Goal: Check status: Check status

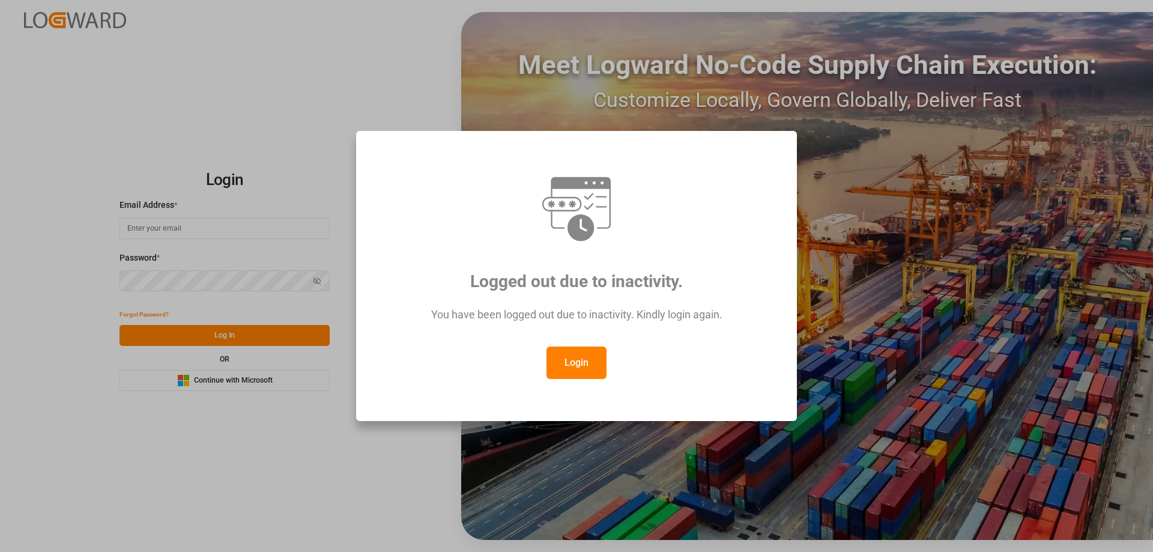
click at [568, 364] on button "Login" at bounding box center [577, 363] width 60 height 32
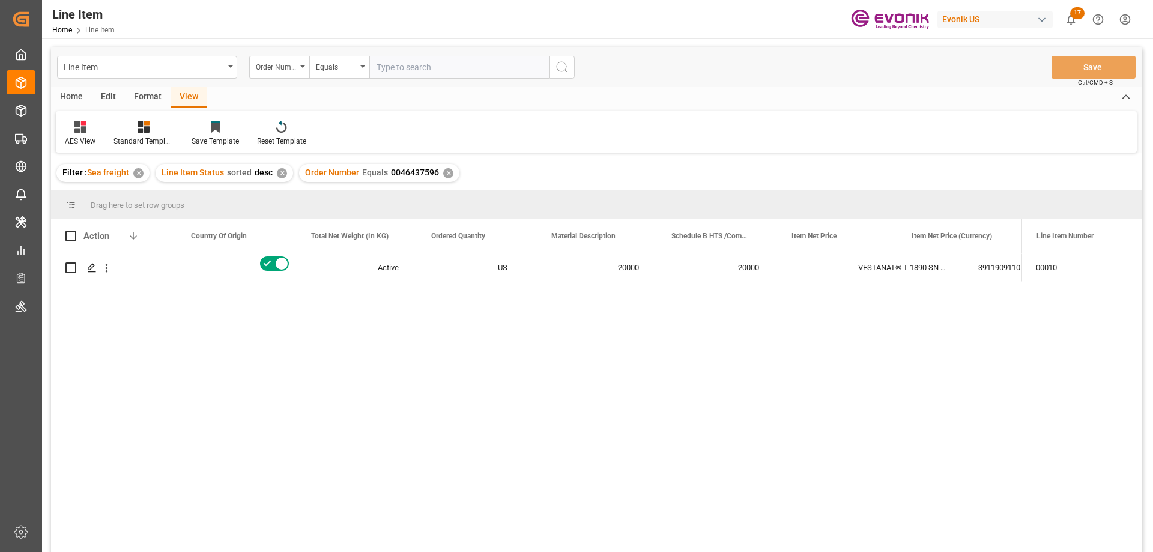
click at [409, 79] on div "Line Item Order Number Equals Save Ctrl/CMD + S" at bounding box center [596, 67] width 1091 height 40
click at [407, 71] on input "text" at bounding box center [459, 67] width 180 height 23
paste input "2007051196"
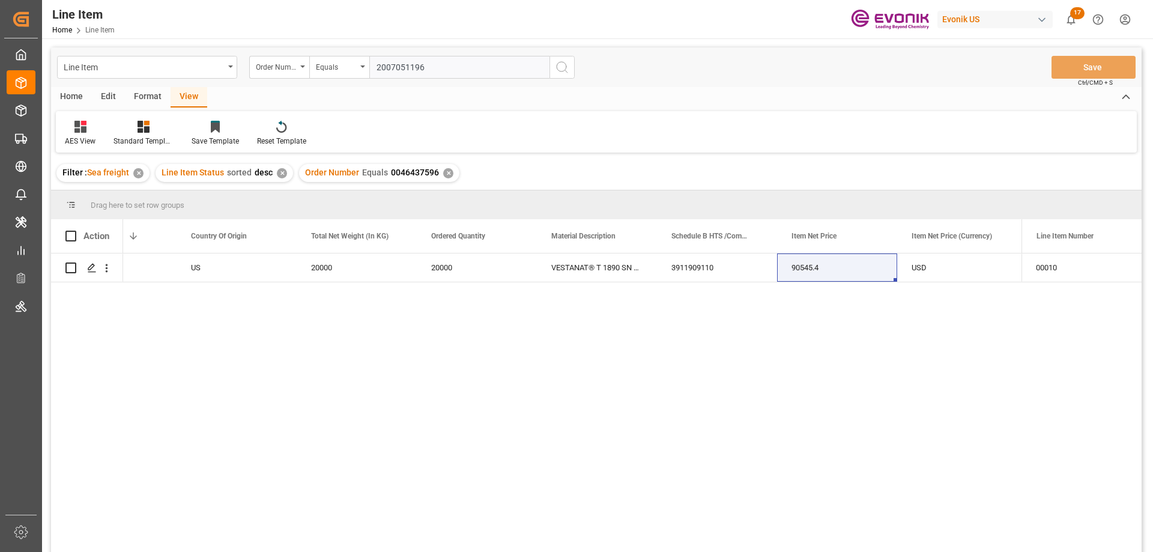
type input "2007051196"
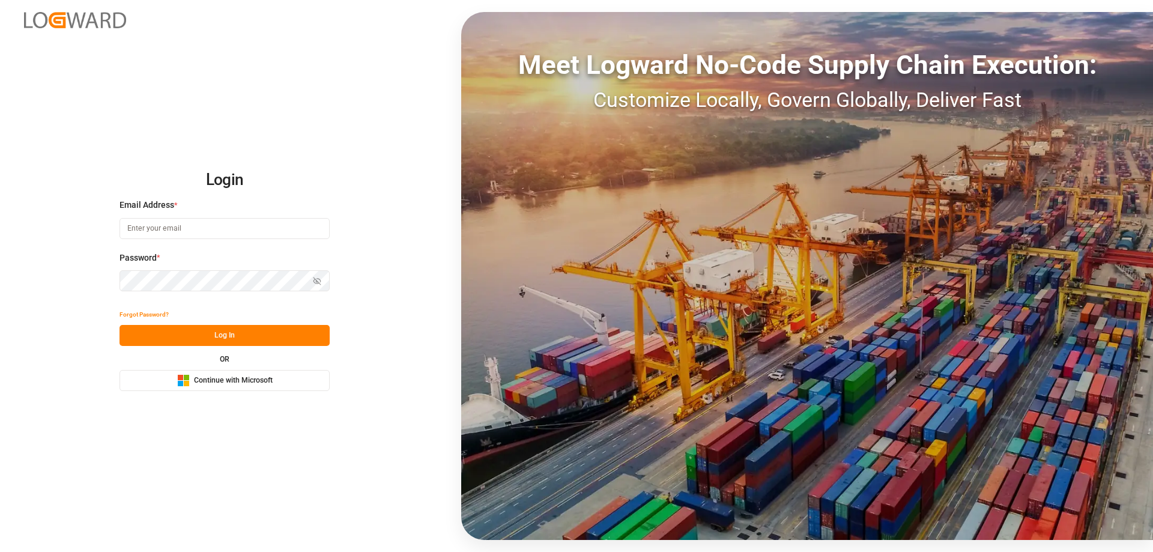
click at [171, 222] on input at bounding box center [225, 228] width 210 height 21
type input "Zachary.Glick@leschaco.com"
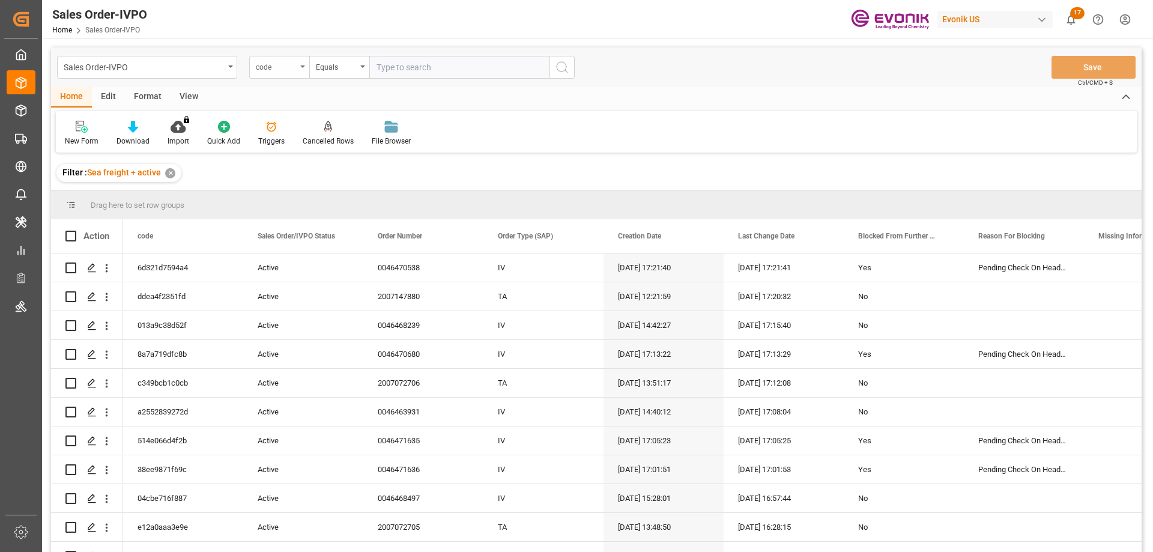
click at [274, 64] on div "code" at bounding box center [276, 66] width 41 height 14
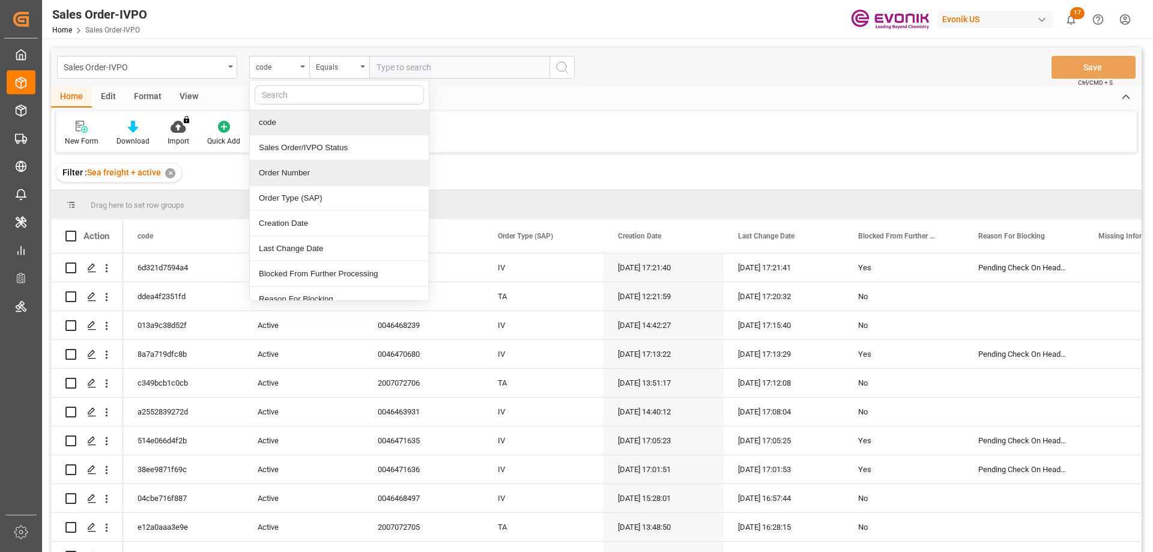
click at [287, 166] on div "Order Number" at bounding box center [339, 172] width 179 height 25
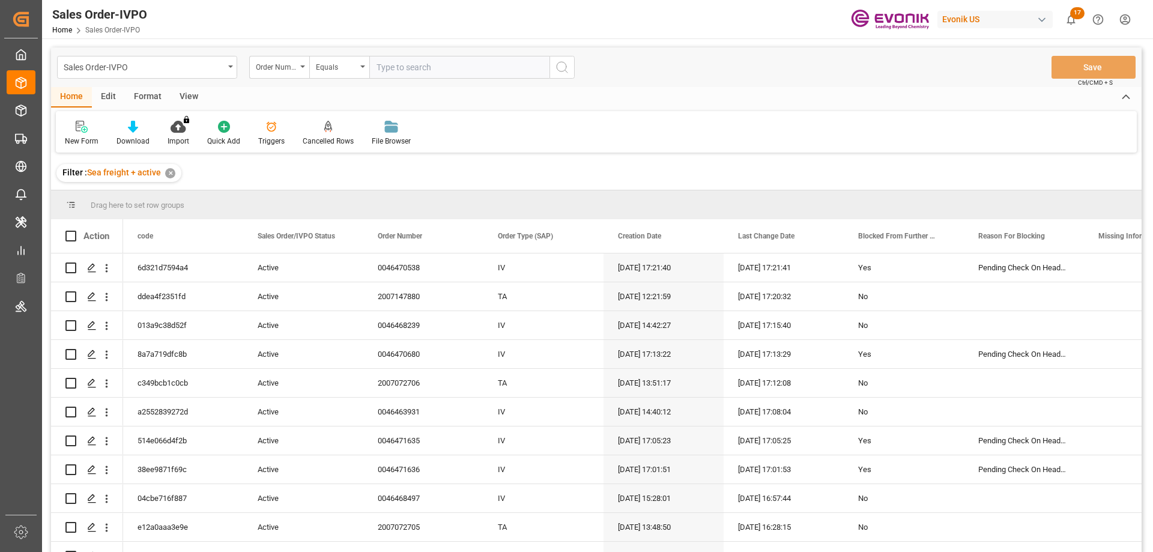
click at [466, 58] on input "text" at bounding box center [459, 67] width 180 height 23
paste input "2007051196"
type input "2007051196"
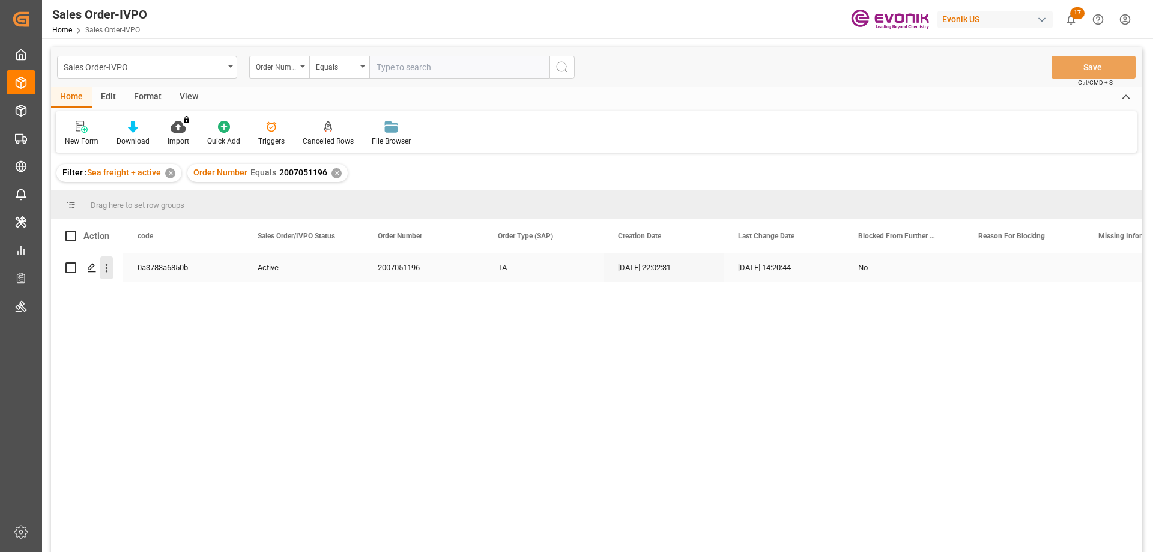
click at [106, 266] on icon "open menu" at bounding box center [107, 268] width 2 height 8
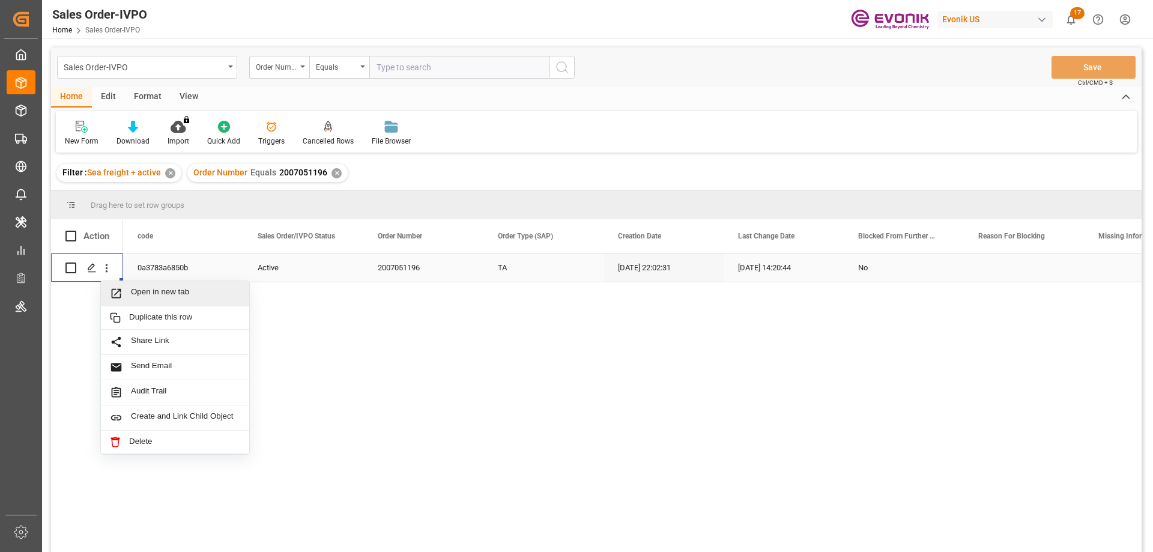
click at [148, 297] on span "Open in new tab" at bounding box center [185, 293] width 109 height 13
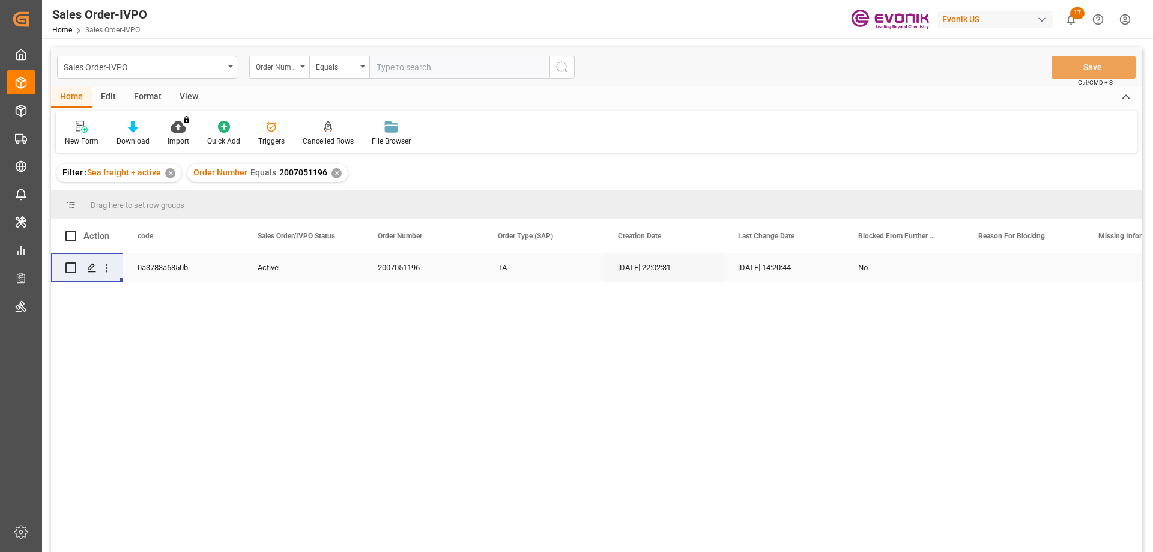
click at [411, 57] on input "text" at bounding box center [459, 67] width 180 height 23
paste input "0046467083"
type input "0046467083"
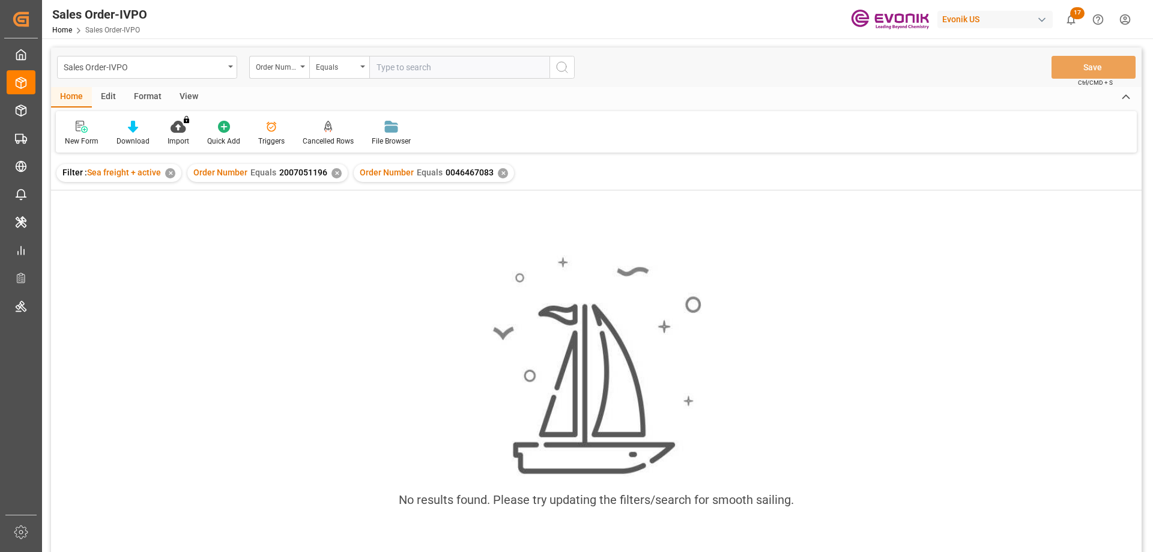
click at [332, 172] on div "✕" at bounding box center [337, 173] width 10 height 10
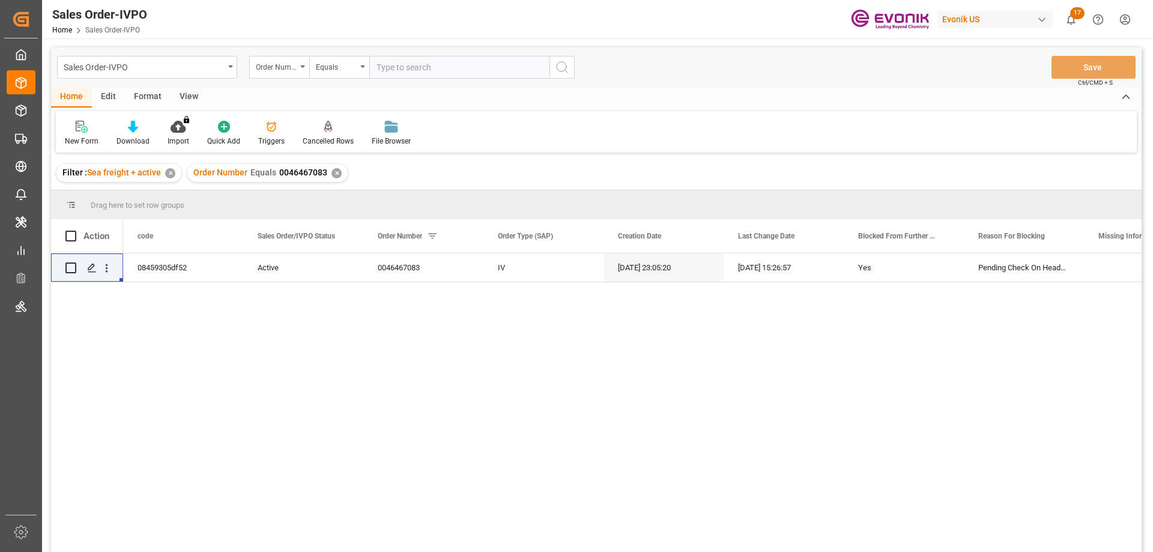
click at [390, 70] on input "text" at bounding box center [459, 67] width 180 height 23
paste input "0046466103"
type input "0046466103"
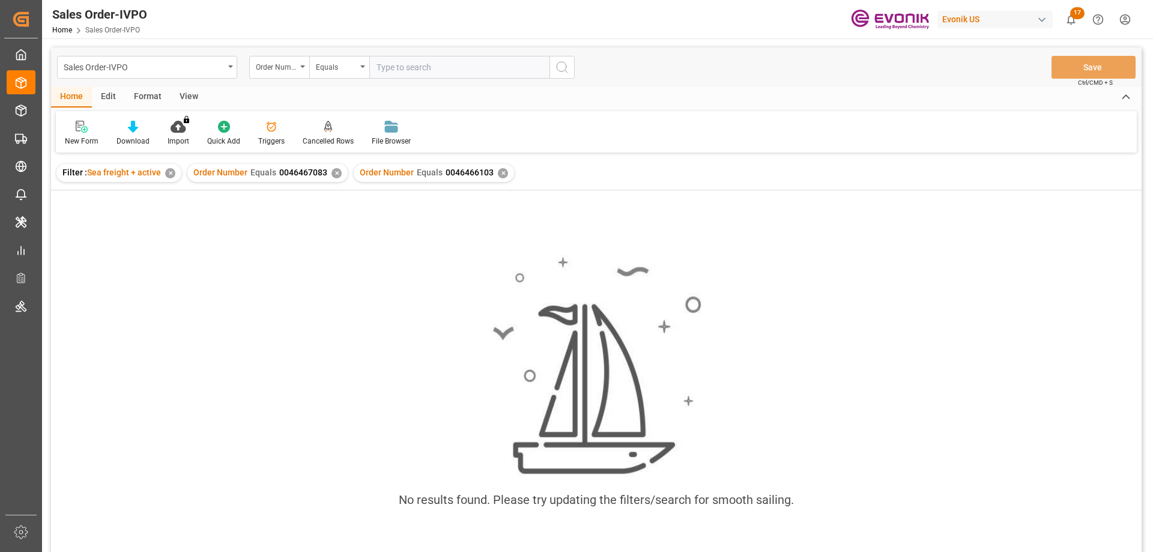
click at [334, 171] on div "✕" at bounding box center [337, 173] width 10 height 10
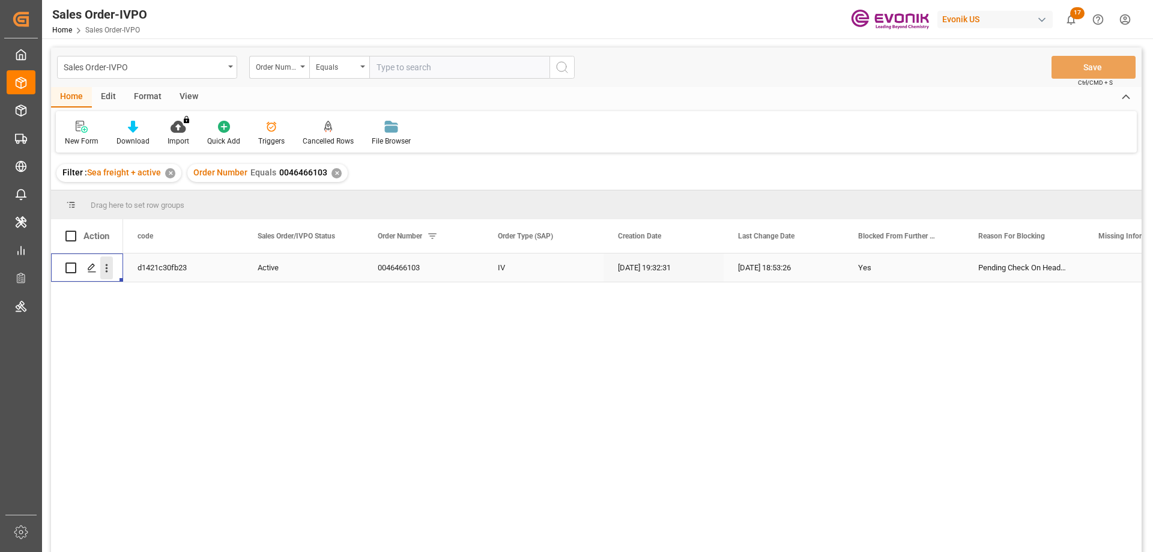
click at [103, 263] on icon "open menu" at bounding box center [106, 268] width 13 height 13
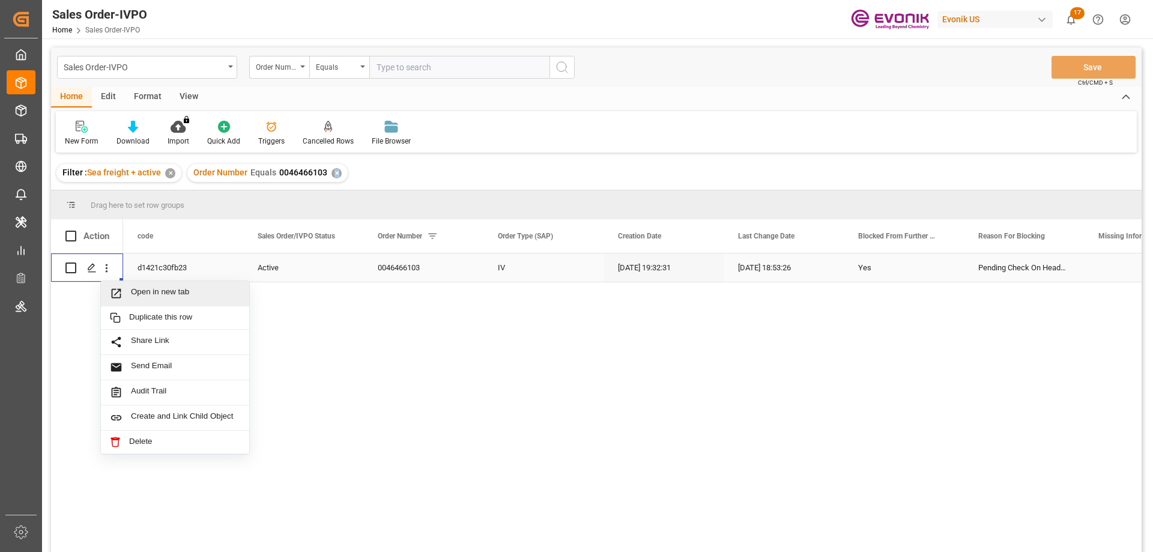
click at [142, 295] on span "Open in new tab" at bounding box center [185, 293] width 109 height 13
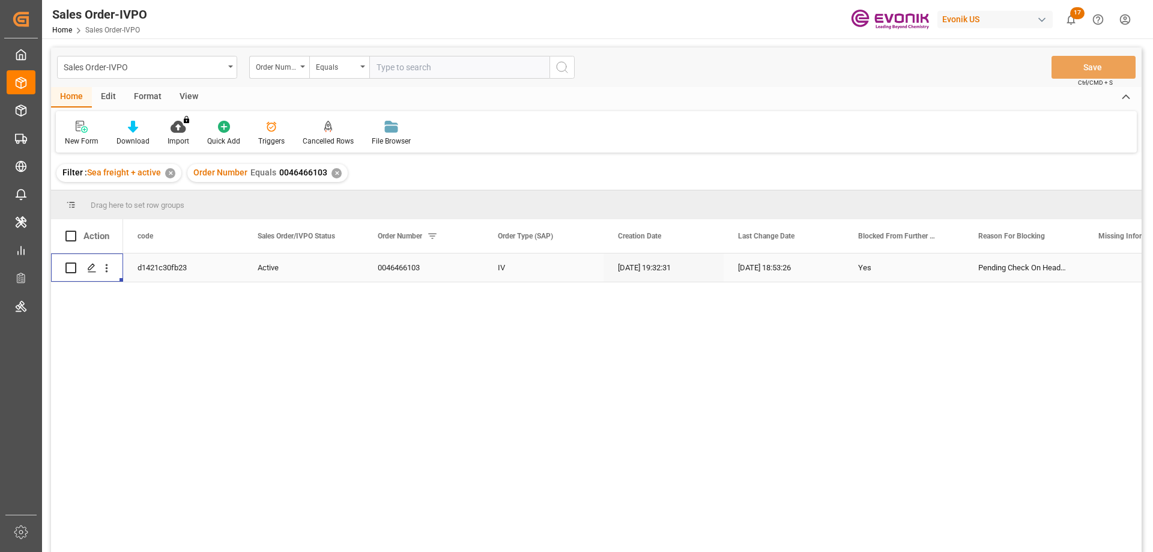
click at [430, 73] on input "text" at bounding box center [459, 67] width 180 height 23
paste input "46463974"
type input "0046463974"
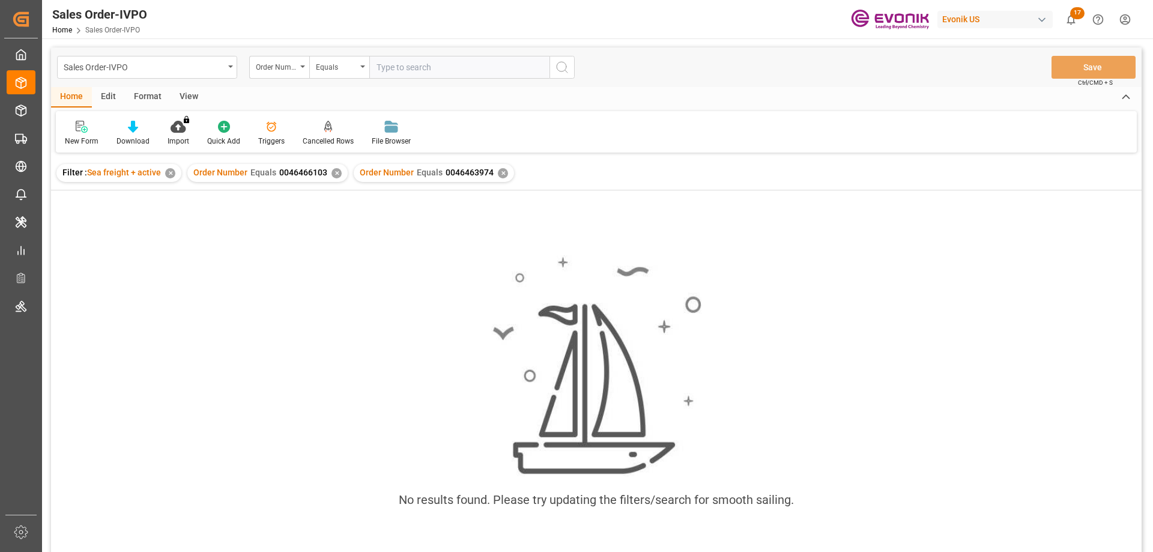
click at [335, 176] on div "✕" at bounding box center [337, 173] width 10 height 10
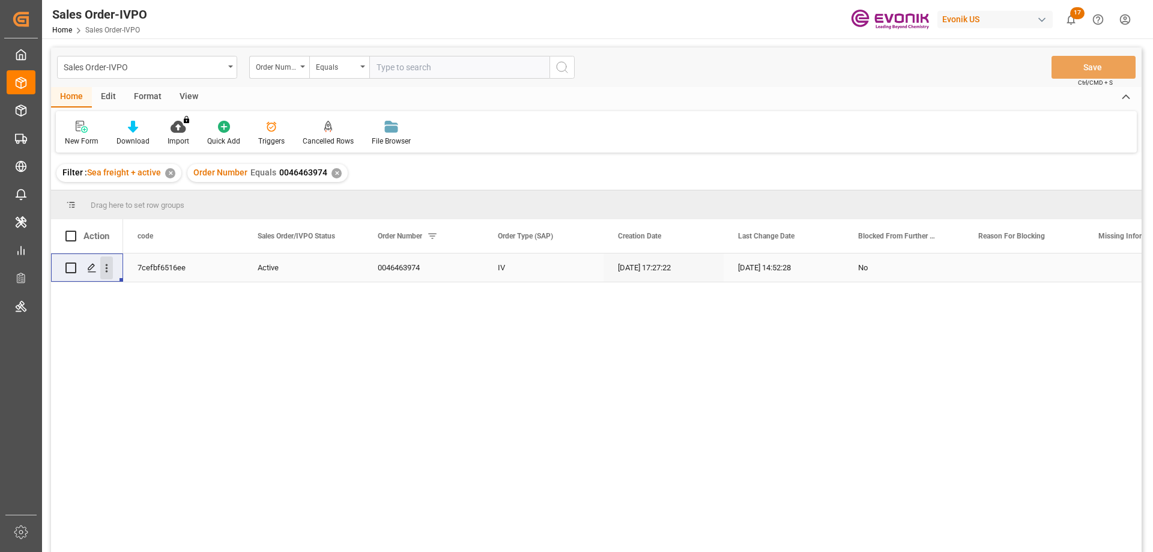
click at [106, 263] on icon "open menu" at bounding box center [106, 268] width 13 height 13
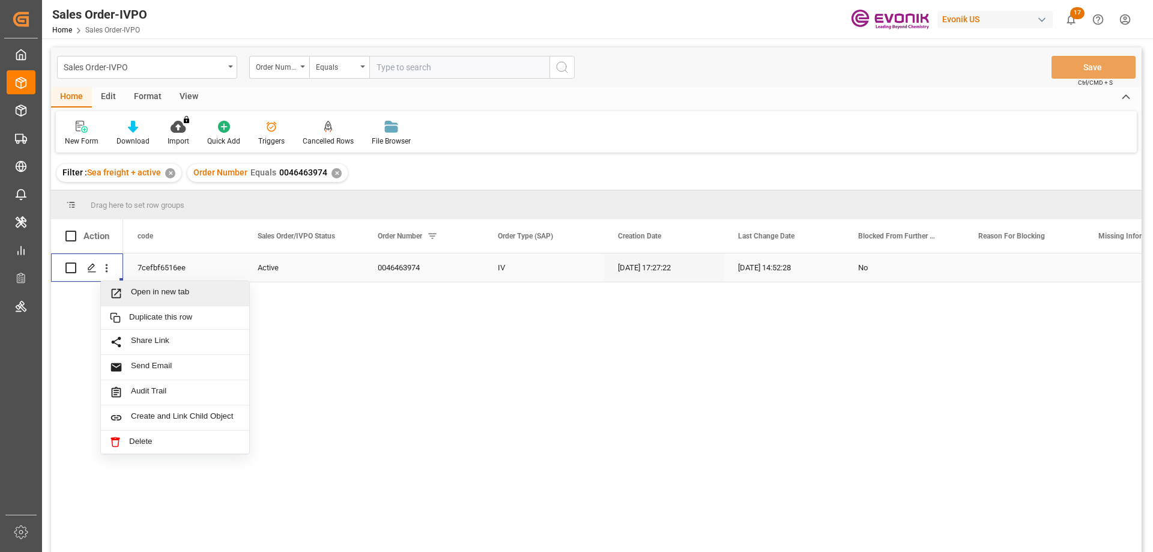
click at [160, 295] on span "Open in new tab" at bounding box center [185, 293] width 109 height 13
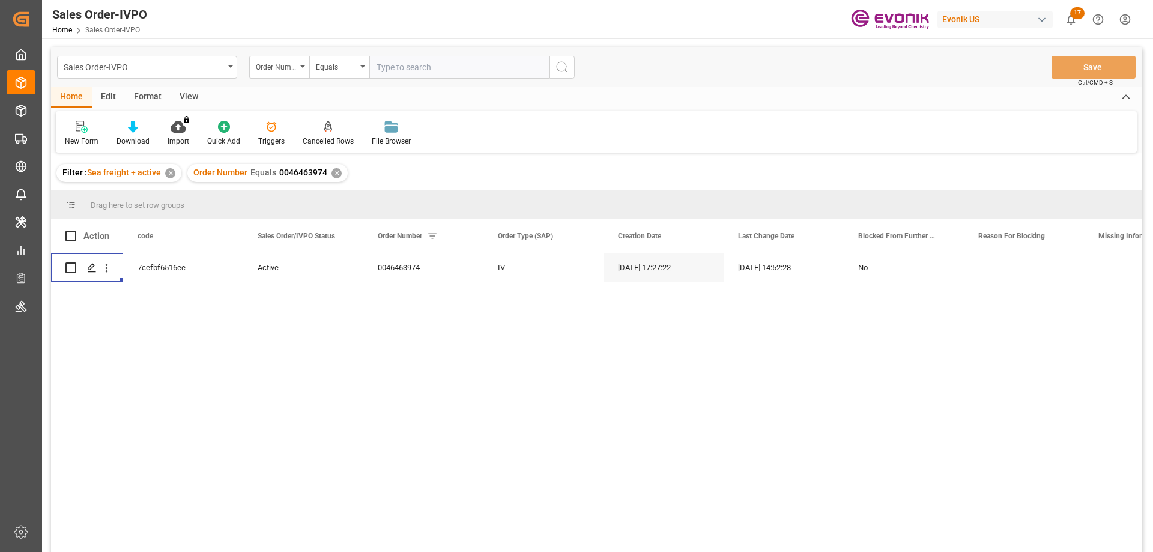
click at [430, 63] on input "text" at bounding box center [459, 67] width 180 height 23
paste input "0046467980"
type input "0046467980"
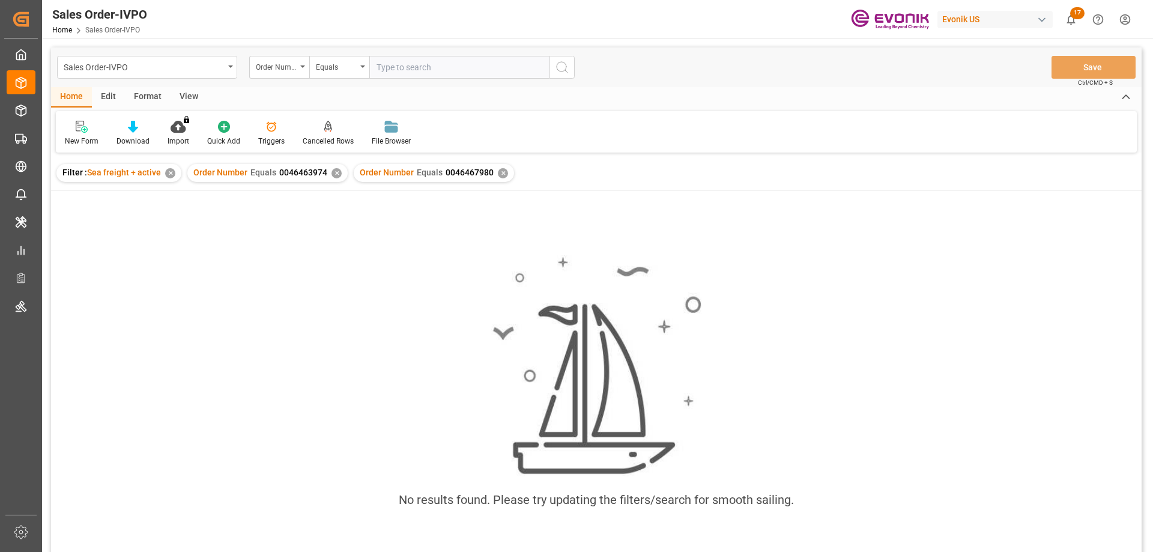
click at [333, 170] on div "✕" at bounding box center [337, 173] width 10 height 10
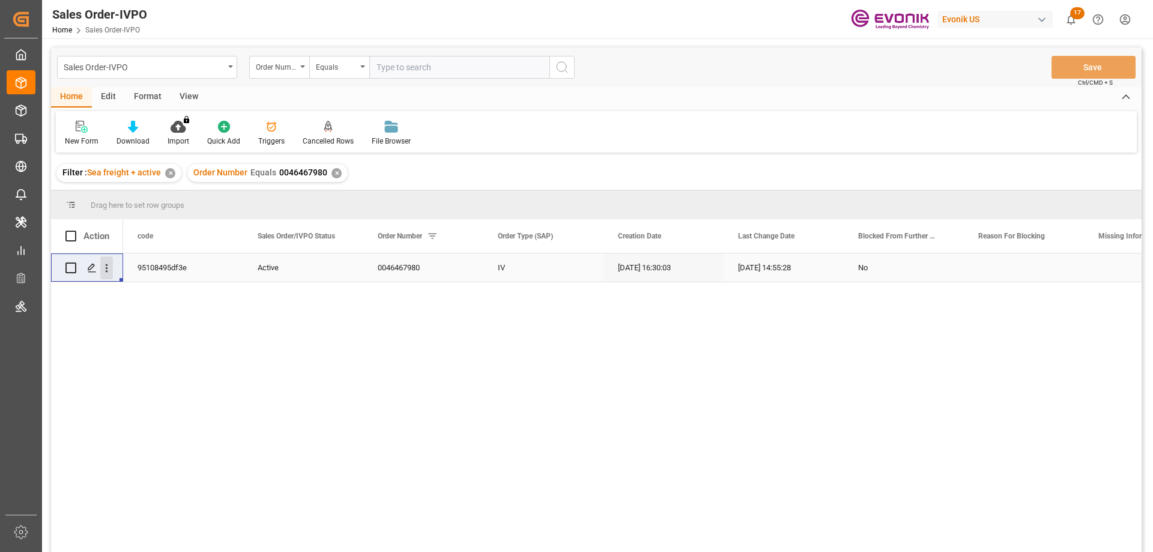
click at [104, 268] on icon "open menu" at bounding box center [106, 268] width 13 height 13
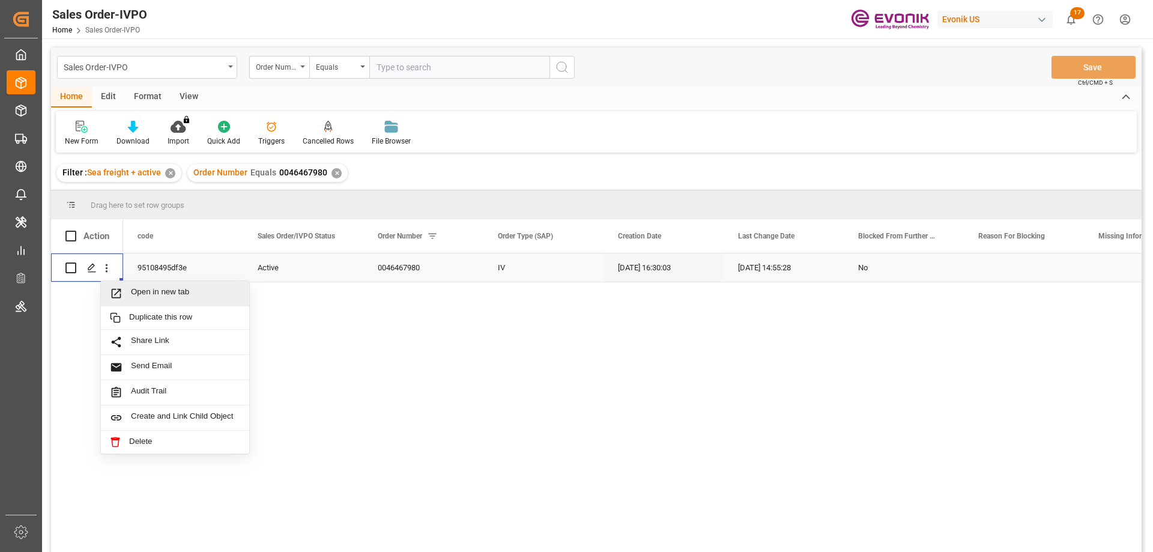
click at [141, 294] on span "Open in new tab" at bounding box center [185, 293] width 109 height 13
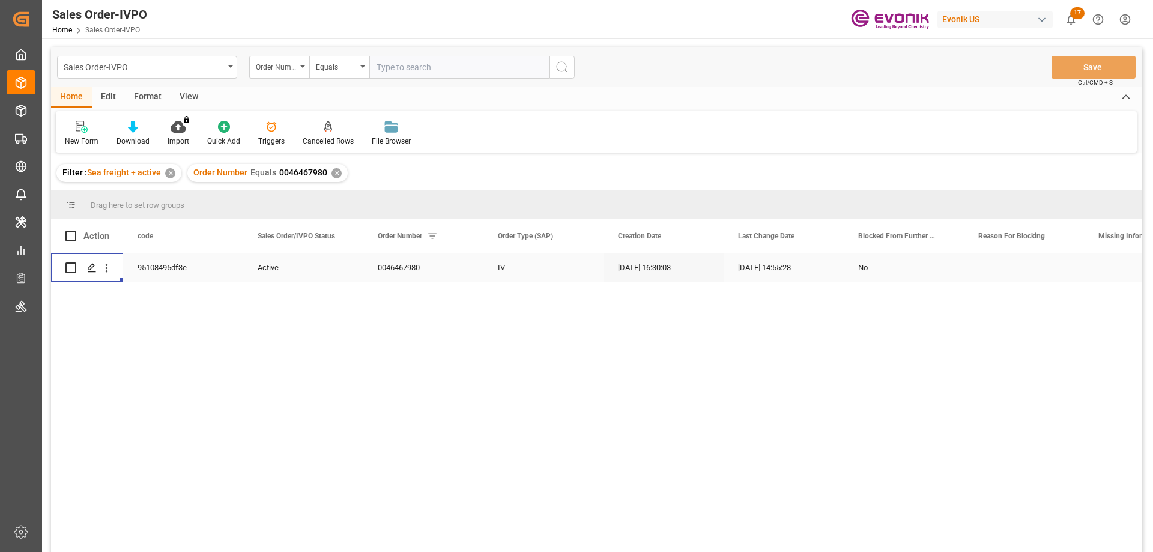
click at [410, 77] on input "text" at bounding box center [459, 67] width 180 height 23
paste input "46466783"
type input "46466783"
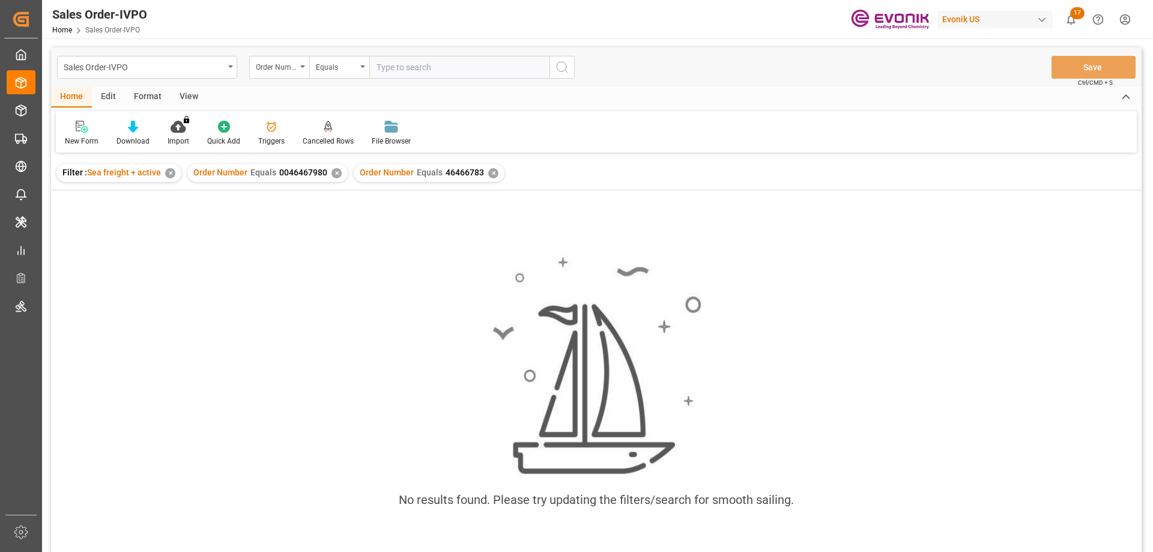
click at [332, 174] on div "✕" at bounding box center [337, 173] width 10 height 10
click at [430, 65] on input "text" at bounding box center [459, 67] width 180 height 23
paste input "46466783"
type input "0046466783"
click at [325, 173] on div "✕" at bounding box center [327, 173] width 10 height 10
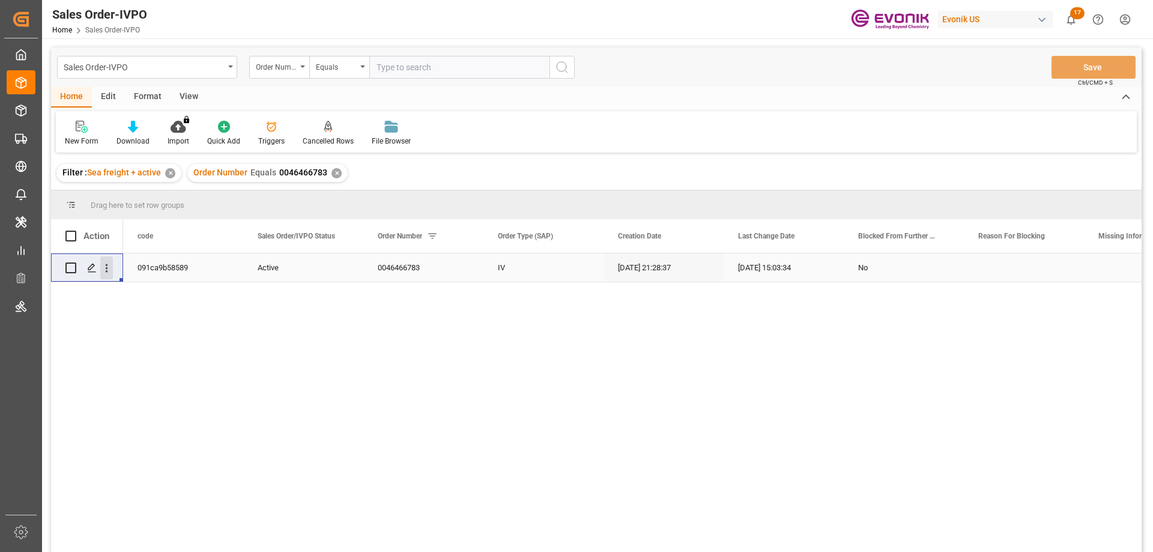
click at [105, 259] on button "open menu" at bounding box center [106, 268] width 13 height 23
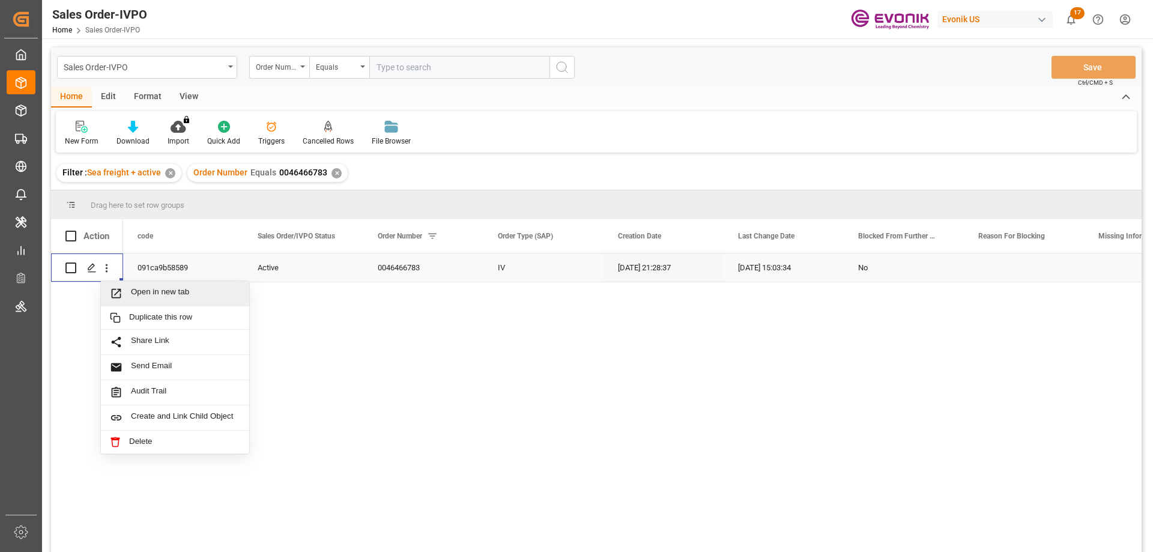
click at [142, 283] on div "Open in new tab" at bounding box center [175, 293] width 148 height 25
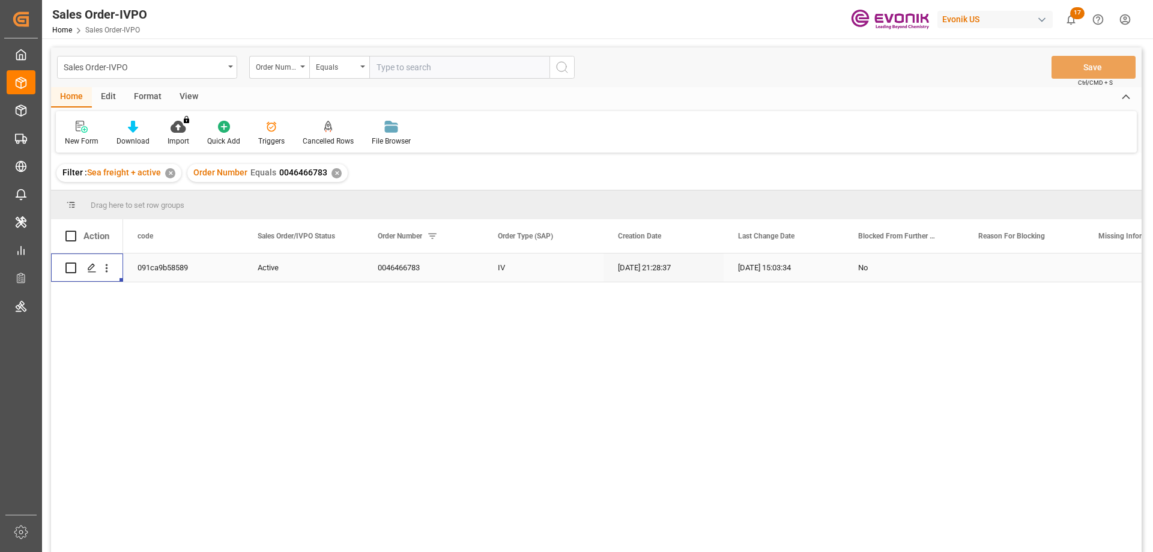
click at [401, 67] on input "text" at bounding box center [459, 67] width 180 height 23
paste input "0046466783"
type input "0046466783"
click at [335, 172] on div "✕" at bounding box center [337, 173] width 10 height 10
click at [108, 270] on icon "open menu" at bounding box center [106, 268] width 13 height 13
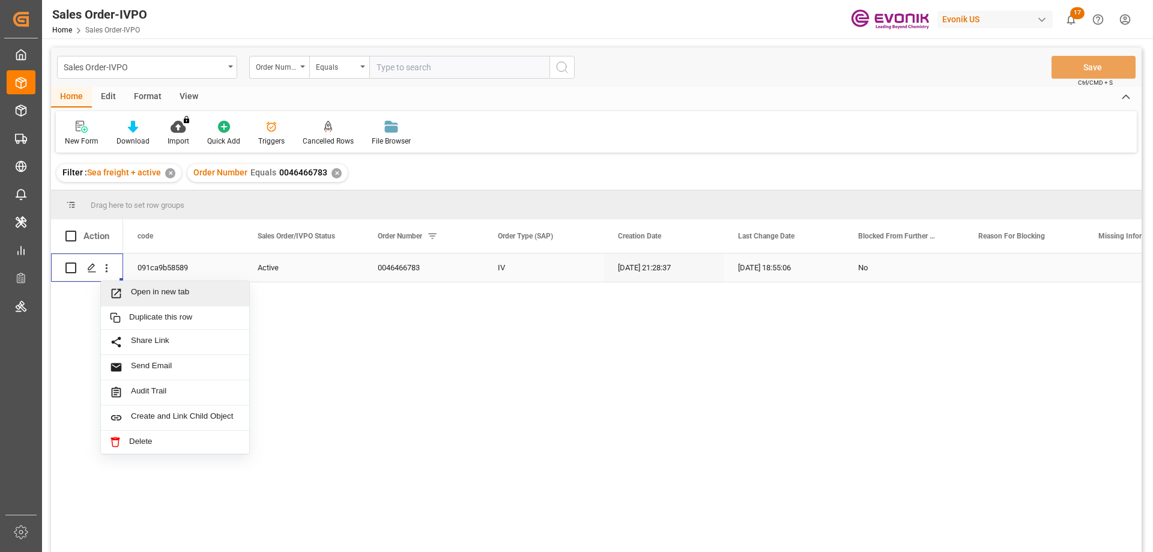
click at [149, 292] on span "Open in new tab" at bounding box center [185, 293] width 109 height 13
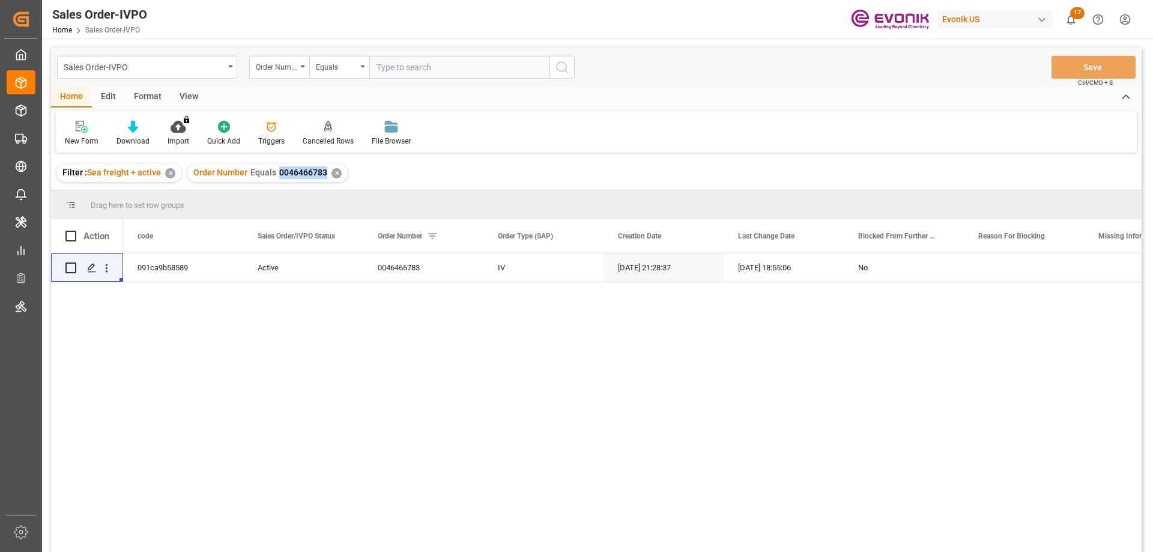
drag, startPoint x: 276, startPoint y: 172, endPoint x: 326, endPoint y: 175, distance: 50.0
click at [326, 175] on div "Order Number Equals 0046466783 ✕" at bounding box center [267, 173] width 160 height 18
click at [442, 71] on input "text" at bounding box center [459, 67] width 180 height 23
paste input "0046463974"
type input "0046463974"
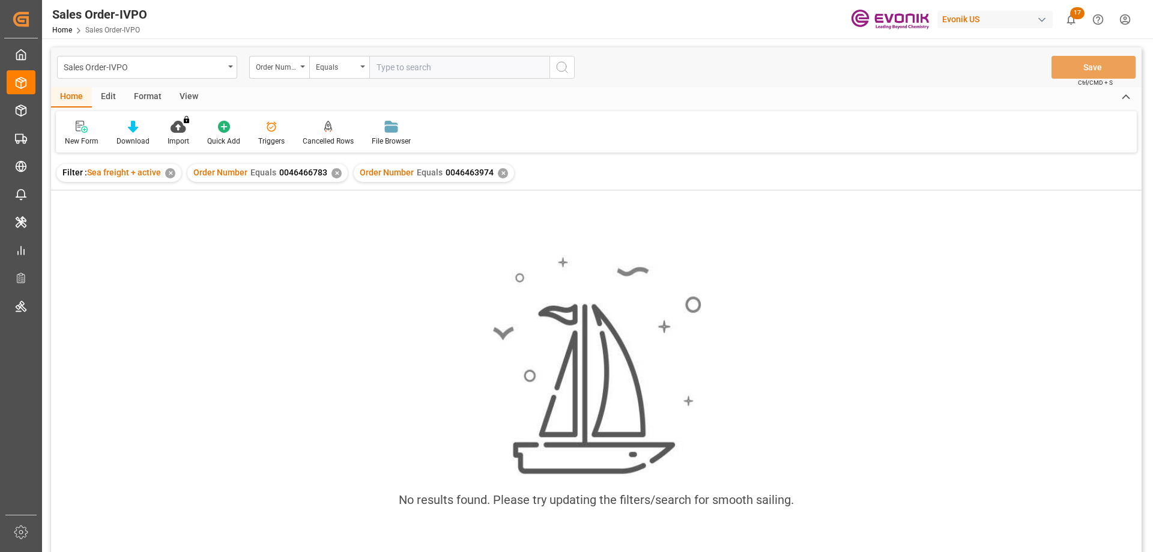
click at [333, 175] on div "✕" at bounding box center [337, 173] width 10 height 10
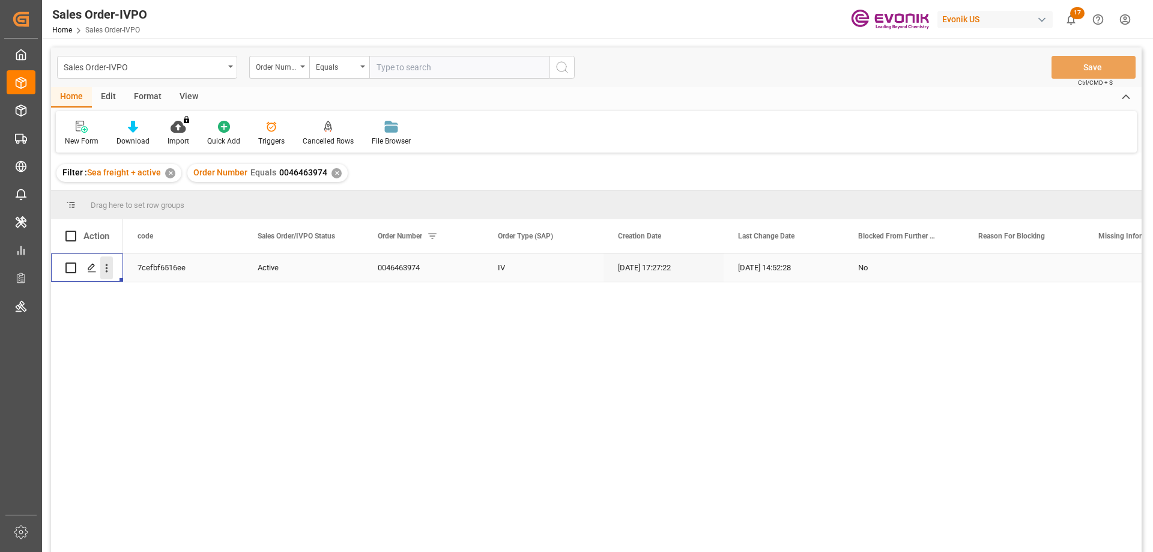
click at [109, 273] on icon "open menu" at bounding box center [106, 268] width 13 height 13
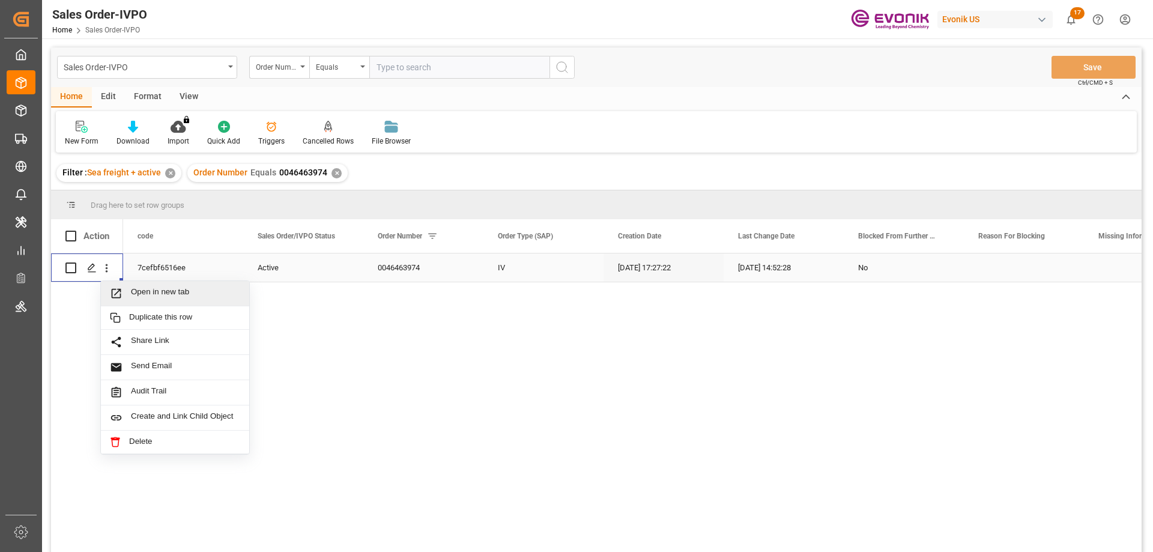
click at [145, 291] on span "Open in new tab" at bounding box center [185, 293] width 109 height 13
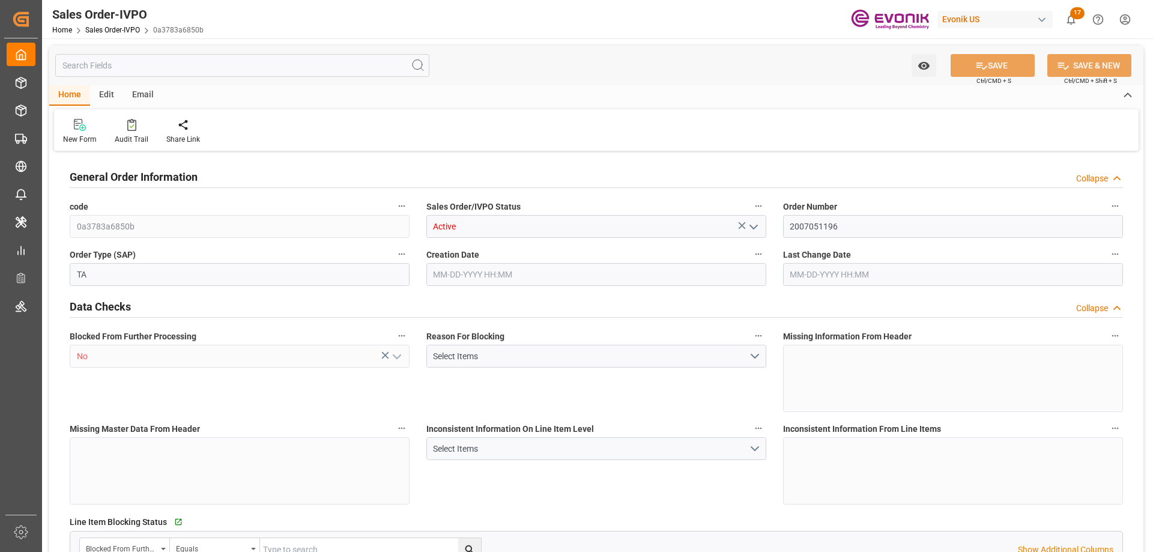
type input "MYPGU"
type input "0"
type input "1"
type input "2"
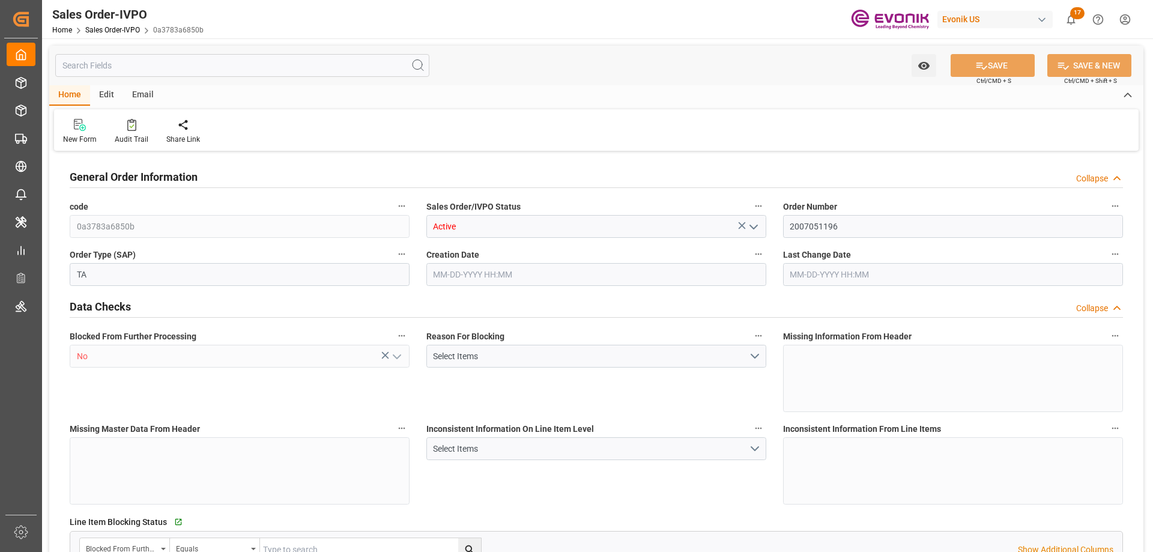
type input "17788.704"
type input "78.4092"
type input "19000"
type input "60"
type input "06-17-2025 22:02"
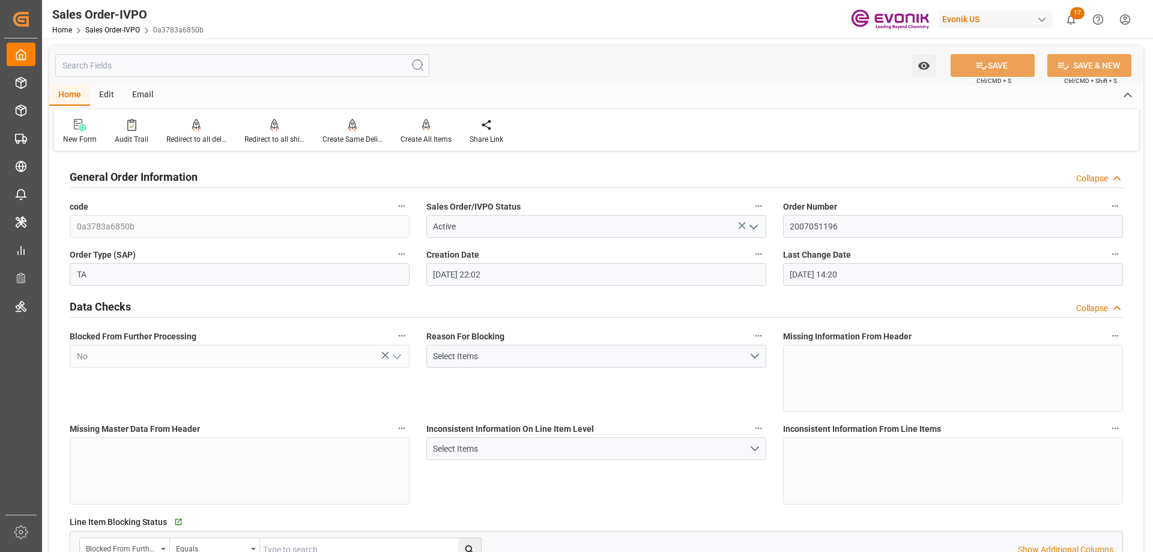
type input "07-21-2025 14:20"
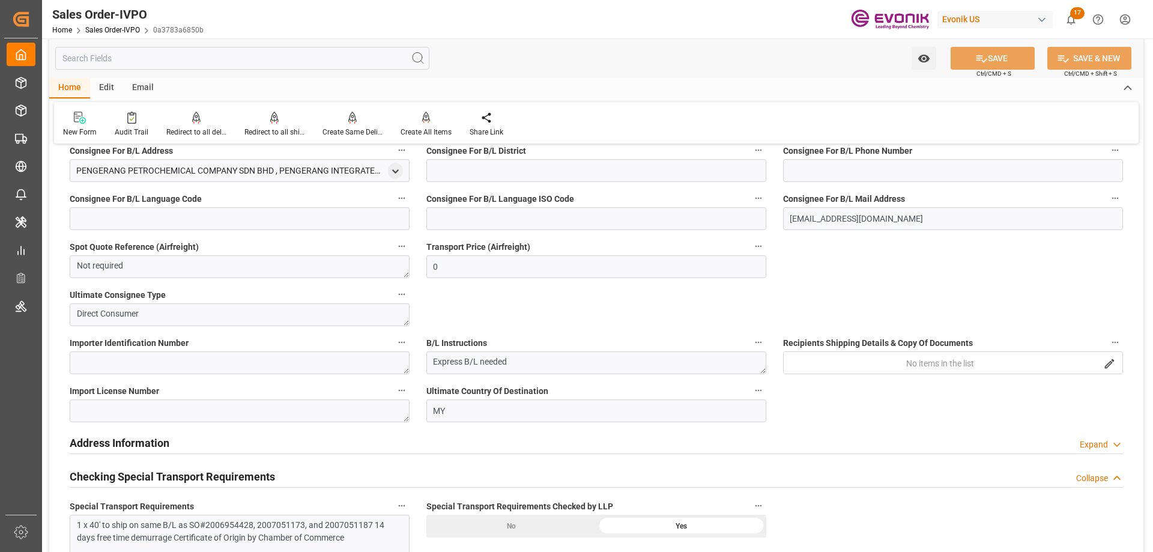
scroll to position [1322, 0]
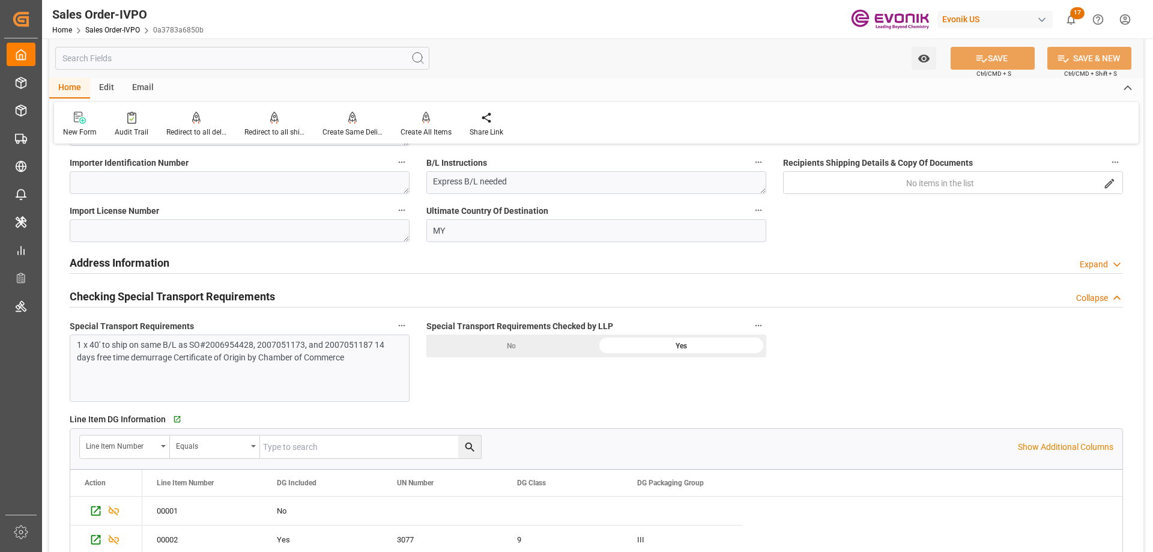
click at [266, 60] on input "text" at bounding box center [242, 58] width 374 height 23
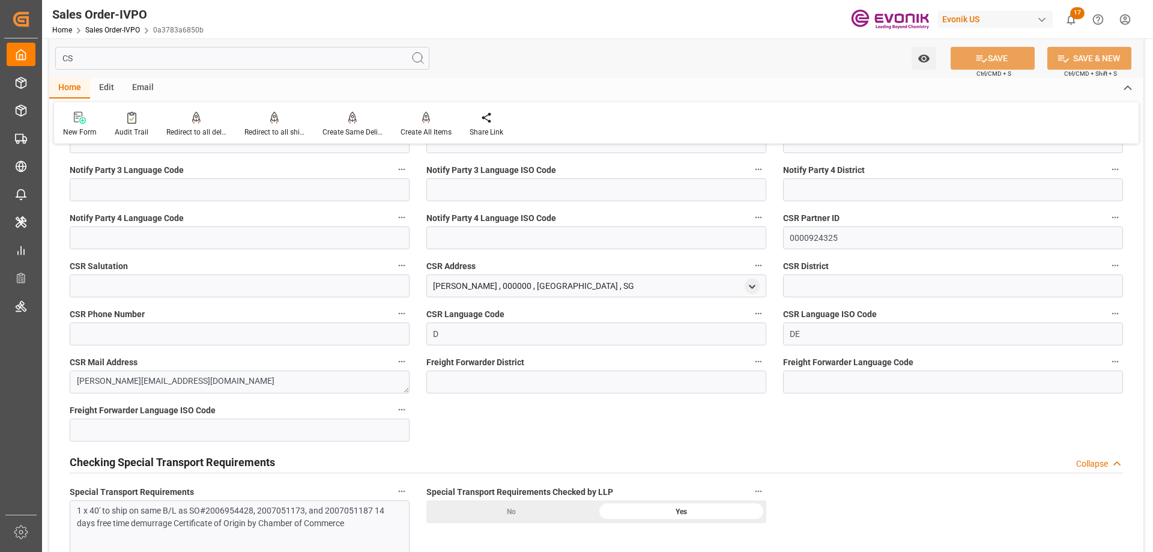
scroll to position [0, 0]
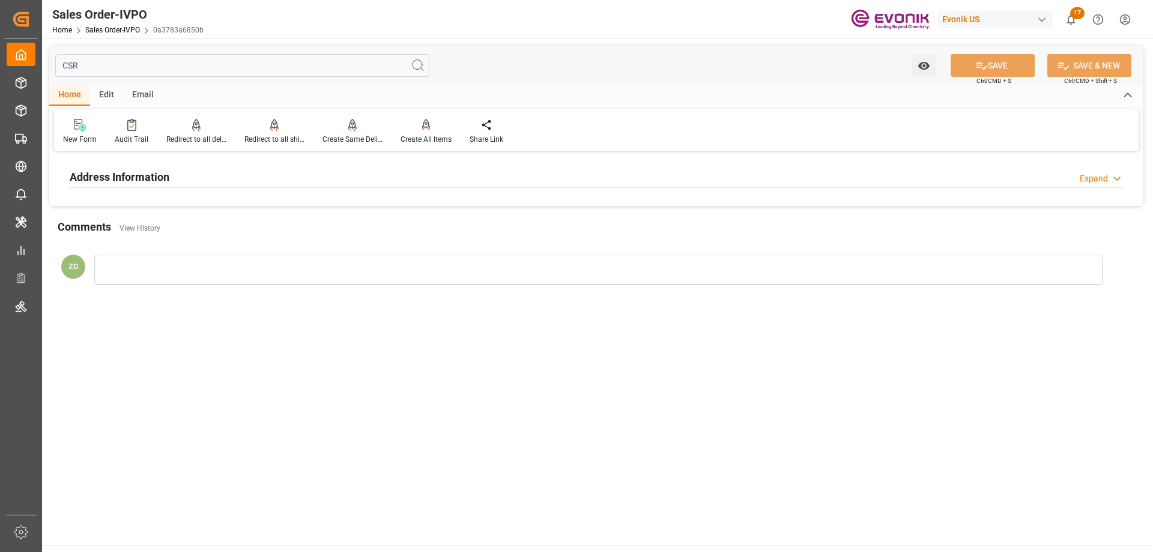
type input "CSR"
click at [166, 180] on h2 "Address Information" at bounding box center [120, 177] width 100 height 16
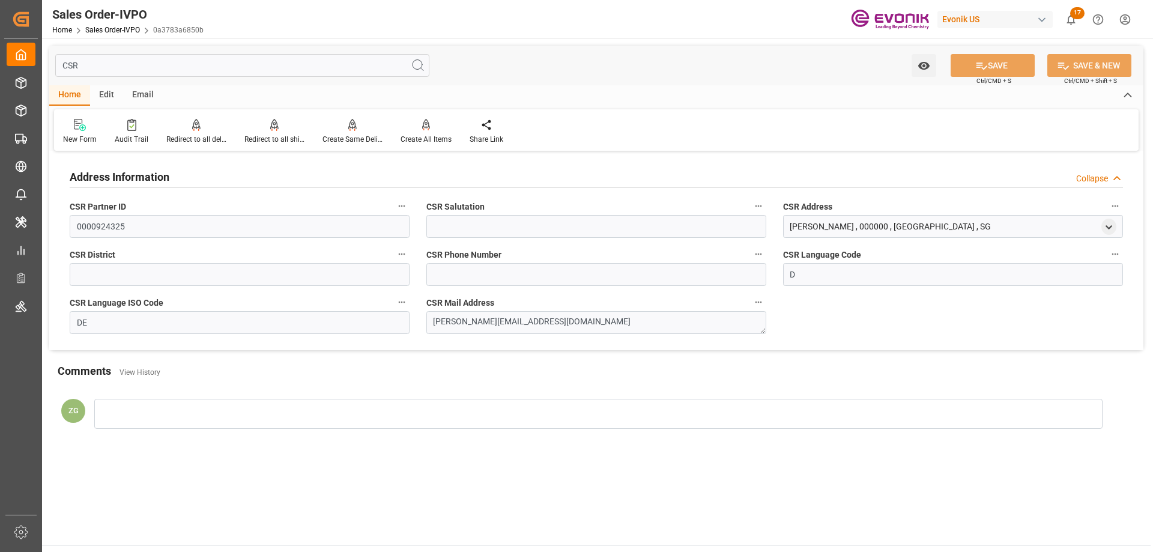
click at [122, 66] on input "CSR" at bounding box center [242, 65] width 374 height 23
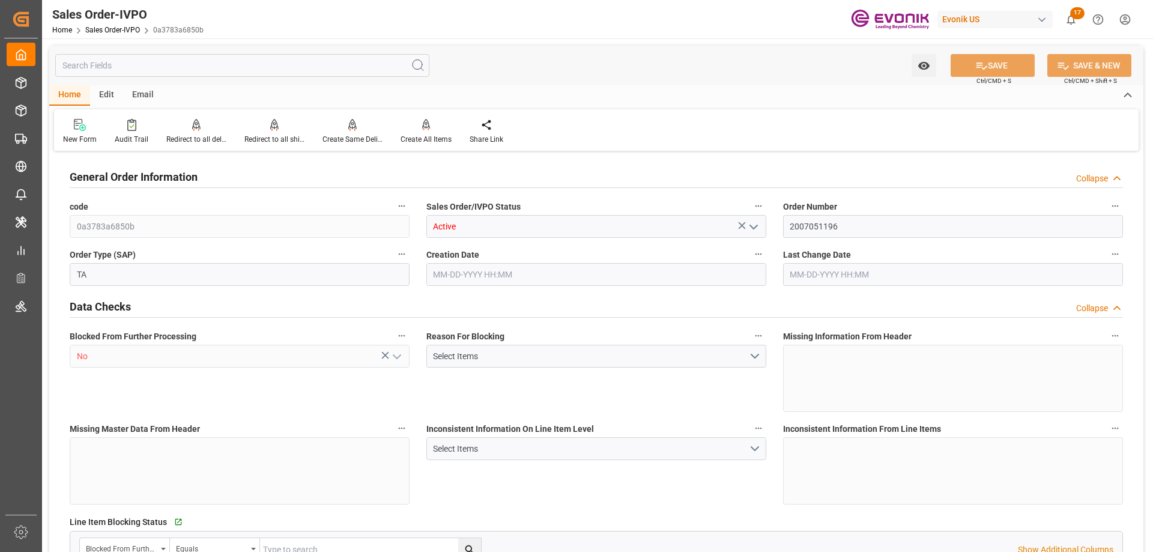
type input "MYPGU"
type input "0"
type input "1"
type input "2"
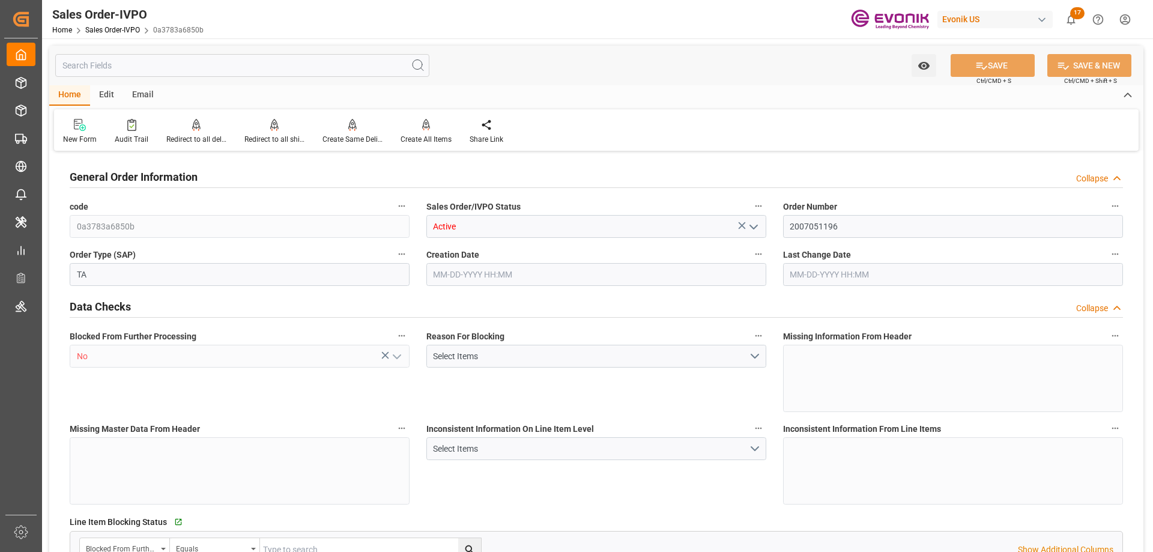
type input "17788.704"
type input "78.4092"
type input "19000"
type input "60"
type input "06-17-2025 22:02"
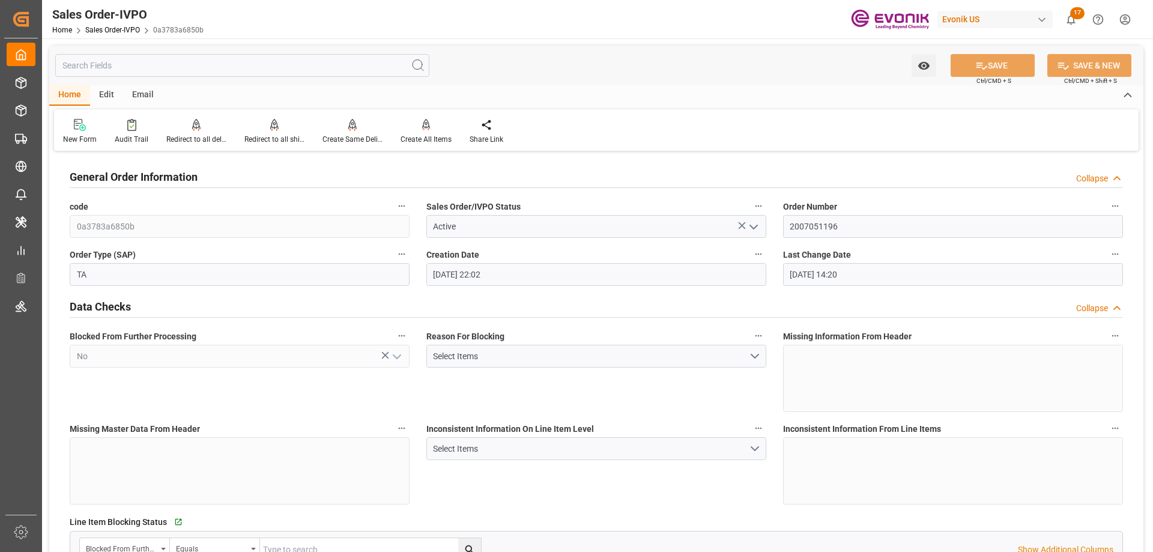
type input "07-21-2025 14:20"
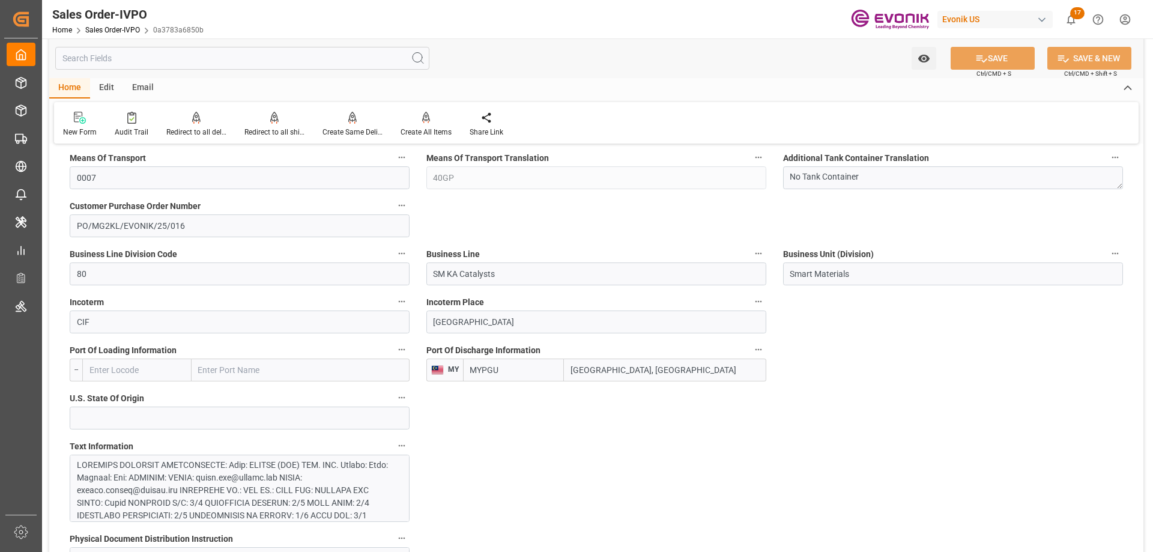
scroll to position [60, 0]
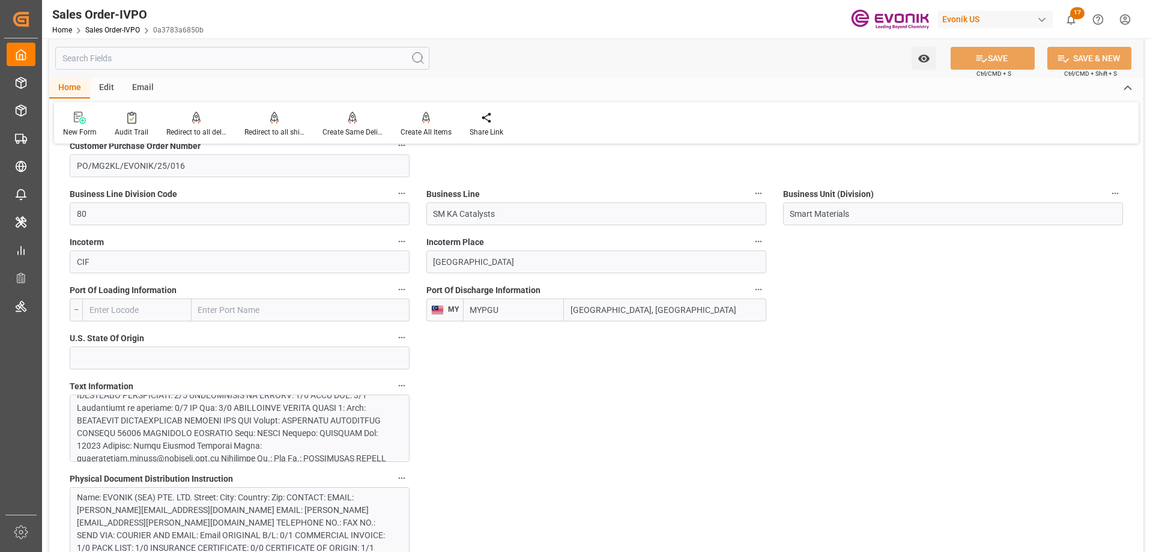
click at [217, 422] on div at bounding box center [235, 509] width 317 height 341
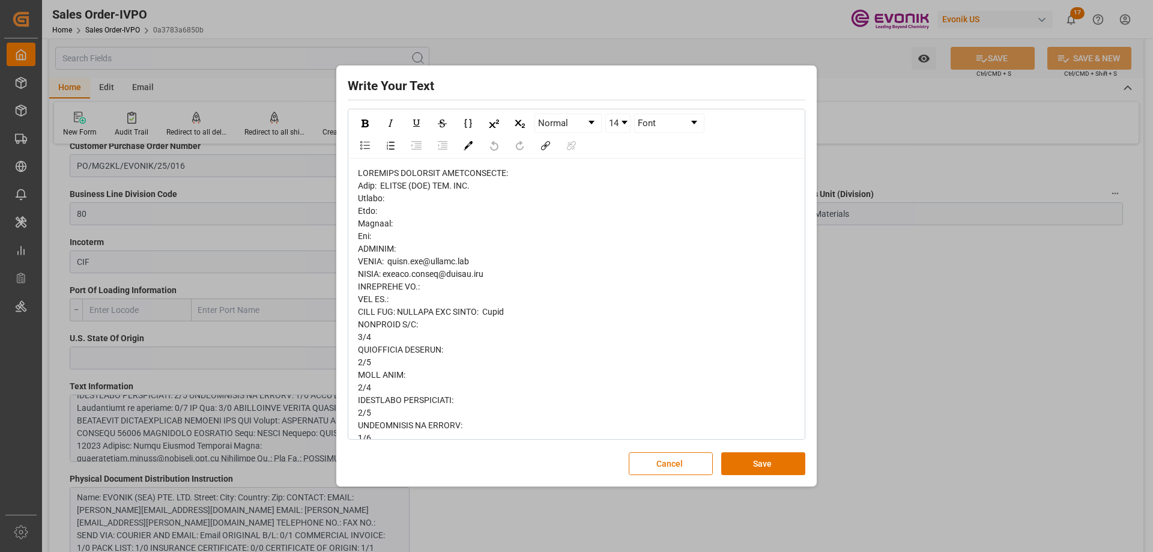
scroll to position [240, 0]
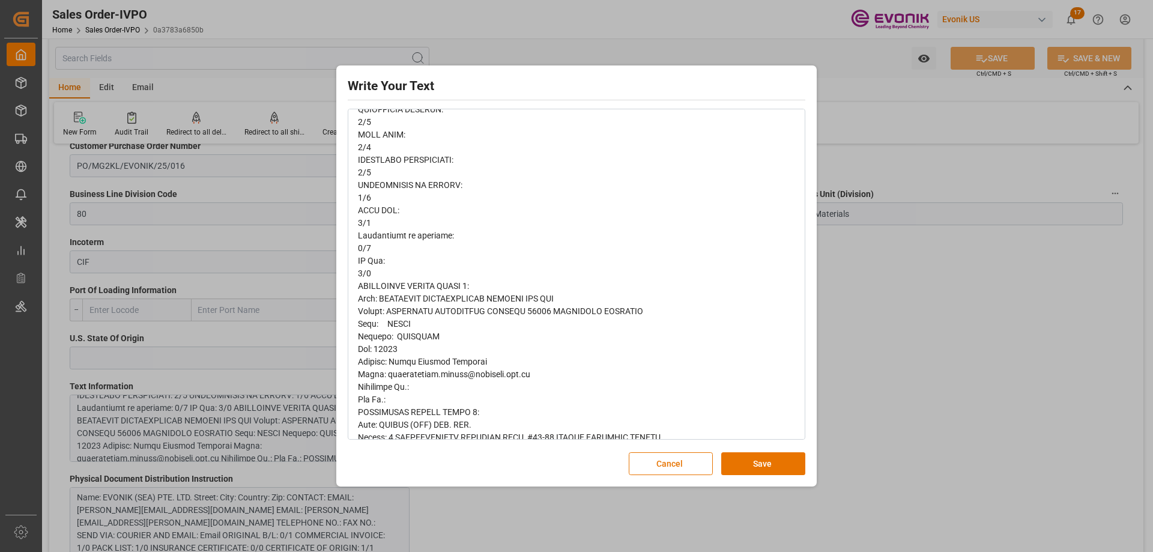
click at [825, 34] on div "Write Your Text Normal 14 Font Cancel Save" at bounding box center [576, 276] width 1153 height 552
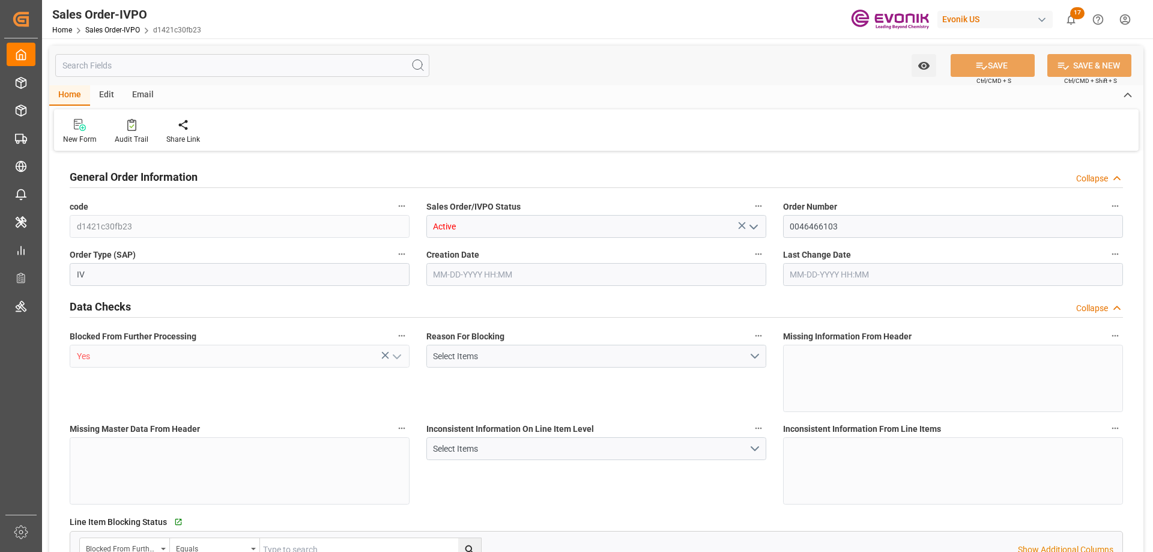
type input "DEHAM"
type input "0"
type input "1"
type input "1059"
type input "[DATE] 19:32"
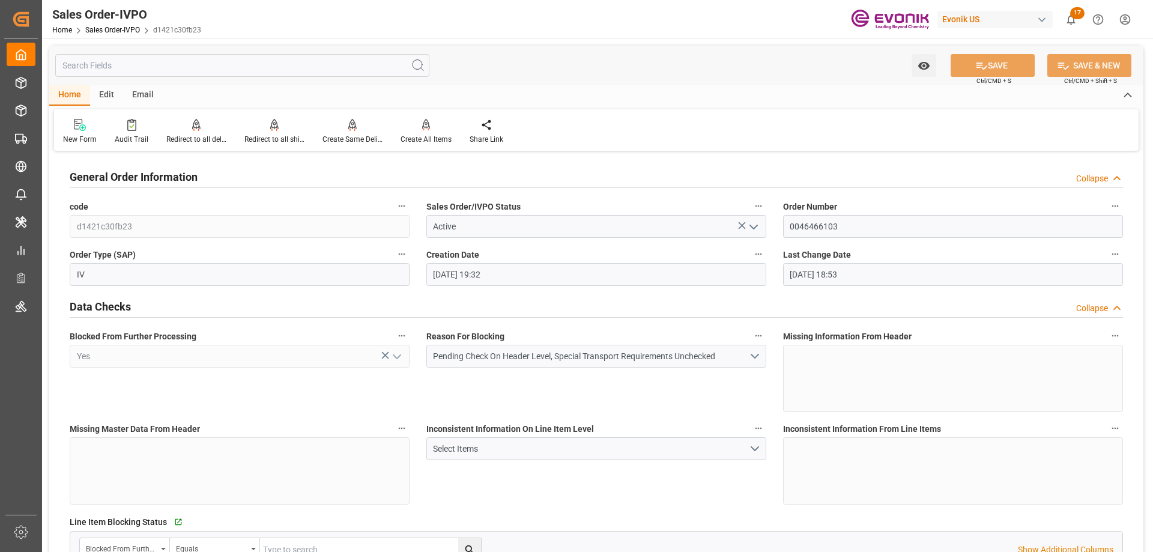
type input "[DATE] 18:53"
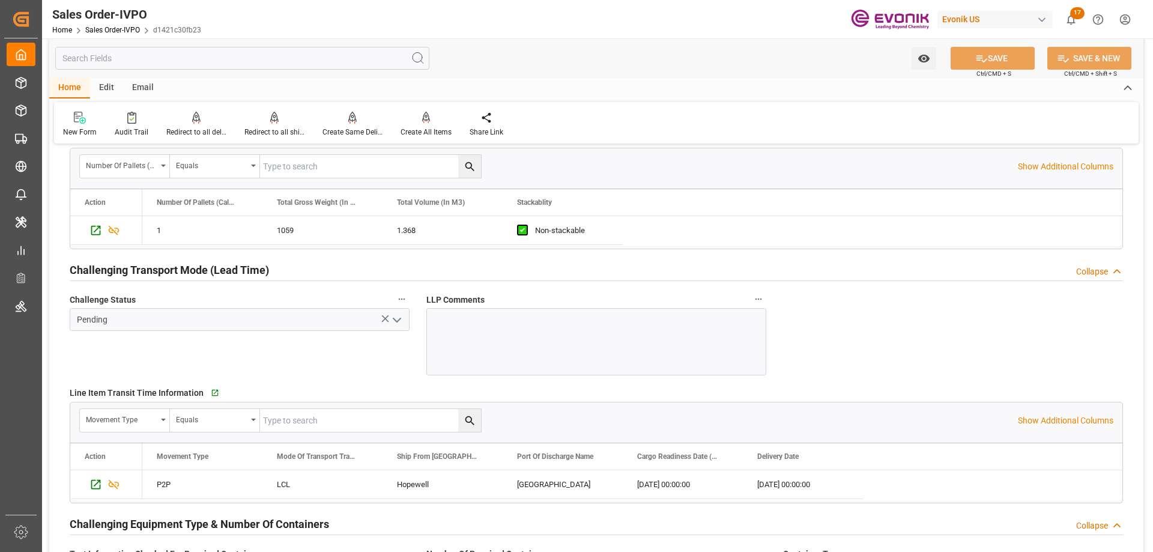
scroll to position [1502, 0]
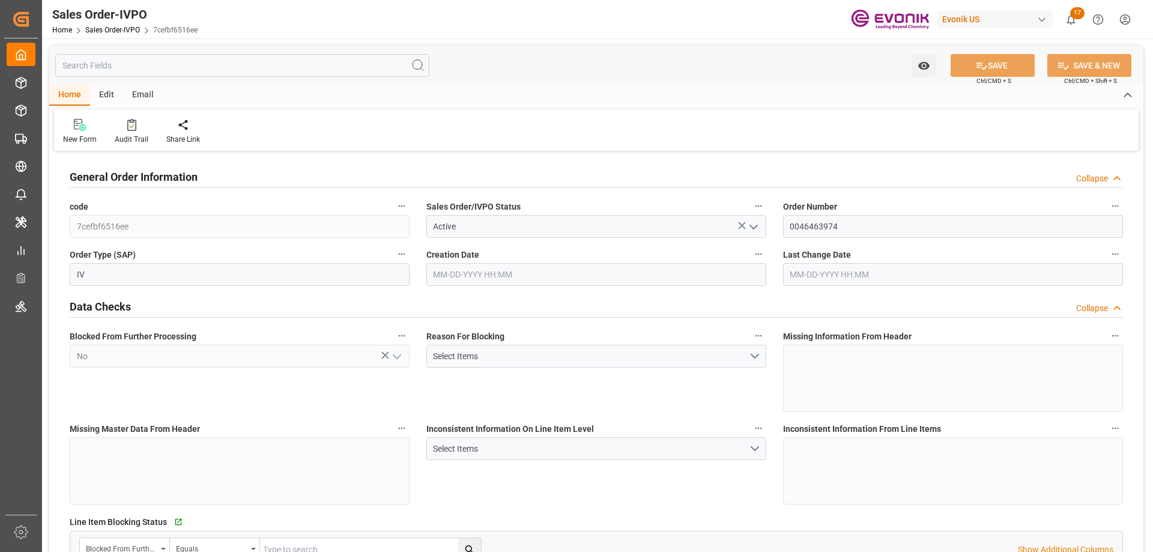
type input "BRSSZ"
type input "0"
type input "1"
type input "2724"
type input "08-14-2025 17:27"
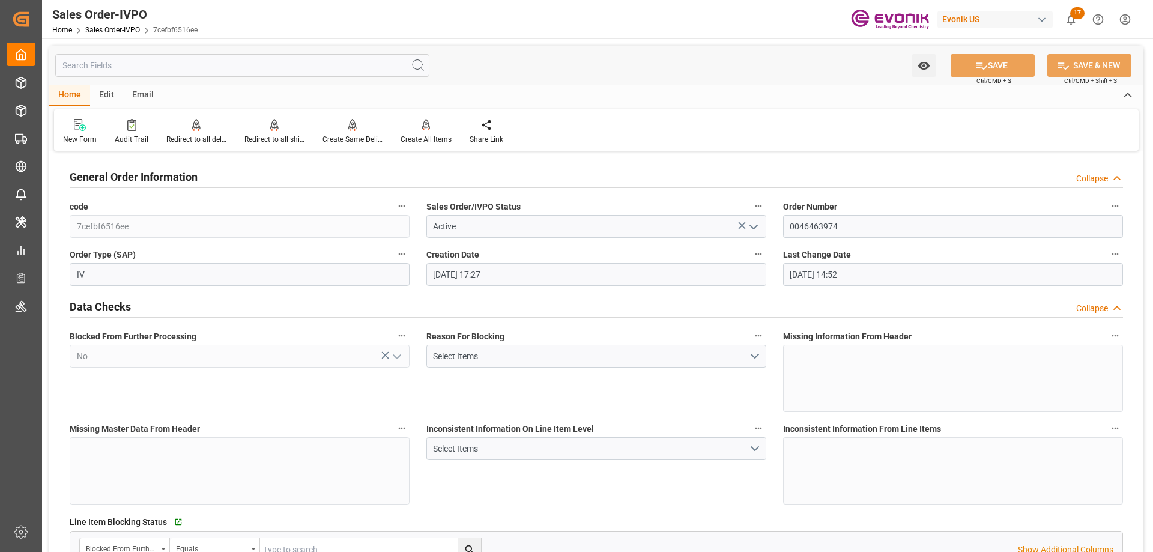
type input "09-02-2025 14:52"
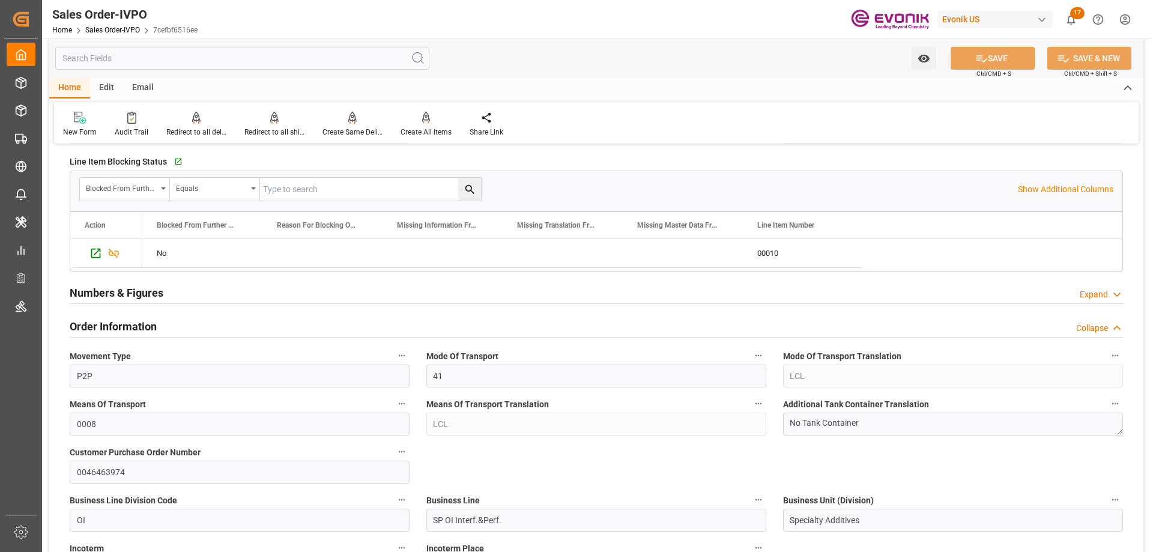
scroll to position [781, 0]
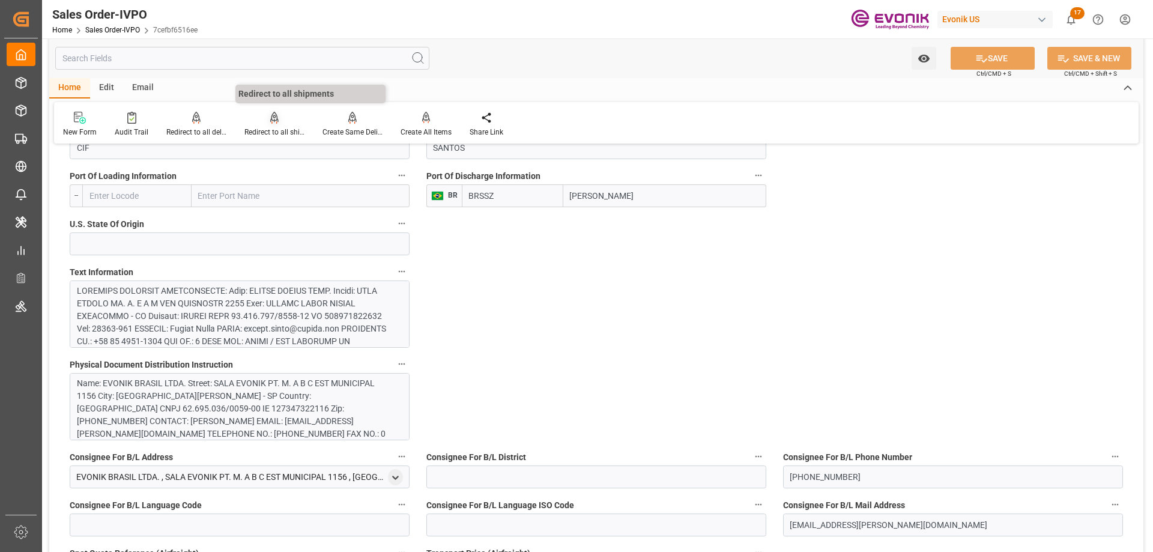
click at [272, 121] on icon at bounding box center [274, 117] width 8 height 10
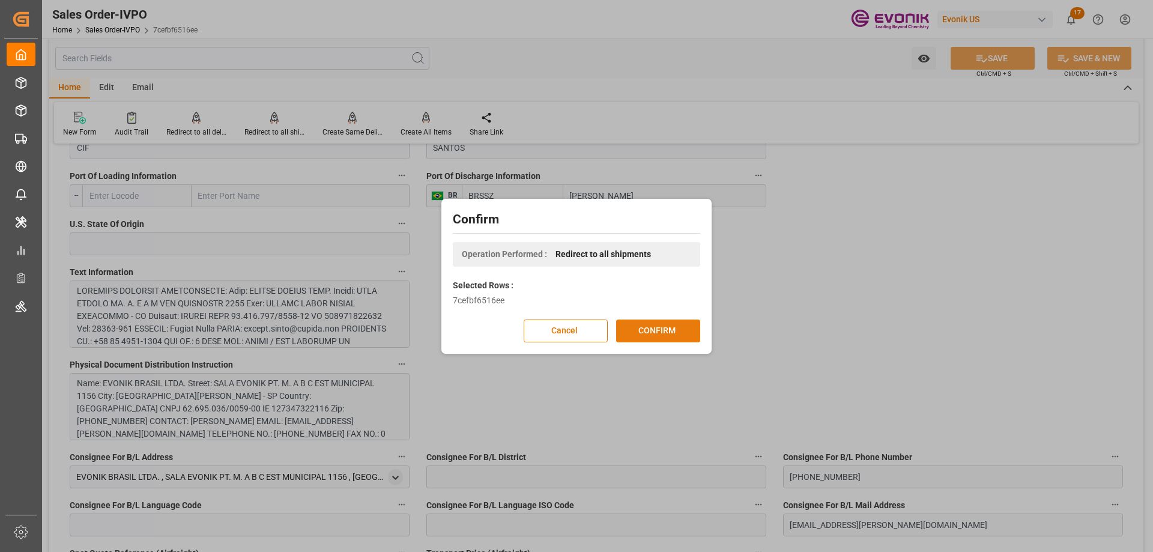
click at [631, 328] on button "CONFIRM" at bounding box center [658, 331] width 84 height 23
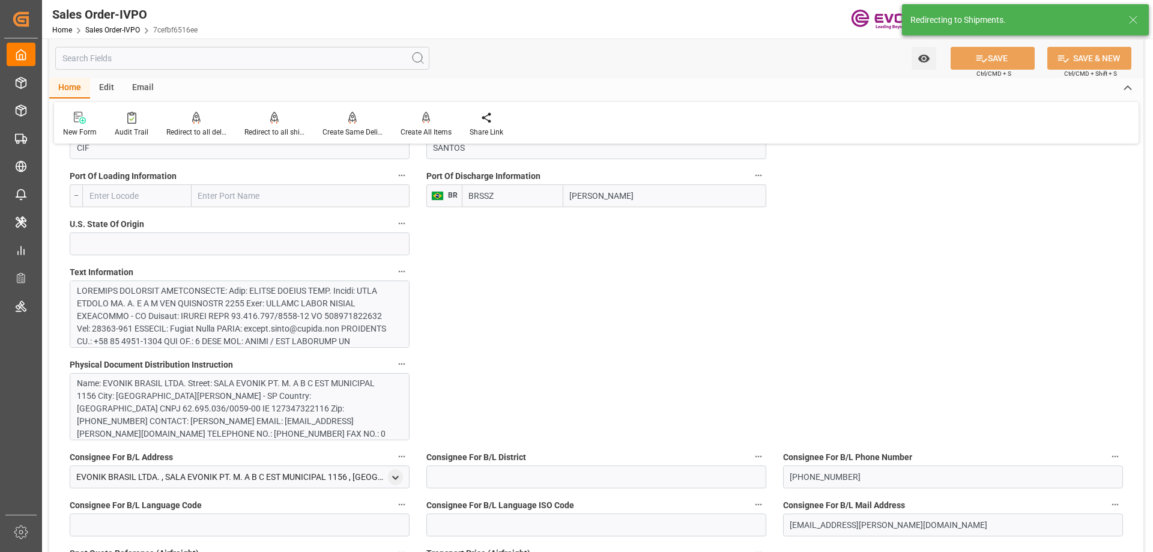
type input "08-14-2025 17:27"
type input "09-02-2025 14:52"
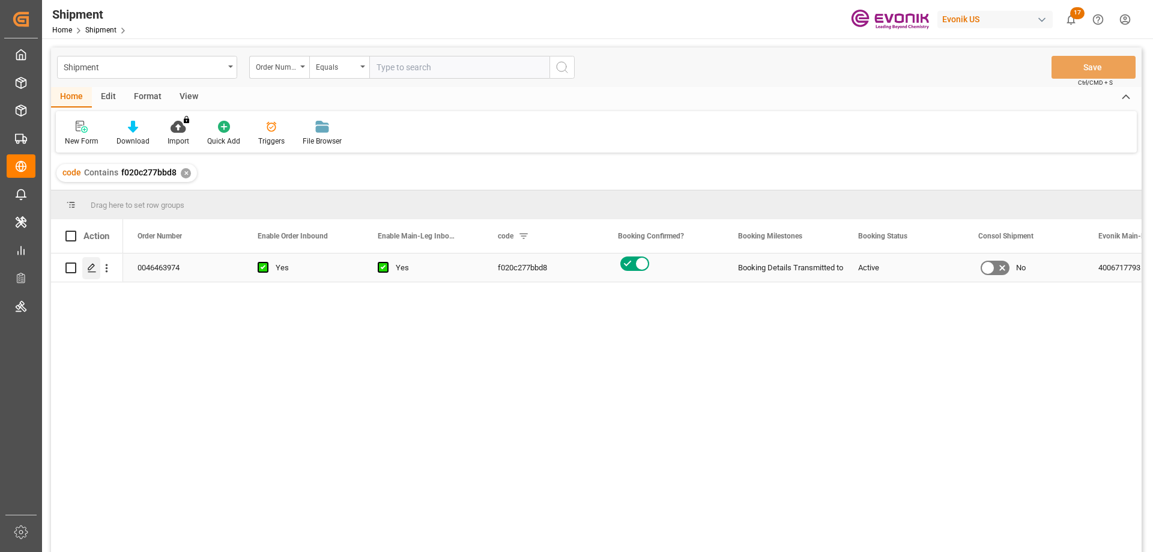
click at [91, 269] on icon "Press SPACE to select this row." at bounding box center [92, 268] width 10 height 10
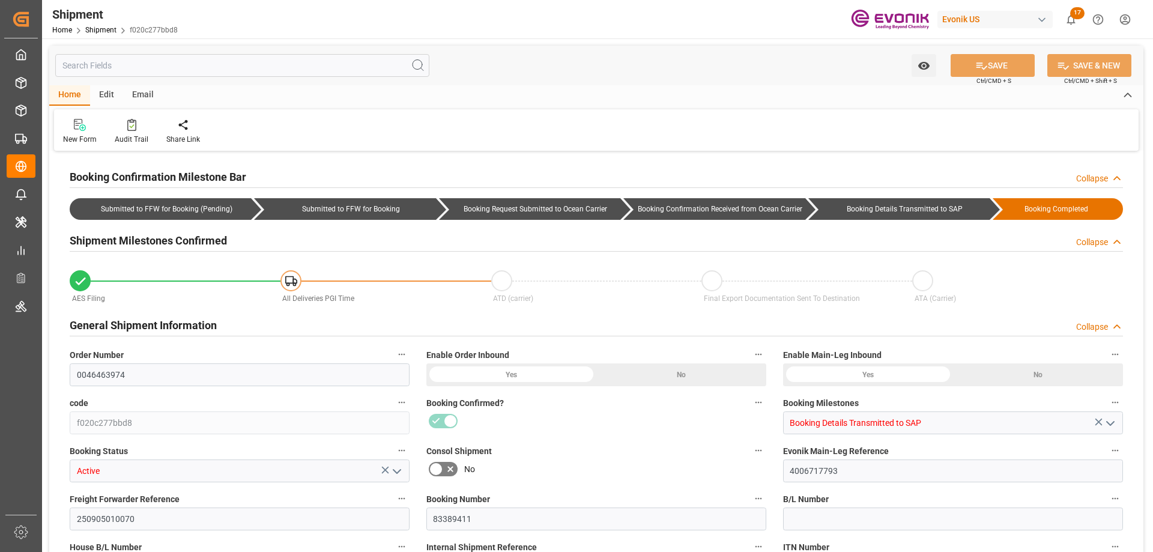
type input "162.432"
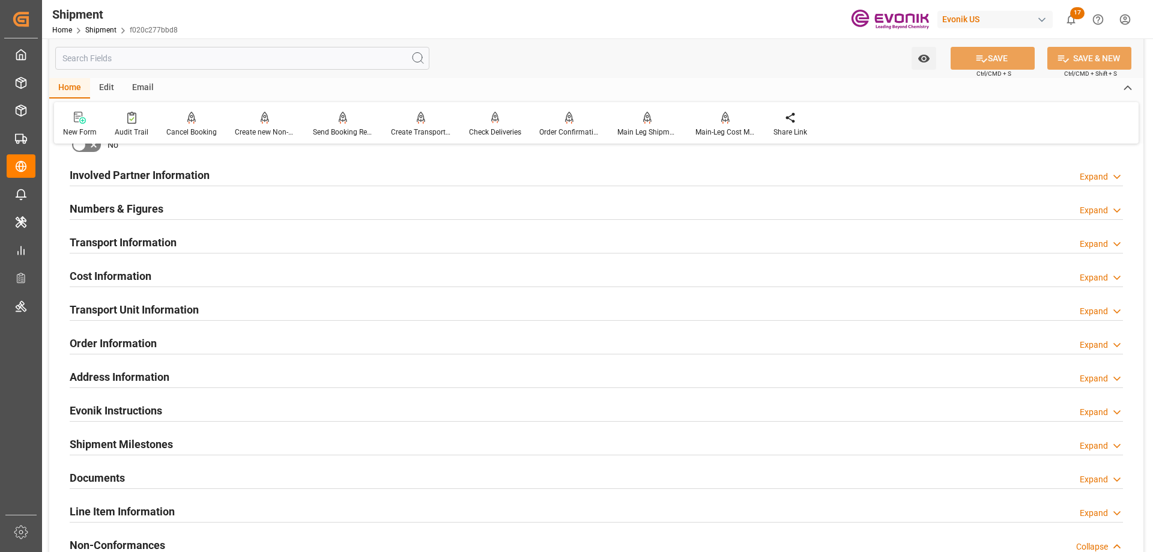
scroll to position [721, 0]
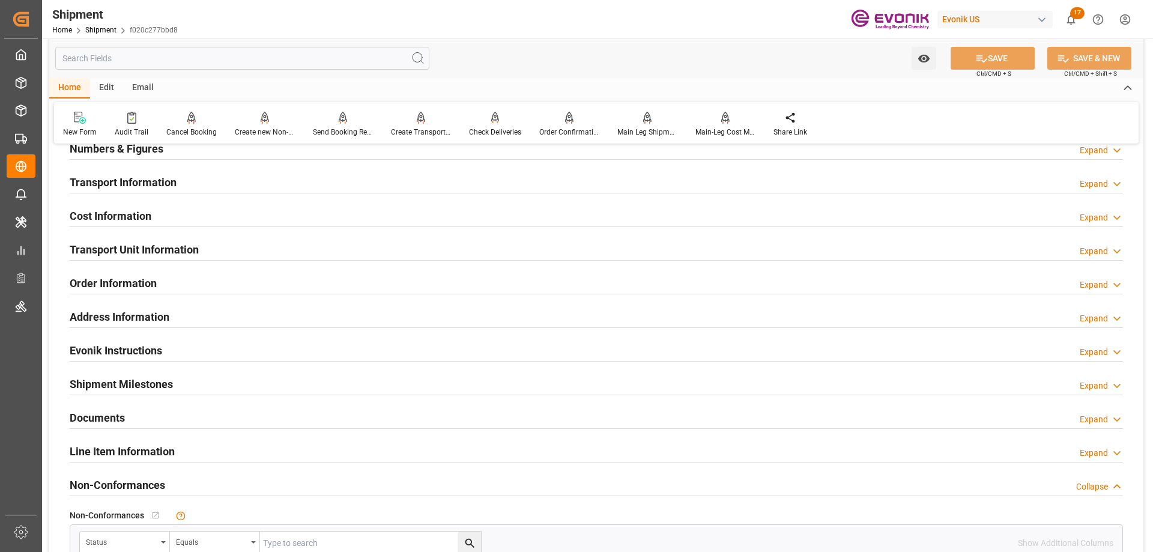
click at [144, 253] on h2 "Transport Unit Information" at bounding box center [134, 249] width 129 height 16
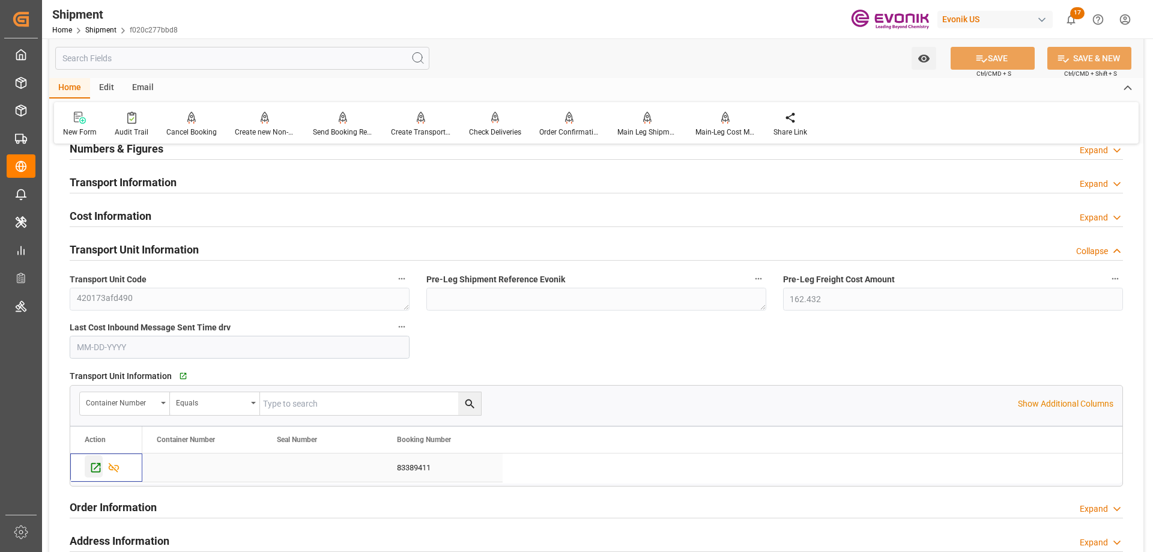
click at [95, 467] on icon "Press SPACE to select this row." at bounding box center [96, 467] width 13 height 13
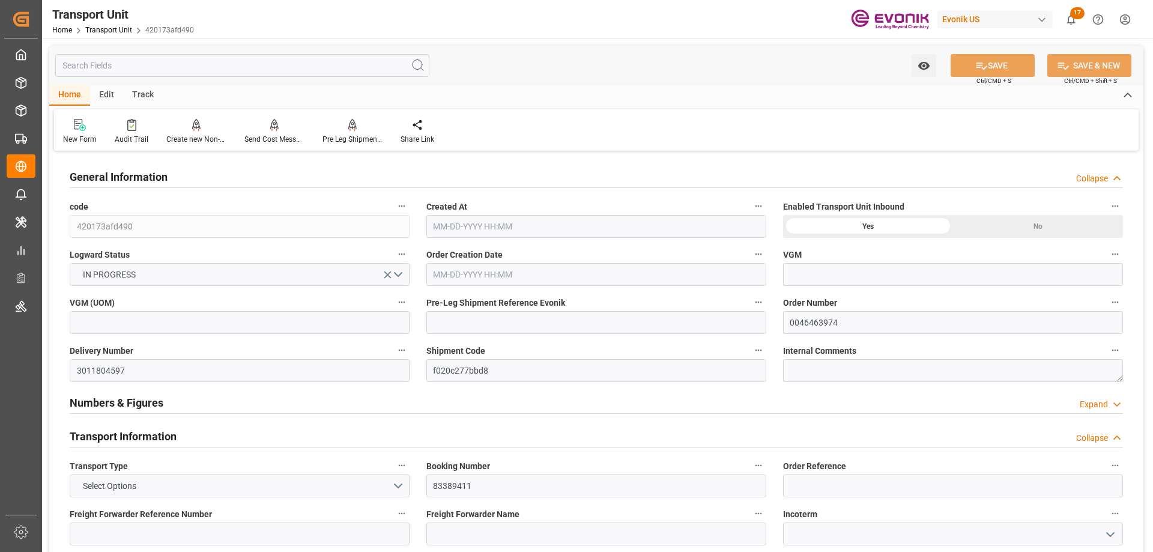
click at [201, 67] on input "text" at bounding box center [242, 65] width 374 height 23
type input "[DATE]"
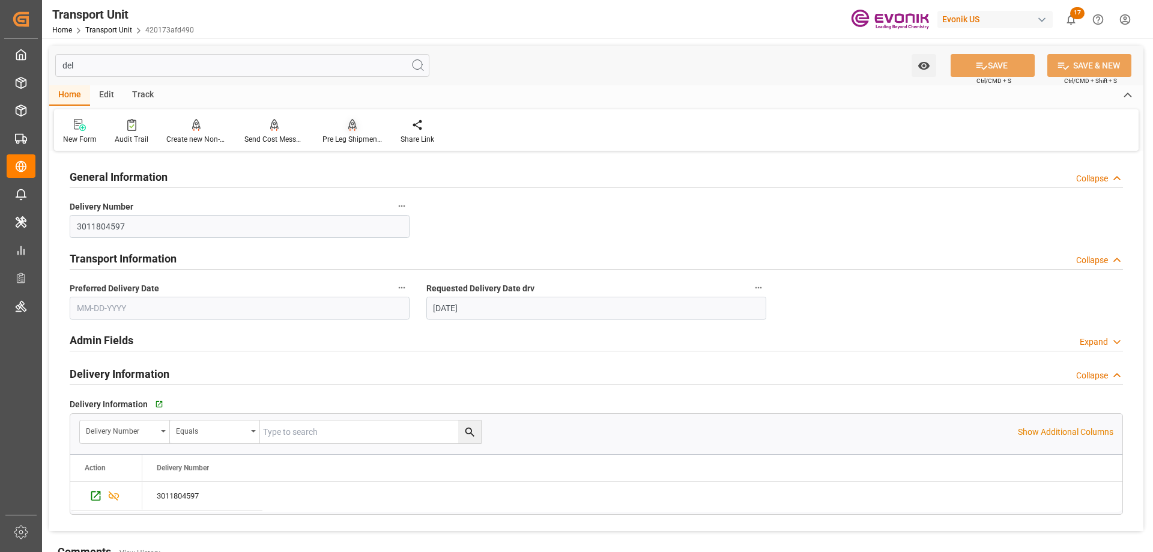
type input "del"
click at [342, 140] on div "Pre Leg Shipment Inbound" at bounding box center [353, 139] width 60 height 11
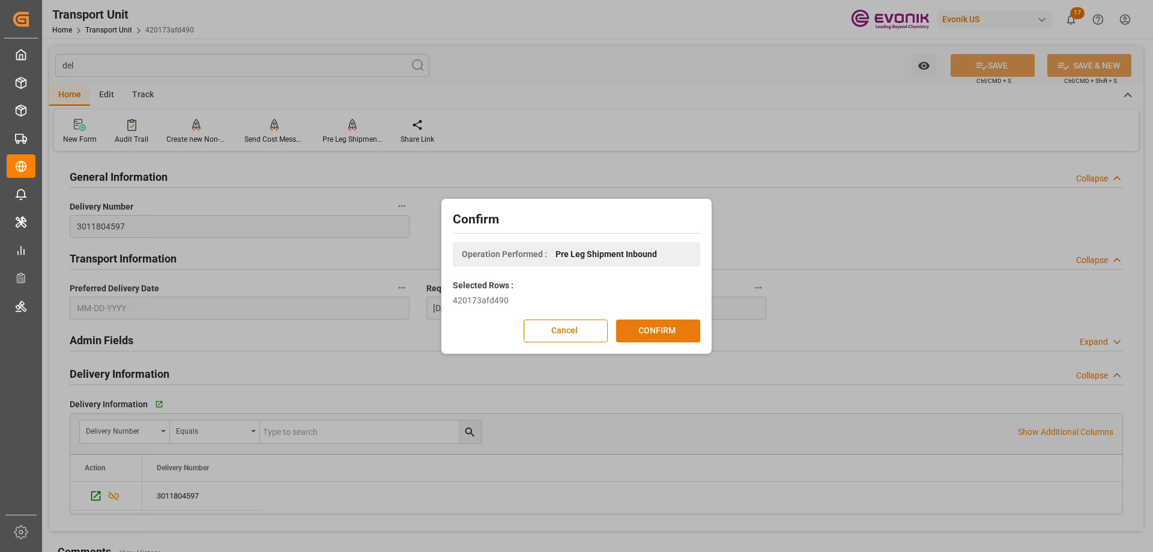
click at [651, 330] on button "CONFIRM" at bounding box center [658, 331] width 84 height 23
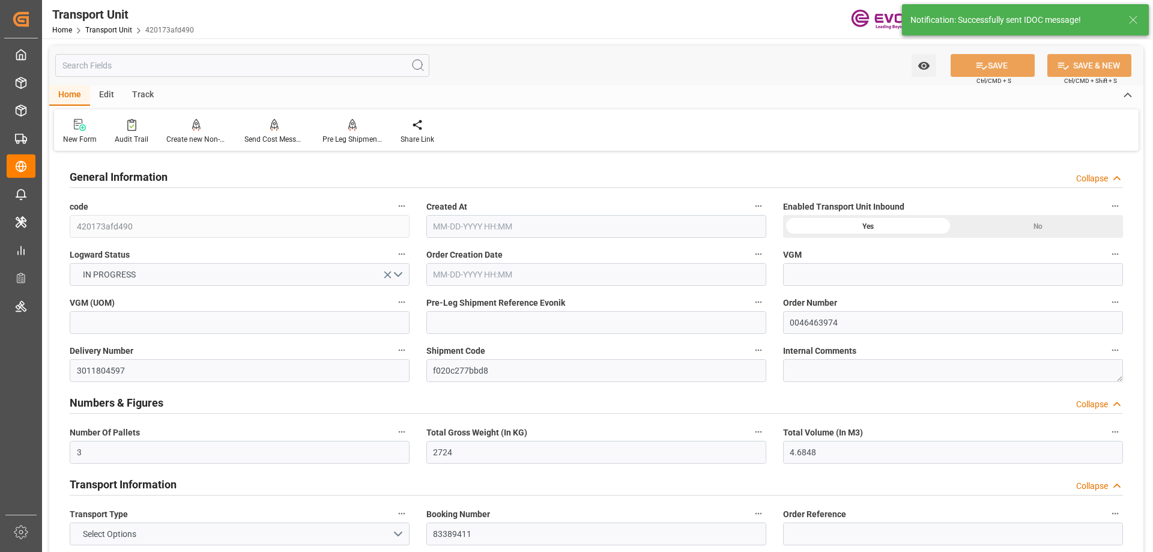
type input "3"
type input "2724"
type input "4.6848"
type input "AC Containerline"
type input "Leschaco Inc."
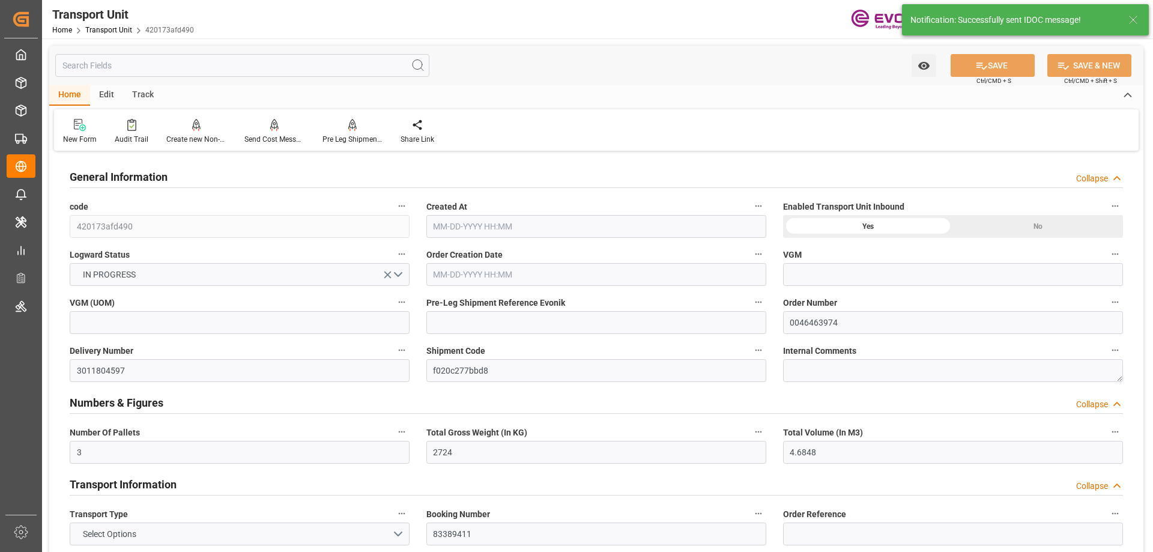
type input "USNWK"
type input "BRSSZ"
type input "162.432"
type input "5"
type input "2724"
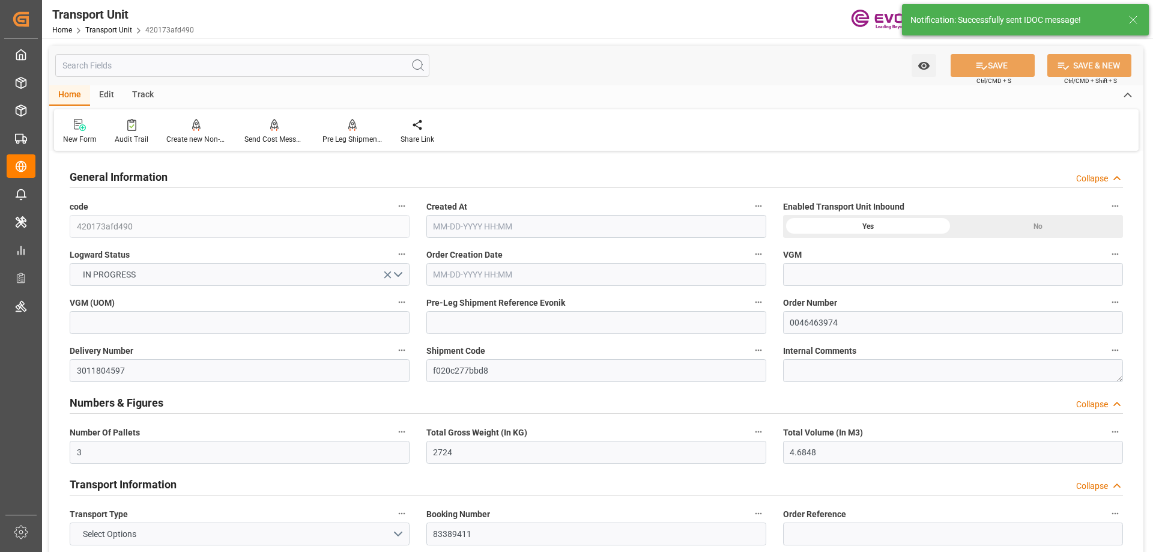
type input "108"
type input "3"
type input "108"
type input "2724"
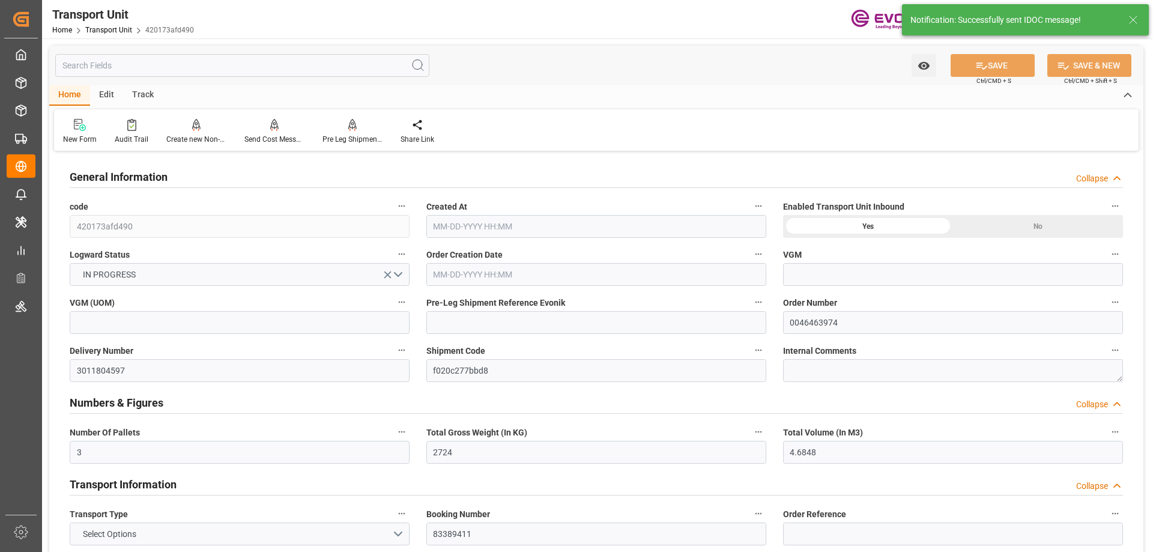
type input "3"
type input "4.6849"
type input "4.6848"
type input "108"
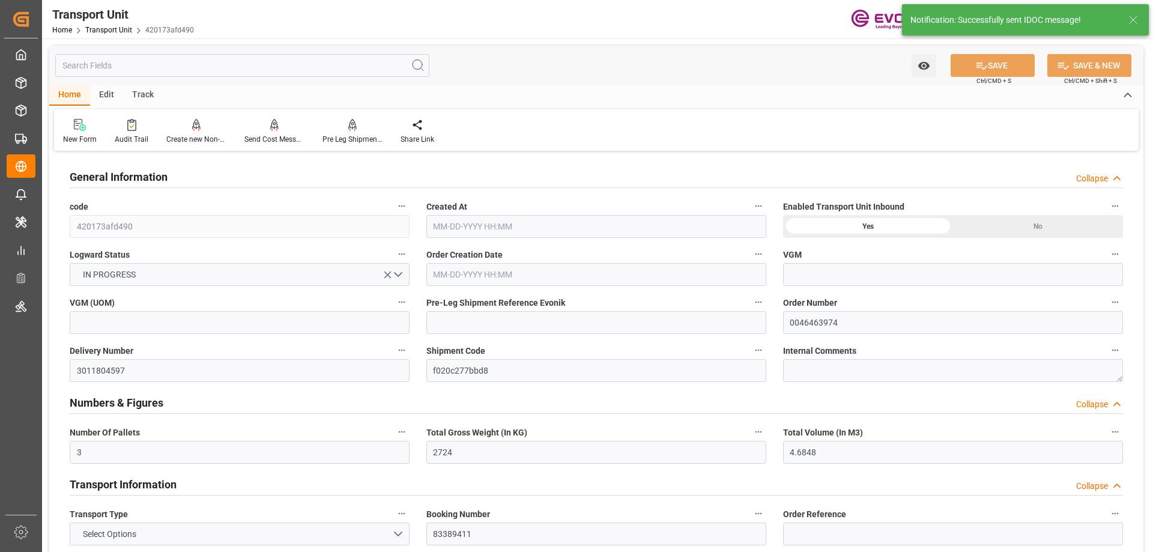
type input "108"
type input "2724"
type input "08-15-2025 19:54"
type input "10-15-2025"
type input "09-24-2025 00:00"
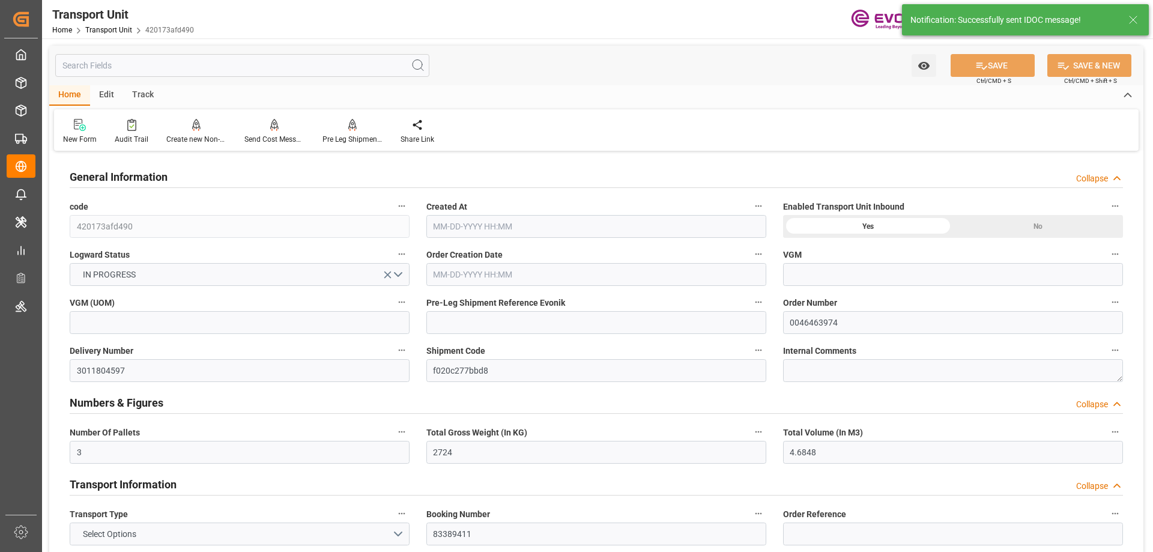
type input "09-24-2025 00:00"
type input "10-15-2025 00:00"
type input "09-04-2025 18:24"
type input "09-12-2025 12:00"
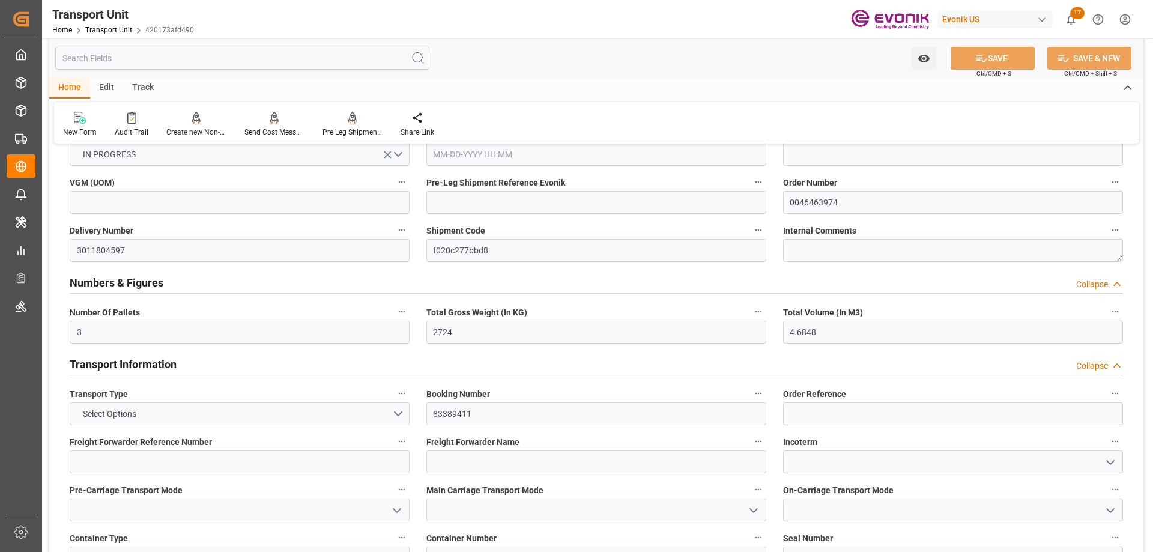
scroll to position [240, 0]
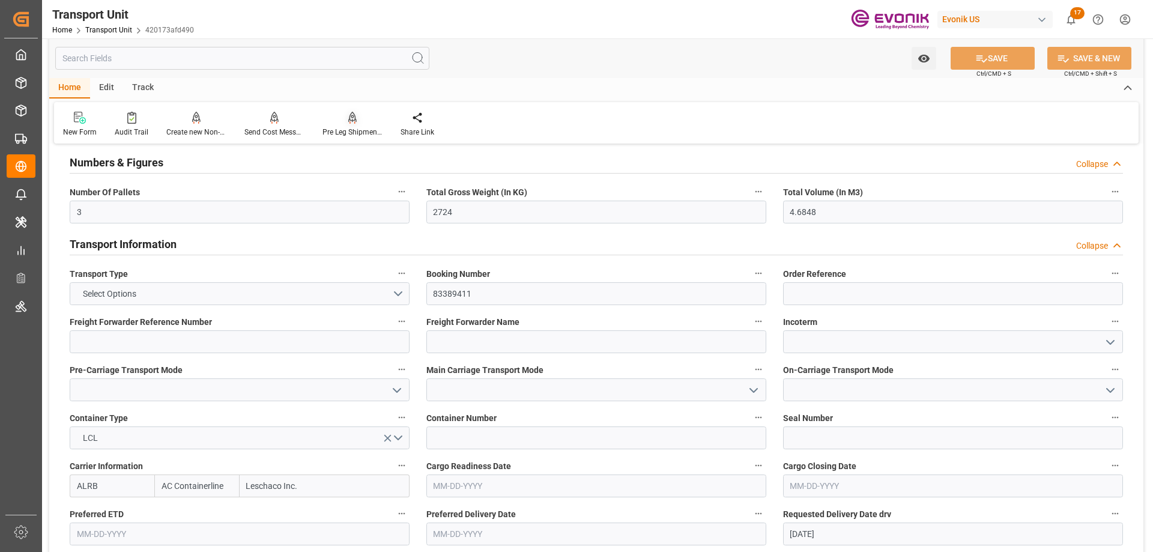
click at [366, 129] on div "Pre Leg Shipment Inbound" at bounding box center [353, 132] width 60 height 11
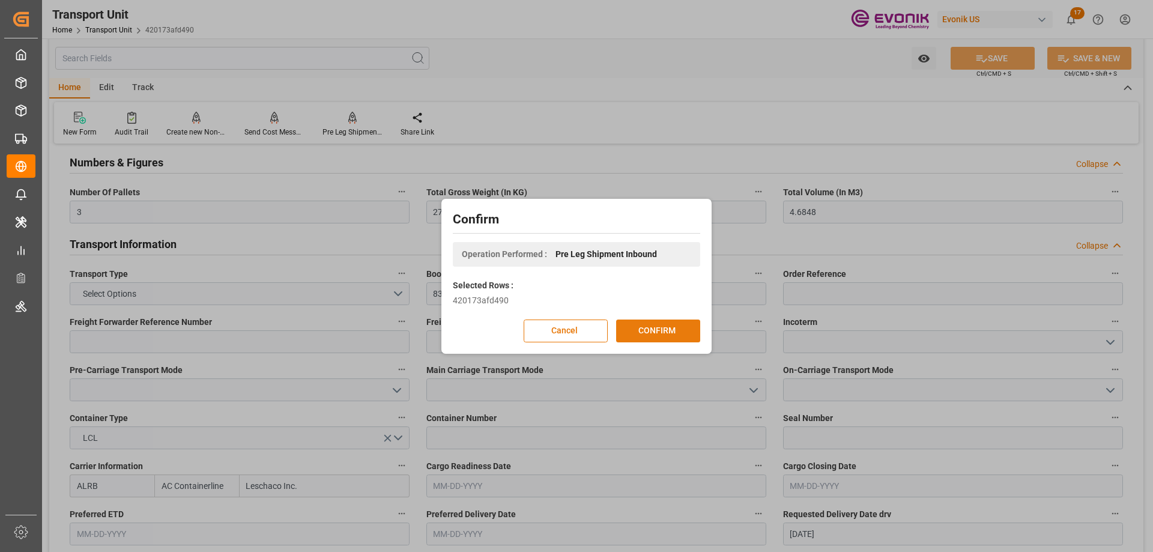
click at [666, 335] on button "CONFIRM" at bounding box center [658, 331] width 84 height 23
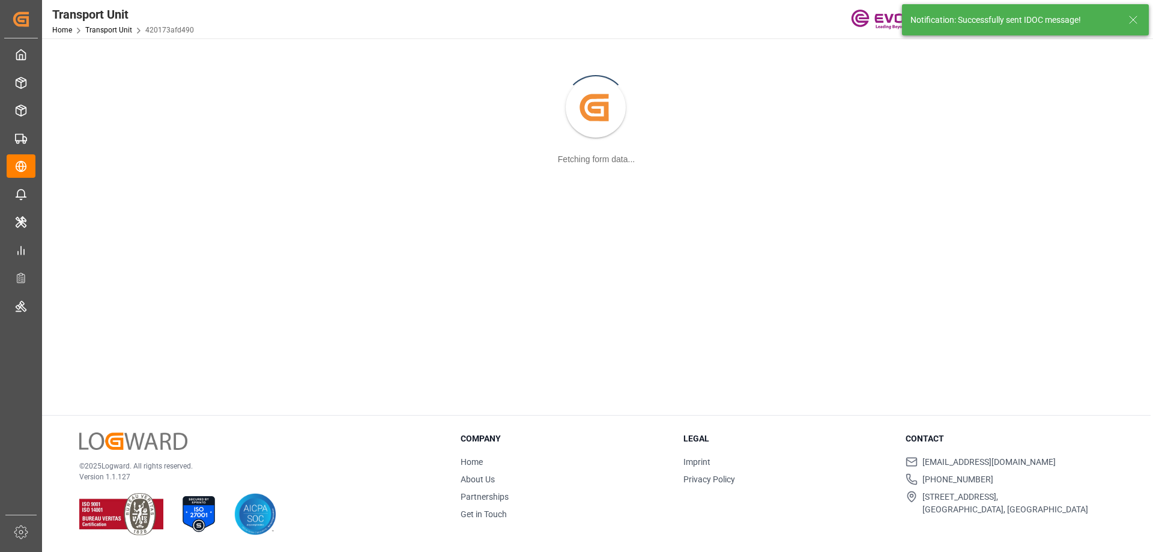
scroll to position [130, 0]
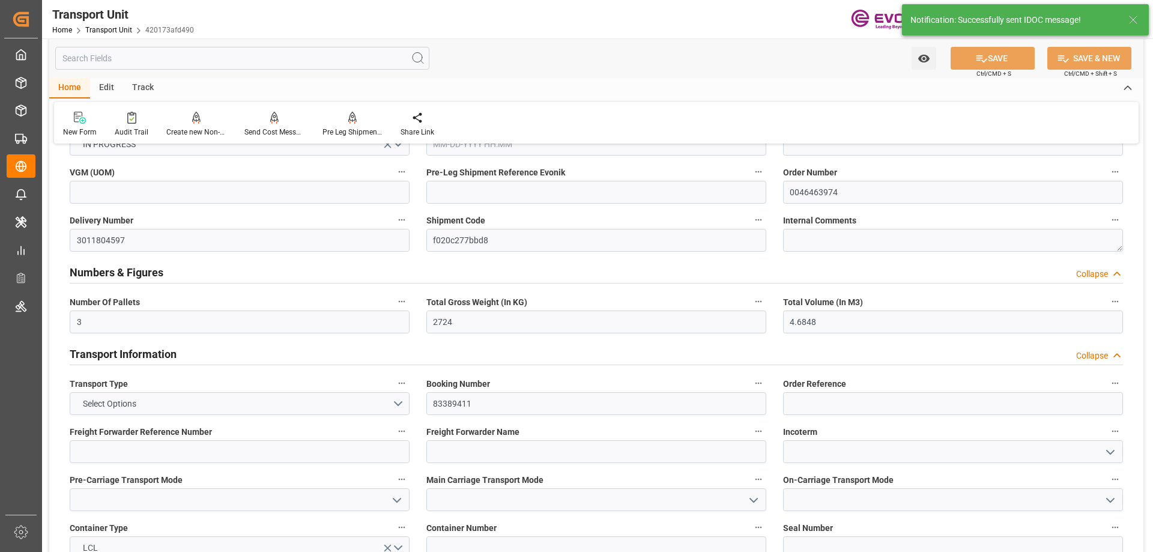
type input "3"
type input "2724"
type input "4.6848"
type input "AC Containerline"
type input "Leschaco Inc."
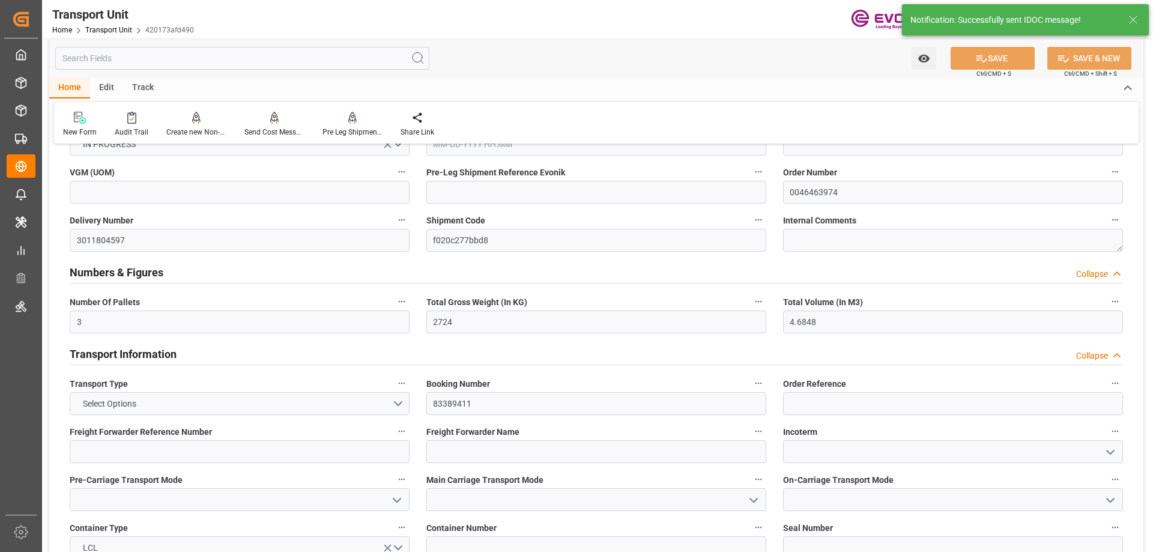
type input "USNWK"
type input "BRSSZ"
type input "162.432"
type input "6"
type input "2724"
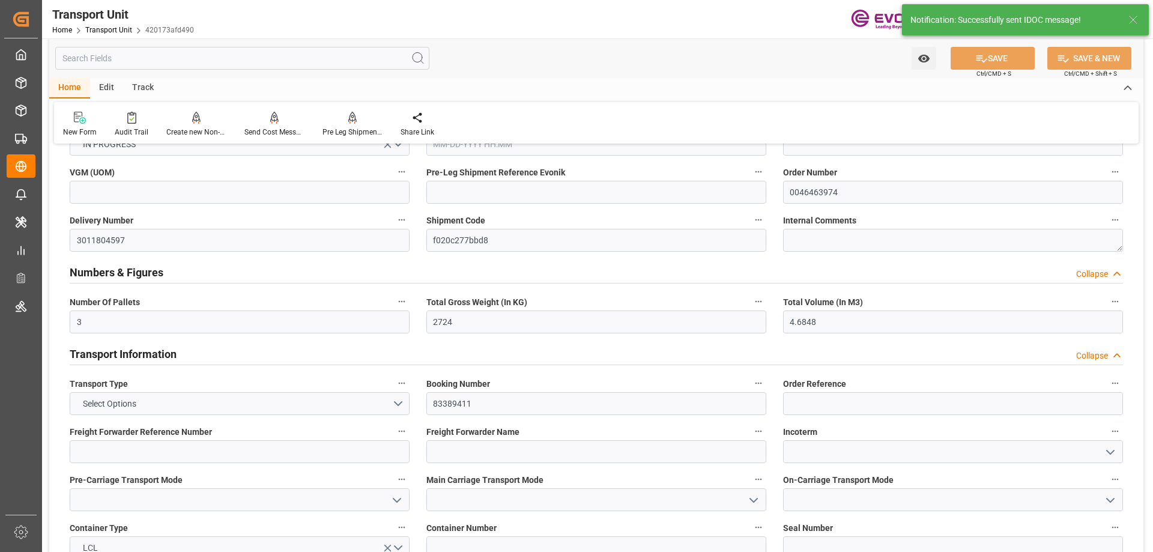
type input "108"
type input "3"
type input "108"
type input "2724"
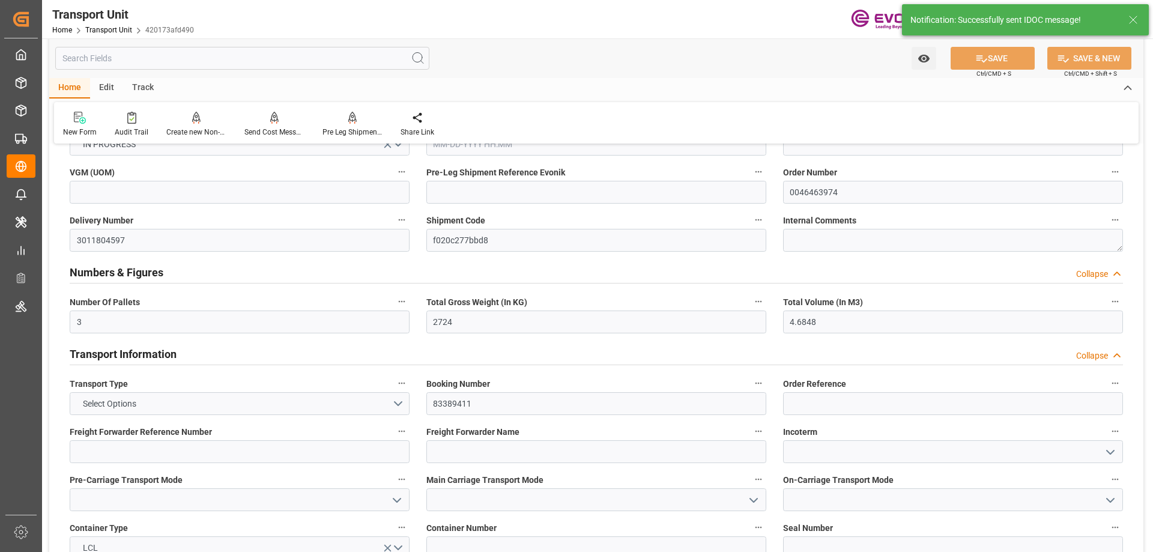
type input "3"
type input "4.6849"
type input "4.6848"
type input "108"
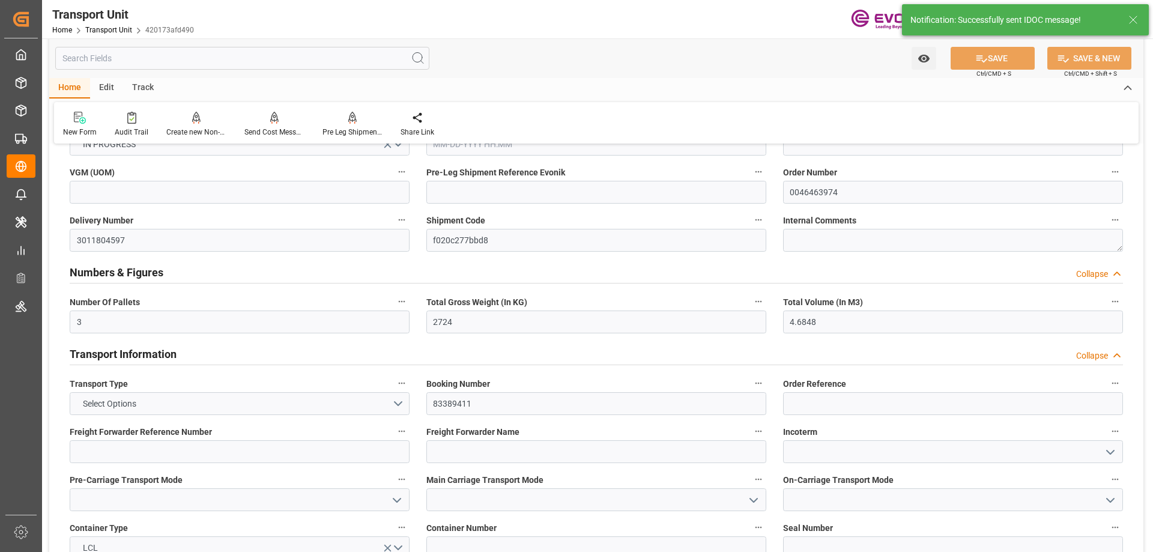
type input "108"
type input "2724"
type input "08-15-2025 19:54"
type input "10-15-2025"
type input "09-24-2025 00:00"
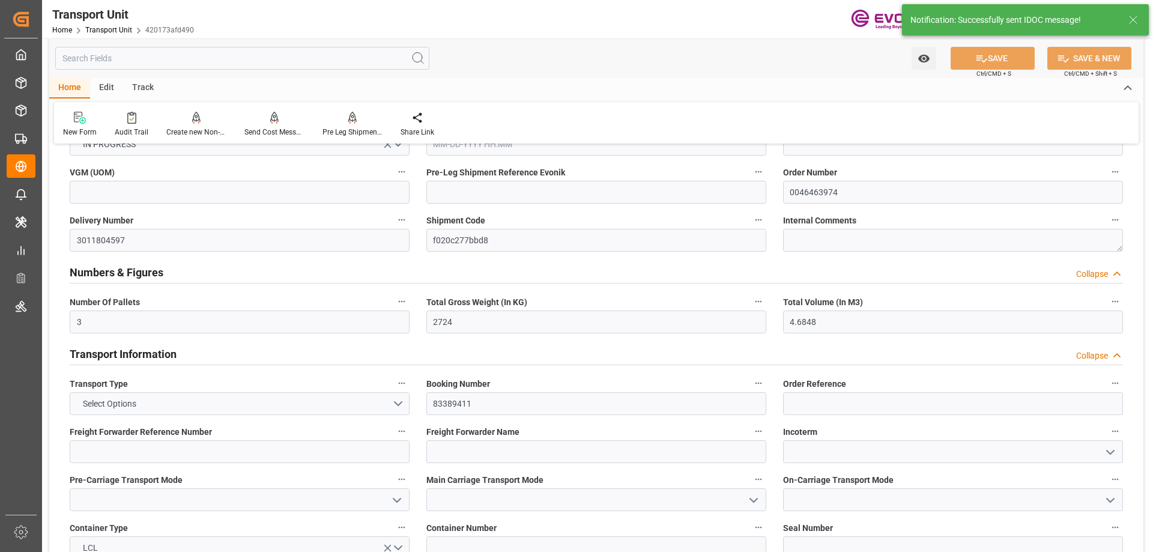
type input "09-24-2025 00:00"
type input "10-15-2025 00:00"
type input "09-04-2025 18:25"
type input "09-12-2025 12:00"
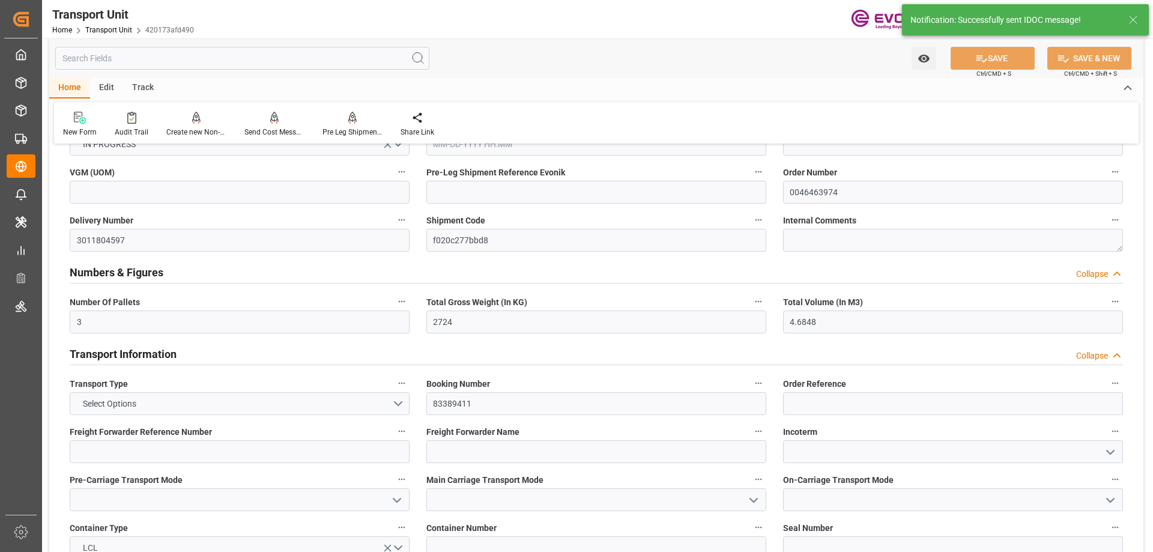
scroll to position [240, 0]
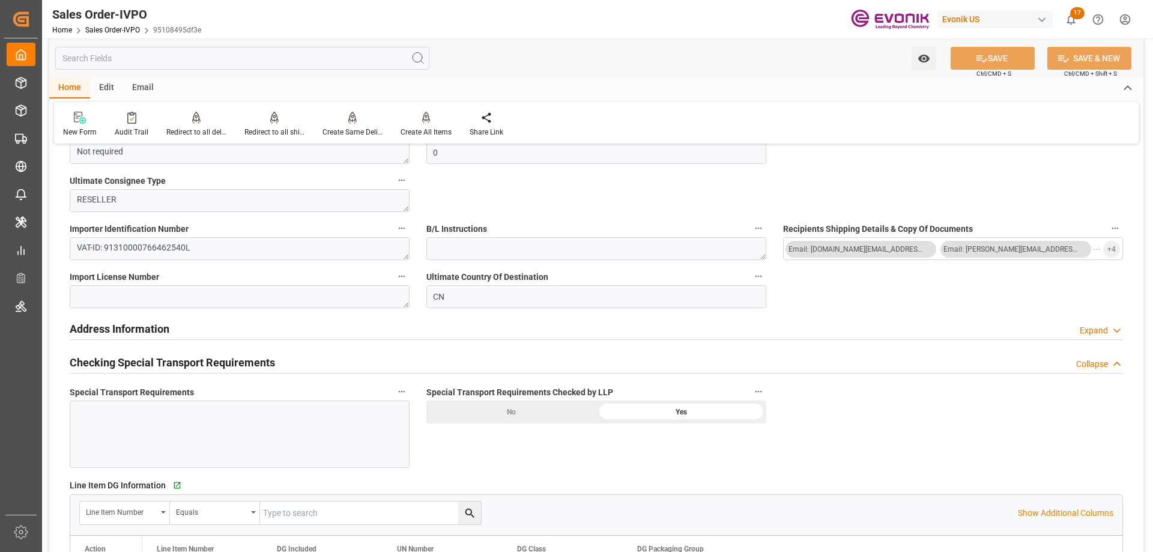
scroll to position [1262, 0]
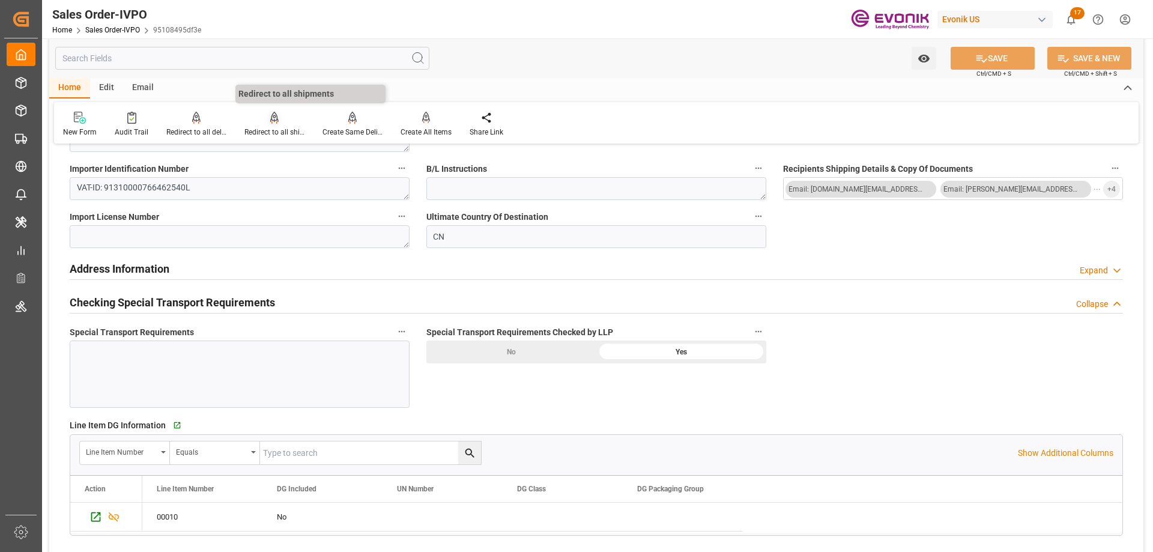
click at [270, 132] on div "Redirect to all shipments" at bounding box center [275, 132] width 60 height 11
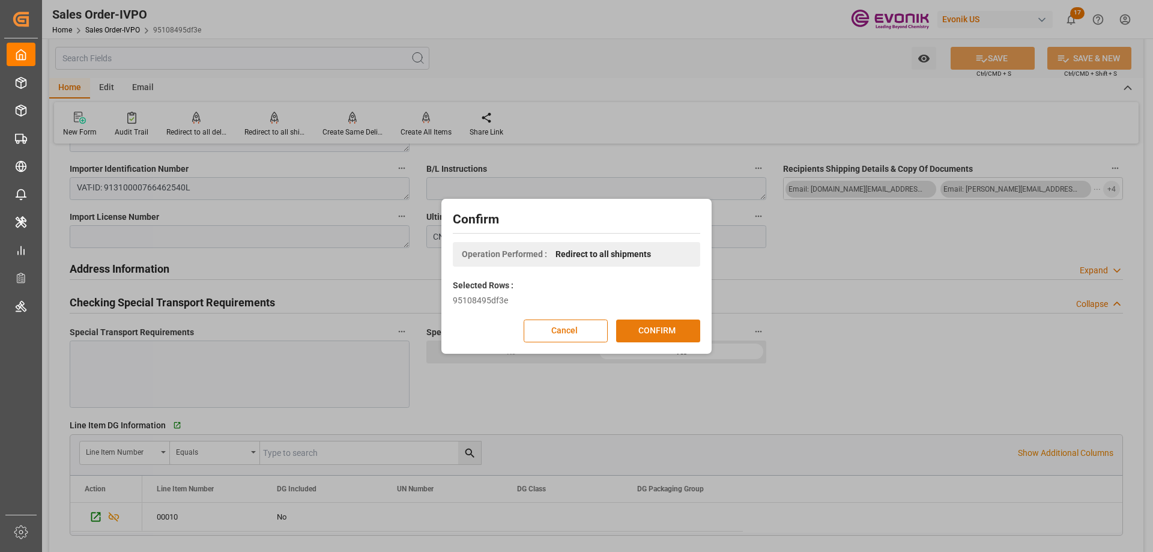
click at [648, 338] on button "CONFIRM" at bounding box center [658, 331] width 84 height 23
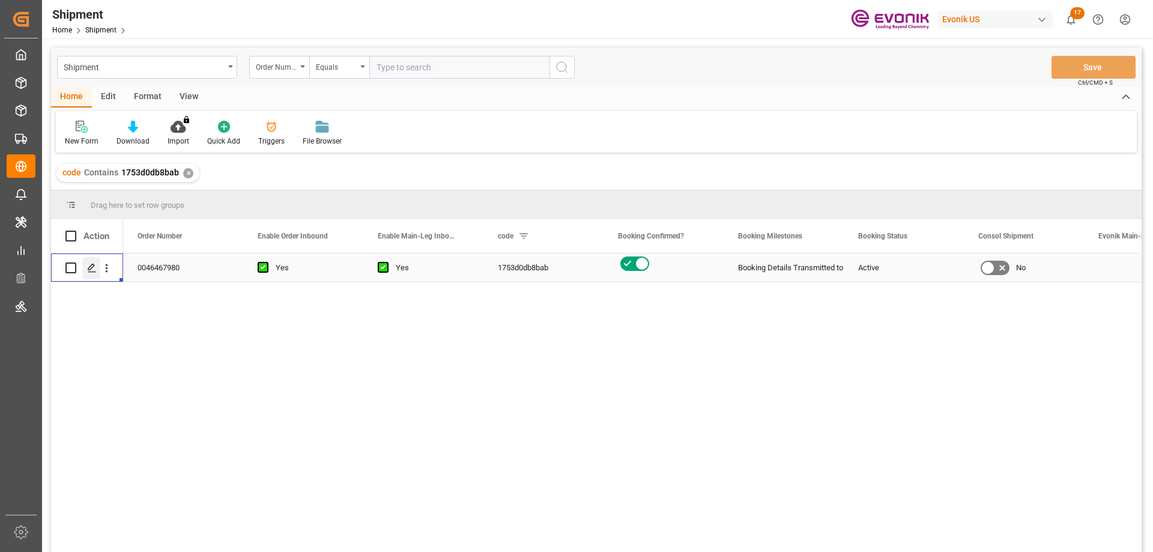
click at [98, 270] on div "Press SPACE to select this row." at bounding box center [91, 268] width 18 height 22
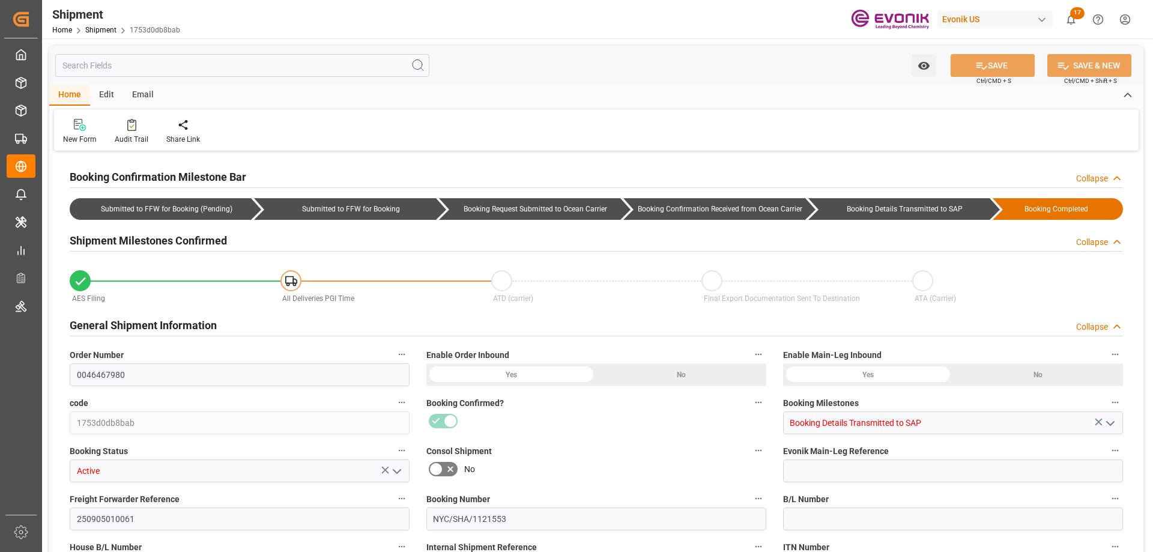
type input "0046467980"
type input "1753d0db8bab"
type input "Booking Details Transmitted to SAP"
type input "Active"
type input "250905010061"
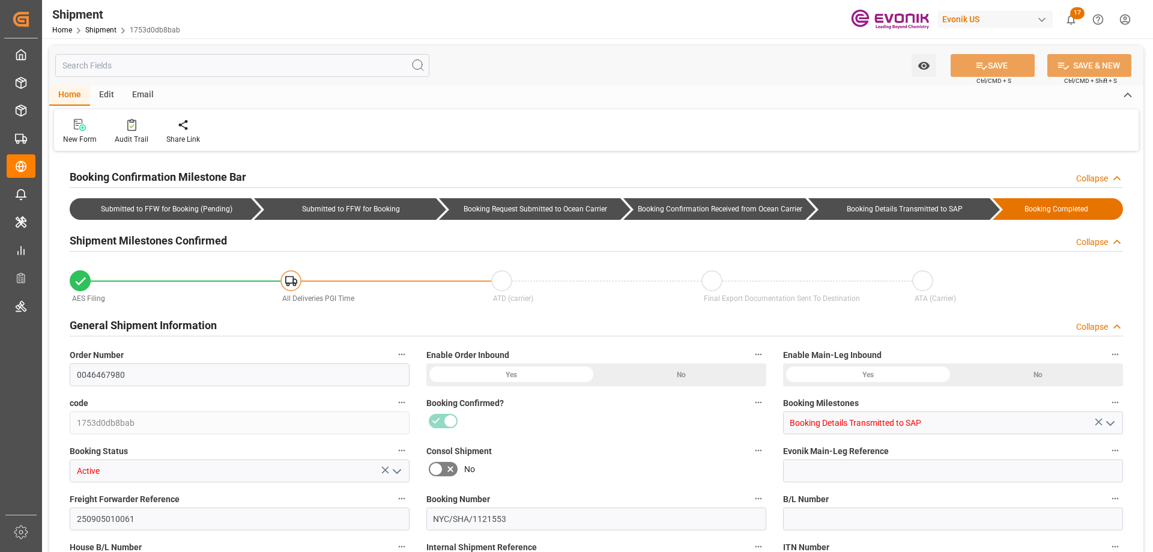
type input "NYC/SHA/1121553"
type input "P2P"
type input "41"
type input "LCL"
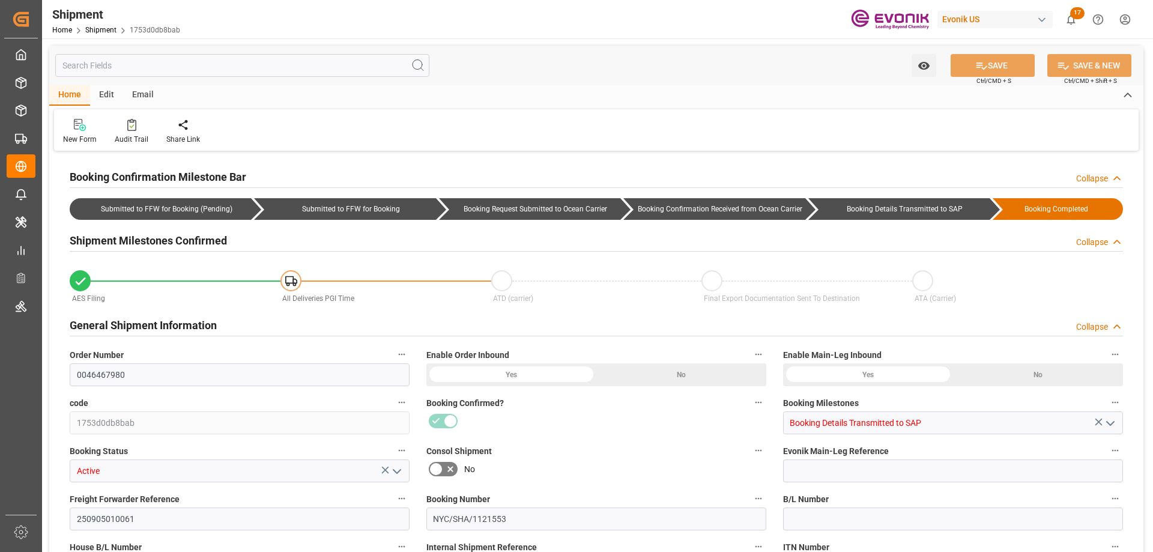
type input "0008"
type input "LCL"
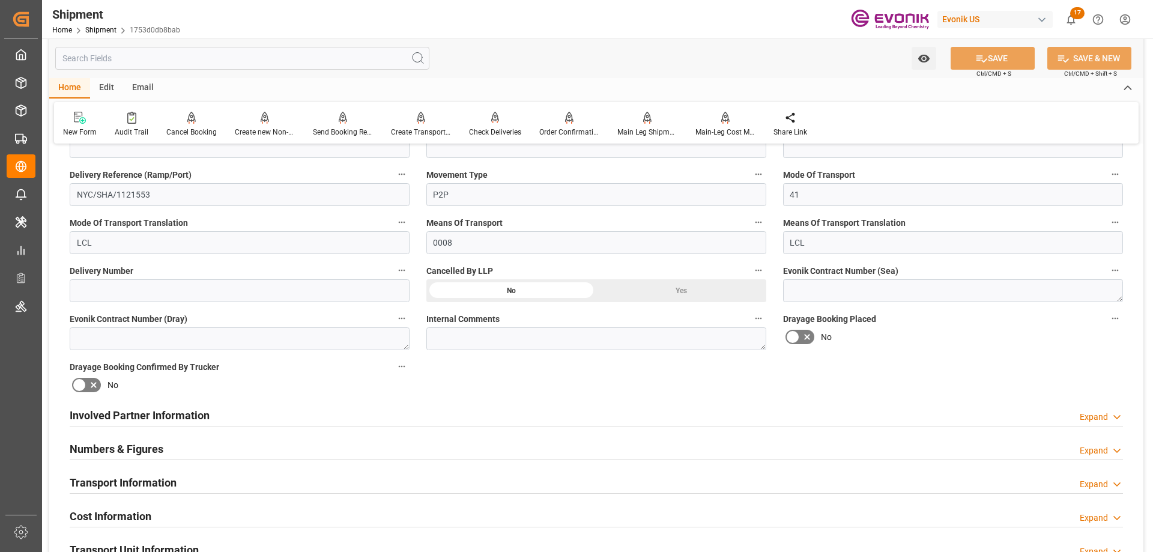
scroll to position [961, 0]
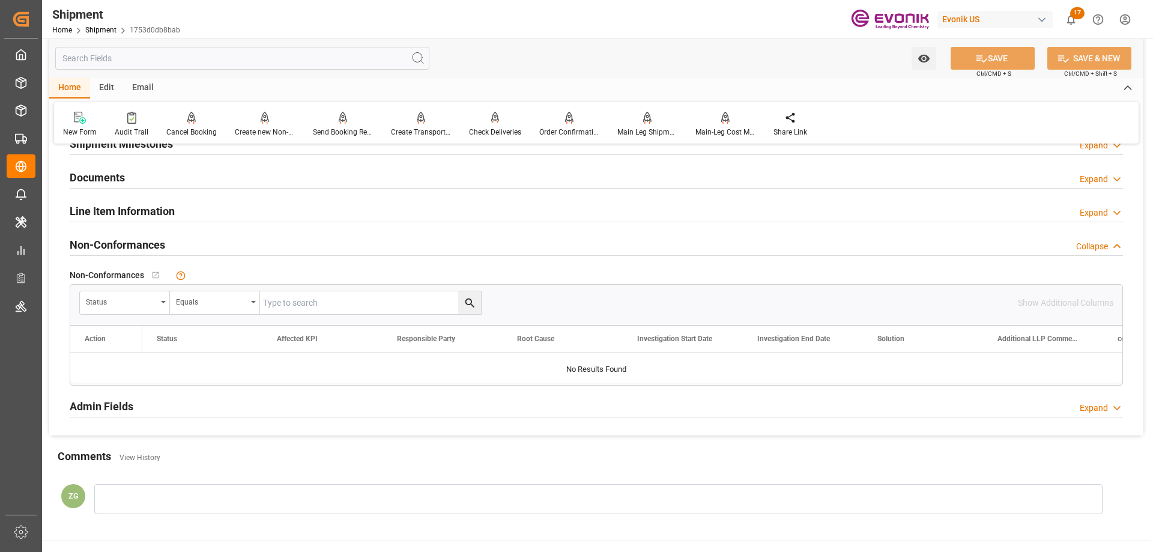
click at [144, 217] on h2 "Line Item Information" at bounding box center [122, 211] width 105 height 16
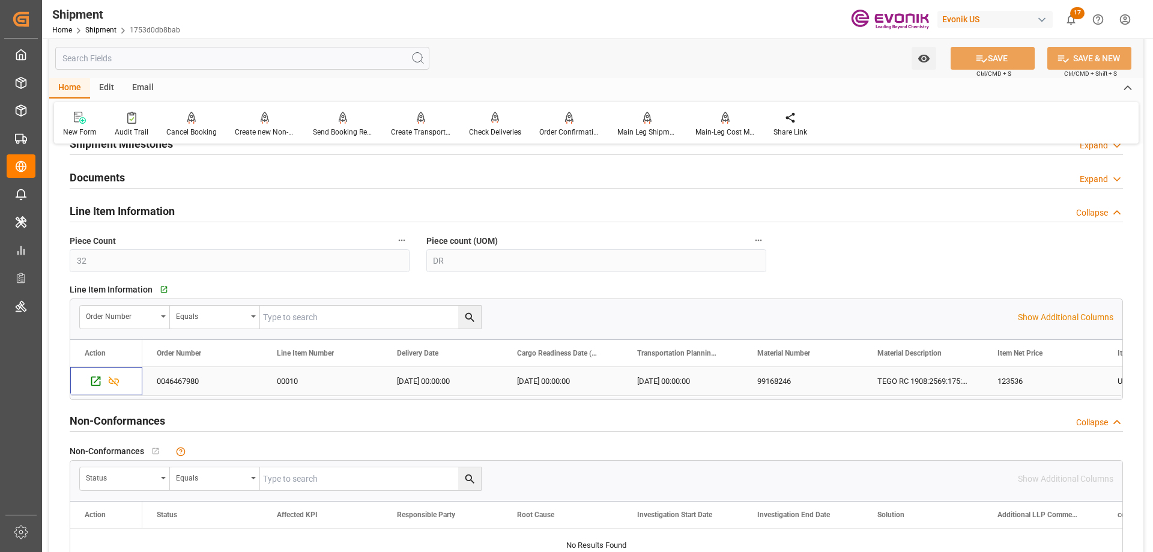
click at [122, 377] on div "Press SPACE to select this row." at bounding box center [106, 379] width 43 height 23
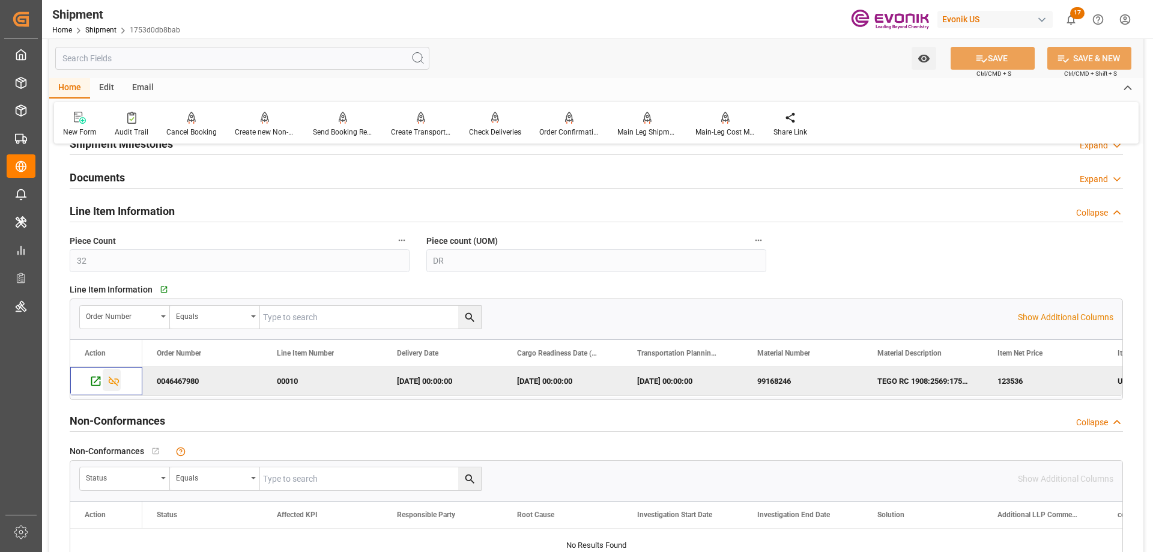
click at [114, 381] on icon "Press SPACE to deselect this row." at bounding box center [114, 382] width 11 height 10
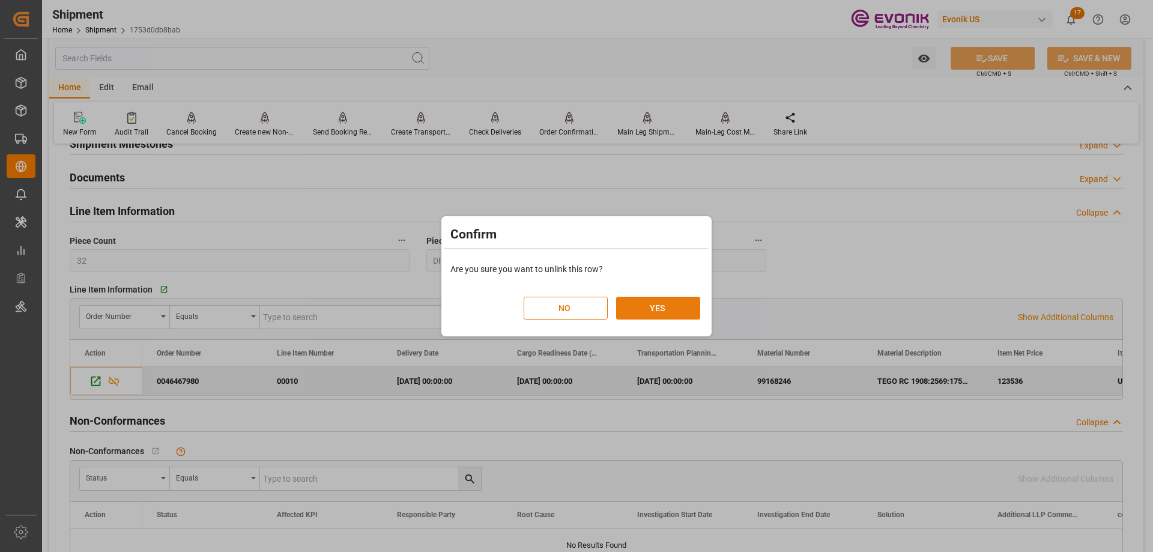
click at [664, 305] on button "YES" at bounding box center [658, 308] width 84 height 23
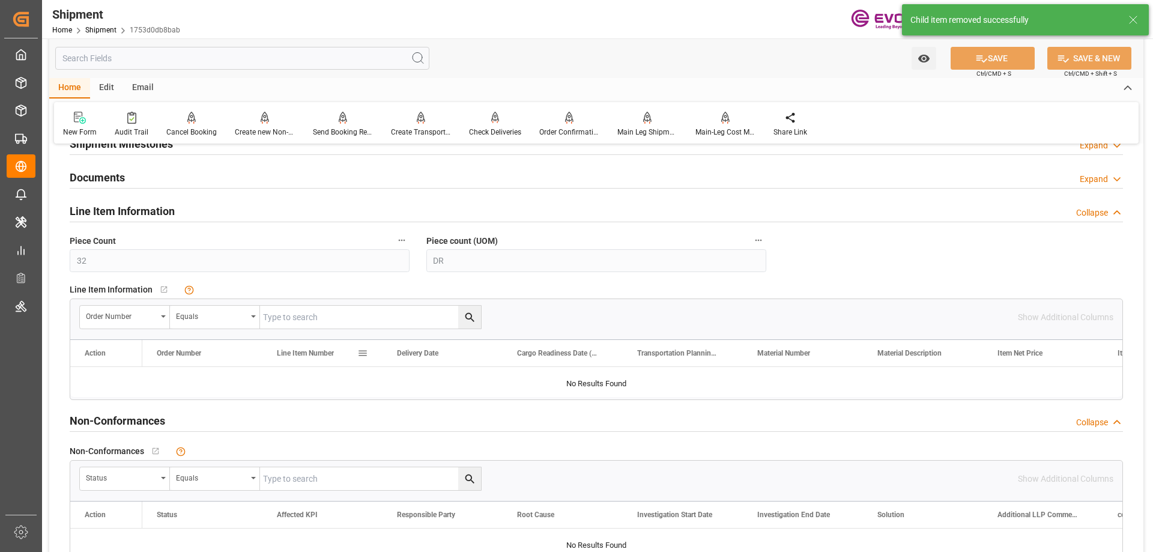
scroll to position [601, 0]
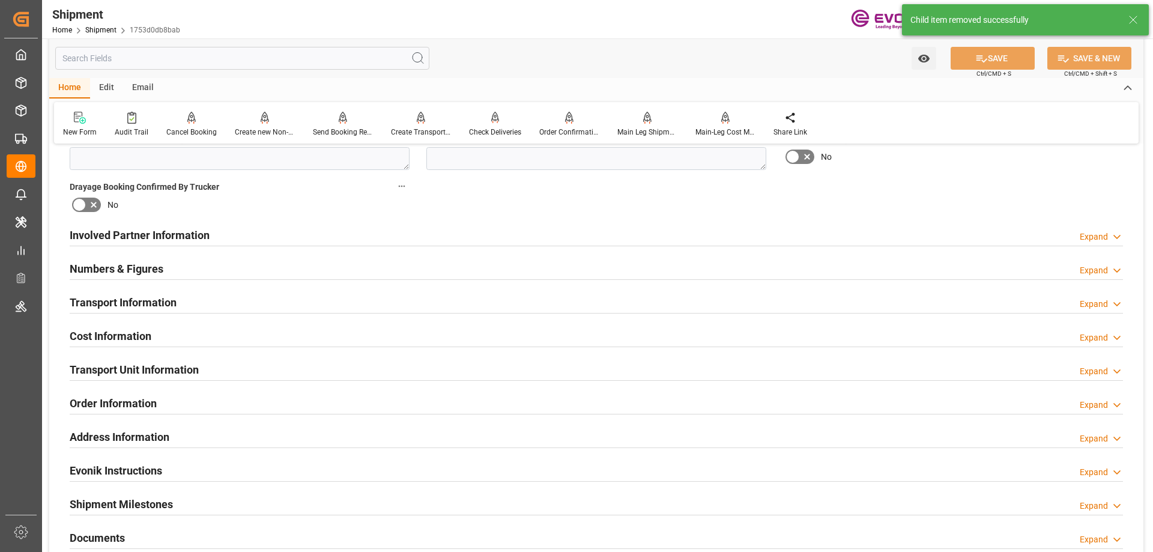
click at [141, 368] on h2 "Transport Unit Information" at bounding box center [134, 370] width 129 height 16
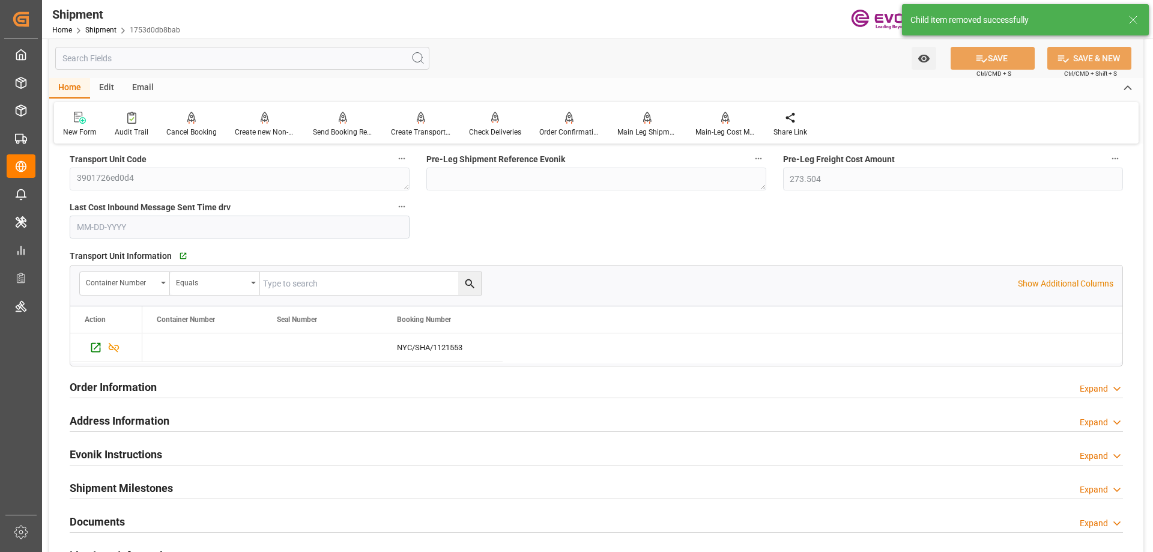
scroll to position [781, 0]
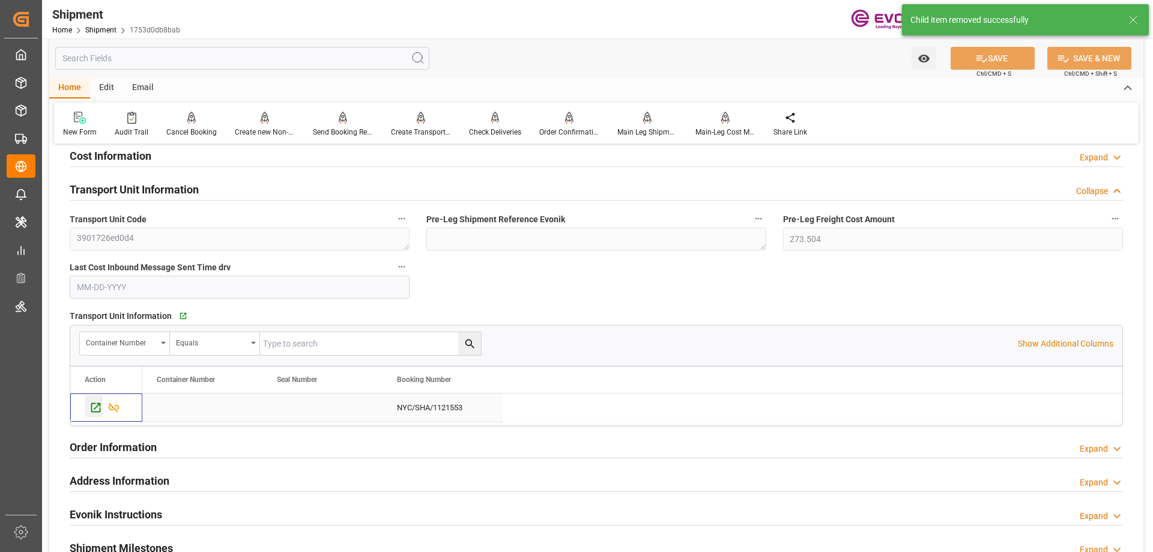
click at [94, 405] on icon "Press SPACE to select this row." at bounding box center [96, 407] width 13 height 13
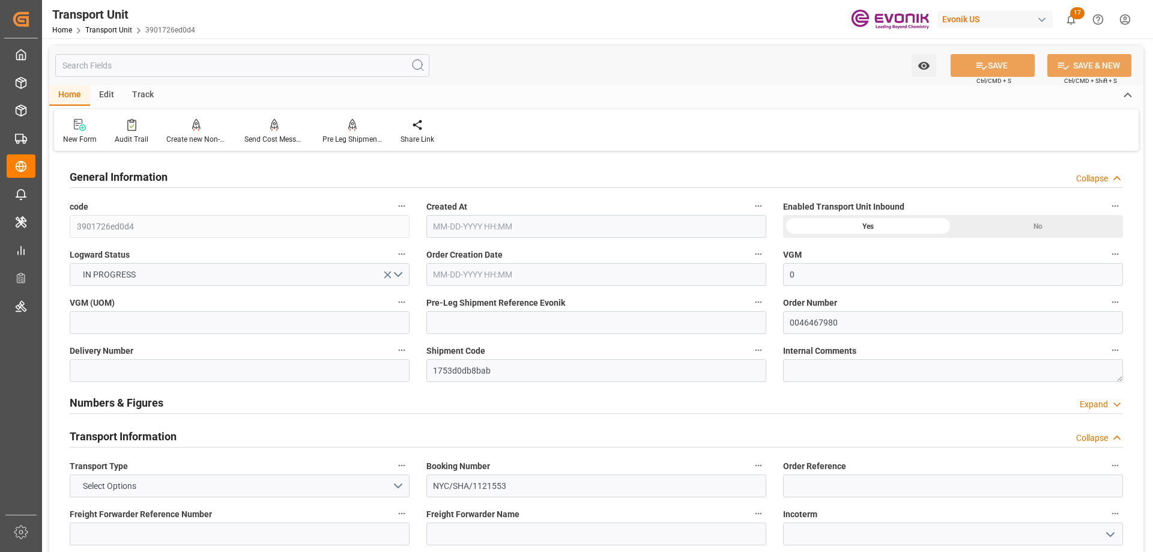
type input "0"
type input "AC Containerline"
type input "Leschaco Inc."
type input "USEWR"
type input "CNSHA"
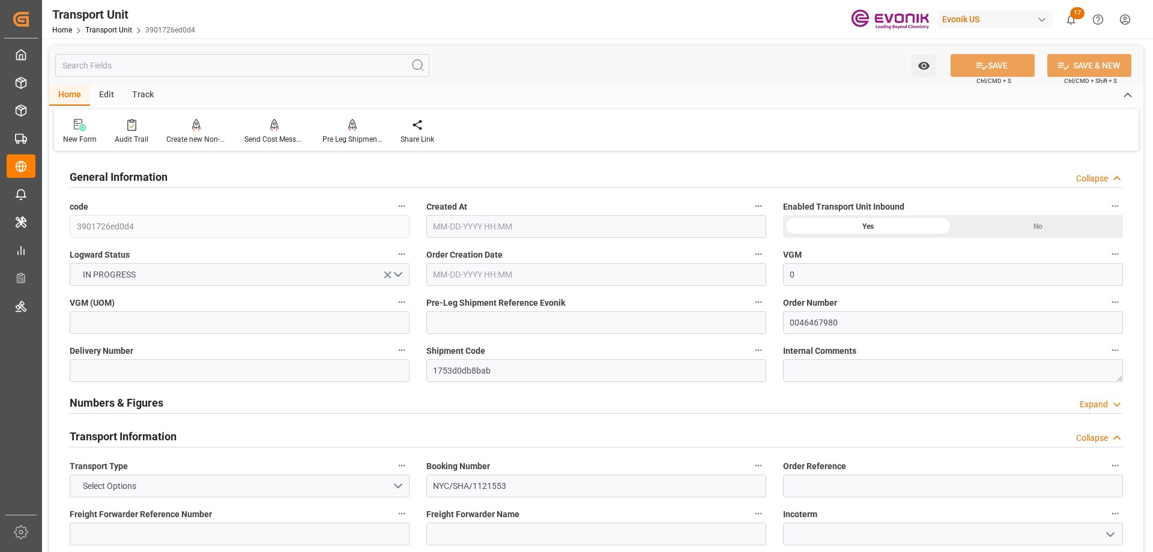
type input "6504.8"
type input "[DATE] 21:39"
type input "[DATE]"
type input "[DATE] 00:00"
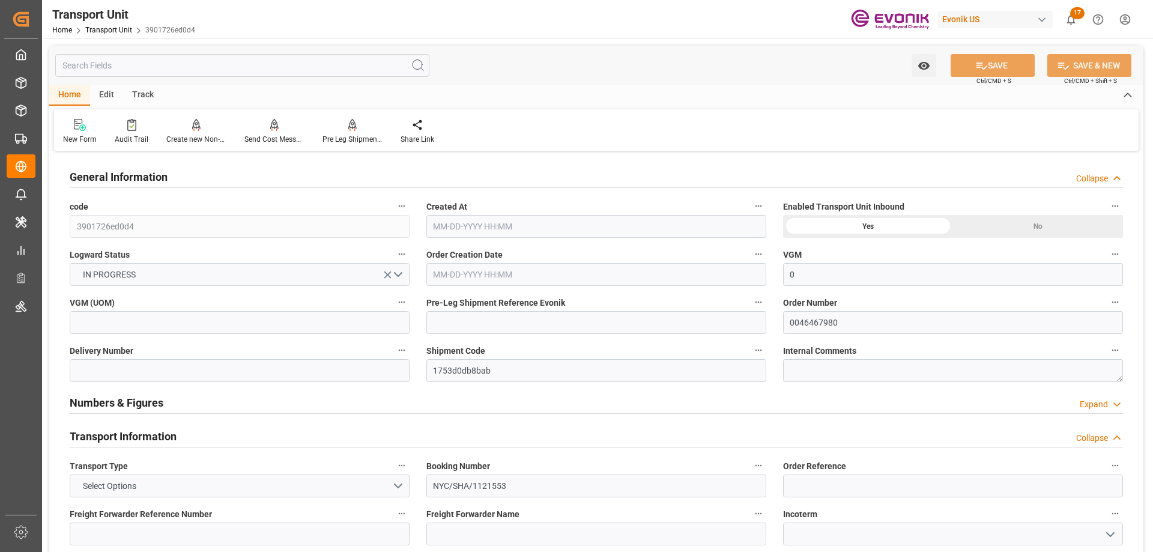
type input "[DATE] 00:00"
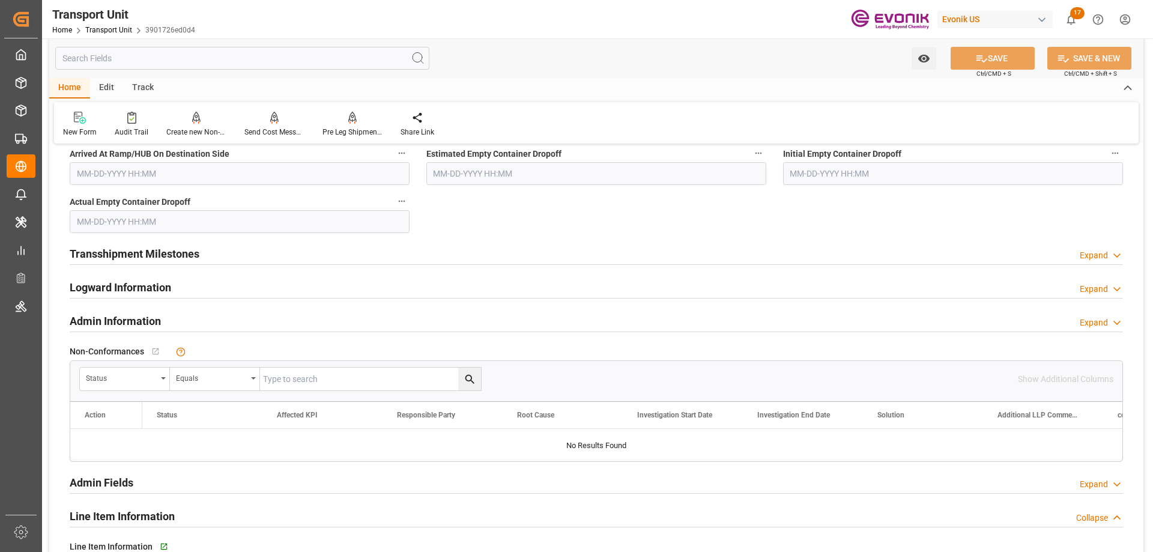
scroll to position [1502, 0]
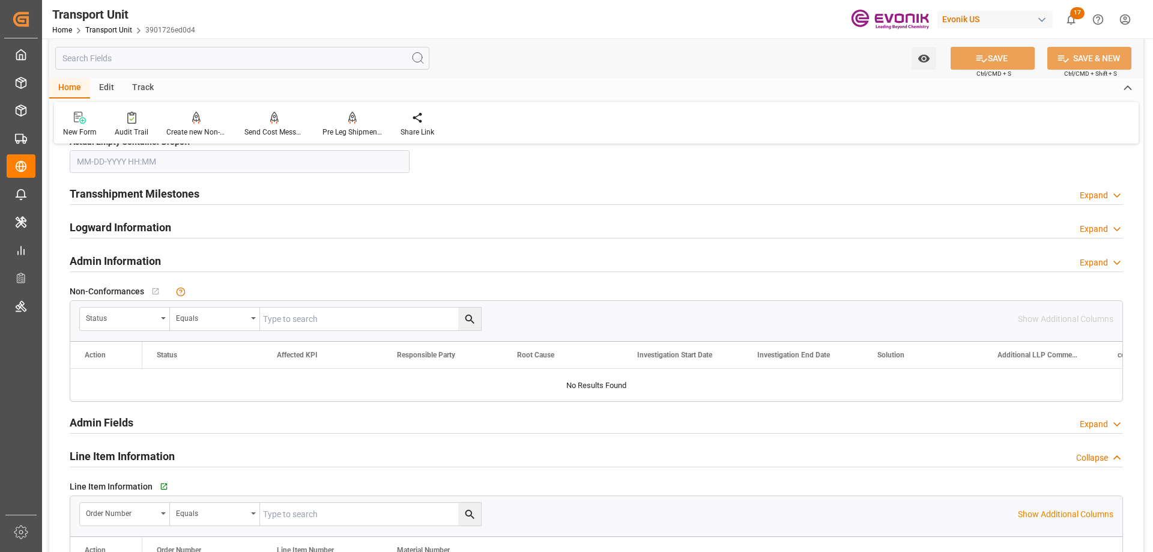
click at [138, 50] on input "text" at bounding box center [242, 58] width 374 height 23
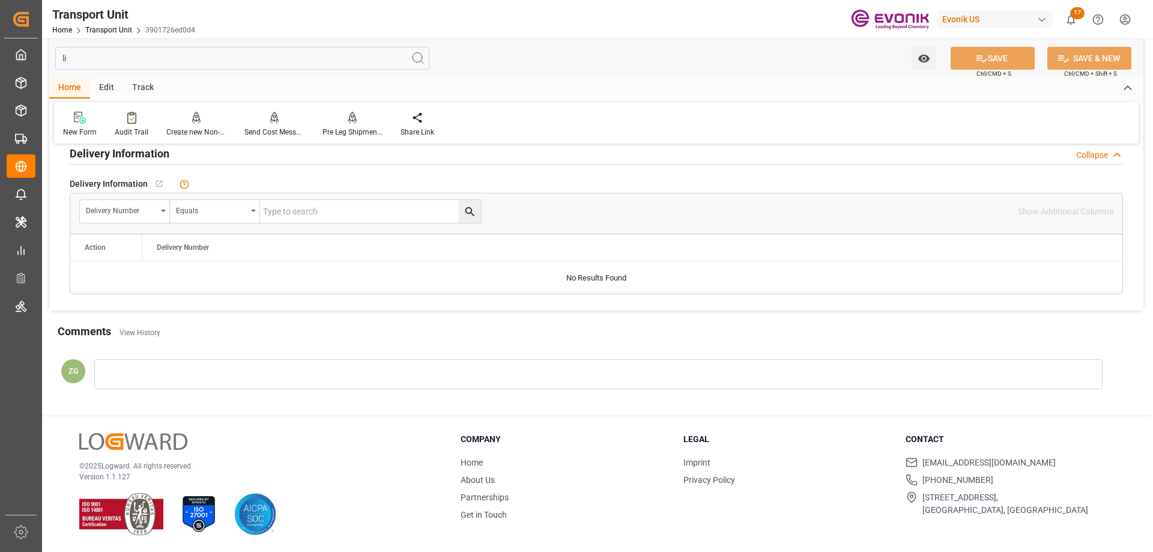
scroll to position [94, 0]
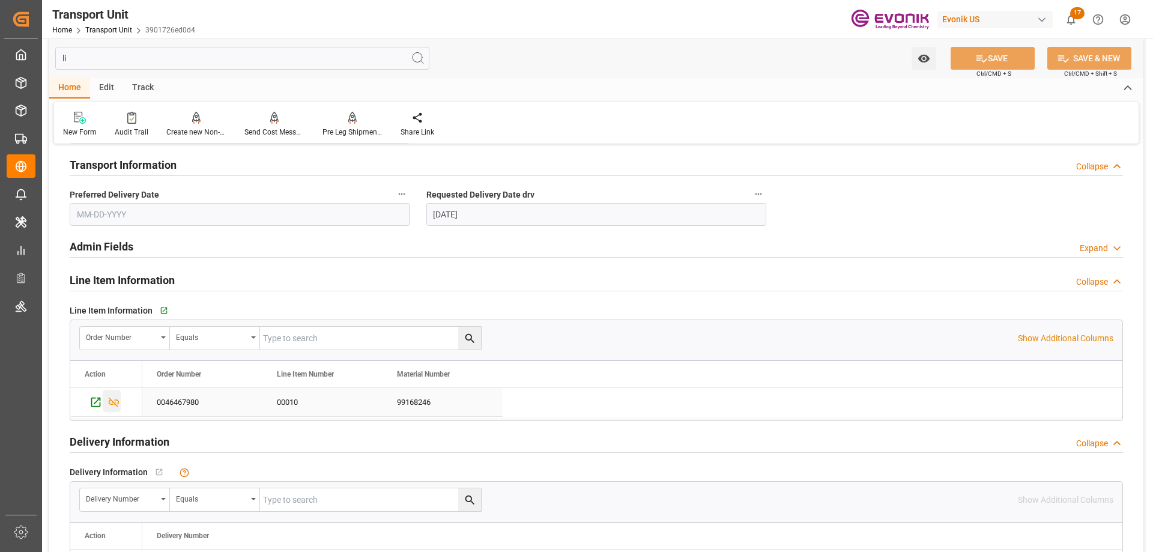
type input "li"
click at [115, 402] on icon "Press SPACE to select this row." at bounding box center [114, 403] width 11 height 10
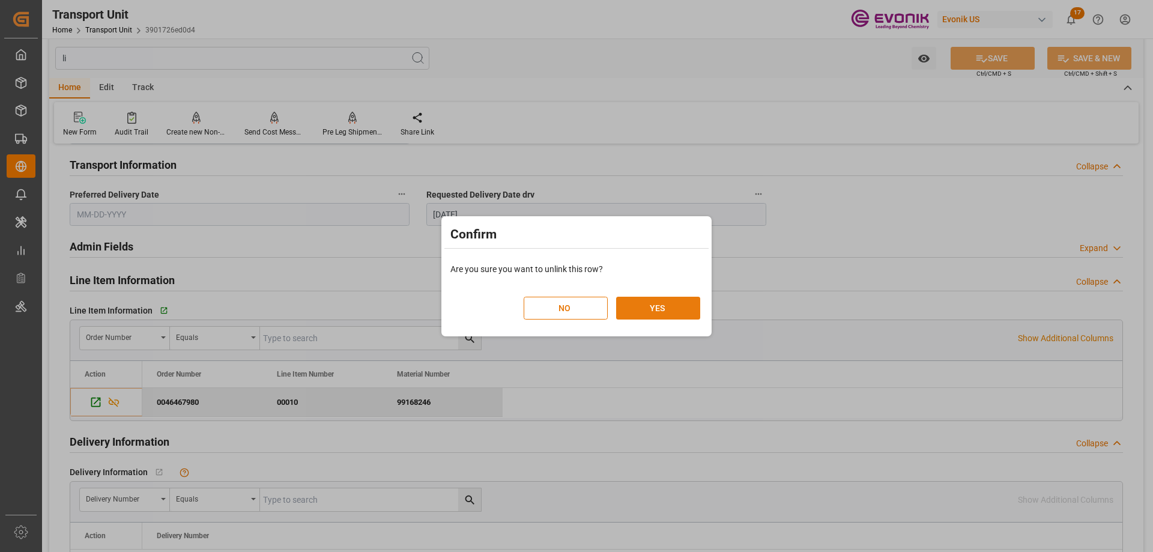
click at [639, 314] on button "YES" at bounding box center [658, 308] width 84 height 23
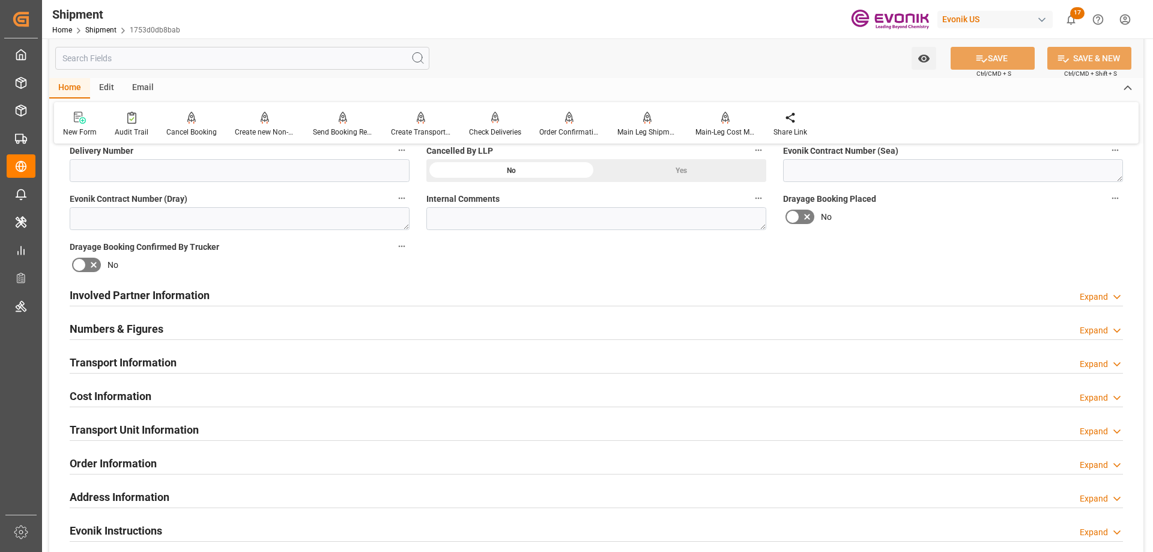
scroll to position [300, 0]
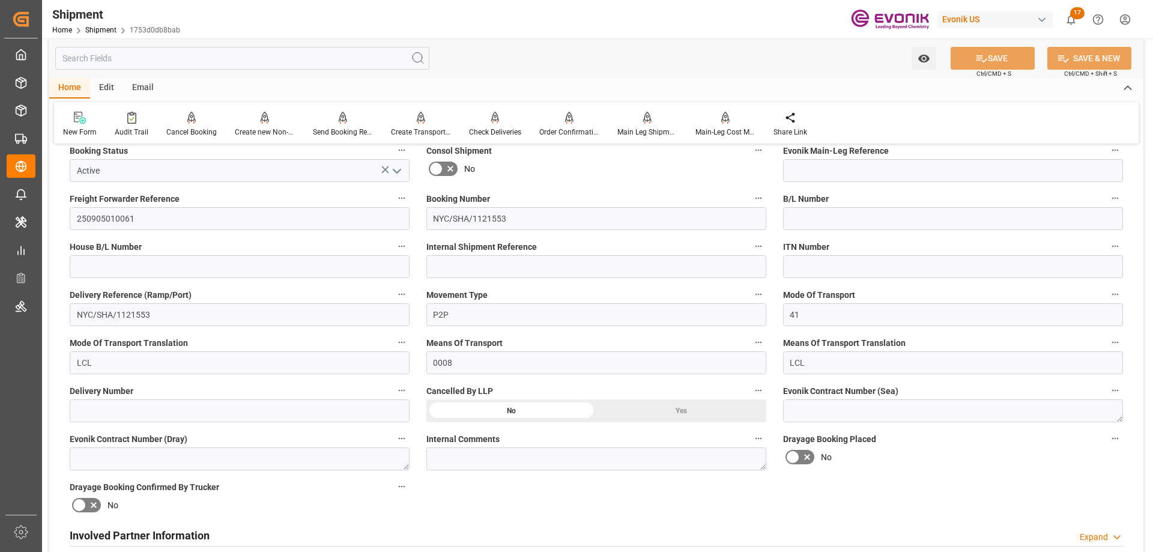
click at [655, 408] on div "Yes" at bounding box center [682, 410] width 170 height 23
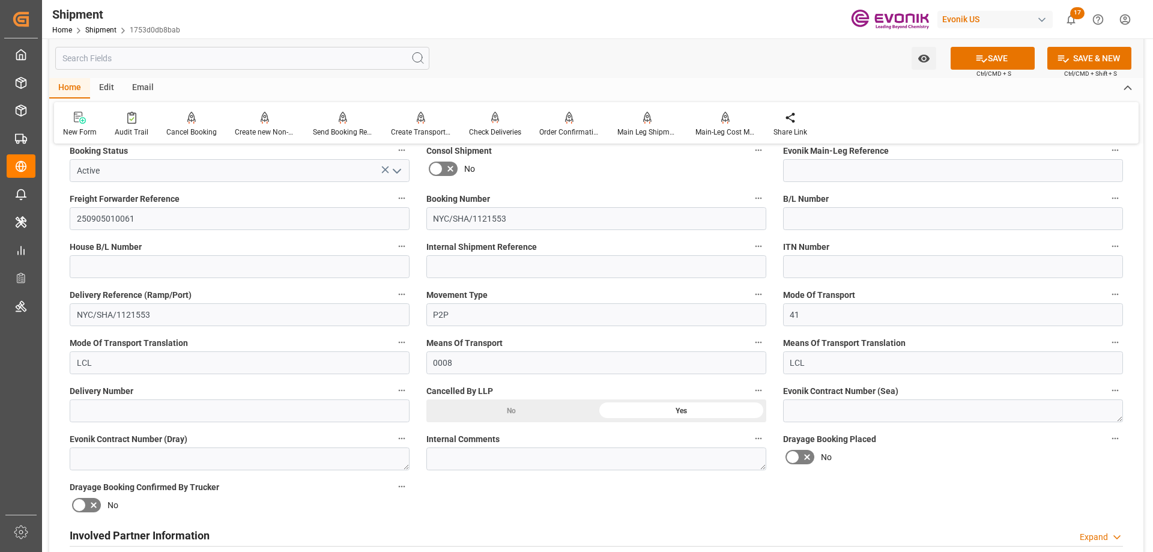
scroll to position [180, 0]
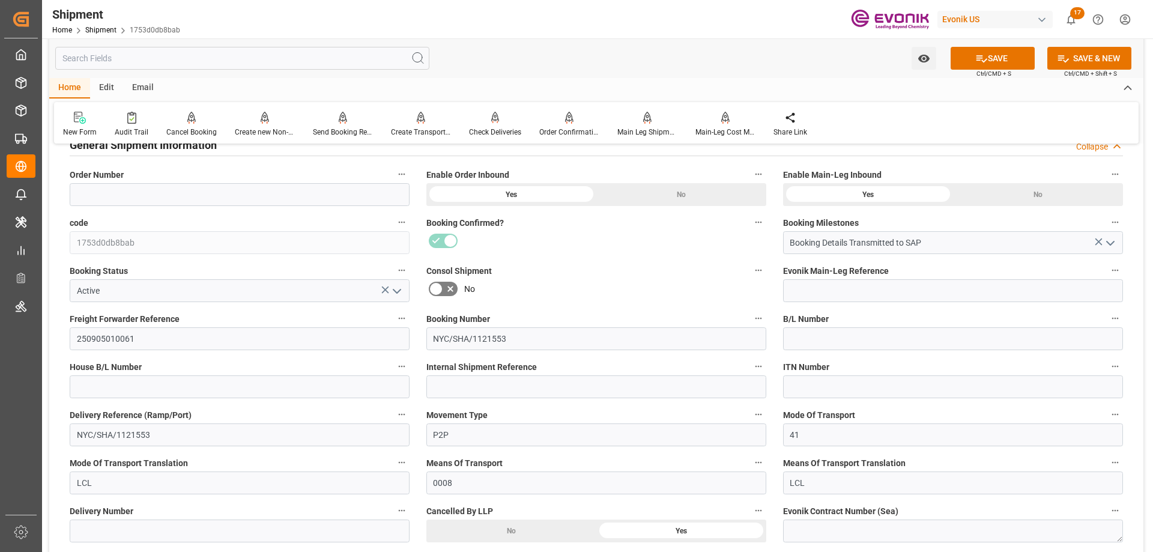
click at [402, 285] on icon "open menu" at bounding box center [397, 291] width 14 height 14
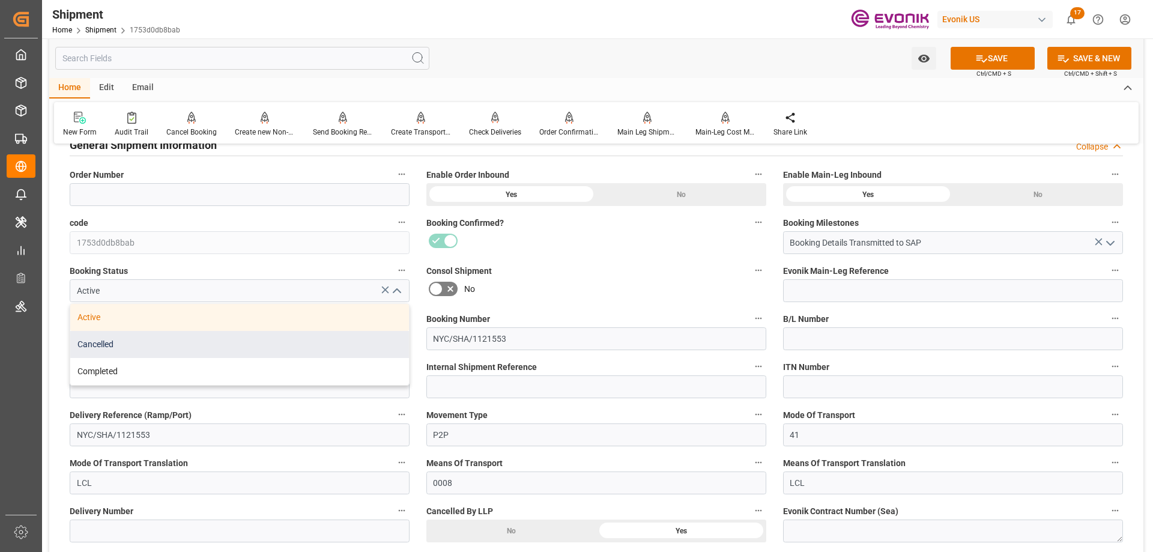
click at [112, 343] on div "Cancelled" at bounding box center [239, 344] width 339 height 27
type input "Cancelled"
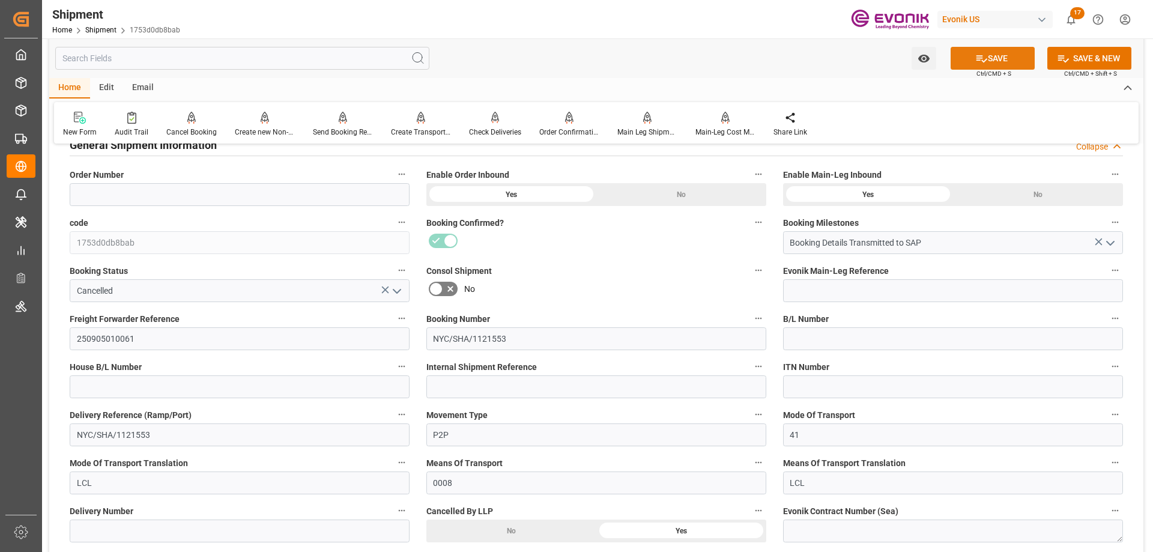
click at [980, 46] on div "Watch Option SAVE Ctrl/CMD + S SAVE & NEW Ctrl/CMD + Shift + S" at bounding box center [596, 58] width 1095 height 40
click at [986, 50] on button "SAVE" at bounding box center [993, 58] width 84 height 23
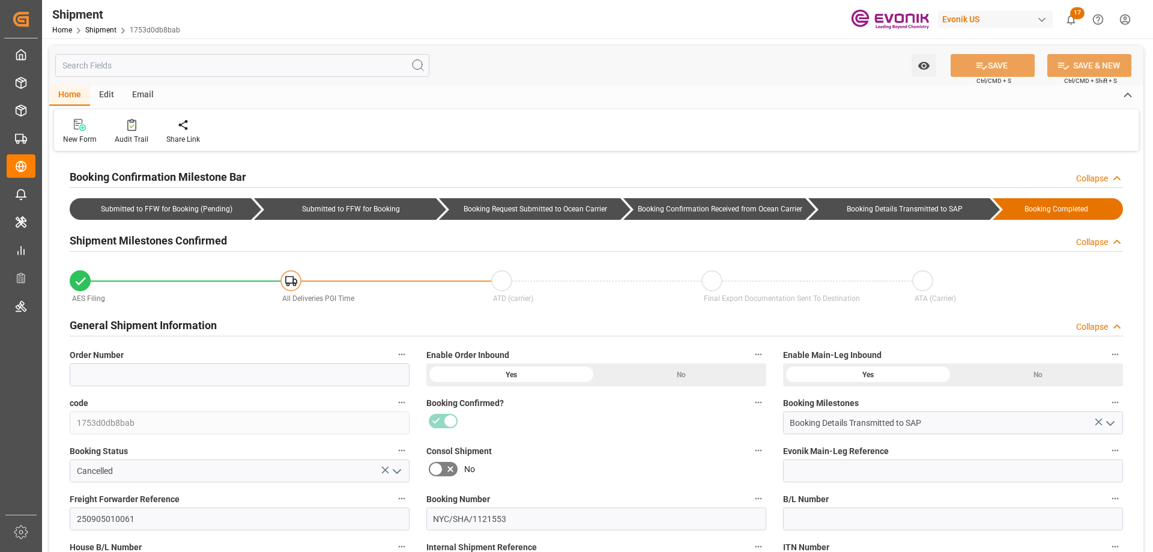
type input "USEWR"
type input "CNSHA"
type input "9850563"
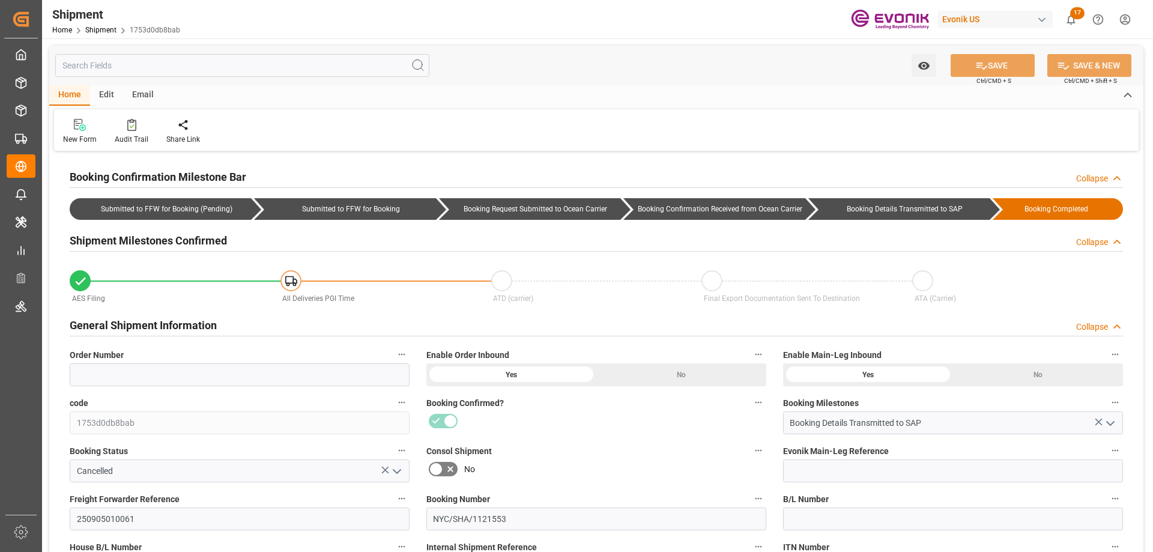
type input "USNYC"
type input "[DATE] 00:00"
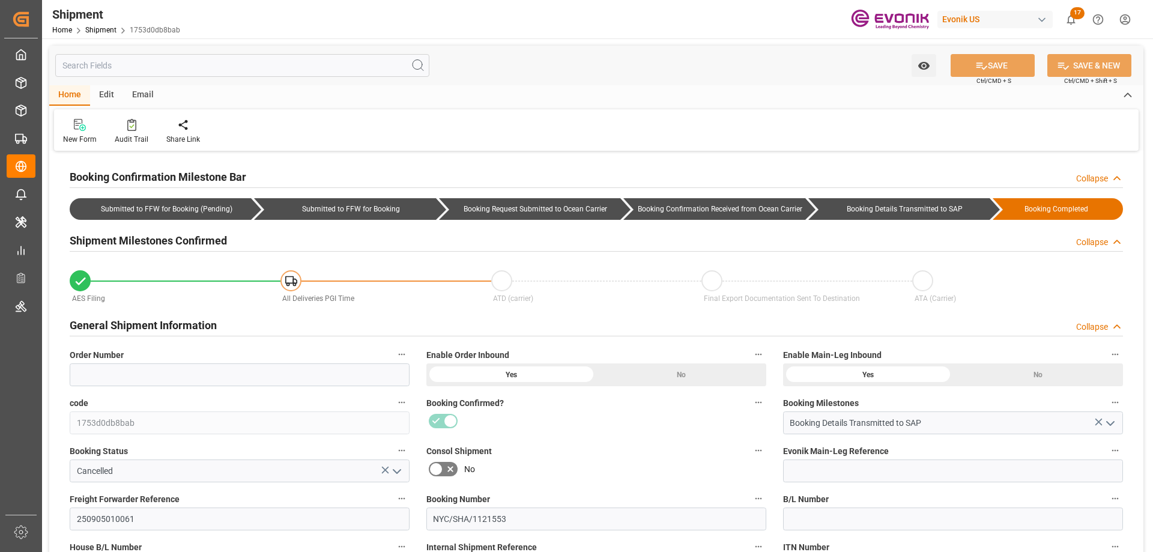
type input "[DATE] 00:00"
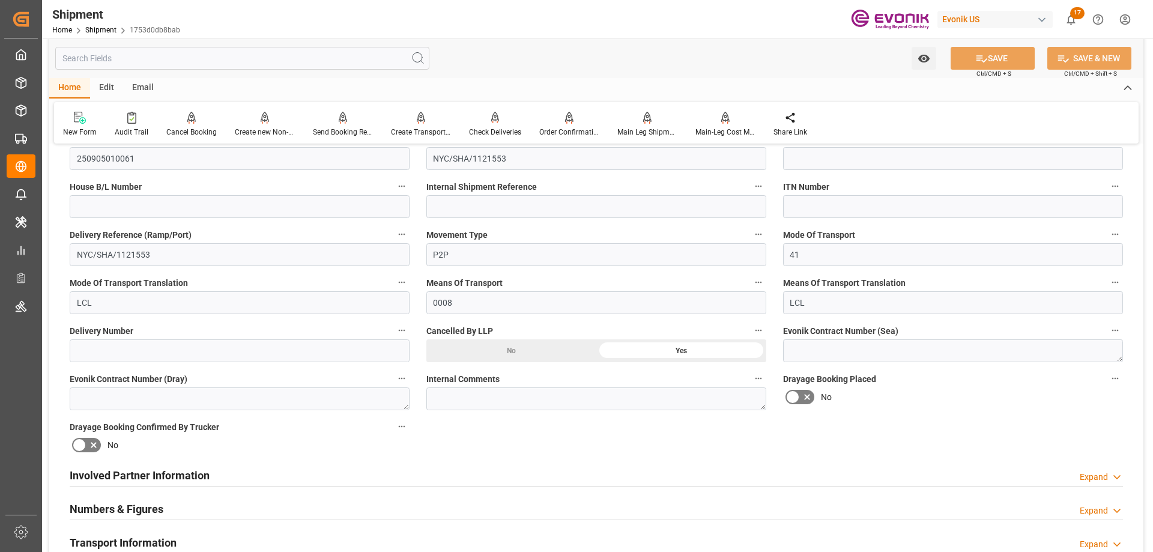
scroll to position [541, 0]
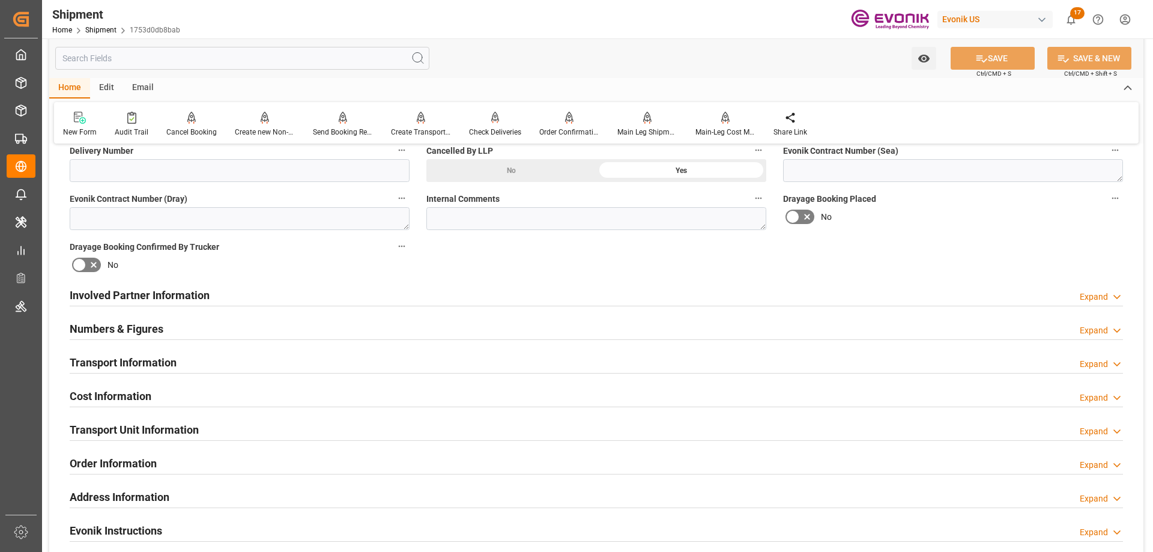
click at [136, 369] on h2 "Transport Information" at bounding box center [123, 362] width 107 height 16
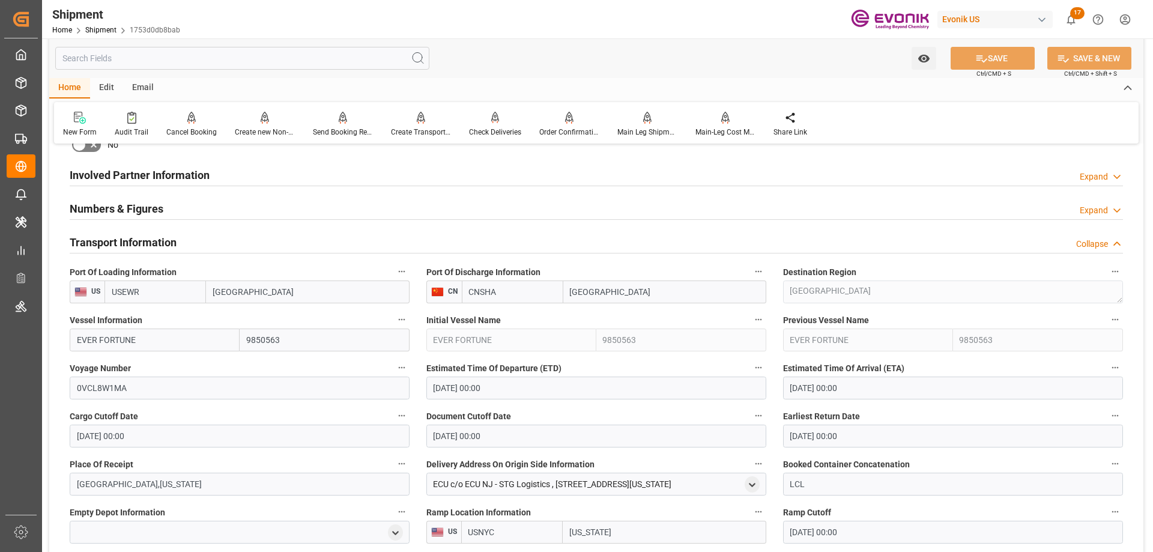
scroll to position [841, 0]
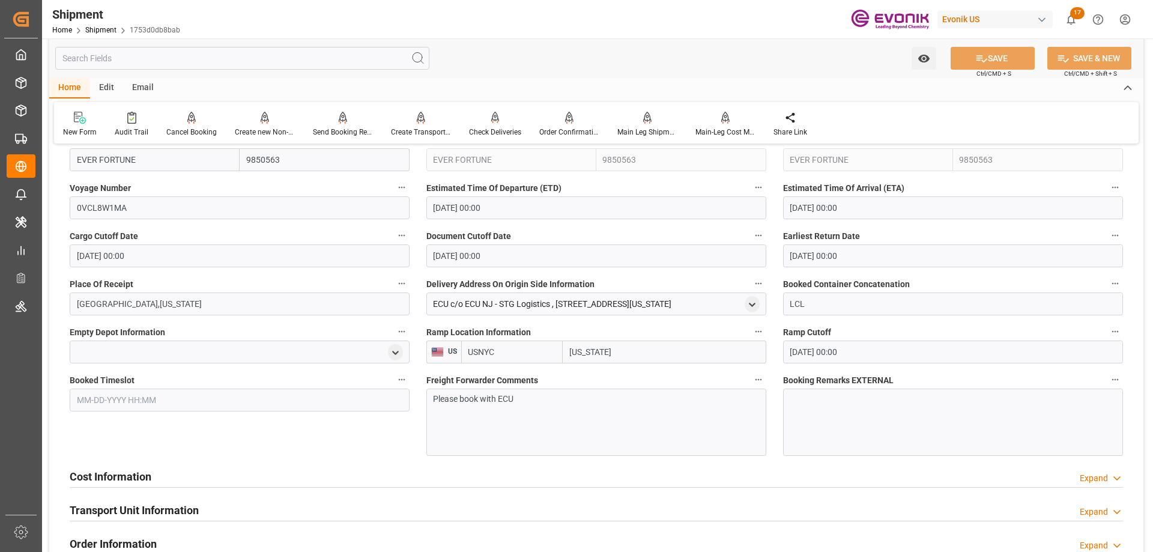
click at [118, 481] on h2 "Cost Information" at bounding box center [111, 477] width 82 height 16
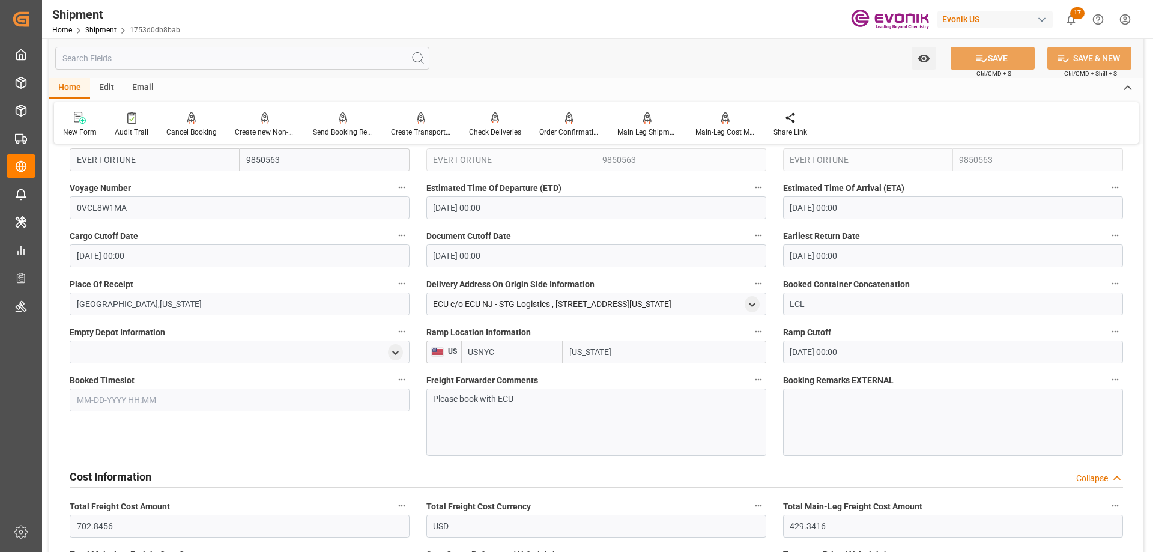
scroll to position [1081, 0]
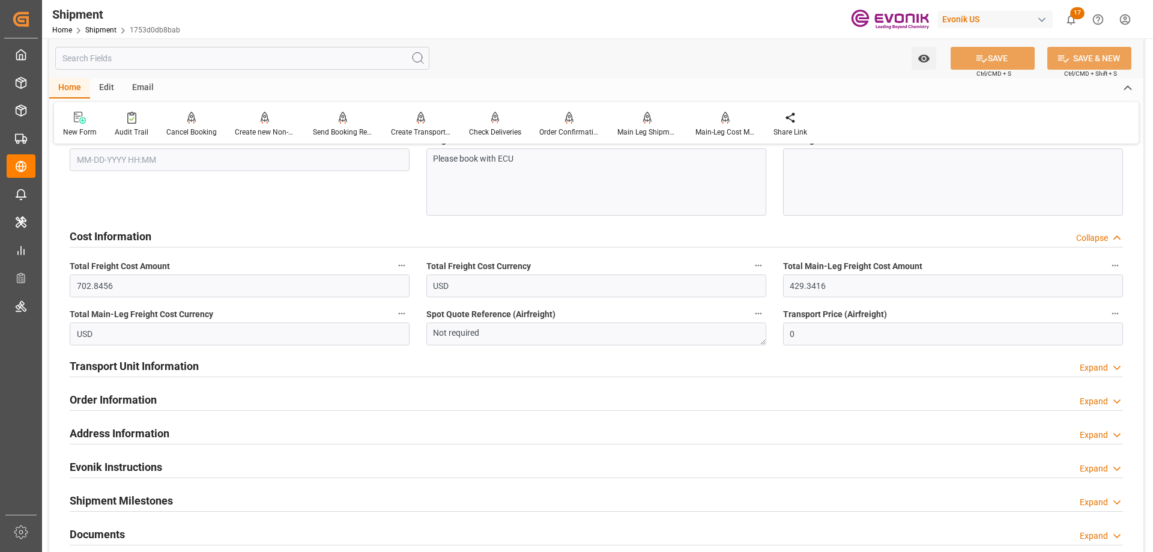
click at [145, 372] on h2 "Transport Unit Information" at bounding box center [134, 366] width 129 height 16
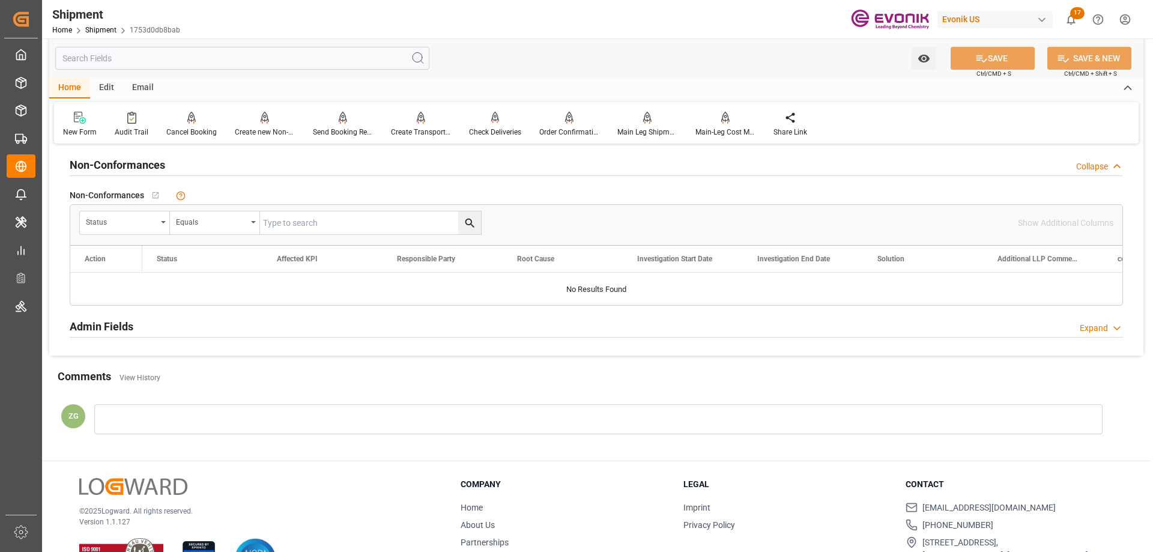
scroll to position [1787, 0]
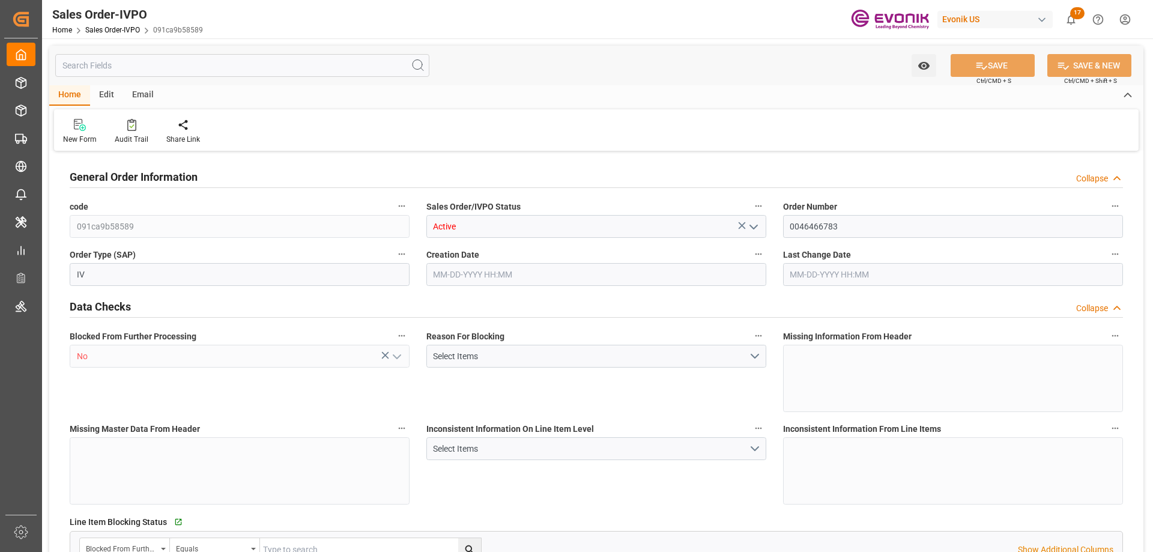
type input "BRSSZ"
type input "0"
type input "1"
type input "2"
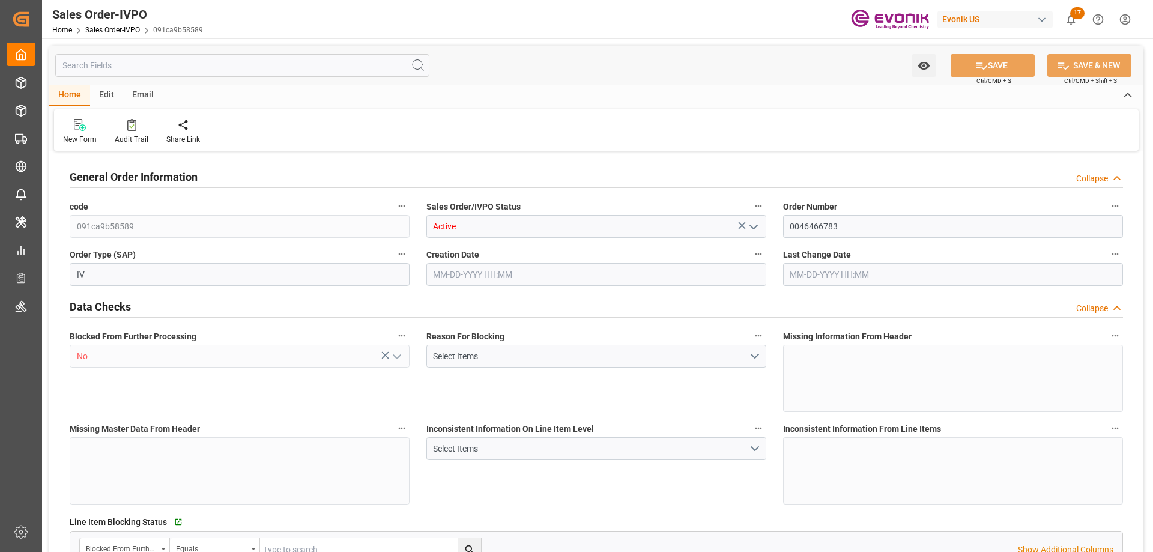
type input "16134"
type input "52.836"
type input "17000"
type input "30"
type input "08-29-2025 21:28"
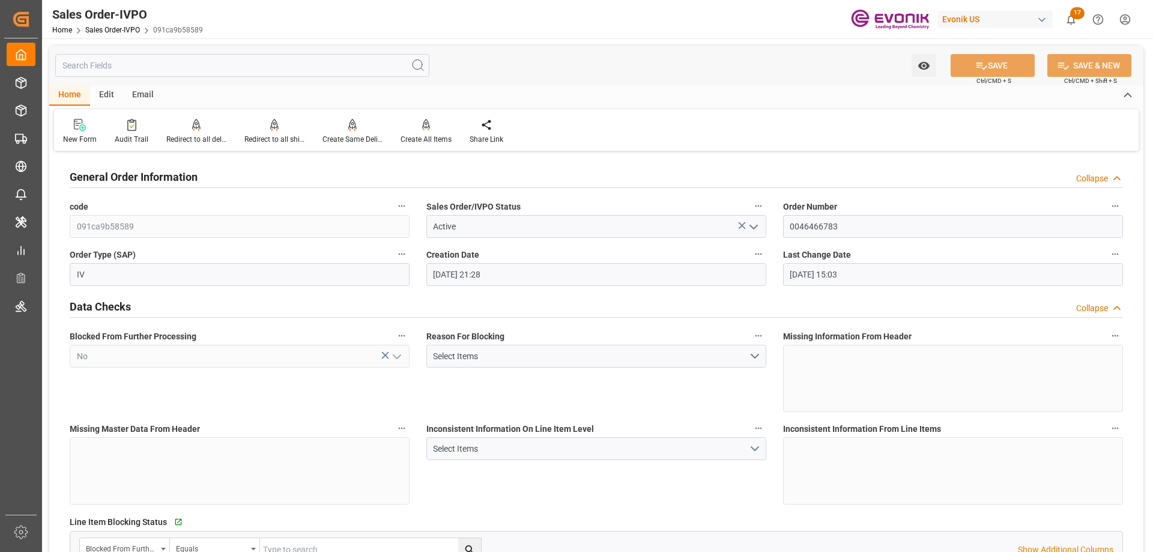
type input "09-02-2025 15:03"
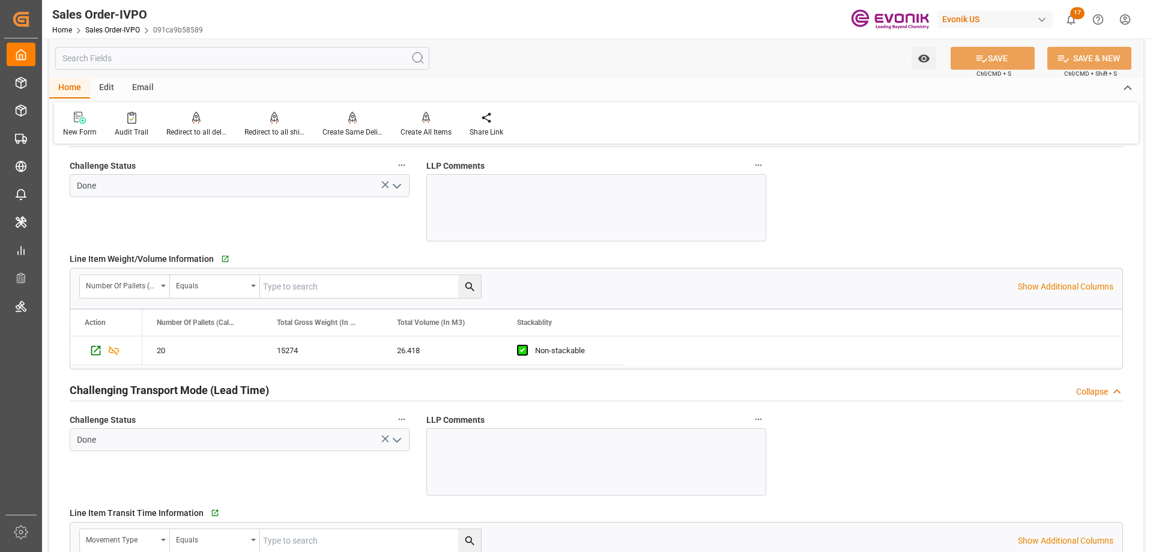
scroll to position [1742, 0]
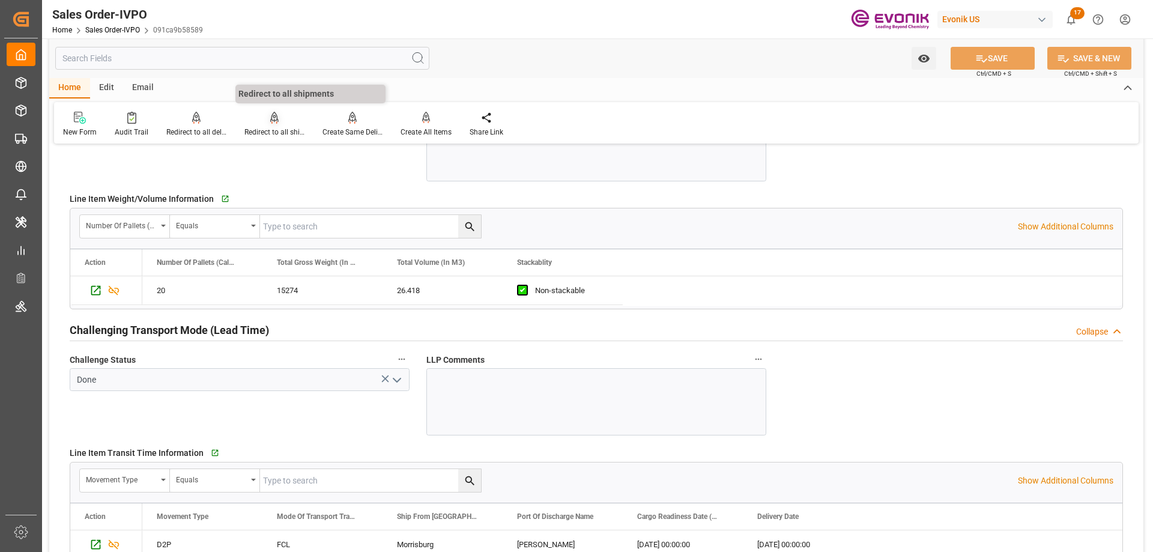
click at [282, 133] on div "Redirect to all shipments" at bounding box center [275, 132] width 60 height 11
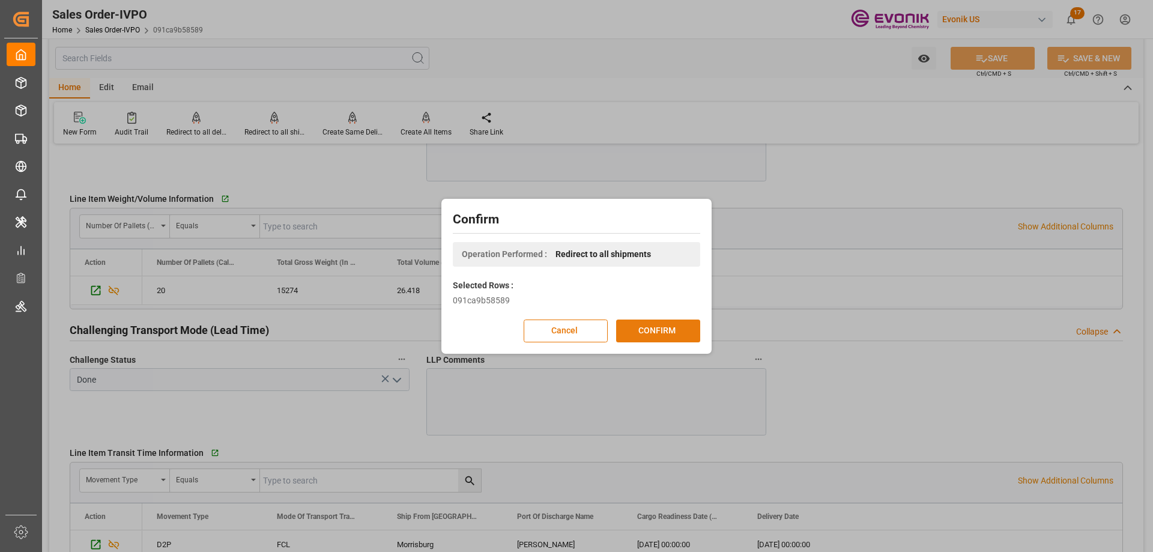
click at [649, 332] on button "CONFIRM" at bounding box center [658, 331] width 84 height 23
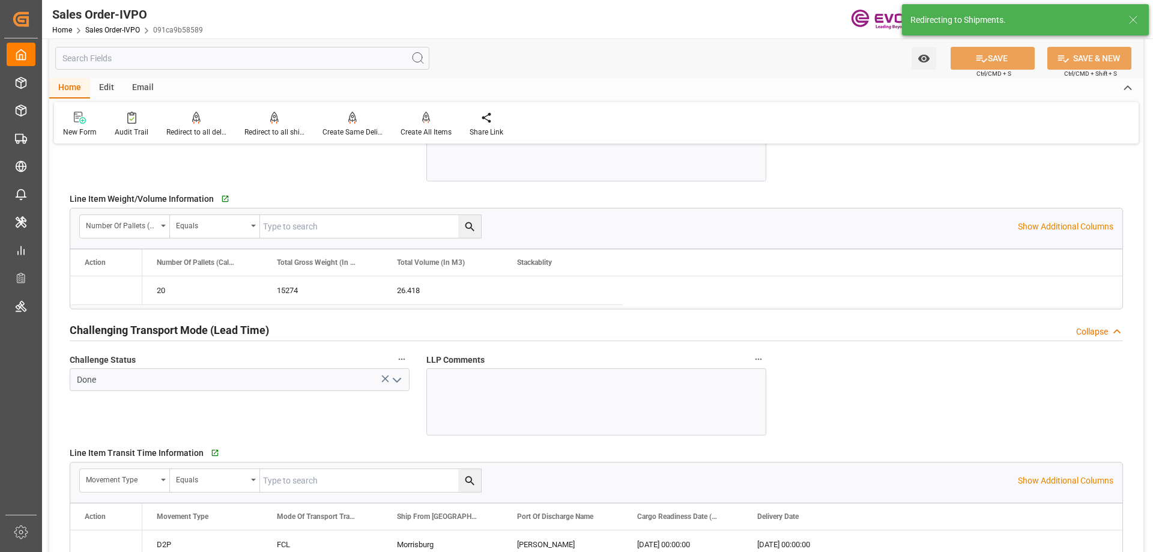
type input "08-29-2025 21:28"
type input "09-02-2025 15:03"
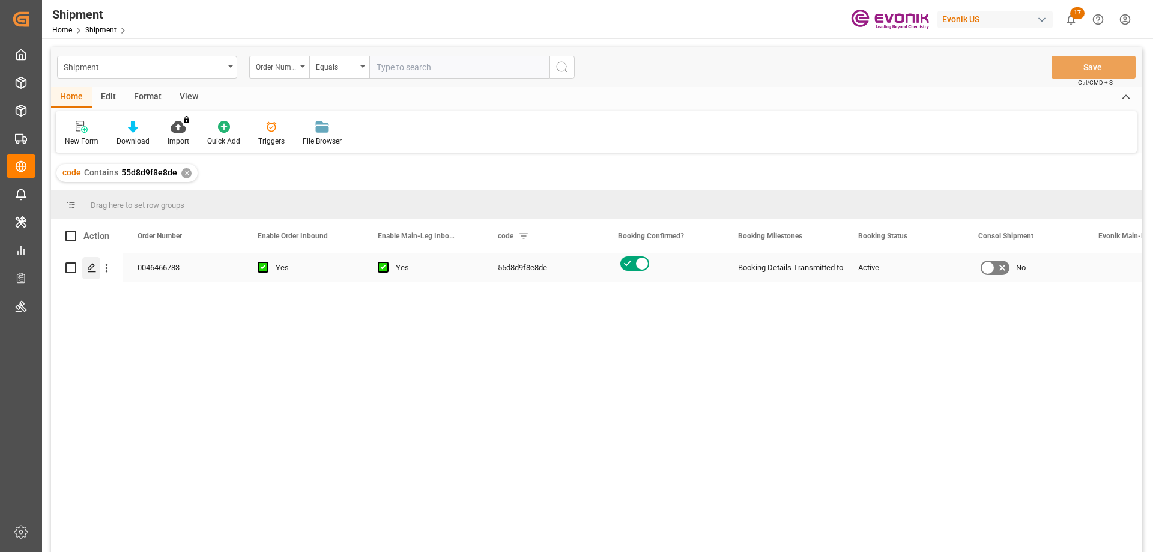
click at [87, 266] on div "Press SPACE to select this row." at bounding box center [91, 268] width 18 height 22
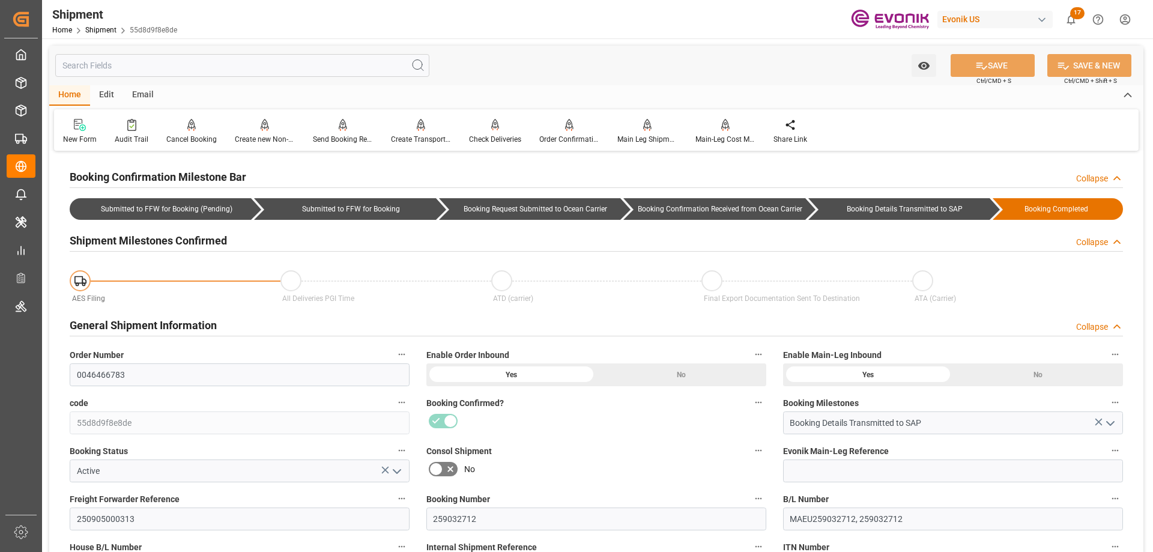
scroll to position [120, 0]
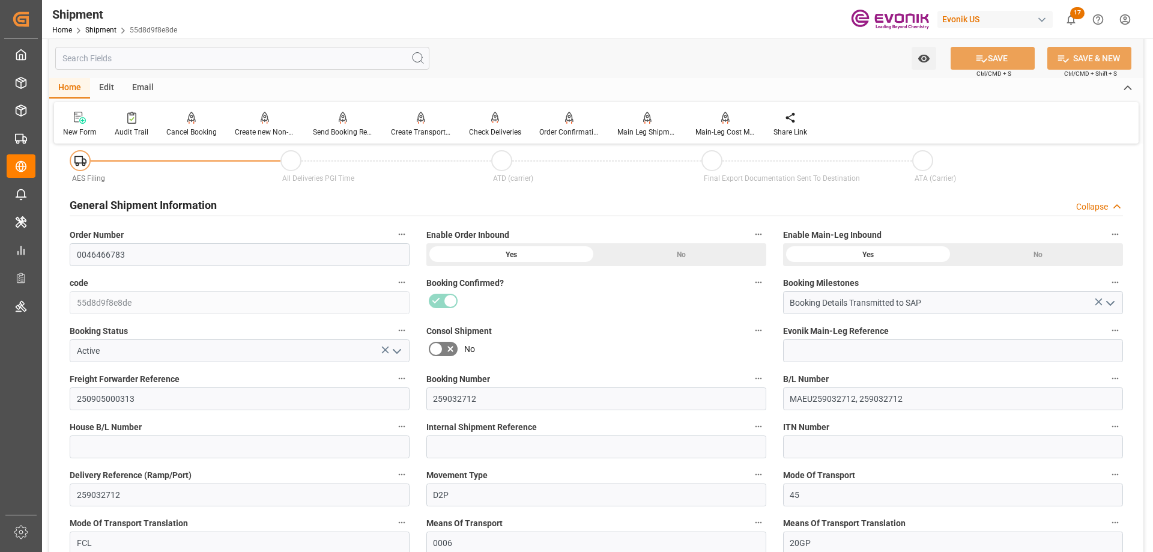
click at [199, 58] on input "text" at bounding box center [242, 58] width 374 height 23
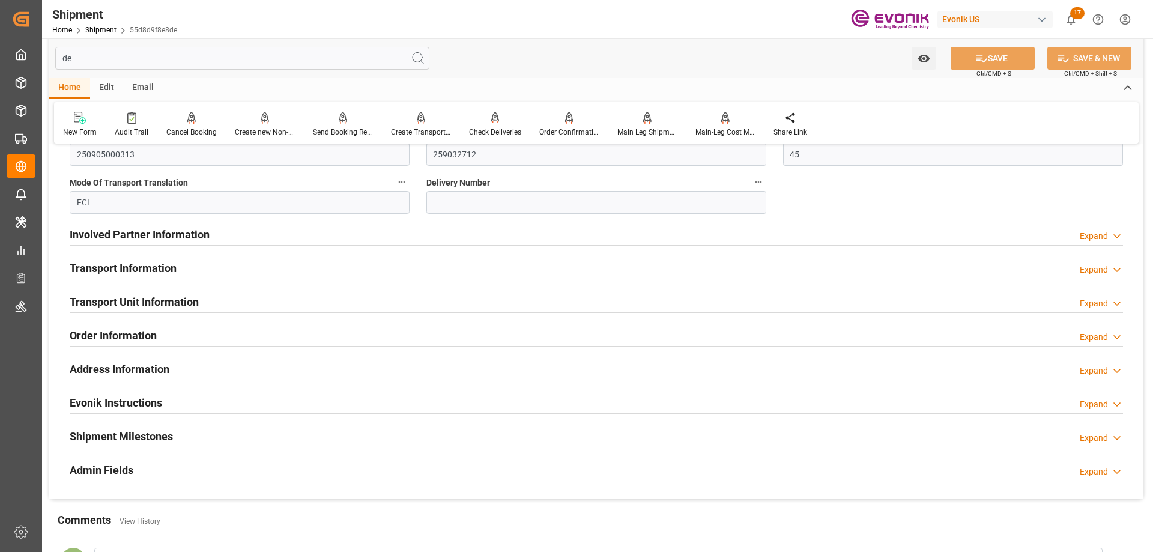
scroll to position [0, 0]
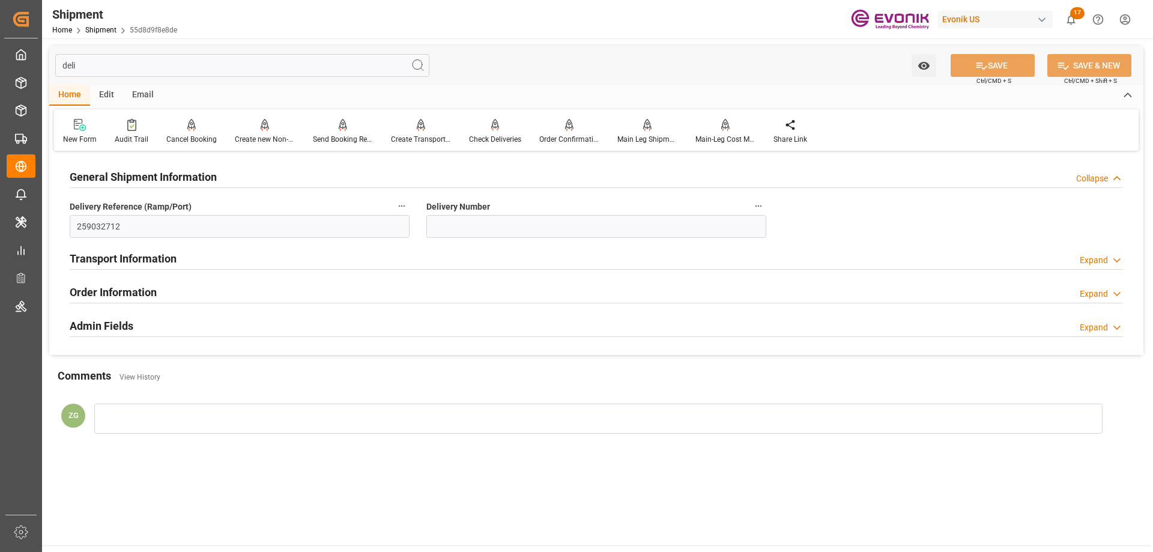
type input "deli"
click at [176, 177] on h2 "General Shipment Information" at bounding box center [143, 177] width 147 height 16
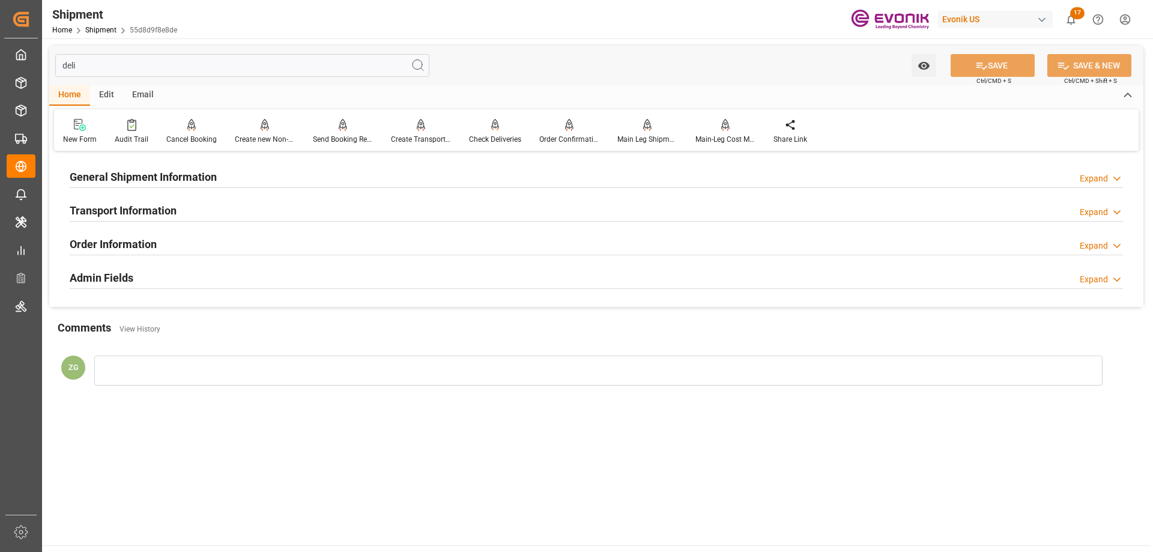
click at [162, 181] on h2 "General Shipment Information" at bounding box center [143, 177] width 147 height 16
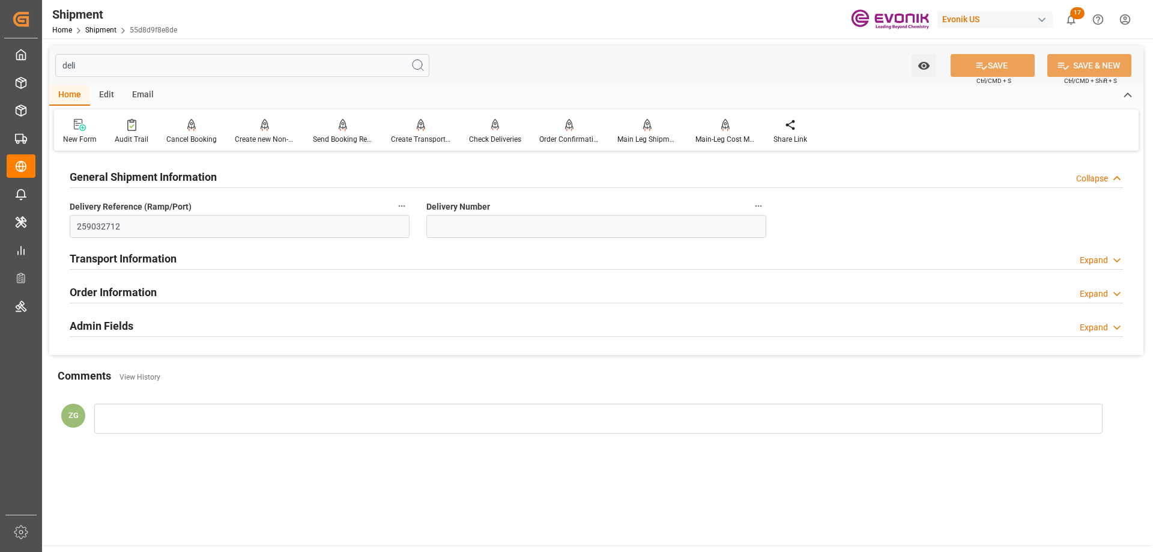
click at [97, 71] on input "deli" at bounding box center [242, 65] width 374 height 23
click at [97, 73] on input "deli" at bounding box center [242, 65] width 374 height 23
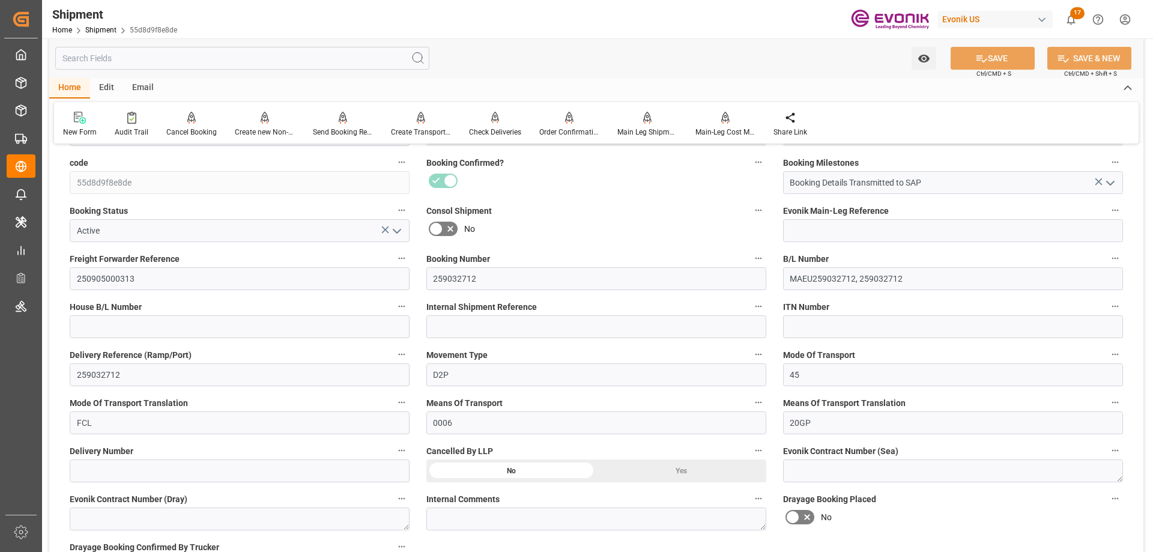
scroll to position [481, 0]
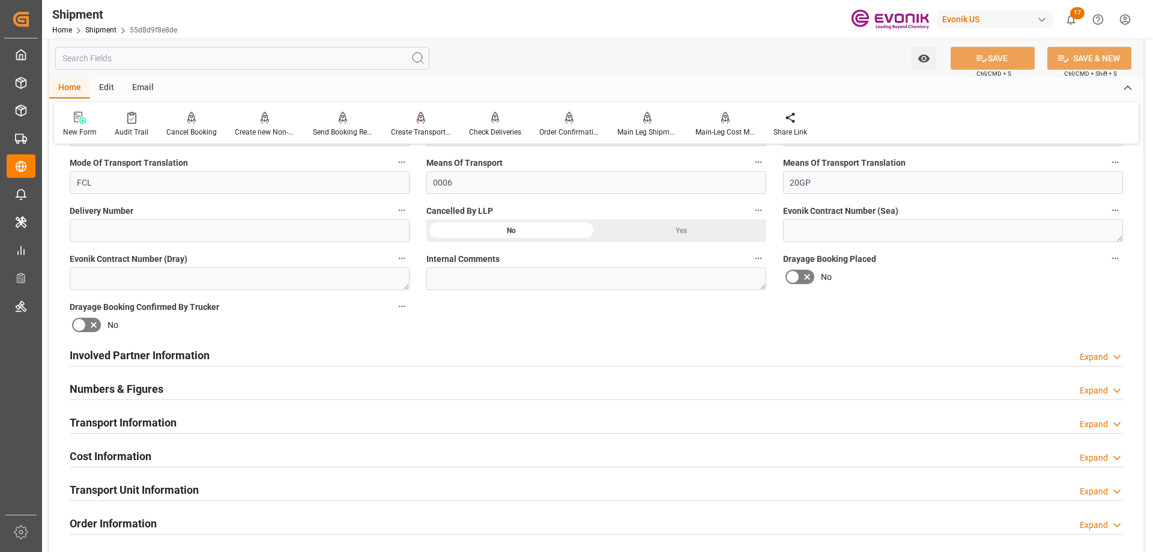
click at [183, 359] on h2 "Involved Partner Information" at bounding box center [140, 355] width 140 height 16
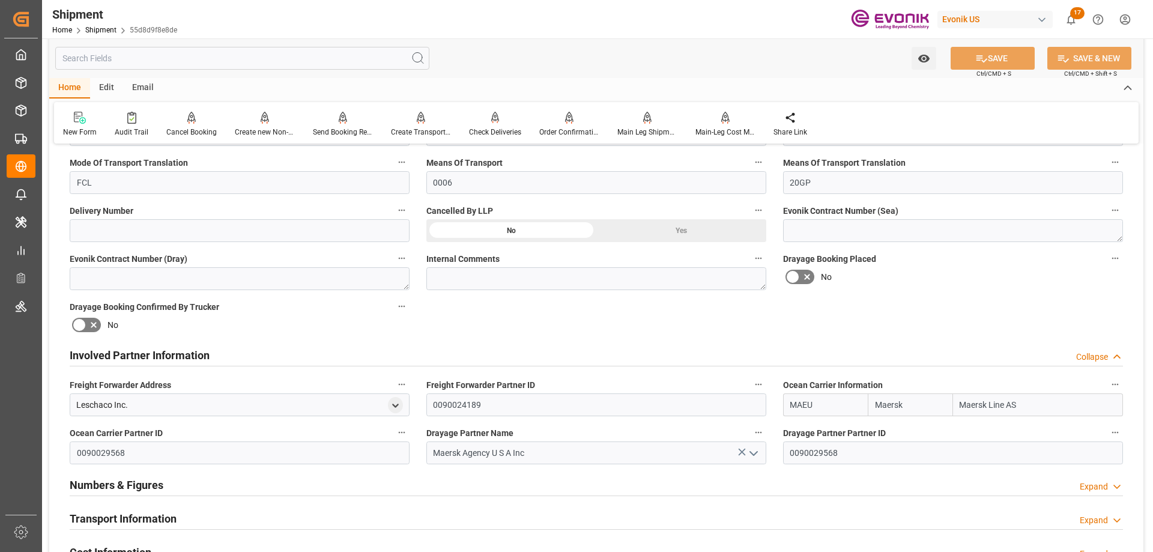
scroll to position [601, 0]
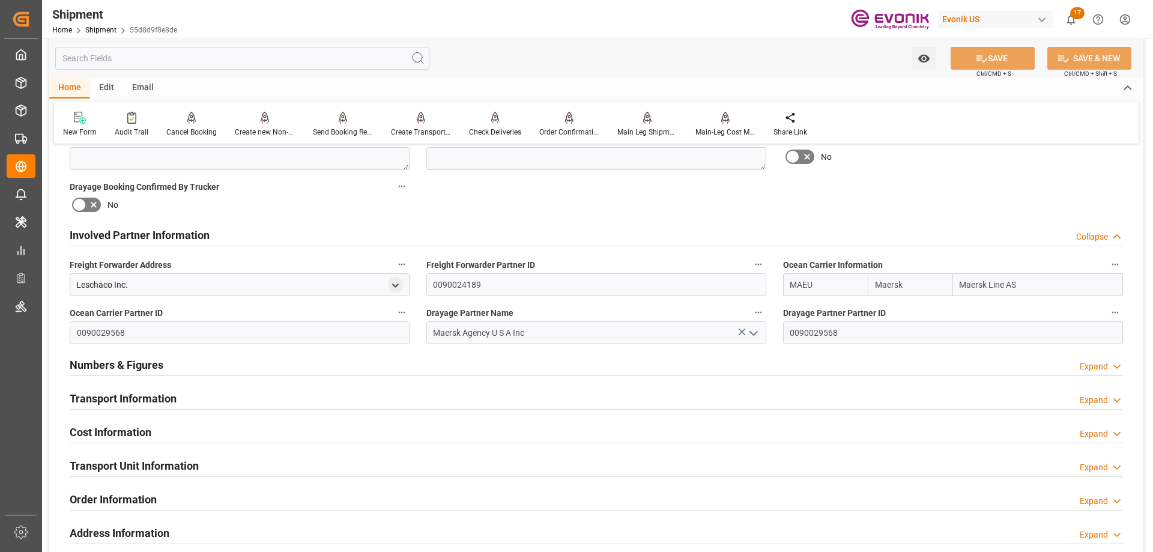
click at [164, 460] on h2 "Transport Unit Information" at bounding box center [134, 466] width 129 height 16
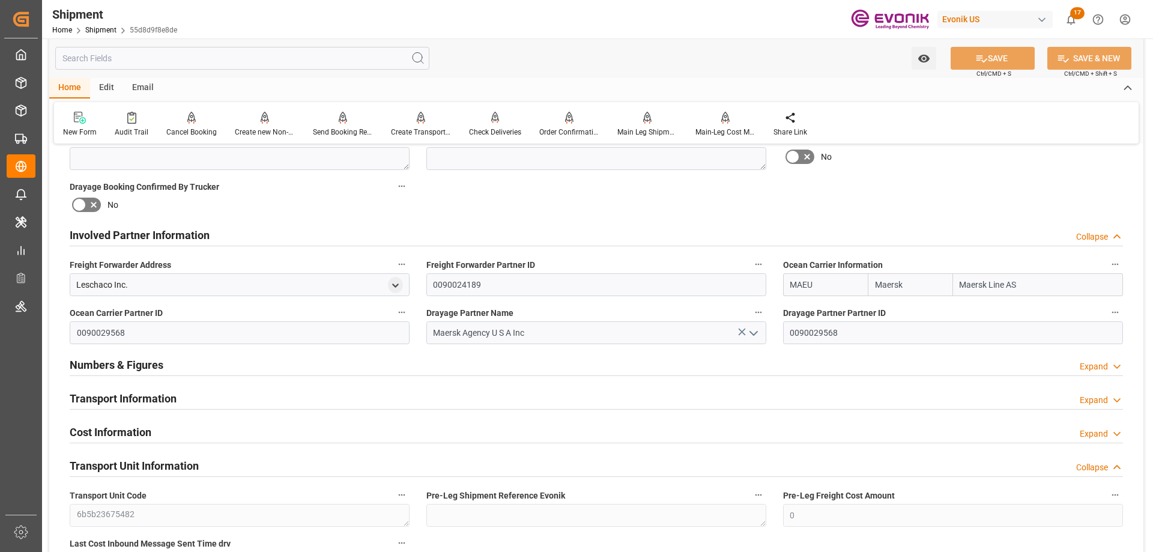
scroll to position [841, 0]
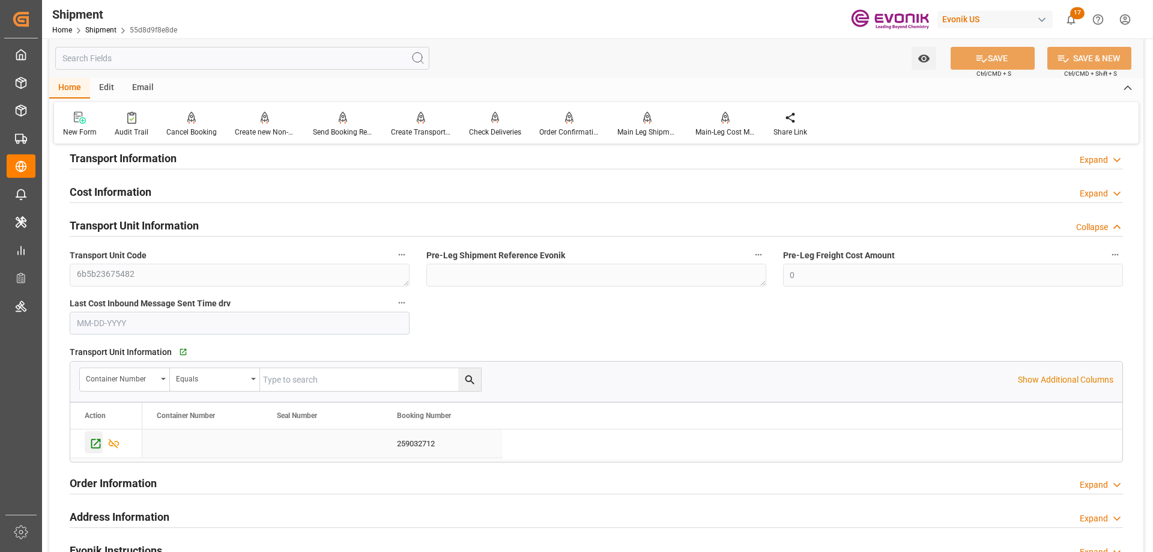
click at [101, 435] on div "Press SPACE to select this row." at bounding box center [94, 442] width 18 height 22
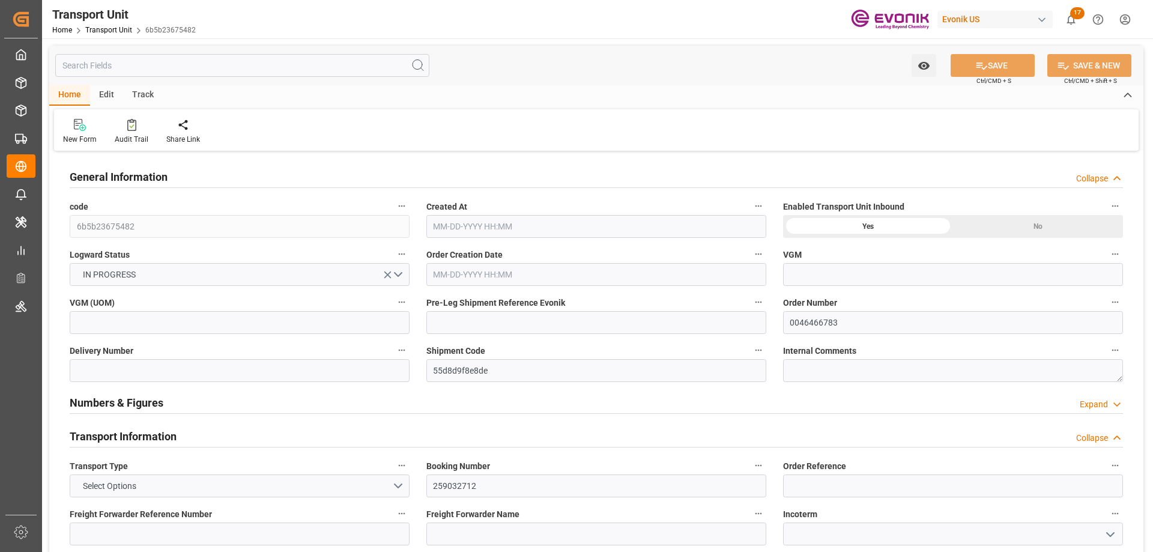
type input "Maersk"
type input "Maersk Line AS"
type input "USEWR"
type input "BRSSZ"
type input "16134"
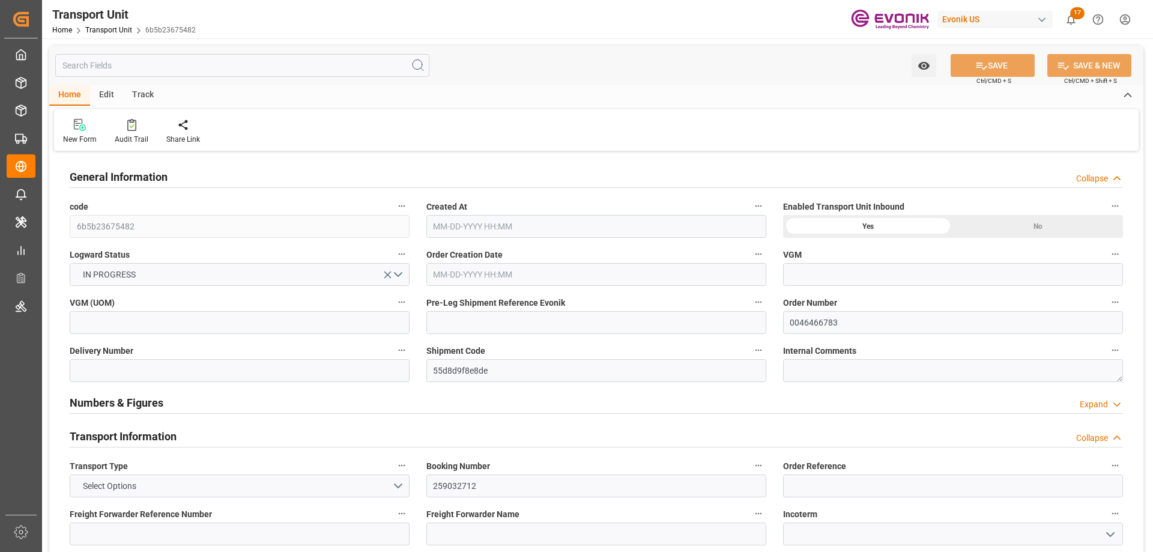
type input "[DATE] 03:18"
type input "[DATE]"
type input "[DATE] 00:00"
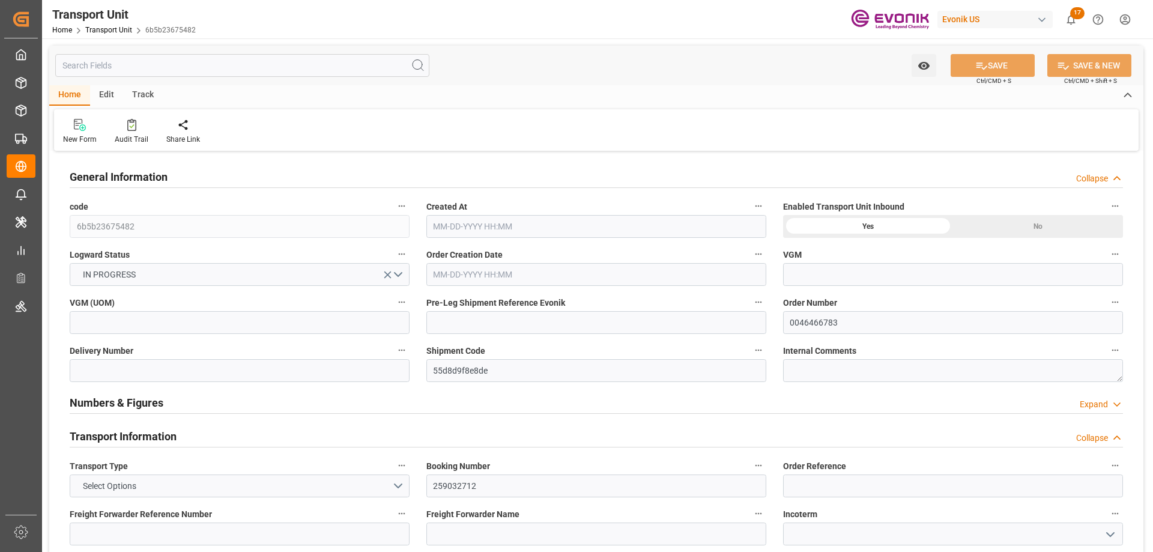
type input "[DATE] 00:00"
type input "[DATE] 16:00"
click at [191, 69] on input "text" at bounding box center [242, 65] width 374 height 23
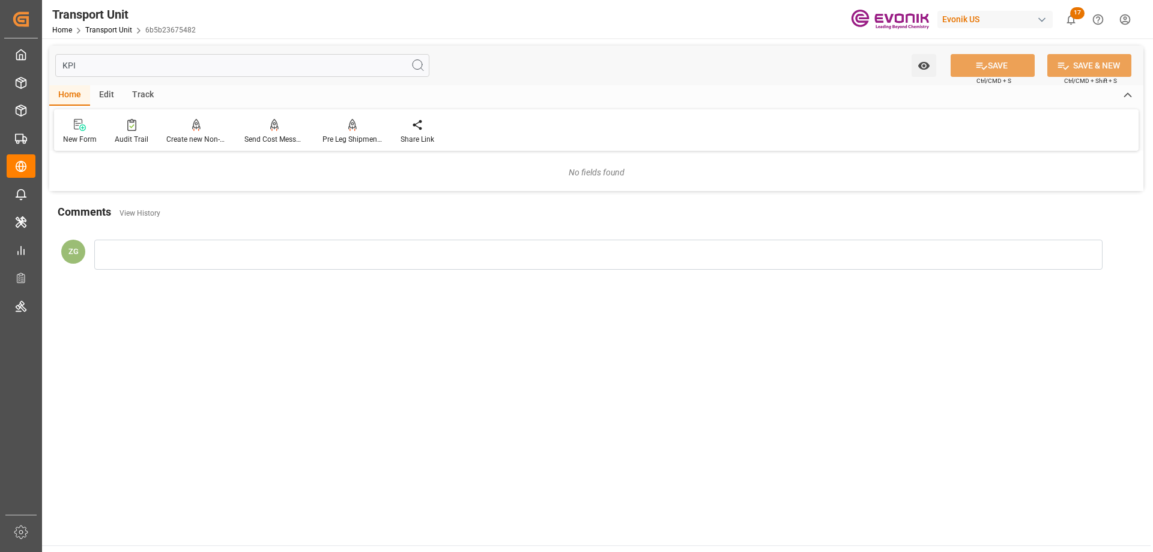
click at [94, 68] on input "KPI" at bounding box center [242, 65] width 374 height 23
drag, startPoint x: 89, startPoint y: 68, endPoint x: 49, endPoint y: 68, distance: 39.6
click at [49, 68] on div "KPI Watch Option SAVE Ctrl/CMD + S SAVE & NEW Ctrl/CMD + Shift + S" at bounding box center [596, 66] width 1095 height 40
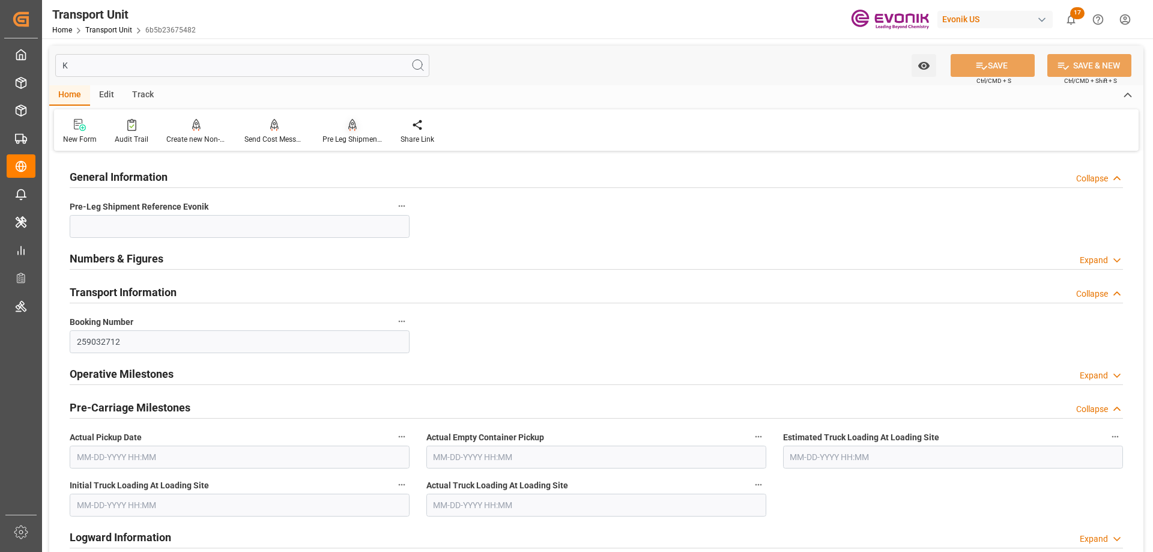
type input "K"
click at [352, 142] on div "Pre Leg Shipment Inbound" at bounding box center [353, 139] width 60 height 11
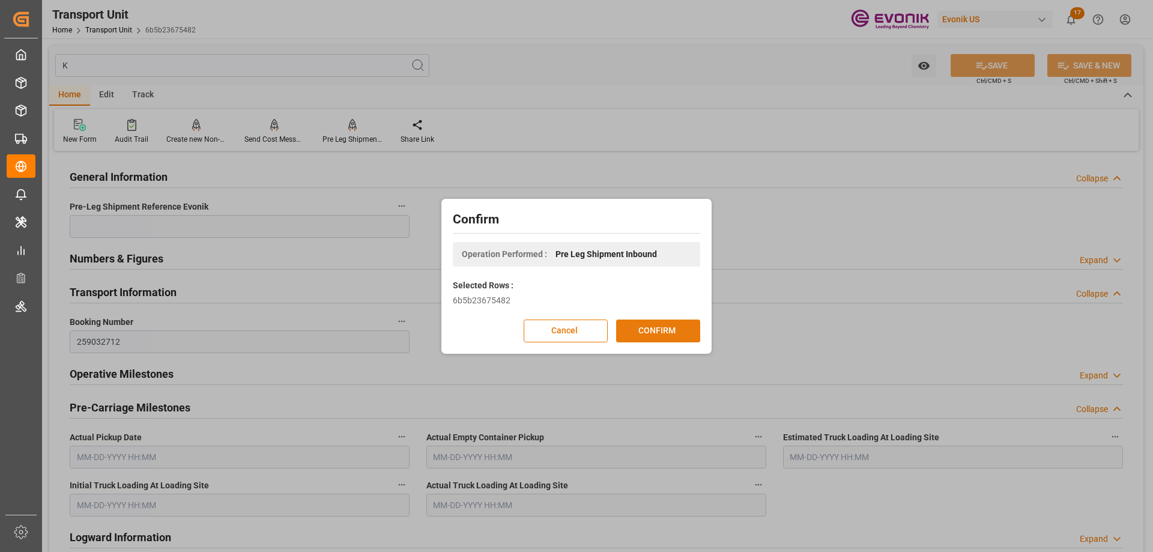
click at [646, 341] on button "CONFIRM" at bounding box center [658, 331] width 84 height 23
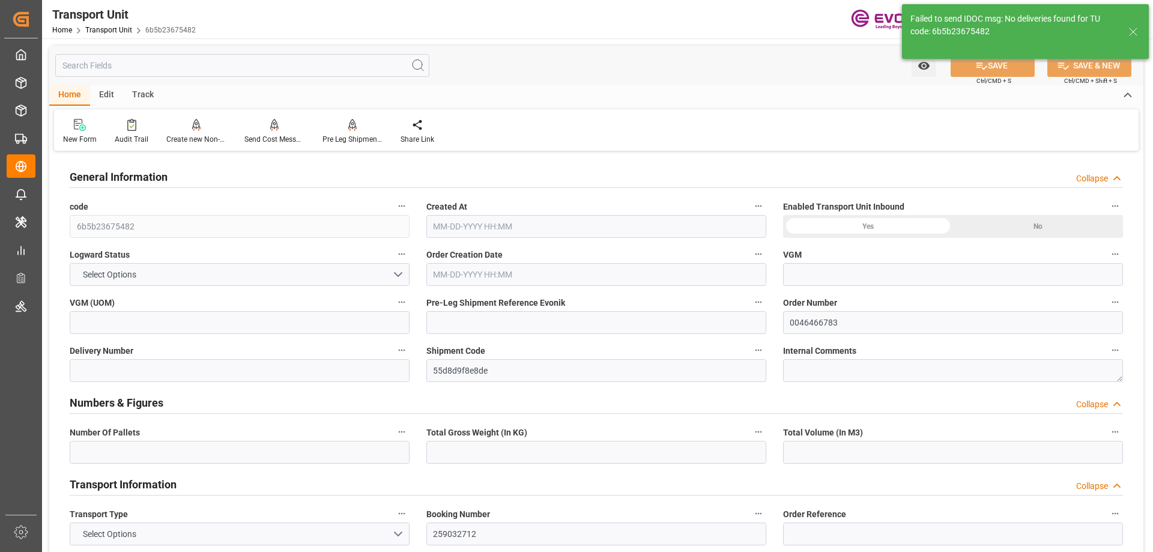
type input "20"
type input "16134"
type input "30.668"
type input "Maersk"
type input "Maersk Line AS"
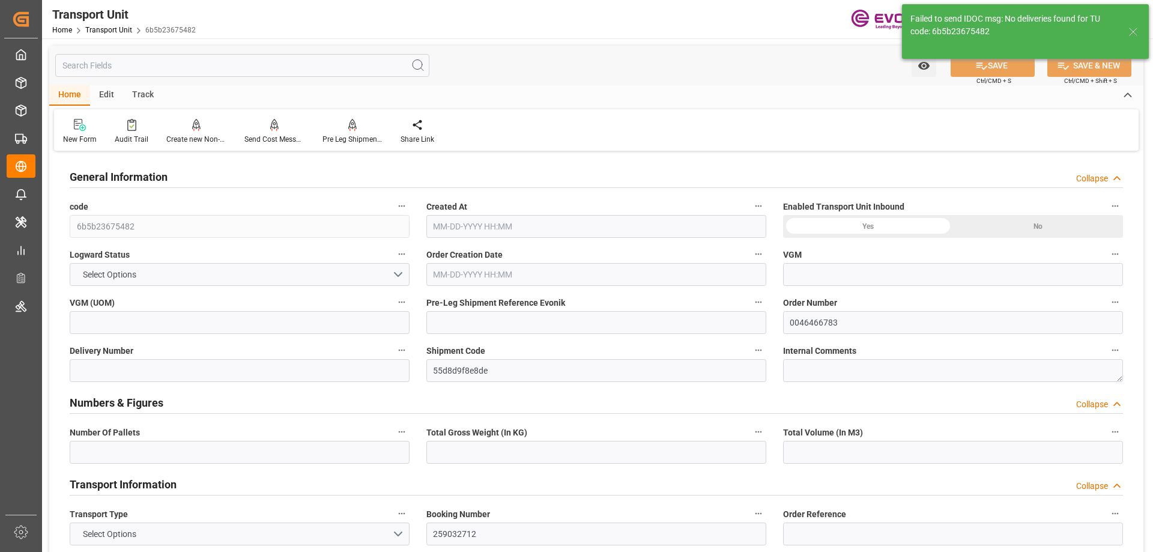
type input "USEWR"
type input "BRSSZ"
type input "0"
type input "16134"
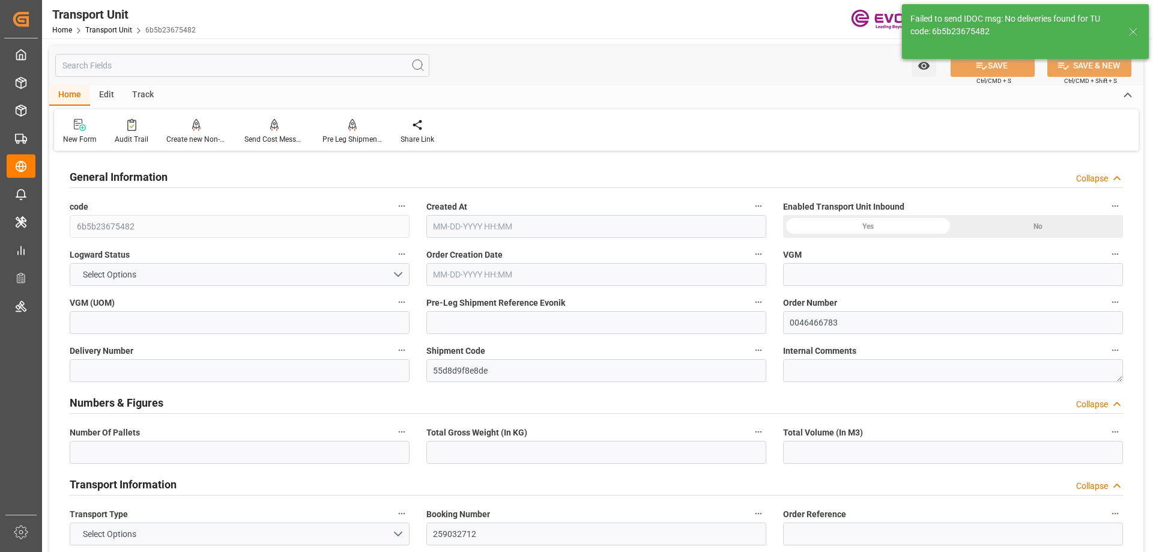
type input "860"
type input "20"
type input "860"
type input "0"
type input "16134"
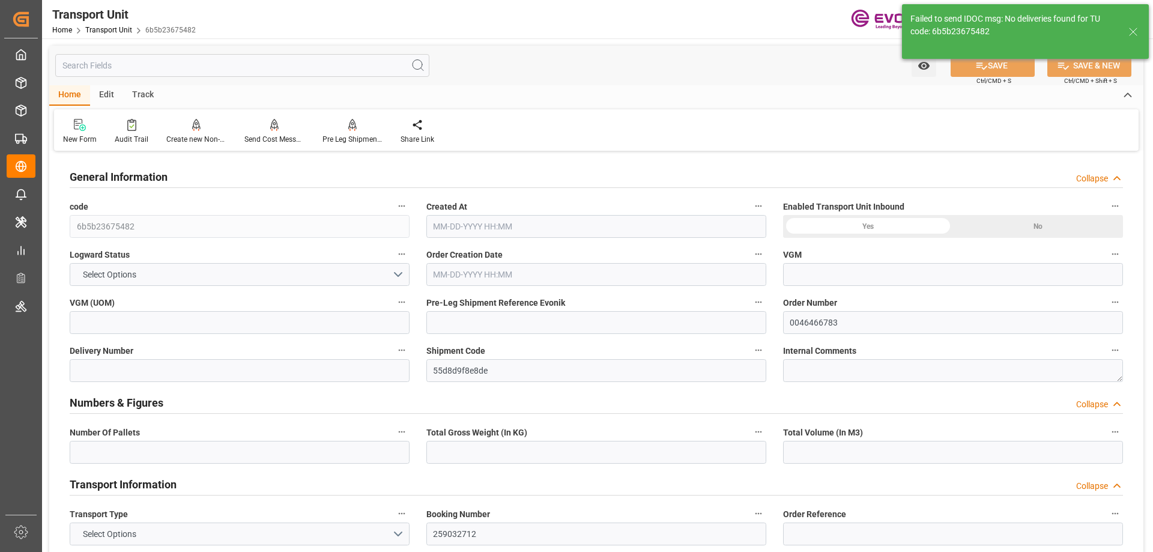
type input "0"
type input "20"
type input "0"
type input "30.668"
type input "0"
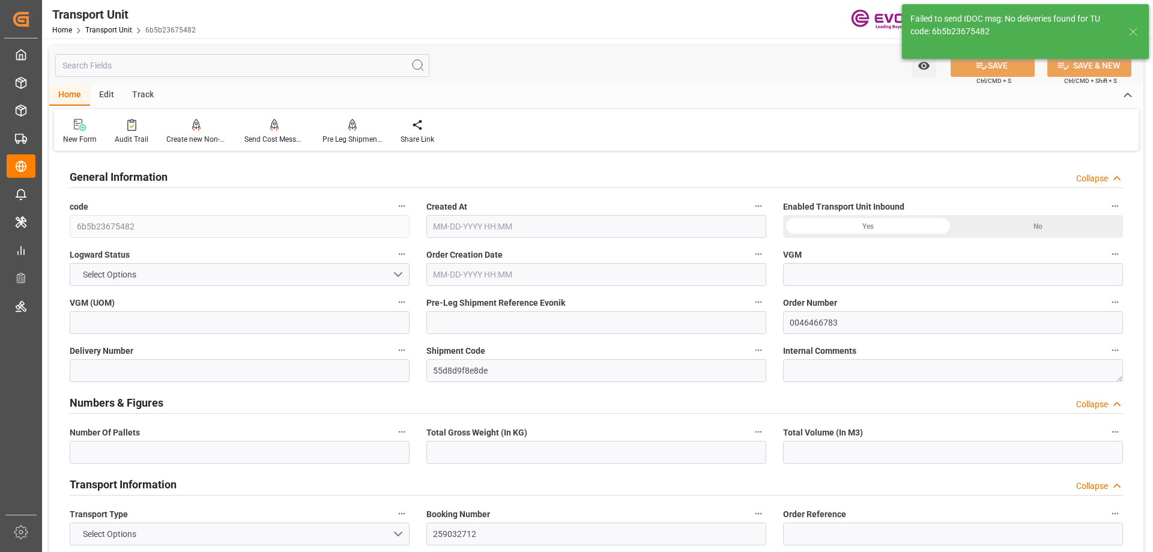
type input "860"
type input "16134"
type input "[DATE] 03:18"
type input "[DATE]"
type input "[DATE] 00:00"
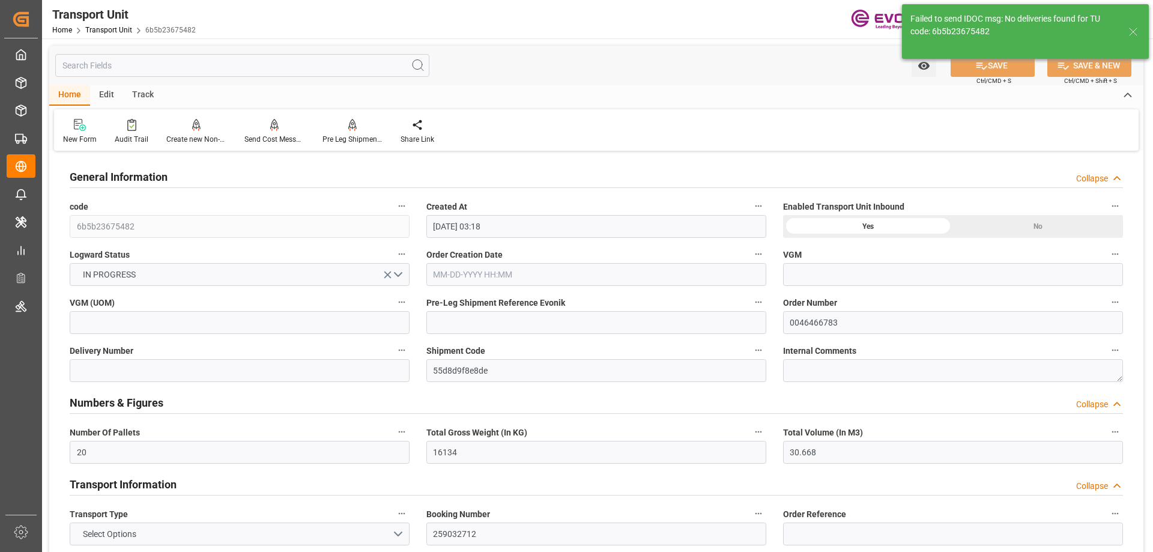
type input "[DATE] 00:00"
type input "[DATE] 16:00"
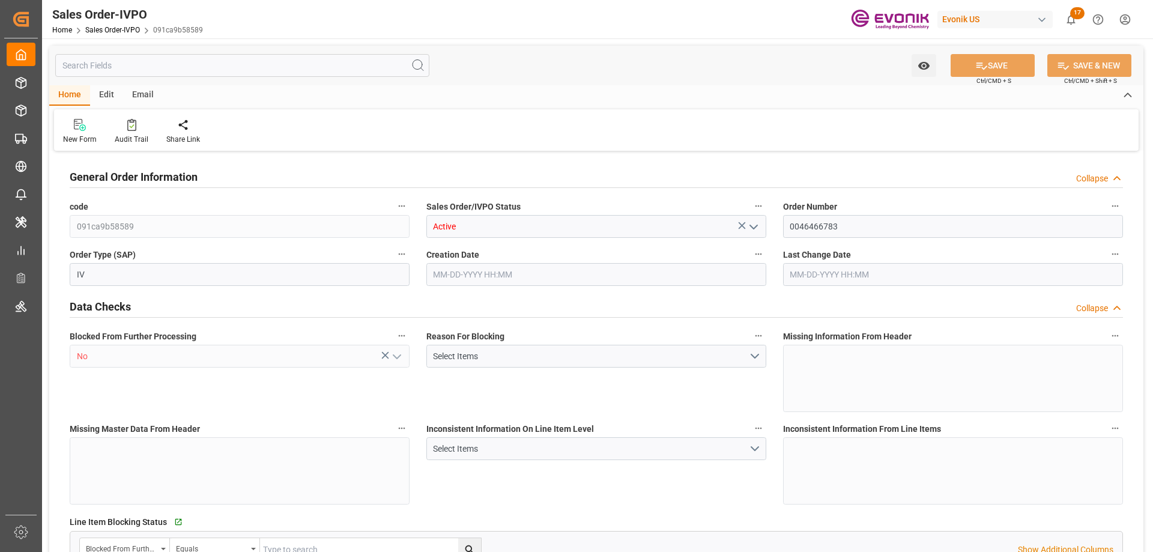
type input "BRSSZ"
type input "0"
type input "1"
type input "2"
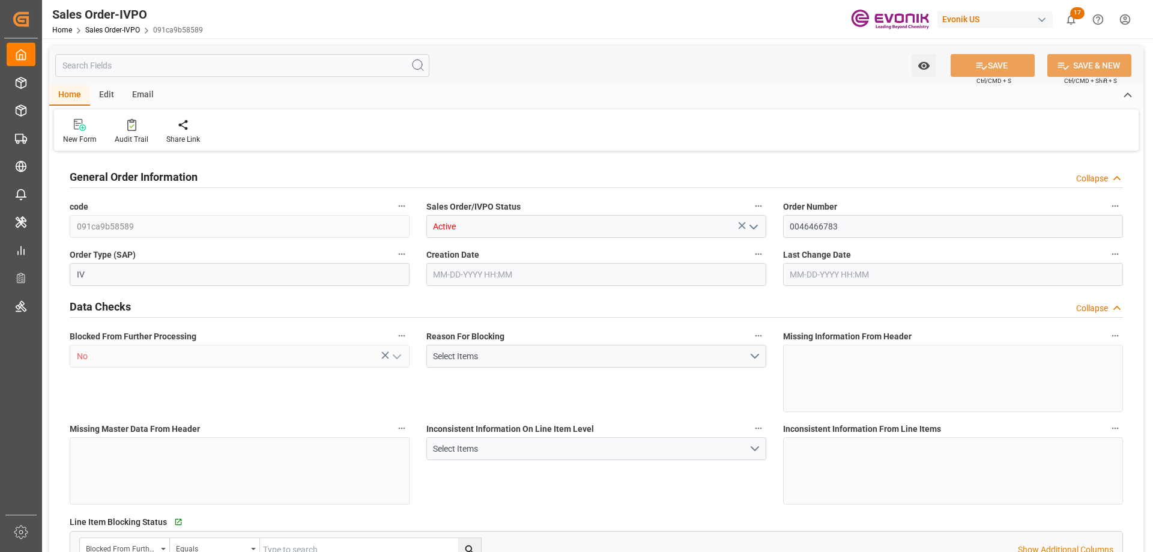
type input "16134"
type input "52.836"
type input "17000"
type input "30"
type input "[DATE] 21:28"
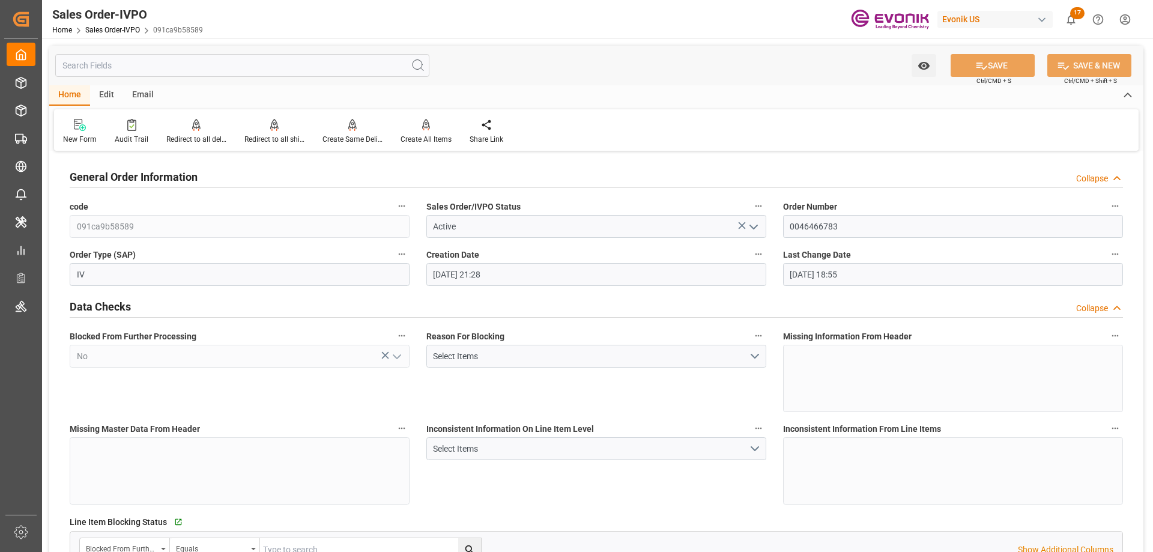
type input "[DATE] 18:55"
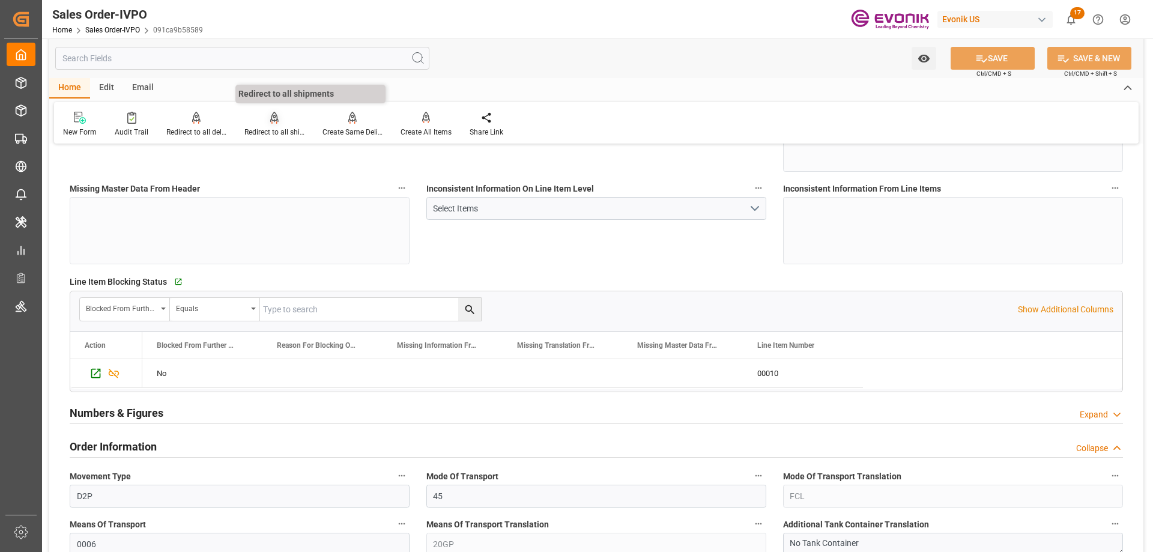
click at [267, 123] on div at bounding box center [275, 117] width 60 height 13
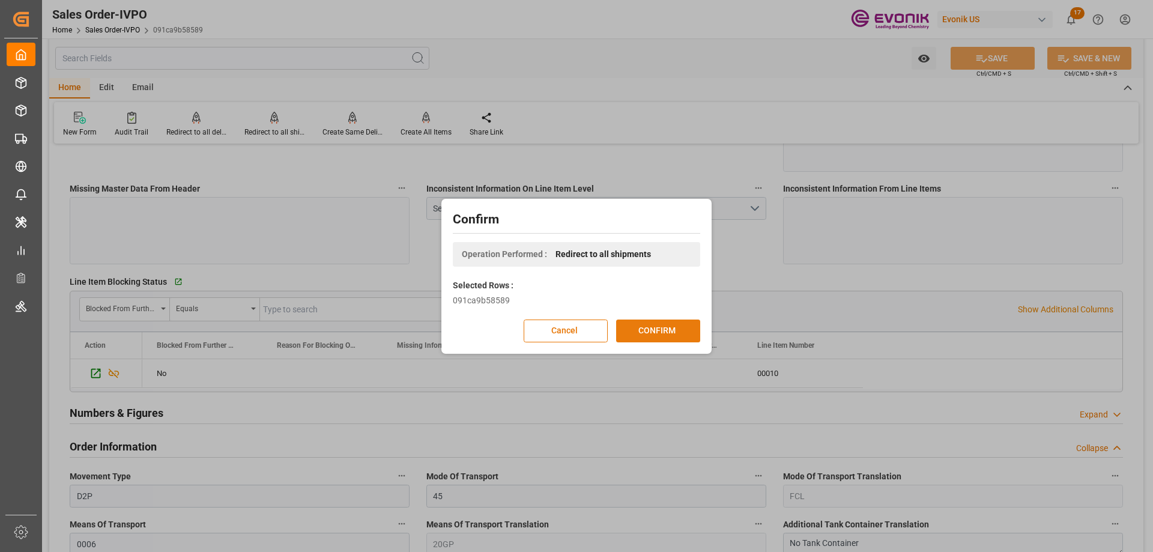
click at [656, 333] on button "CONFIRM" at bounding box center [658, 331] width 84 height 23
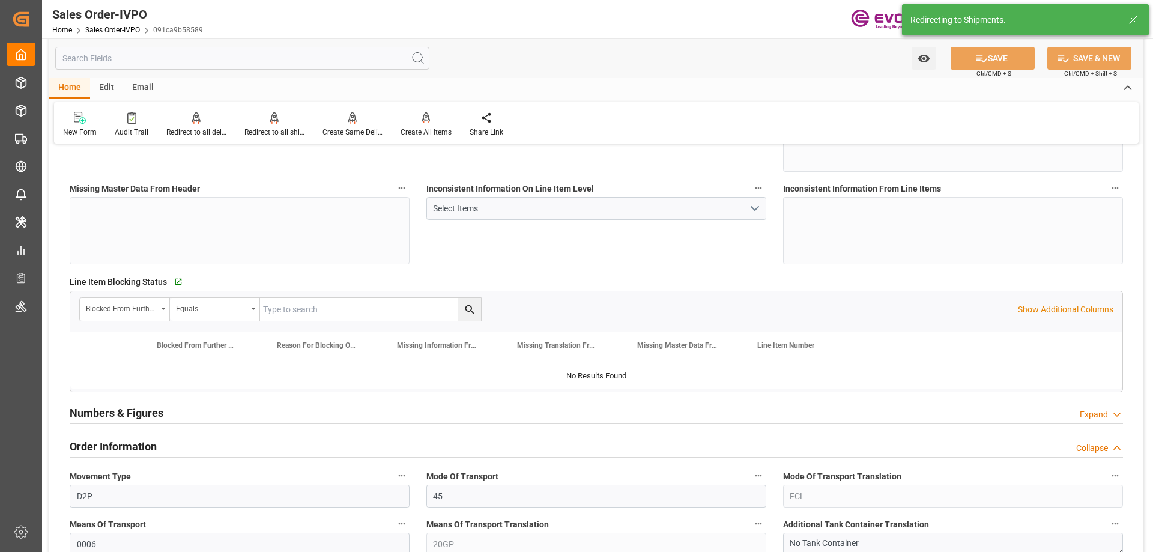
type input "BRSSZ"
type input "0"
type input "1"
type input "2"
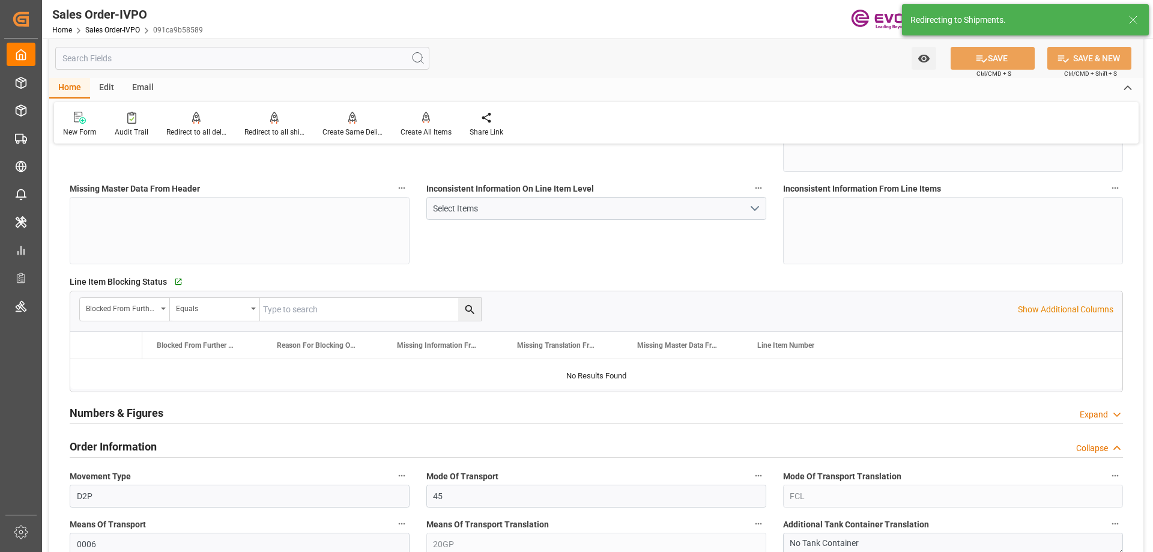
type input "16134"
type input "52.836"
type input "17000"
type input "30"
type input "08-29-2025 21:28"
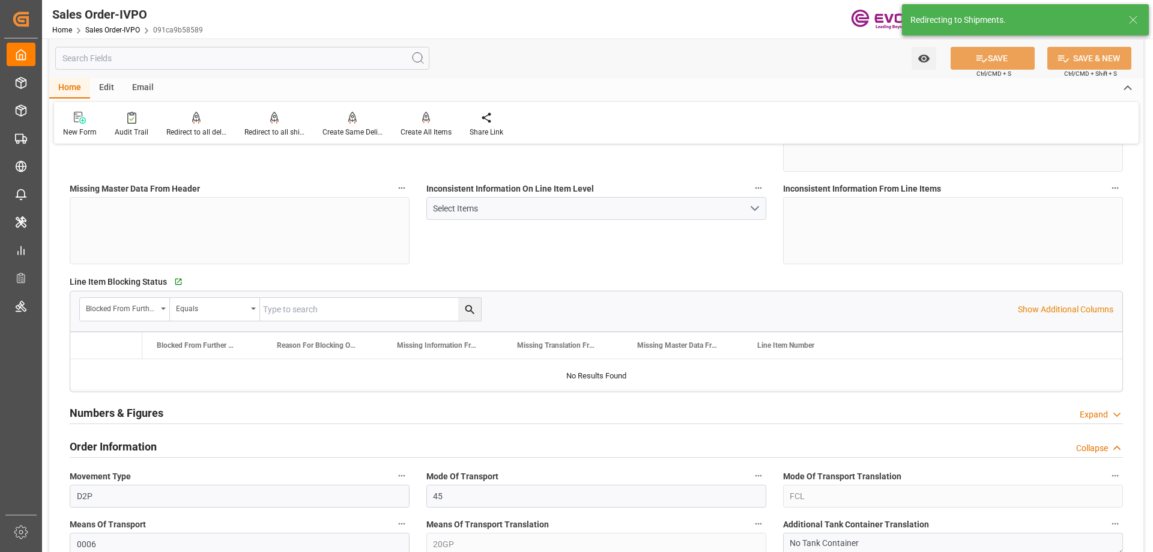
type input "[DATE] 18:55"
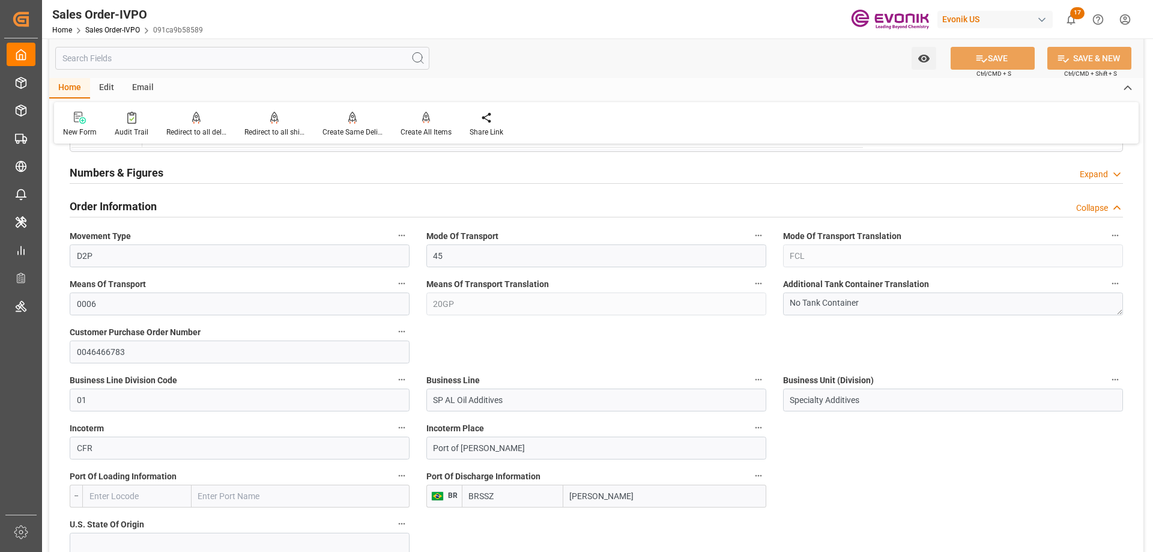
scroll to position [781, 0]
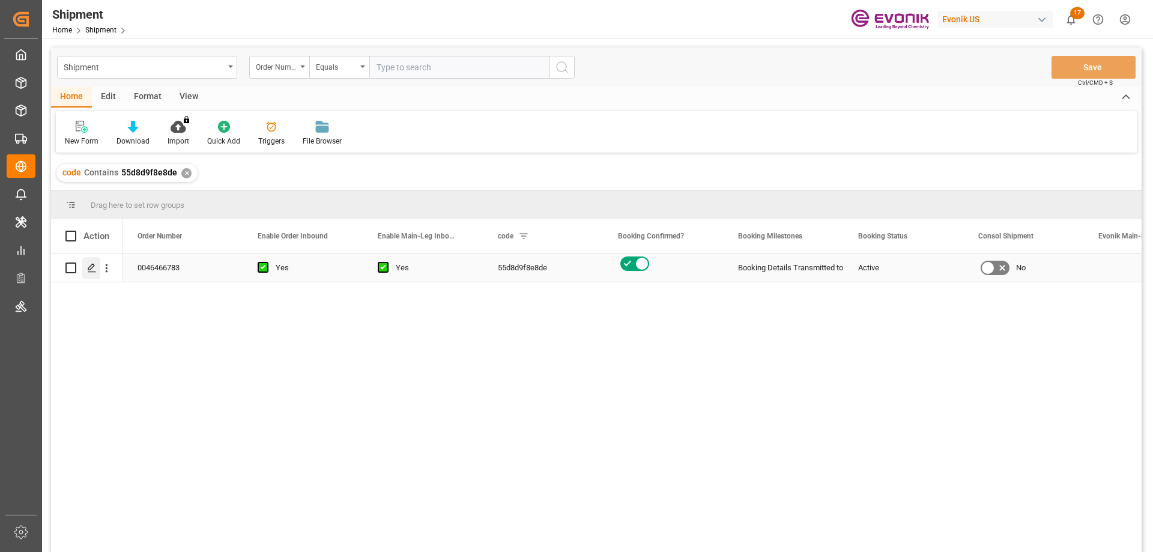
click at [96, 263] on icon "Press SPACE to select this row." at bounding box center [92, 268] width 10 height 10
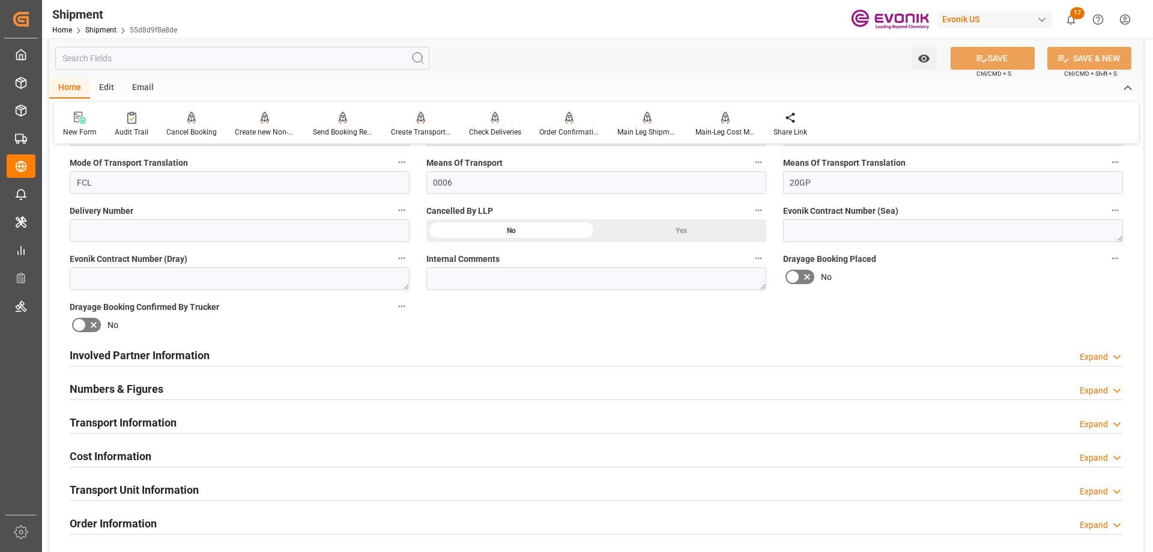
scroll to position [541, 0]
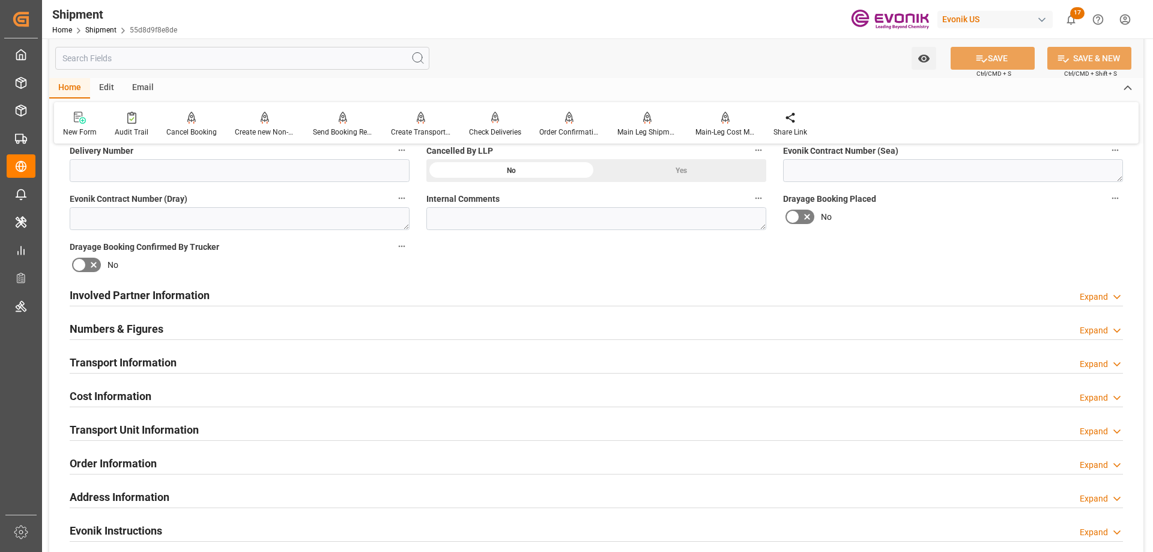
click at [121, 292] on h2 "Involved Partner Information" at bounding box center [140, 295] width 140 height 16
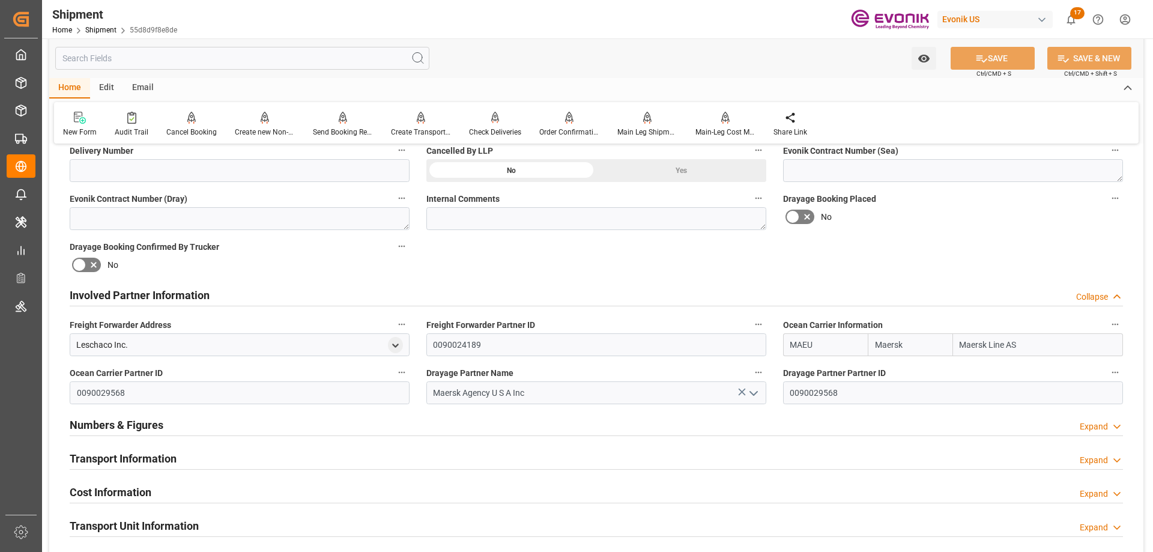
click at [169, 445] on div "Transport Information Expand" at bounding box center [596, 459] width 1071 height 34
click at [168, 451] on h2 "Transport Information" at bounding box center [123, 459] width 107 height 16
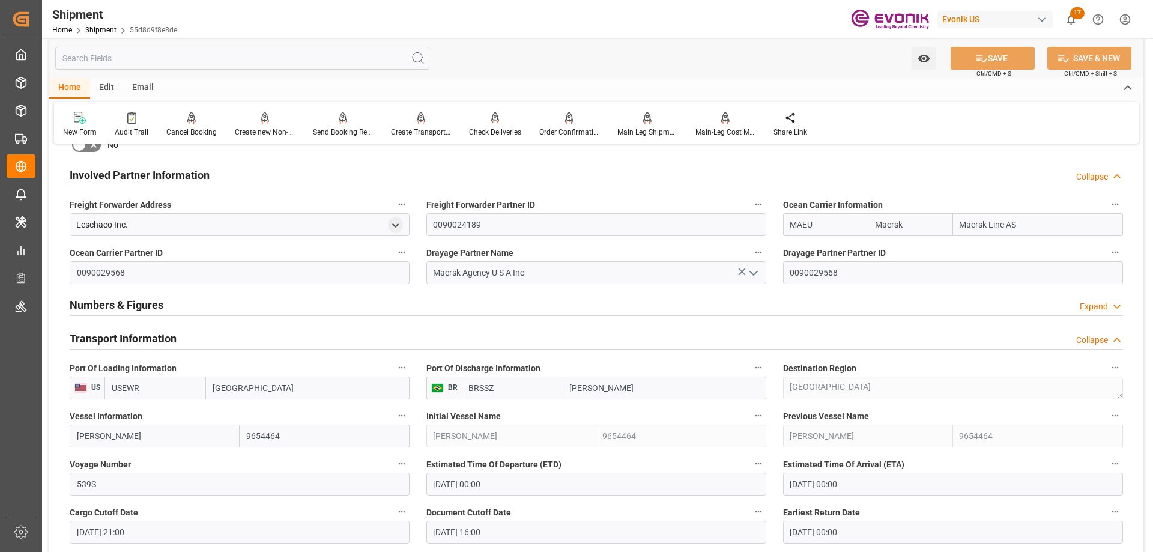
scroll to position [721, 0]
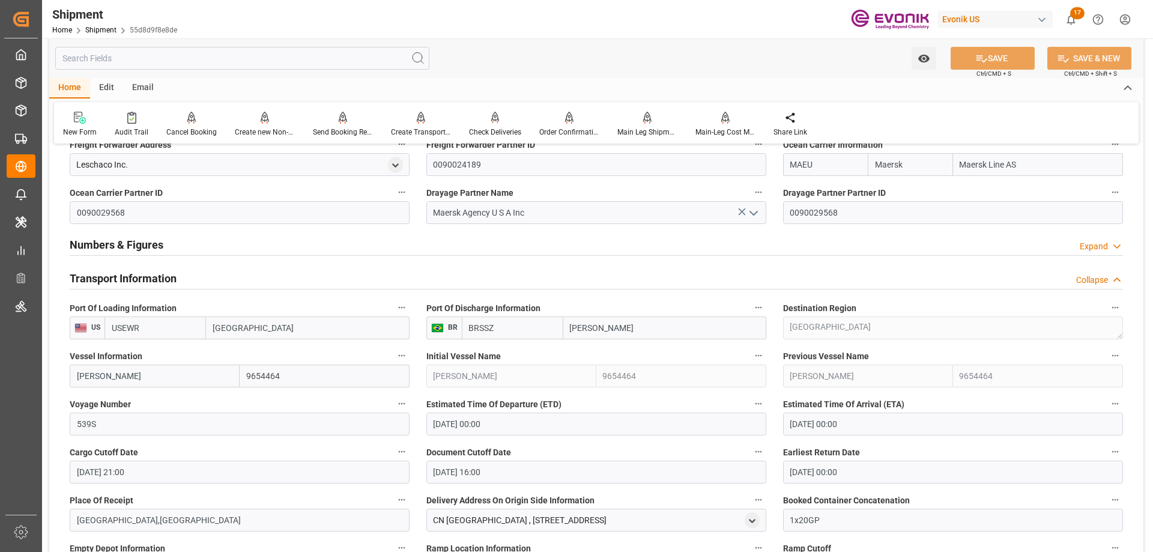
drag, startPoint x: 154, startPoint y: 332, endPoint x: 145, endPoint y: 330, distance: 9.1
click at [140, 329] on input "USEWR" at bounding box center [156, 328] width 102 height 23
click at [137, 125] on div "Audit Trail" at bounding box center [132, 124] width 52 height 26
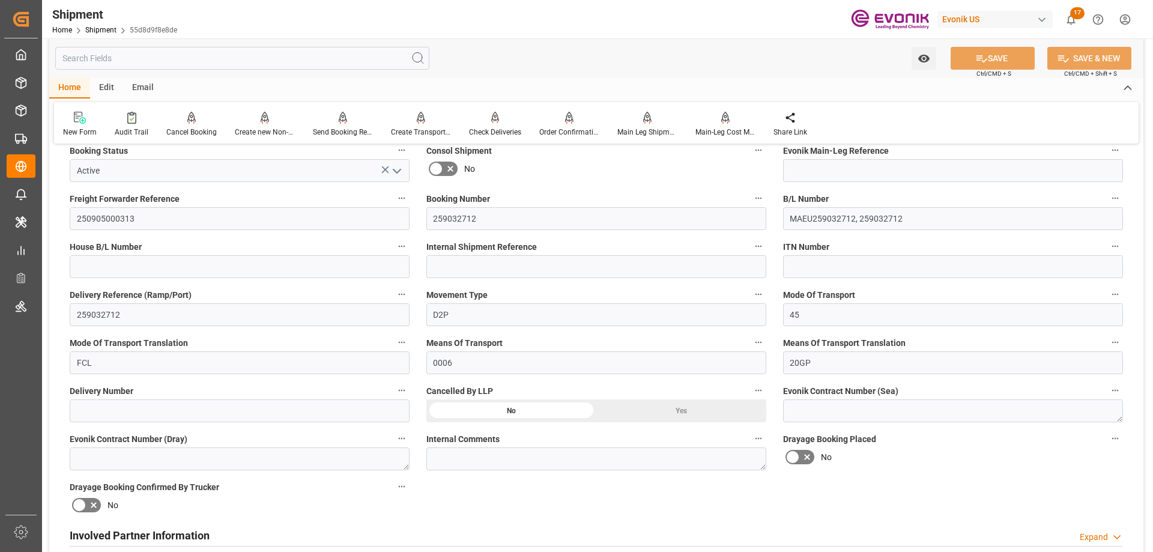
scroll to position [601, 0]
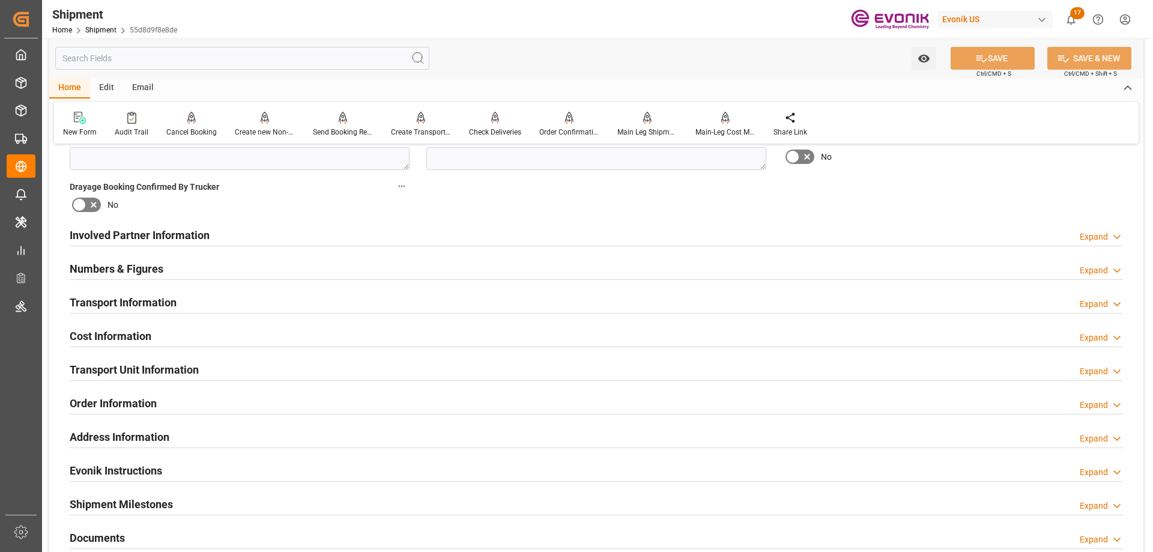
click at [139, 308] on h2 "Transport Information" at bounding box center [123, 302] width 107 height 16
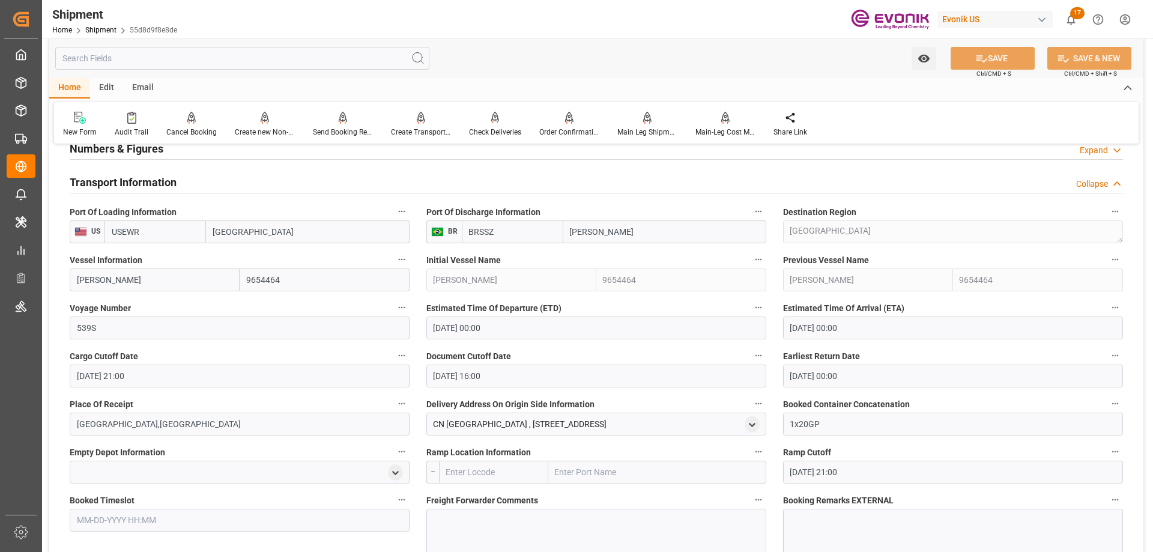
scroll to position [661, 0]
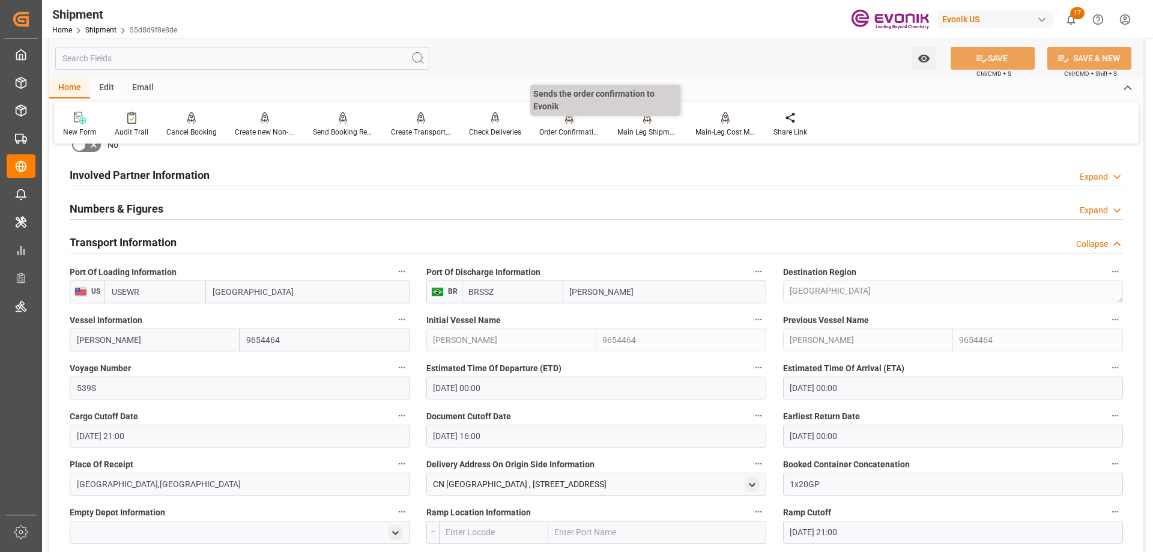
click at [564, 124] on div "Order Confirmation" at bounding box center [569, 124] width 78 height 26
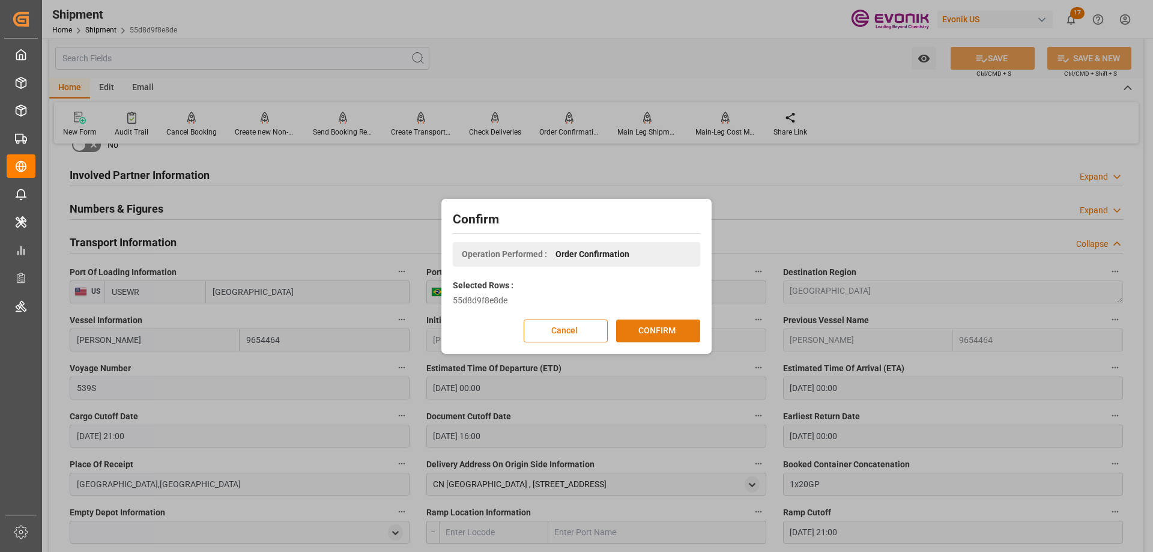
click at [675, 330] on button "CONFIRM" at bounding box center [658, 331] width 84 height 23
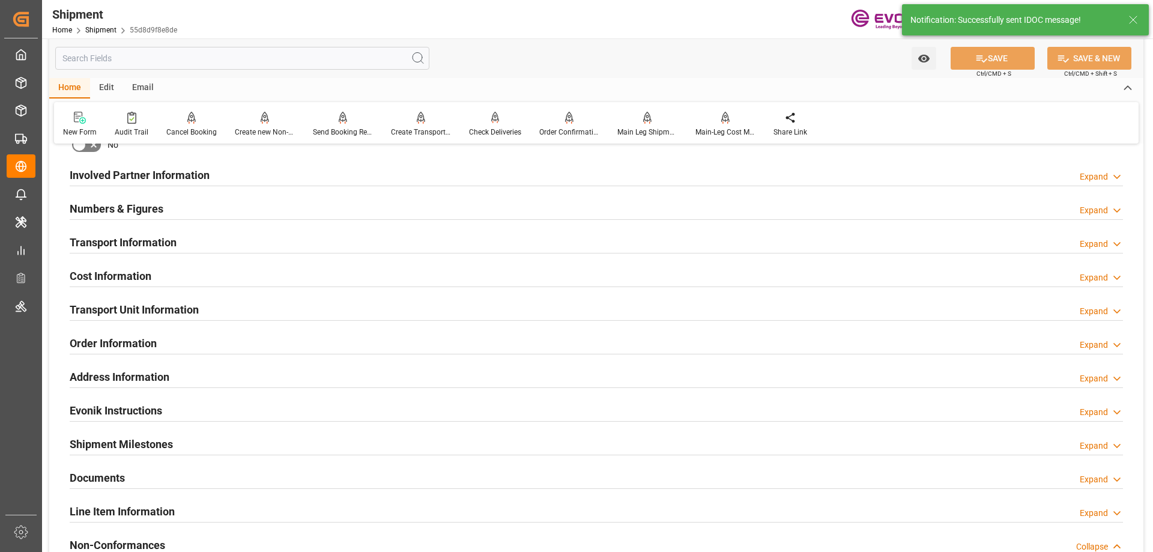
type input "Maersk"
type input "Maersk Line AS"
click at [150, 177] on h2 "Involved Partner Information" at bounding box center [140, 175] width 140 height 16
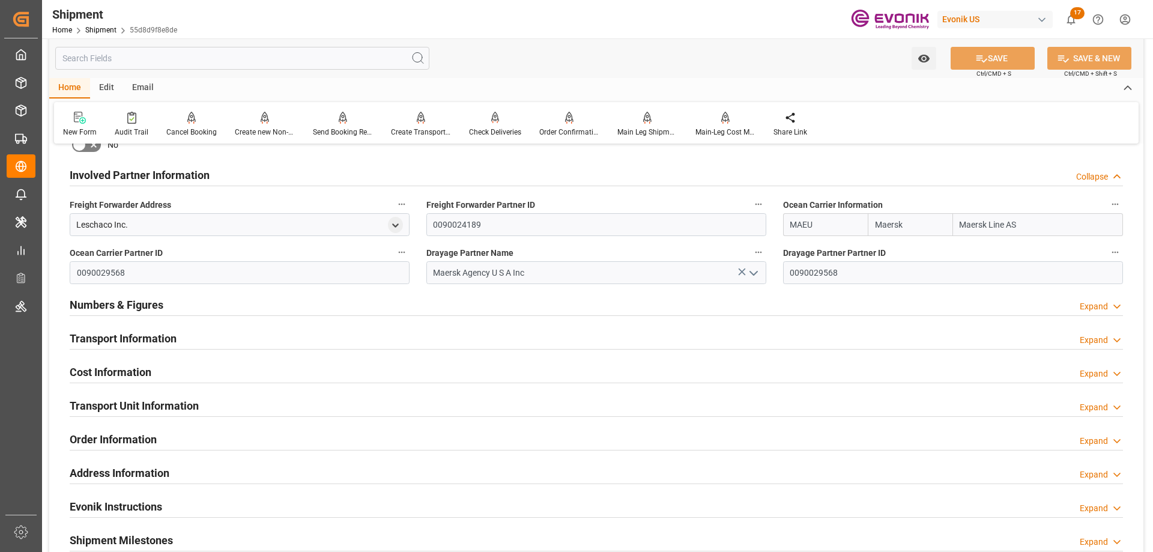
click at [136, 339] on h2 "Transport Information" at bounding box center [123, 338] width 107 height 16
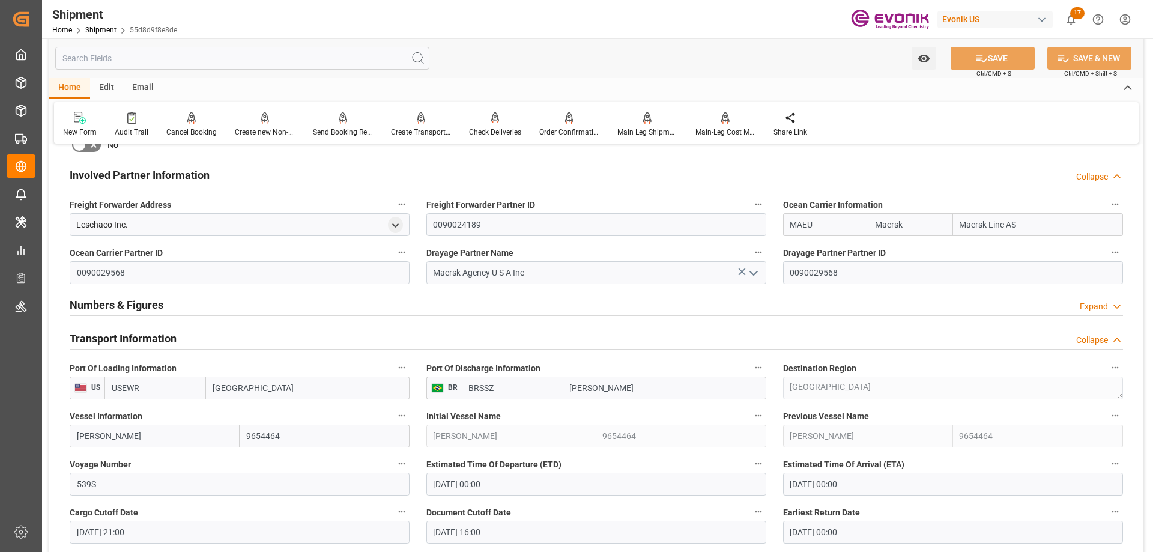
click at [603, 28] on div "Shipment Home Shipment 55d8d9f8e8de Evonik US 17 Notifications Only show unread…" at bounding box center [594, 19] width 1120 height 38
click at [120, 120] on div at bounding box center [132, 117] width 34 height 13
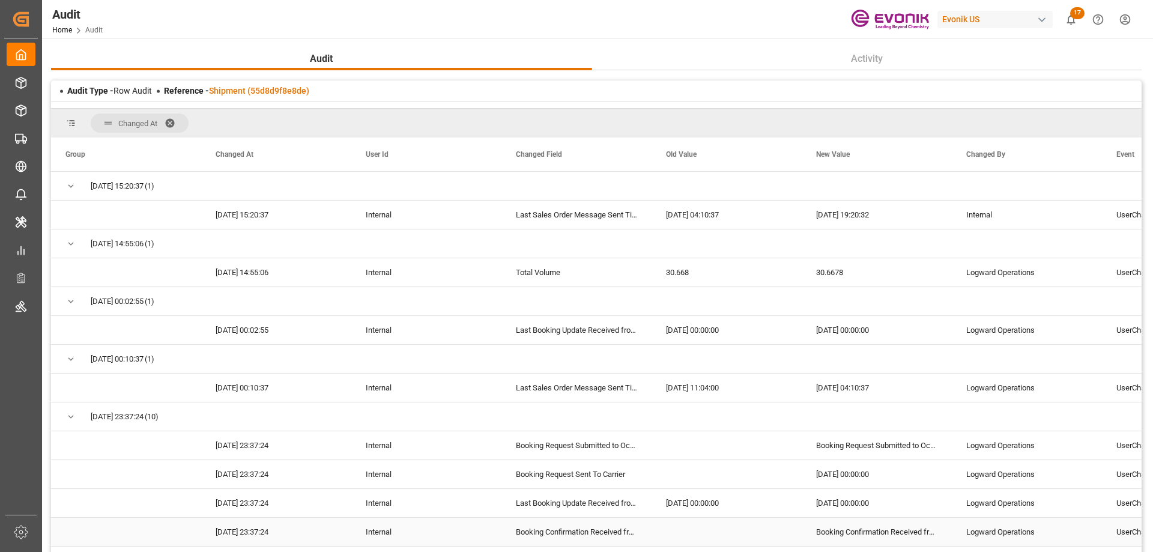
scroll to position [180, 0]
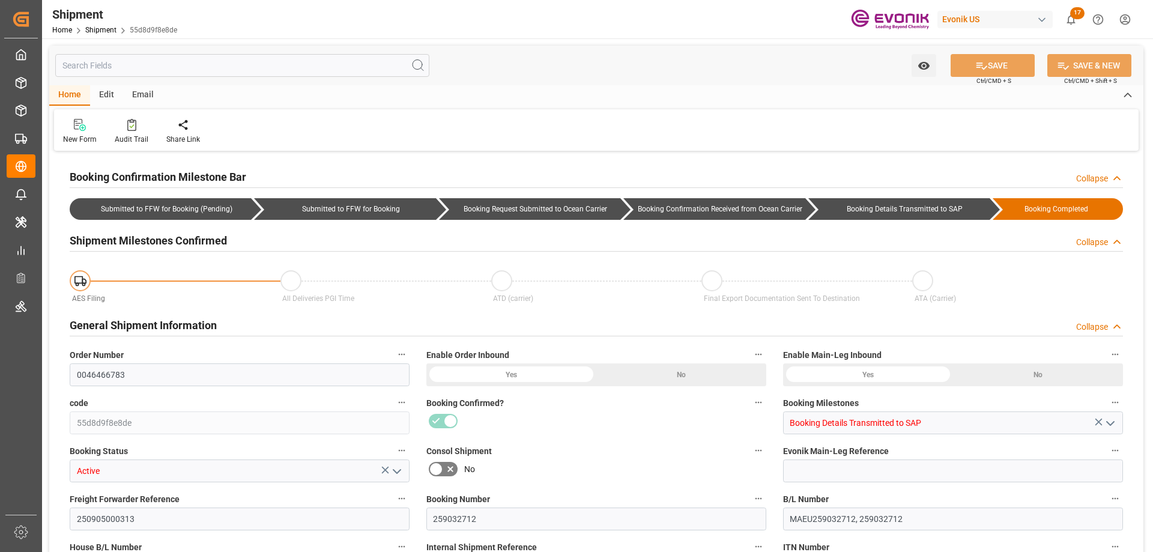
type input "USEWR"
type input "BRSSZ"
type input "9654464"
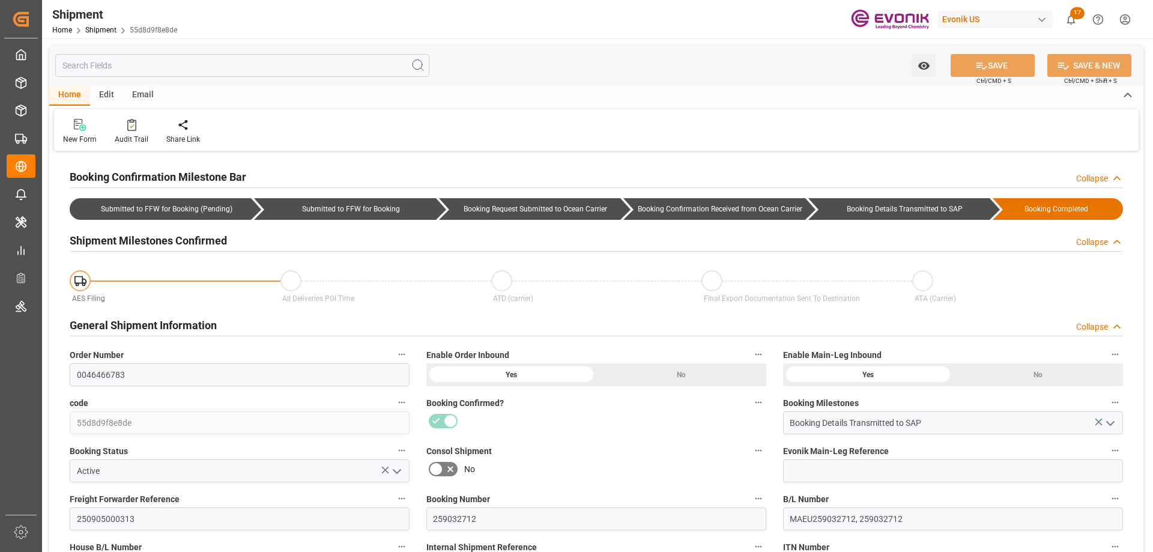
type input "[DATE] 00:00"
type input "[DATE] 21:00"
type input "[DATE] 16:00"
type input "[DATE] 00:00"
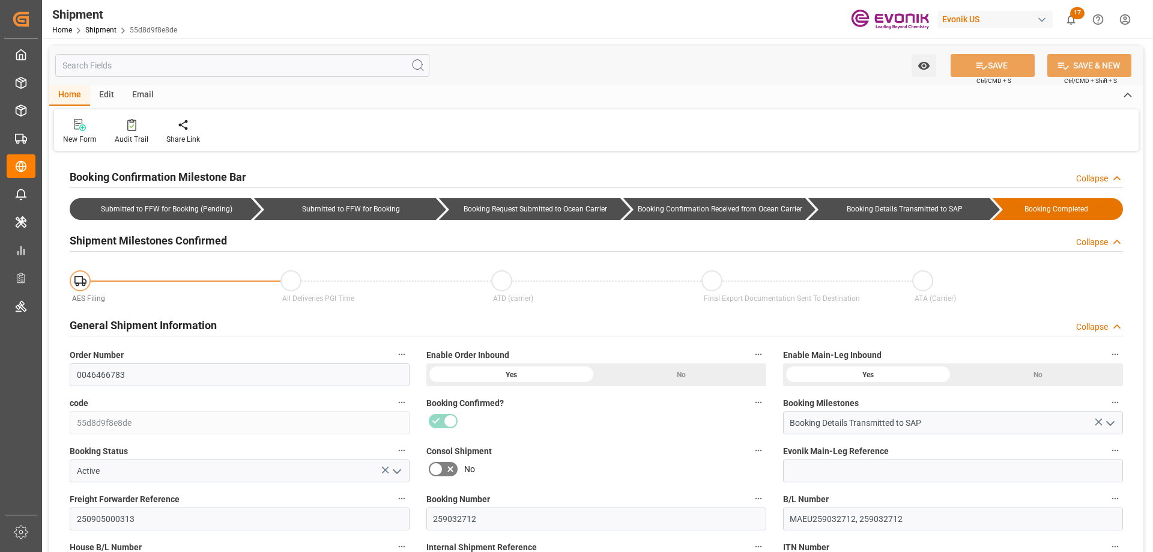
type input "[DATE] 21:00"
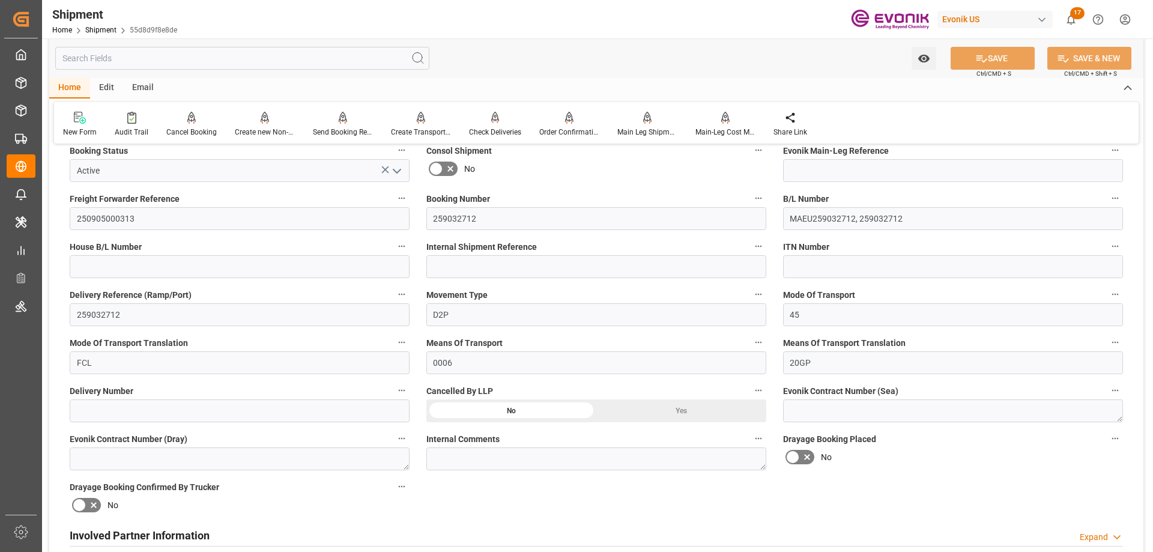
scroll to position [541, 0]
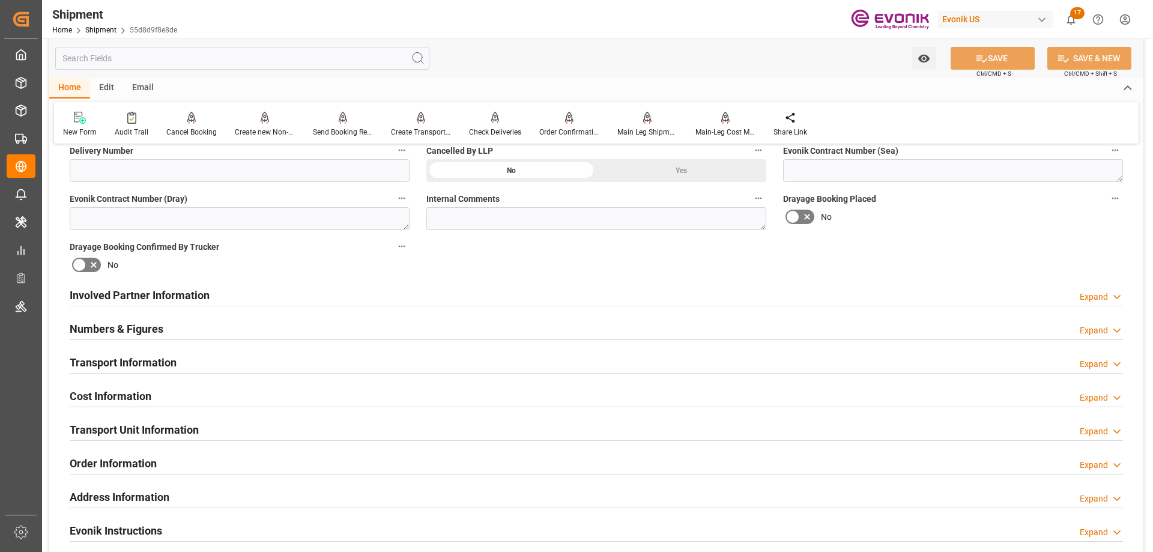
click at [148, 365] on h2 "Transport Information" at bounding box center [123, 362] width 107 height 16
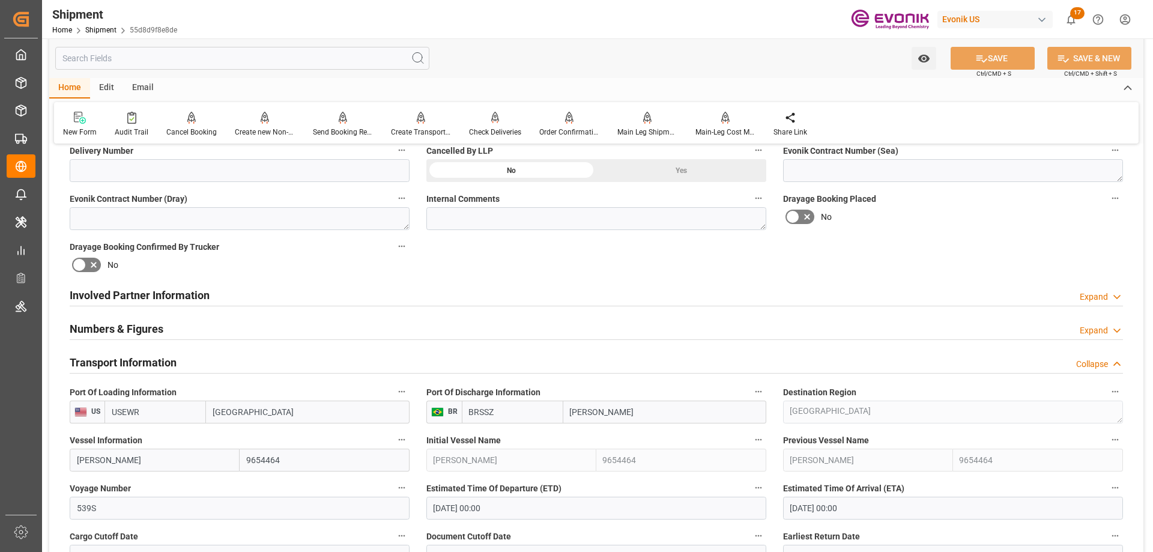
click at [403, 389] on icon "button" at bounding box center [402, 392] width 10 height 10
click at [428, 393] on li "Audits" at bounding box center [424, 391] width 61 height 20
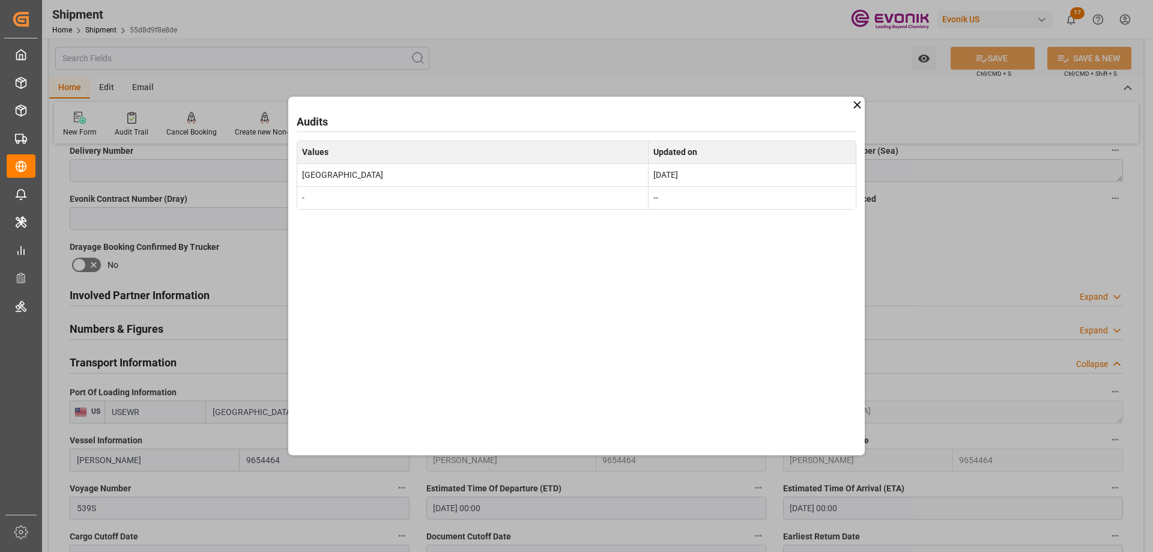
click at [928, 268] on div "Audits Values Updated on Newark Sep 1, 2025 - --" at bounding box center [576, 276] width 1153 height 552
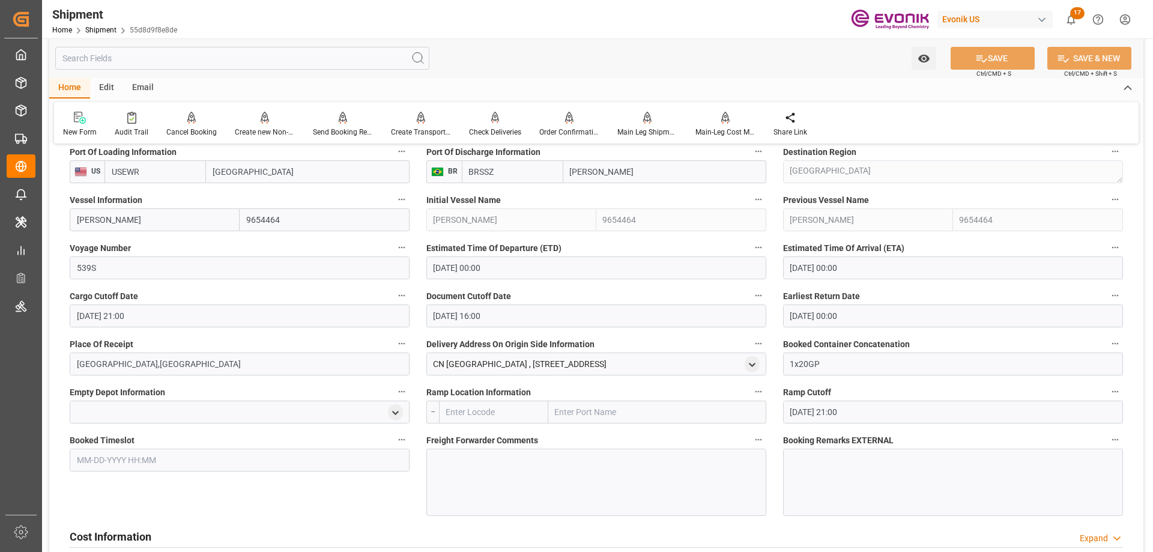
scroll to position [661, 0]
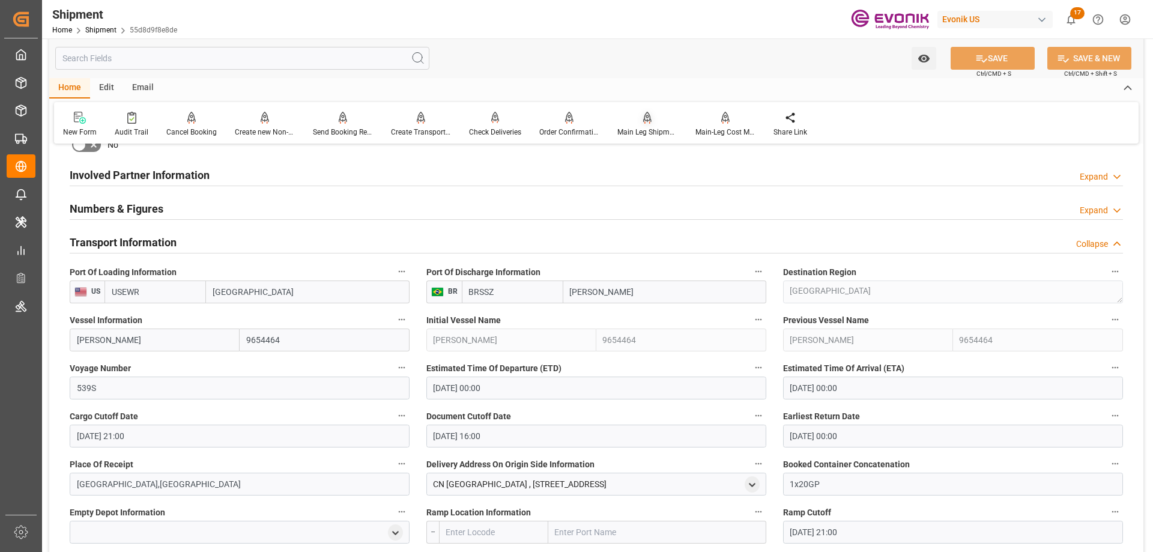
click at [647, 112] on icon at bounding box center [647, 118] width 8 height 12
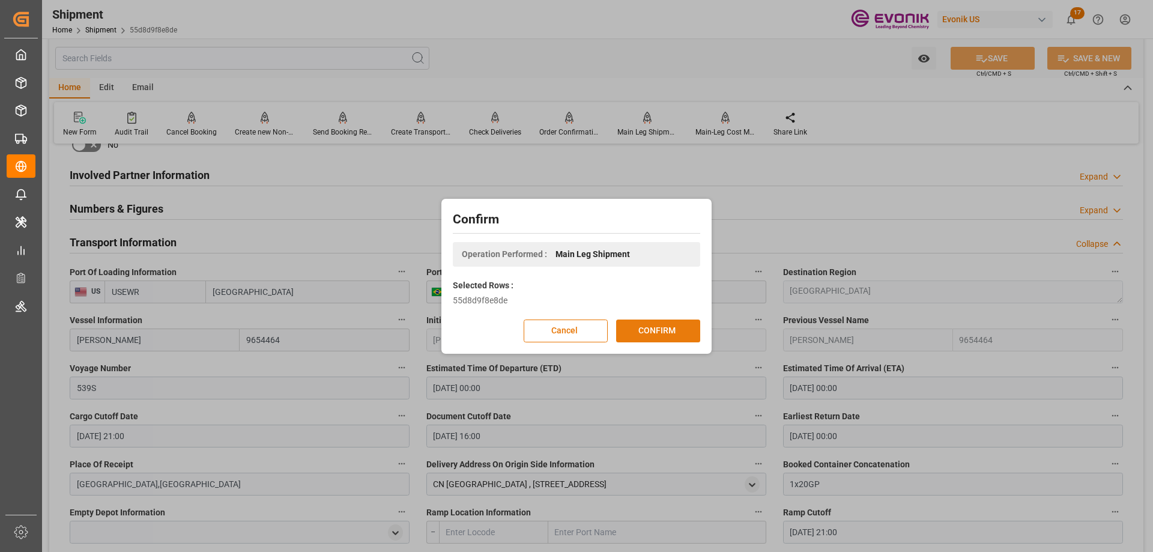
click at [664, 327] on button "CONFIRM" at bounding box center [658, 331] width 84 height 23
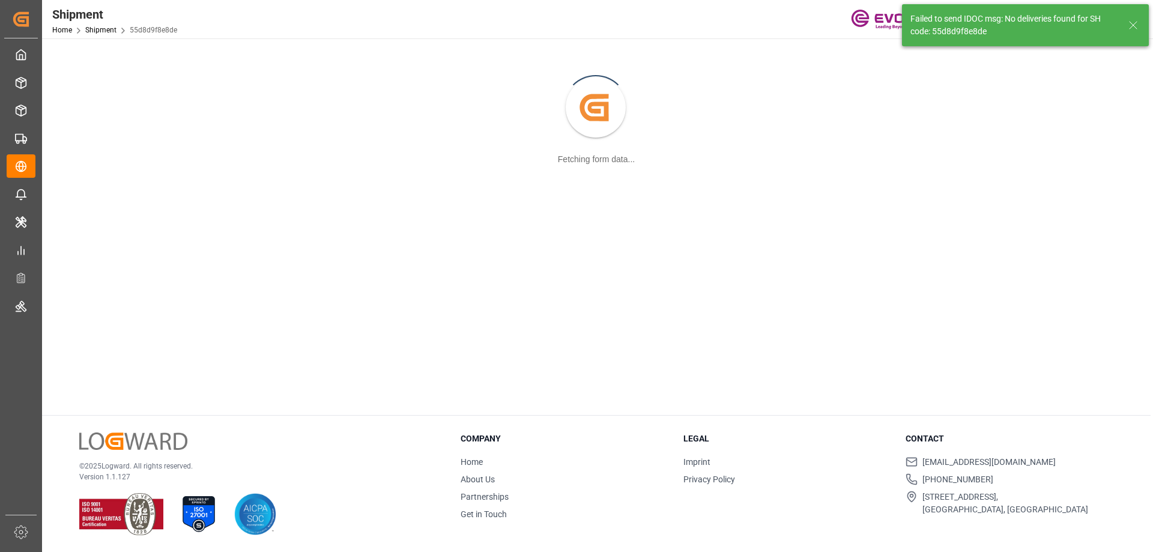
scroll to position [130, 0]
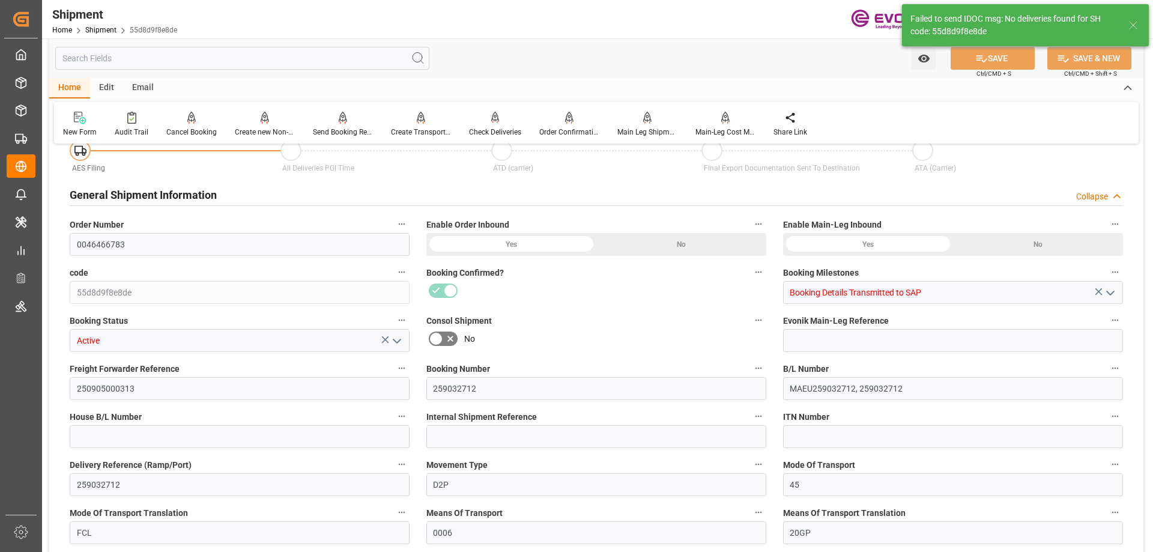
type input "Maersk"
type input "Maersk Line AS"
type input "USEWR"
type input "BRSSZ"
type input "9654464"
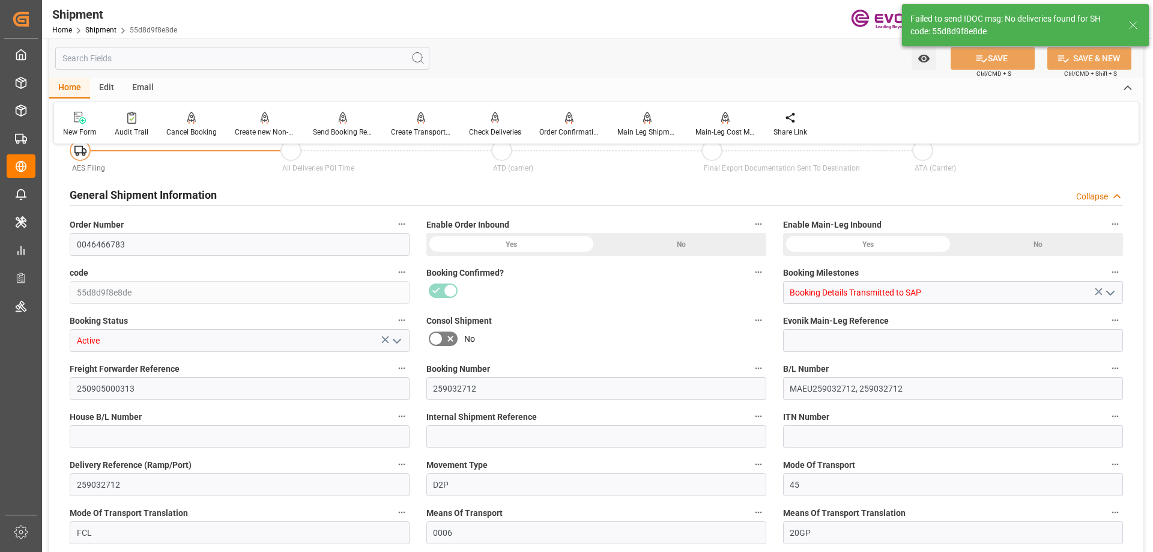
type input "9654464"
type input "[DATE] 00:00"
type input "[DATE] 21:00"
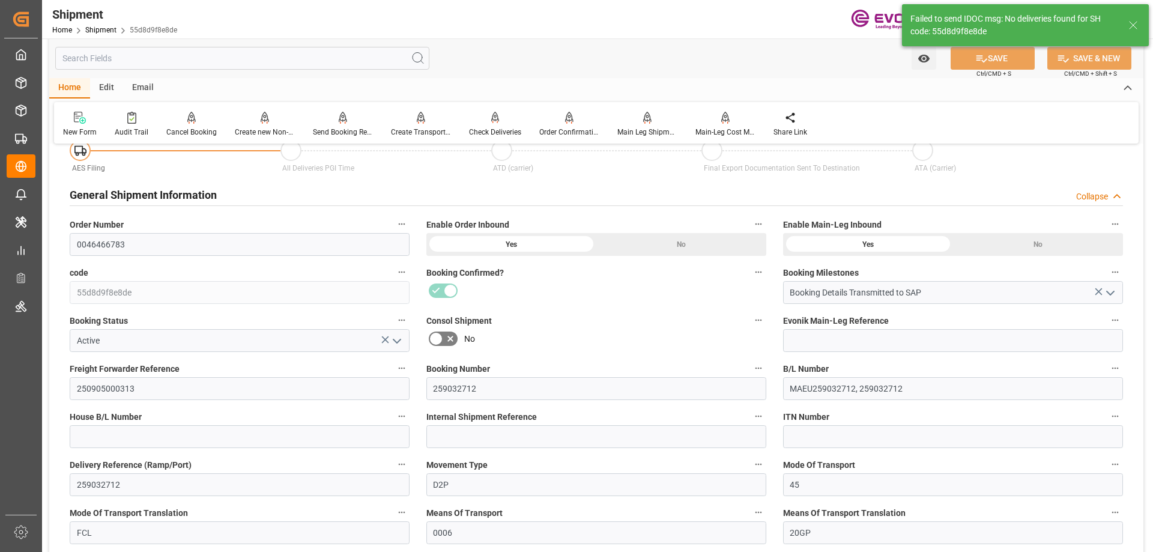
type input "[DATE] 16:00"
type input "[DATE] 00:00"
type input "[DATE] 21:00"
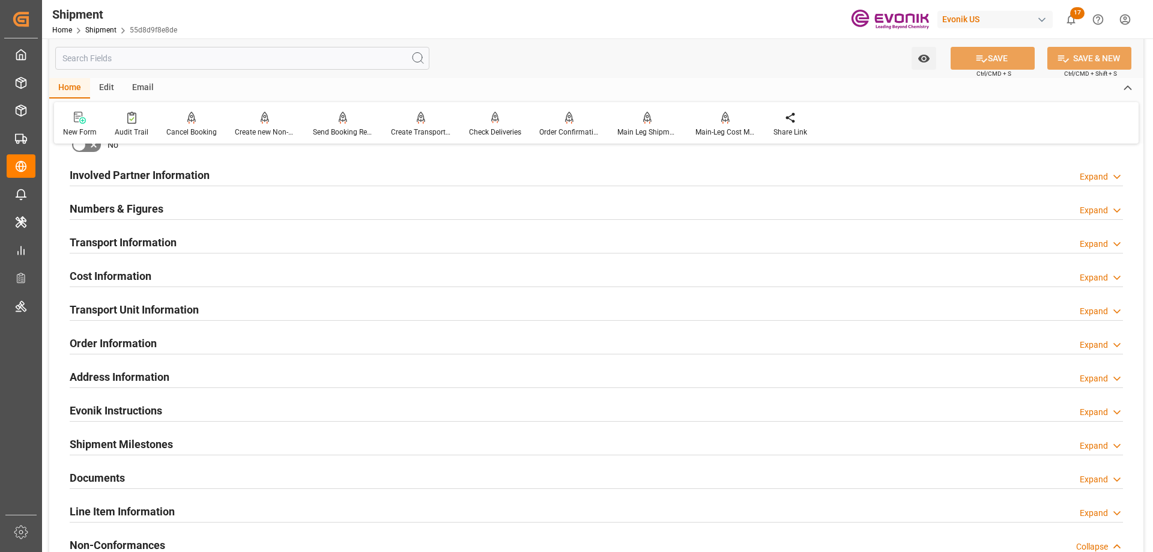
scroll to position [541, 0]
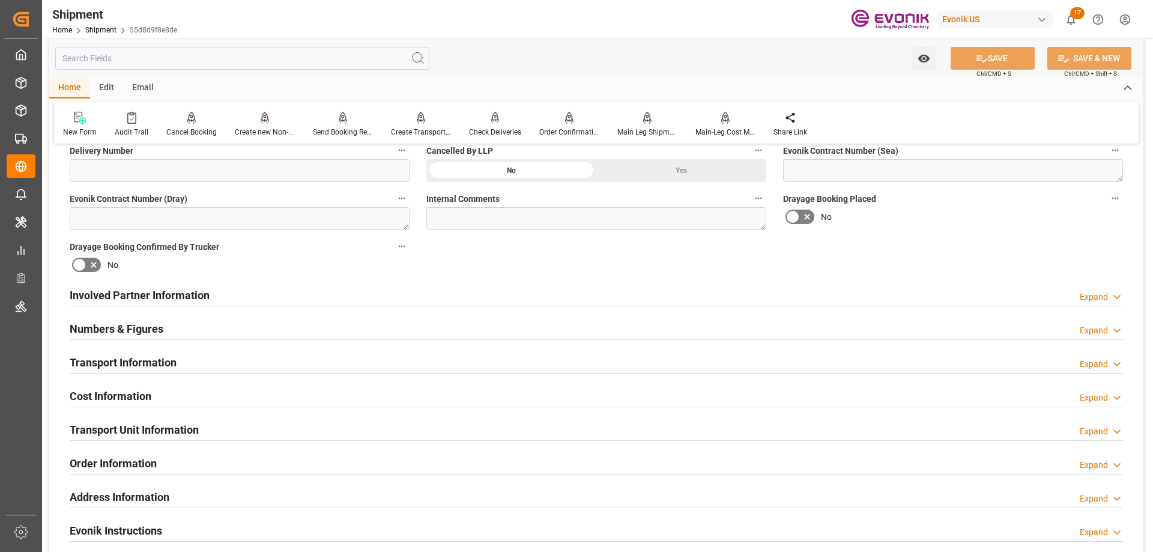
click at [175, 293] on h2 "Involved Partner Information" at bounding box center [140, 295] width 140 height 16
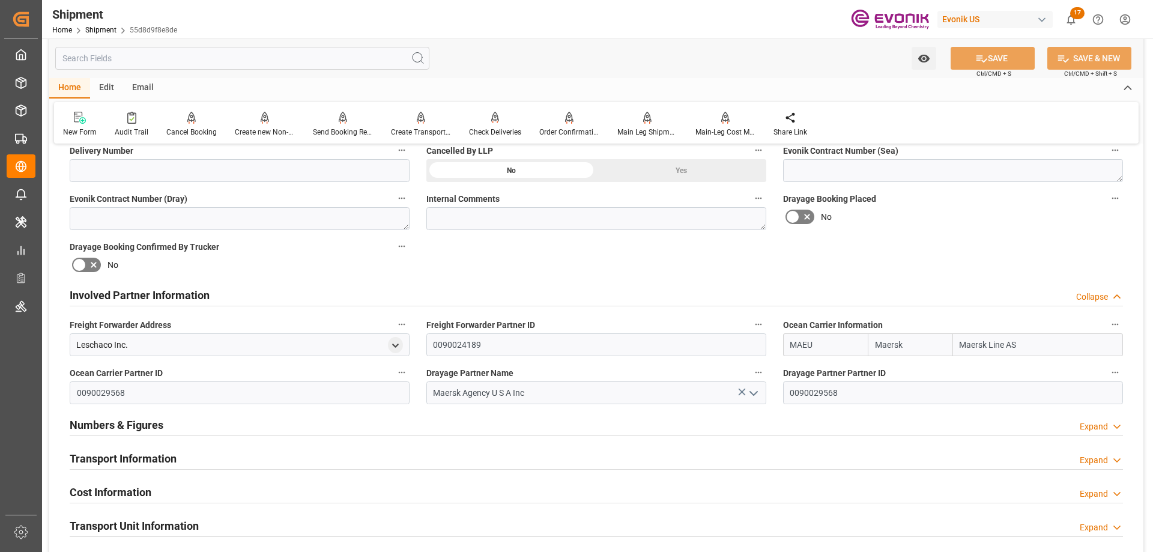
click at [154, 449] on div "Transport Information" at bounding box center [123, 457] width 107 height 23
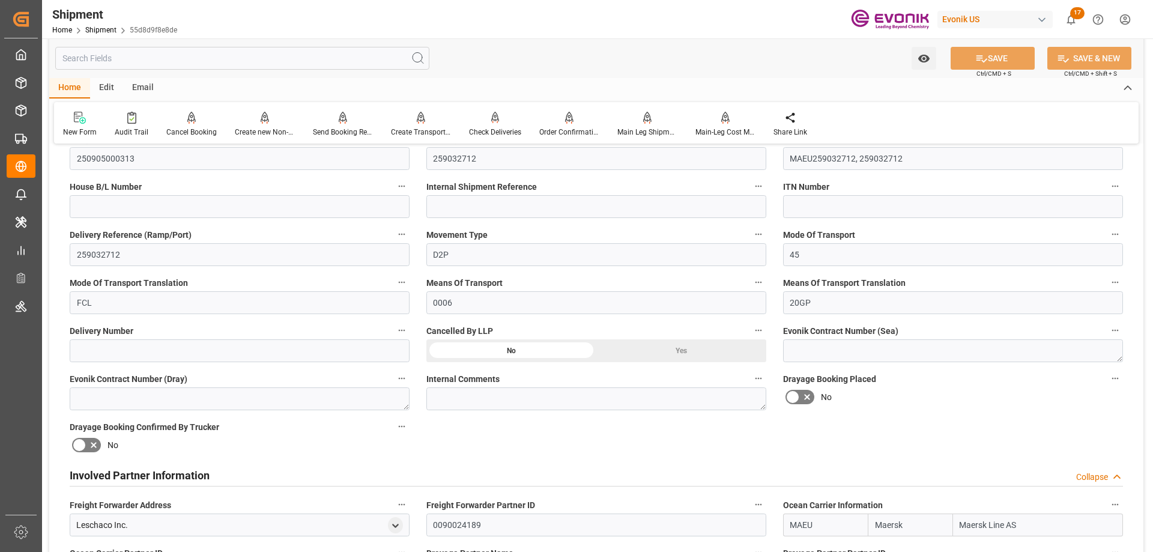
scroll to position [661, 0]
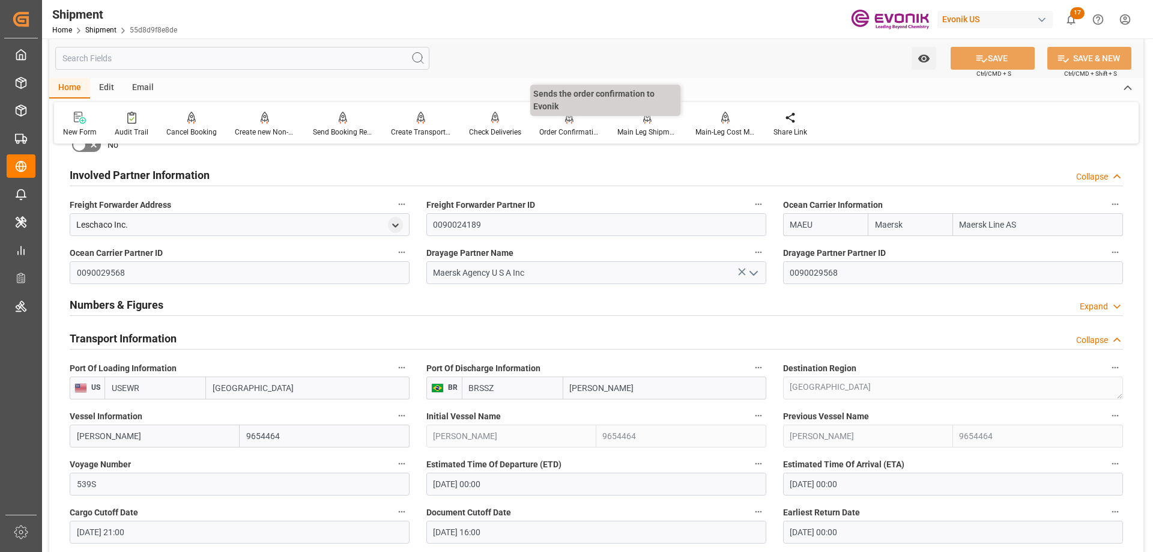
click at [562, 122] on div at bounding box center [569, 117] width 60 height 13
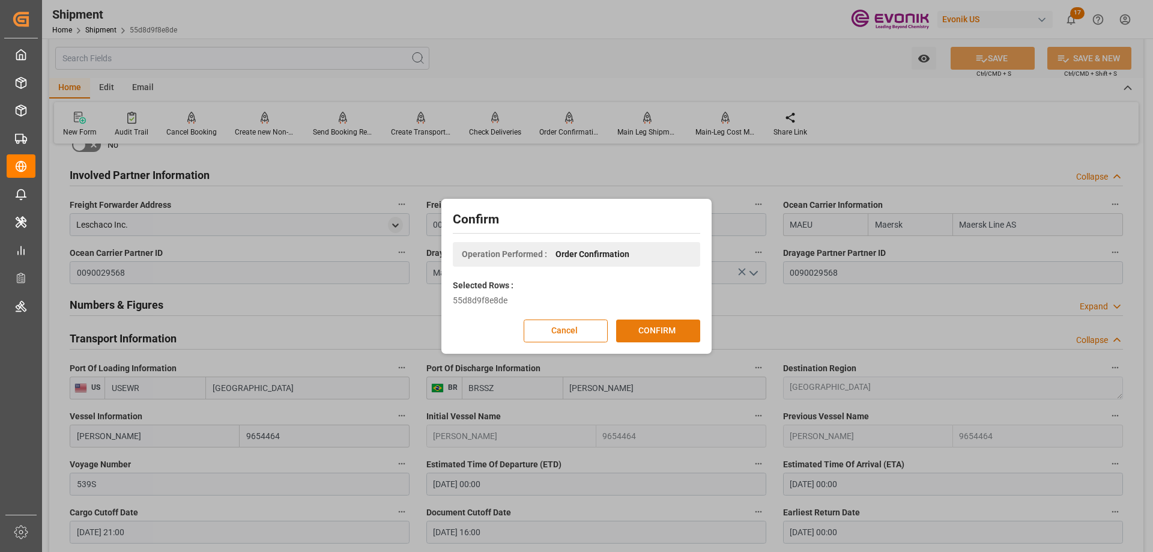
click at [633, 327] on button "CONFIRM" at bounding box center [658, 331] width 84 height 23
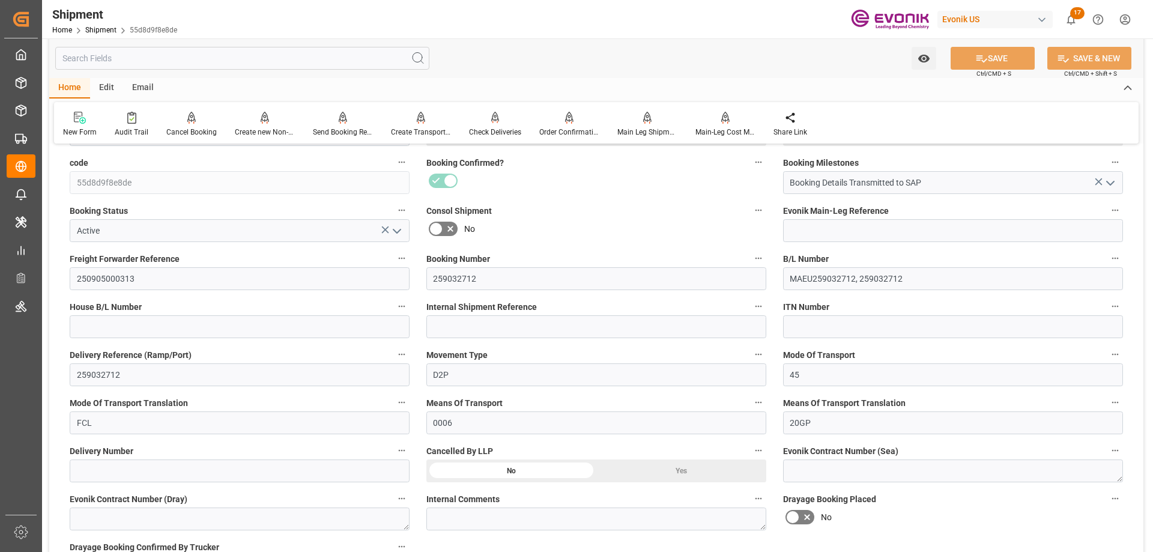
scroll to position [0, 0]
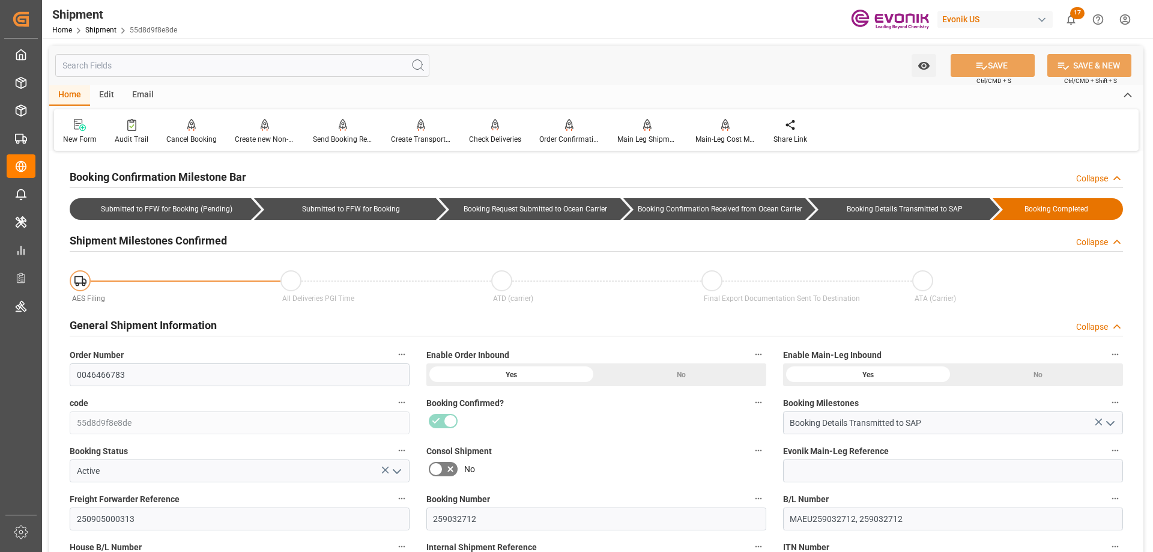
click at [169, 71] on input "text" at bounding box center [242, 65] width 374 height 23
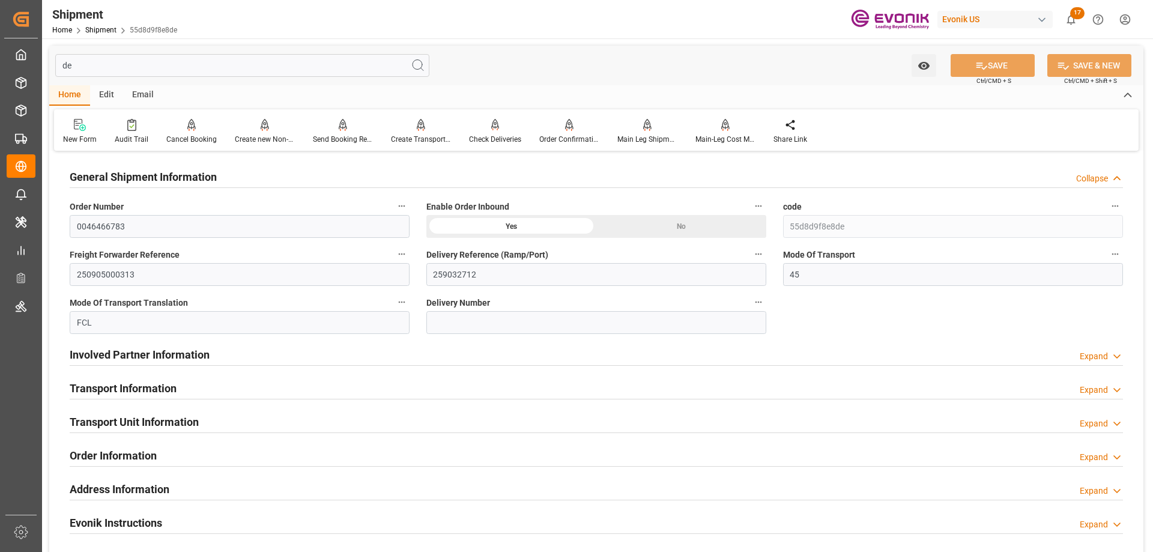
type input "del"
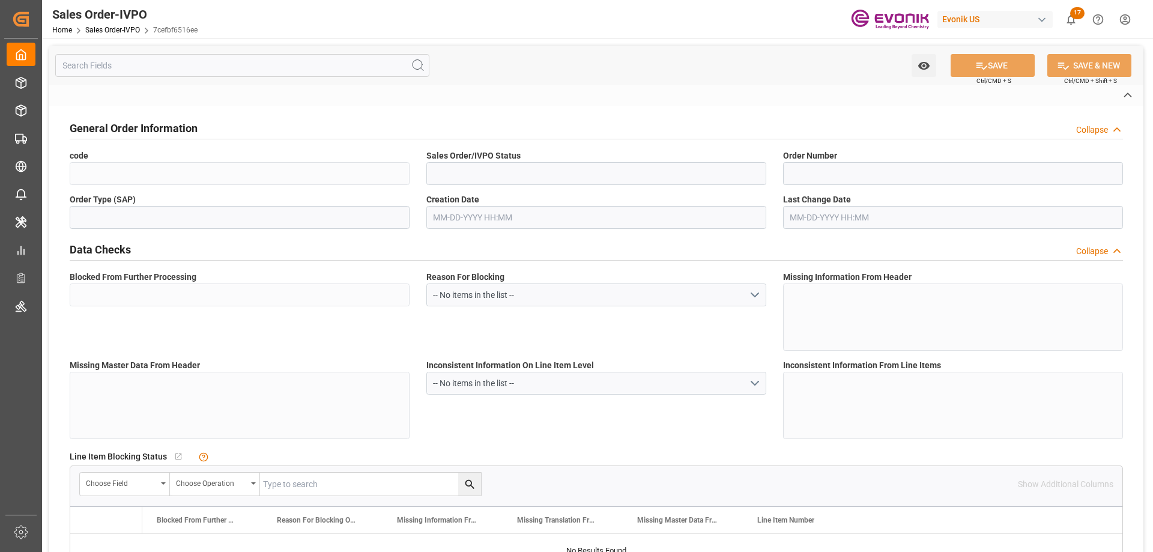
type input "7cefbf6516ee"
type input "Active"
type input "0046463974"
type input "IV"
type input "No"
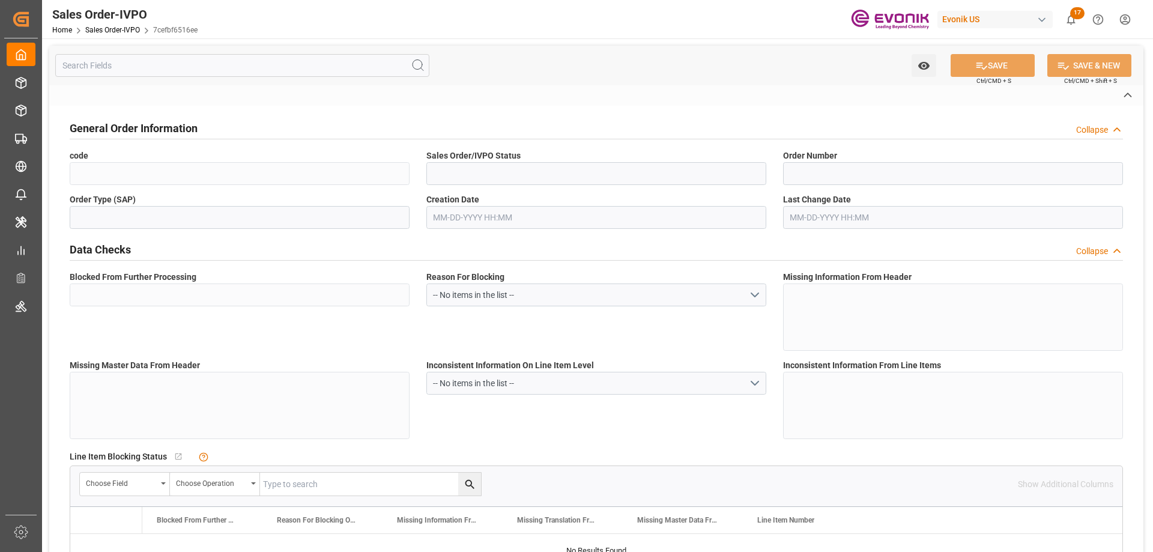
type input "P2P"
type input "41"
type input "LCL"
type input "0008"
type input "LCL"
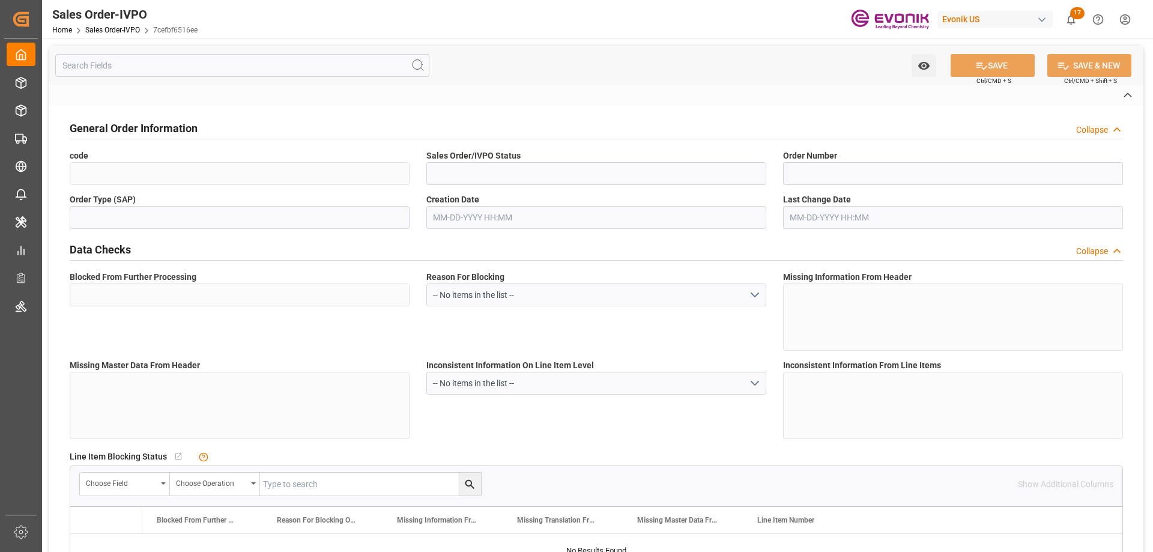
type textarea "No Tank Container"
type input "0046463974"
type input "OI"
type input "SP OI Interf.&Perf."
type input "Specialty Additives"
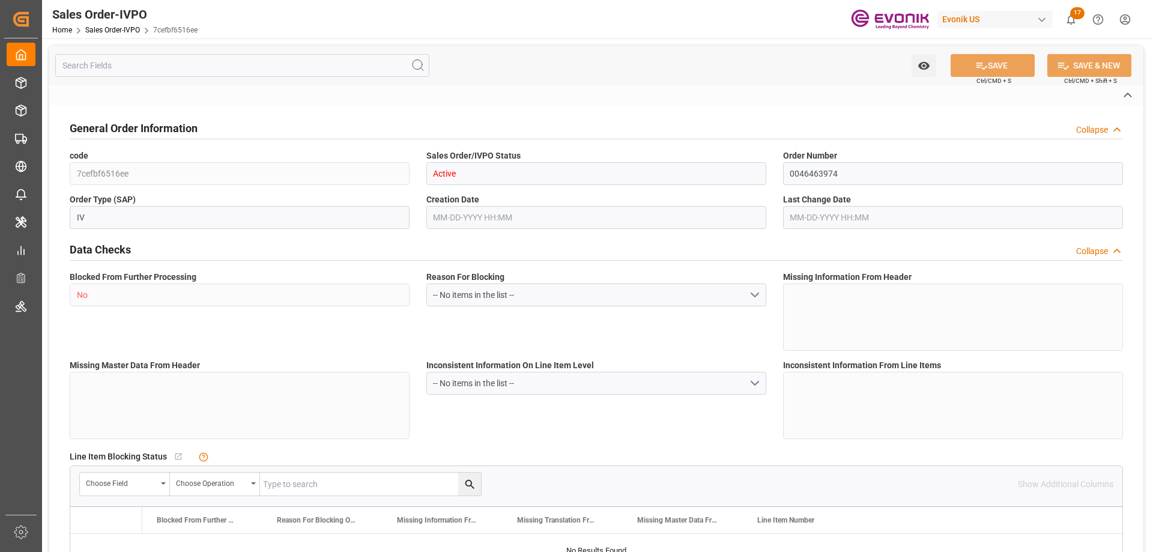
type input "CIF"
type input "SANTOS"
type input "[PERSON_NAME]"
type input "+55 11 3146-4120"
type input "flavia.silva@evonik.com"
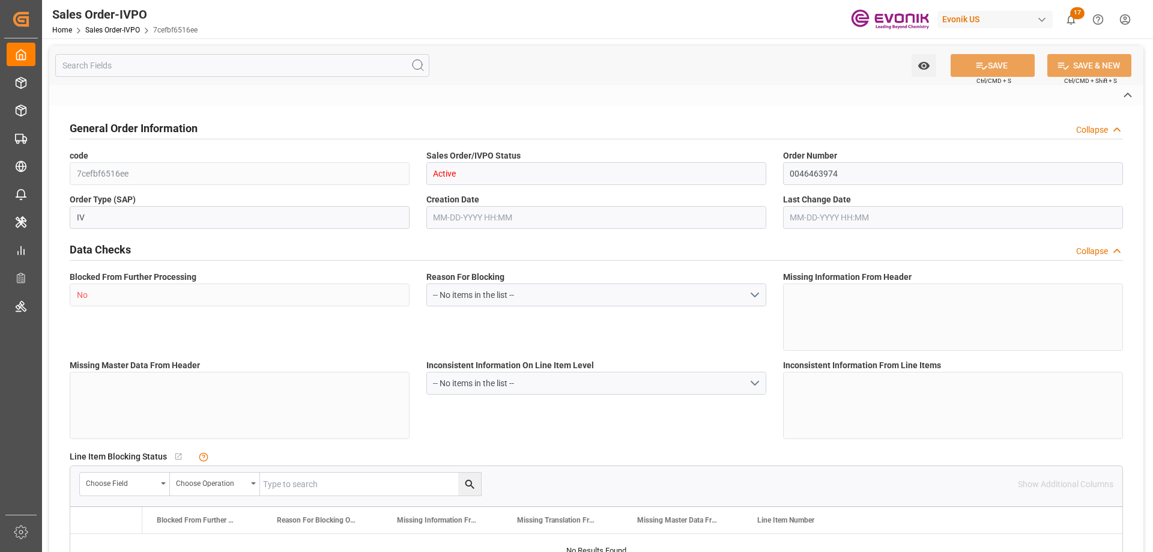
type textarea "Not required"
type textarea "RESELLER"
type textarea "Documents INCLUDING THE DRAFT B/L must be pre-approved by Evonik Brazi Email do…"
type input "BR"
type input "Done"
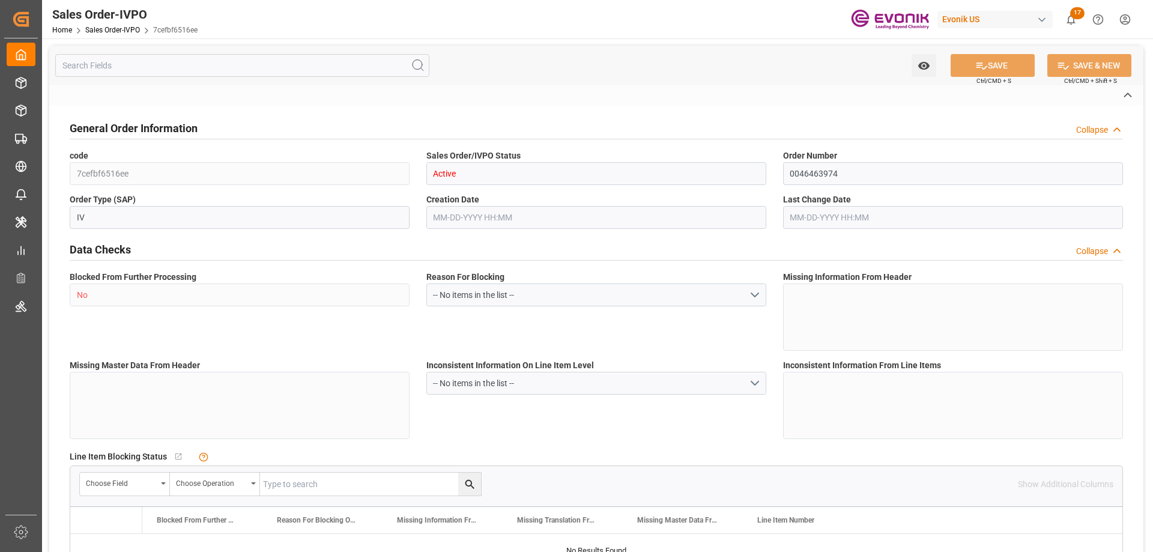
type input "Done"
type input "LCL"
type input "Done"
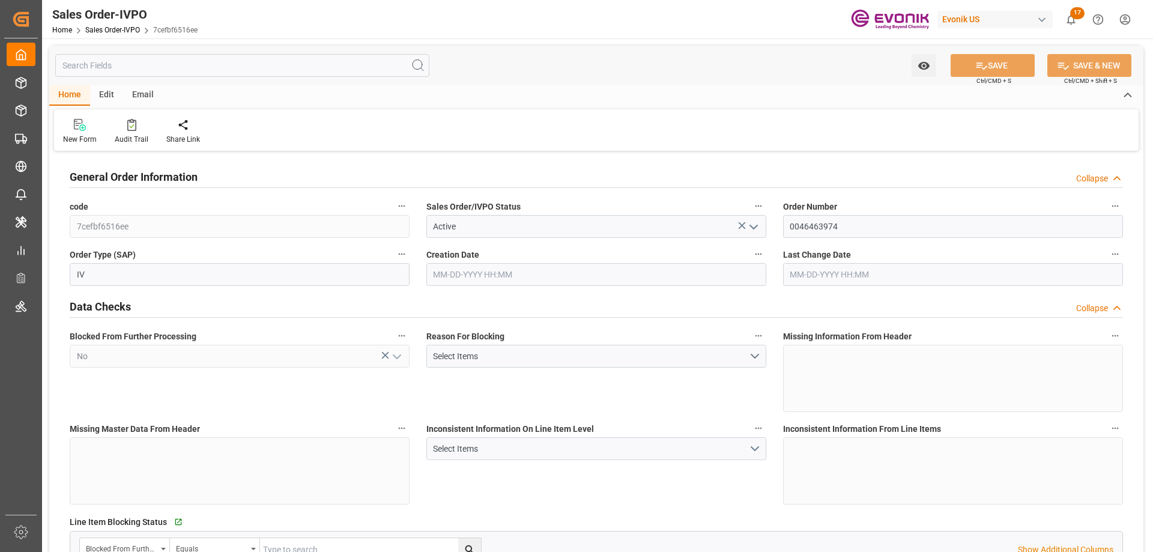
type input "BRSSZ"
type input "0"
type input "1"
type input "2724"
type input "08-14-2025 17:27"
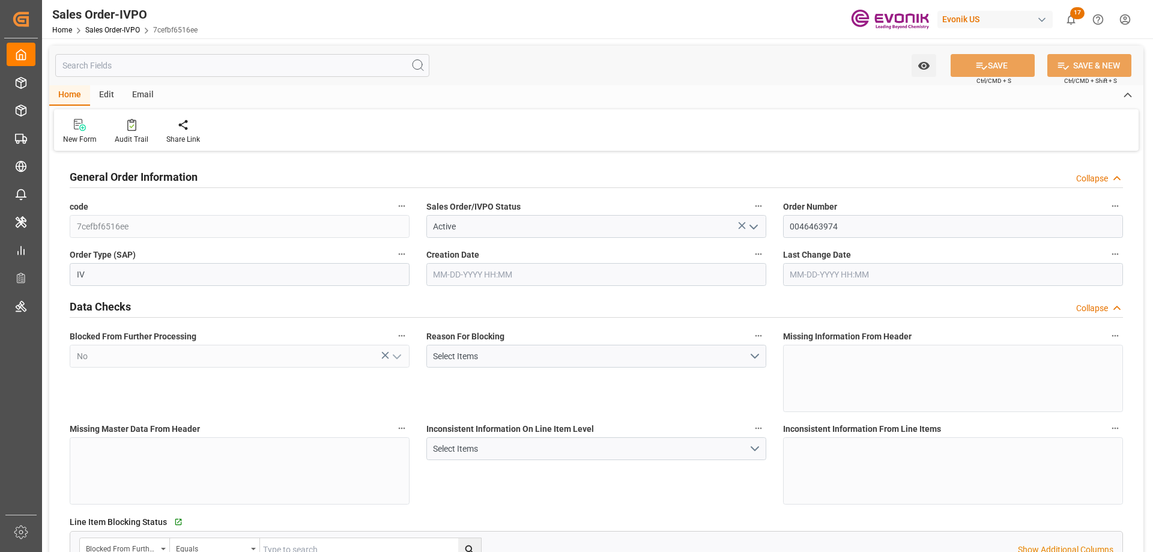
type input "09-02-2025 14:52"
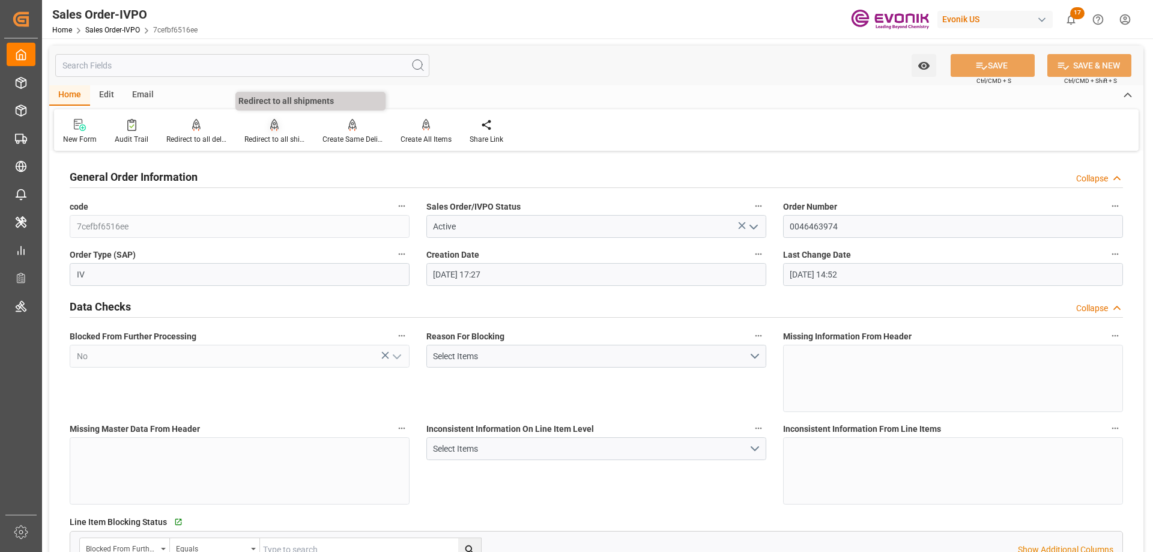
click at [273, 132] on div "Redirect to all shipments" at bounding box center [274, 131] width 78 height 26
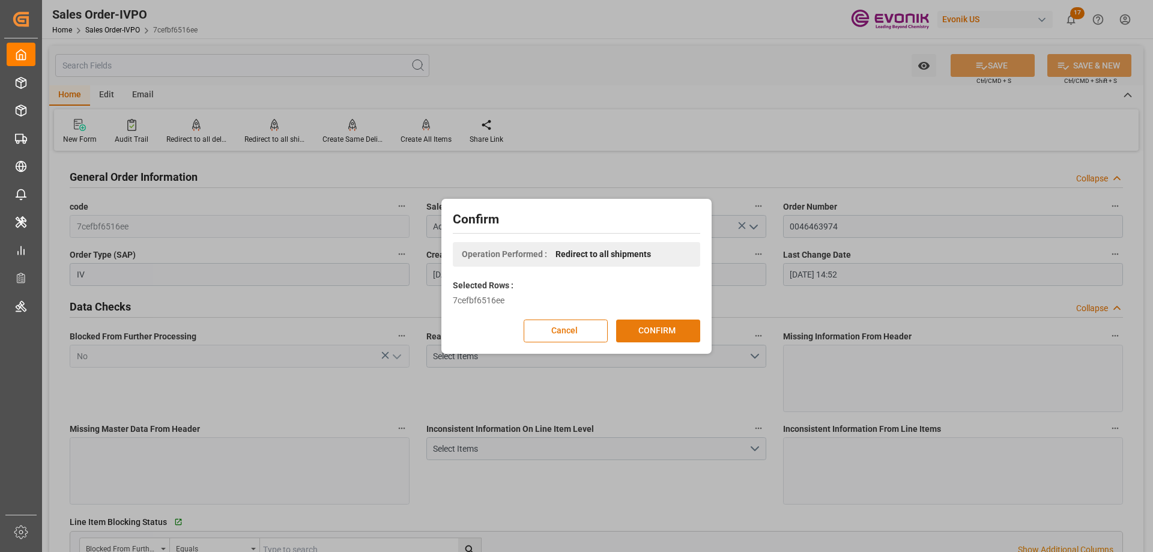
click at [637, 323] on button "CONFIRM" at bounding box center [658, 331] width 84 height 23
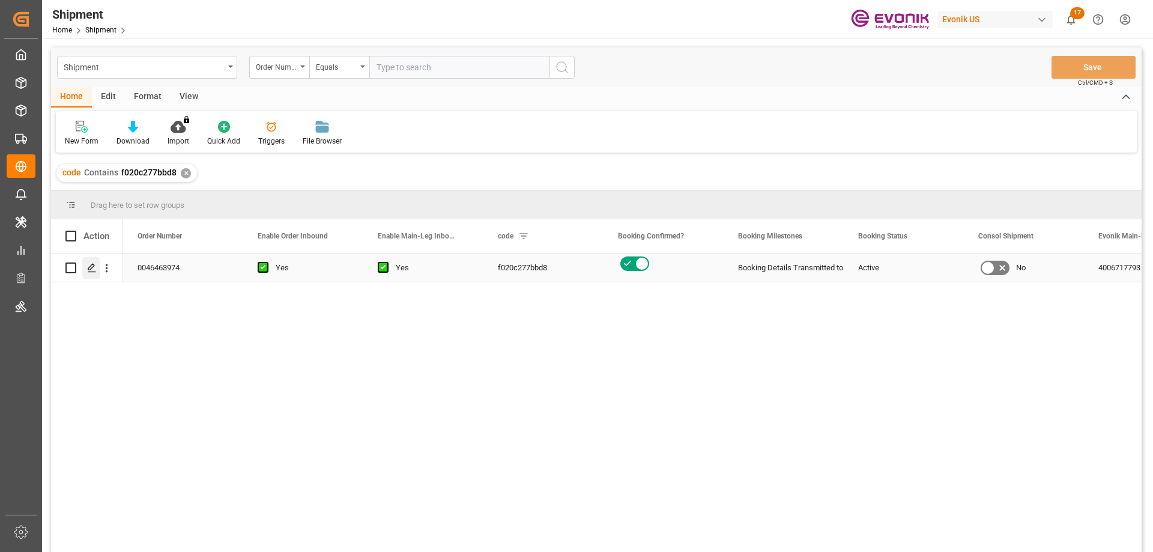
click at [89, 273] on icon "Press SPACE to select this row." at bounding box center [92, 268] width 10 height 10
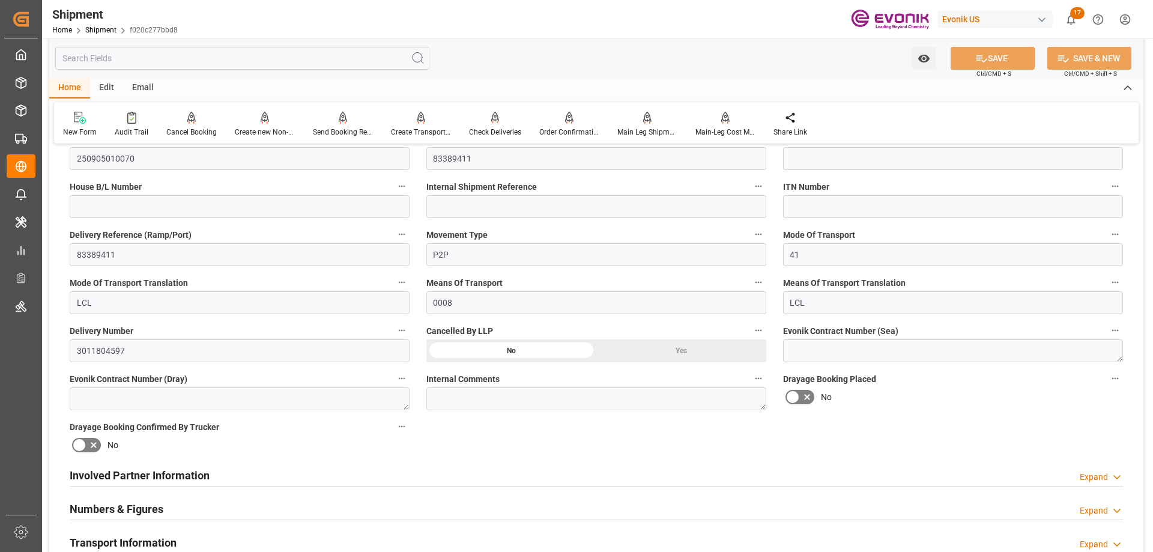
scroll to position [661, 0]
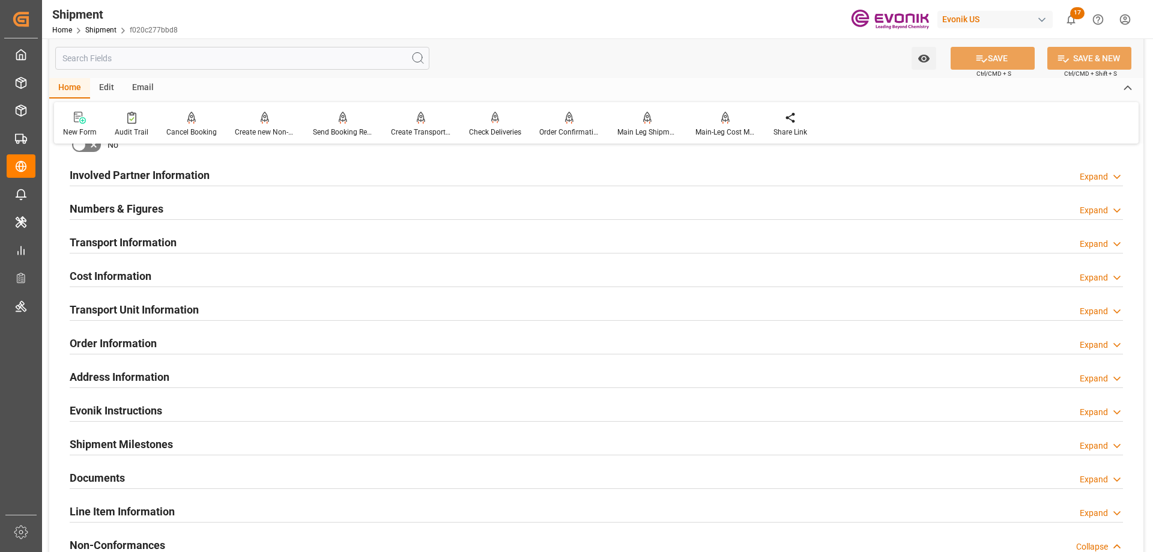
click at [124, 177] on h2 "Involved Partner Information" at bounding box center [140, 175] width 140 height 16
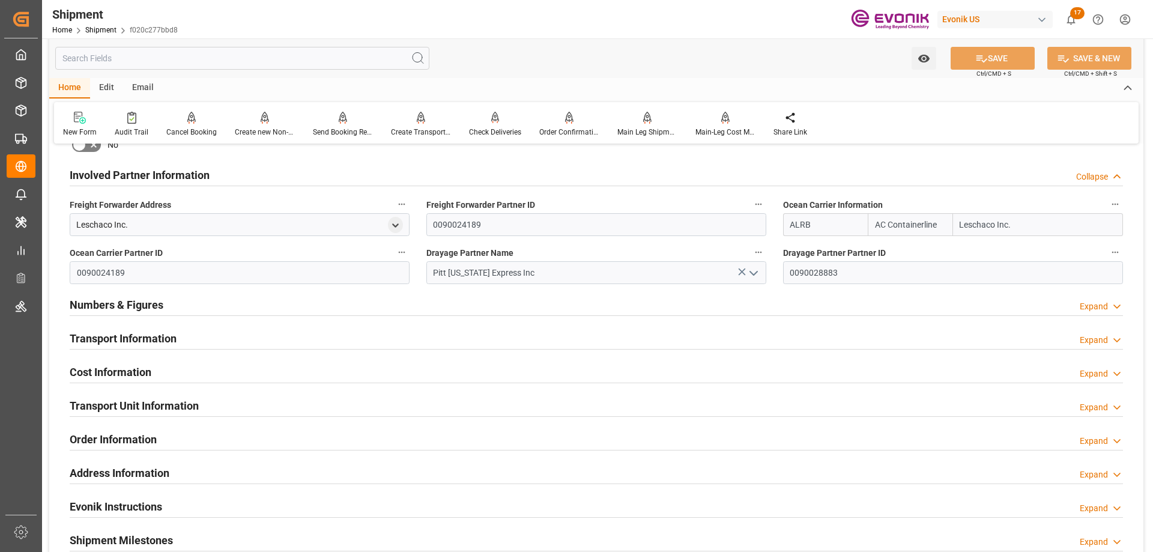
click at [124, 177] on h2 "Involved Partner Information" at bounding box center [140, 175] width 140 height 16
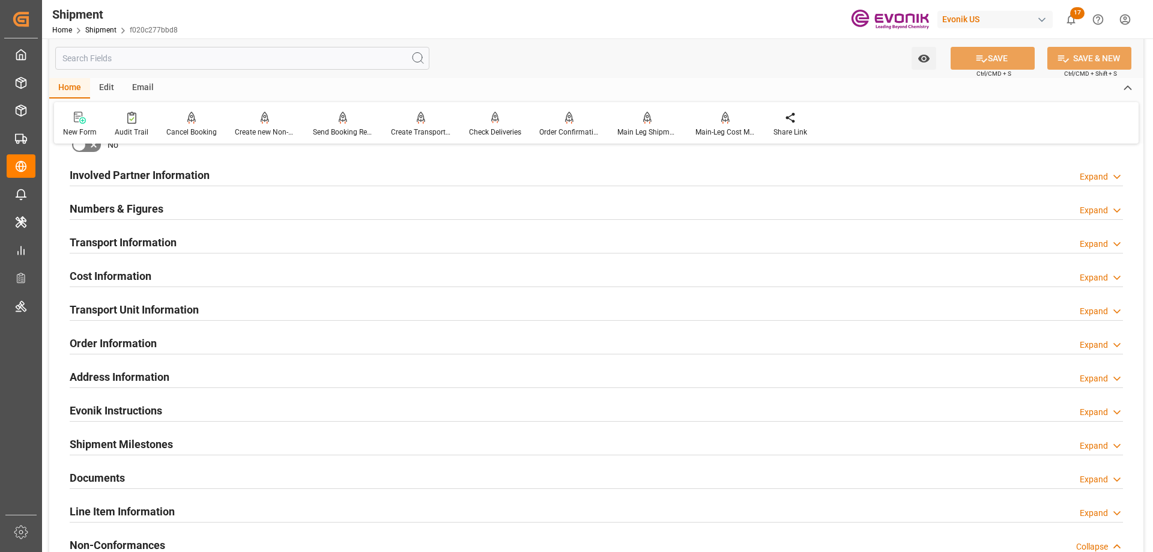
click at [120, 248] on h2 "Transport Information" at bounding box center [123, 242] width 107 height 16
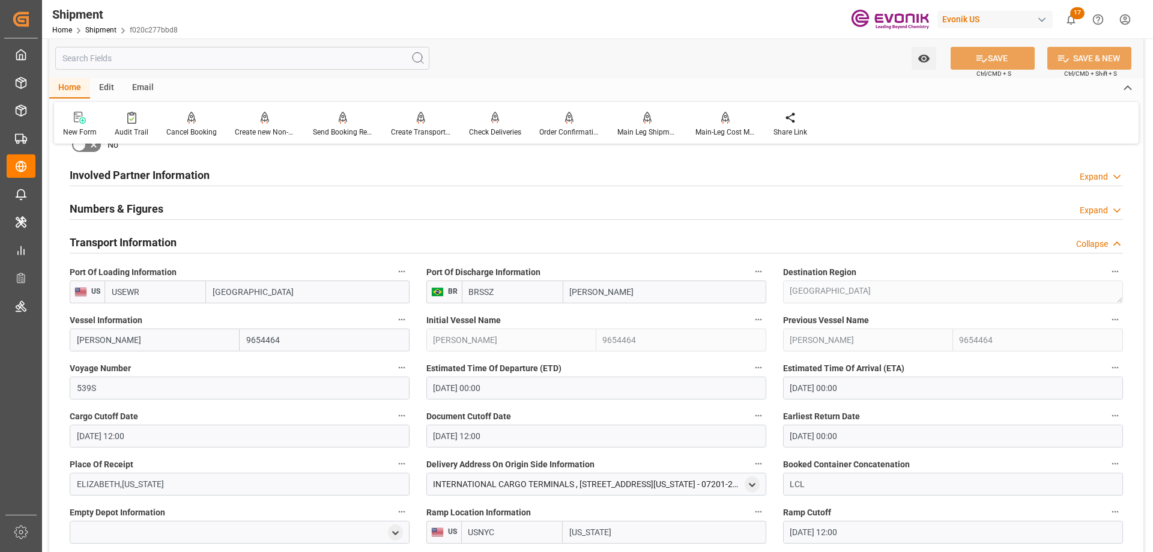
click at [120, 248] on h2 "Transport Information" at bounding box center [123, 242] width 107 height 16
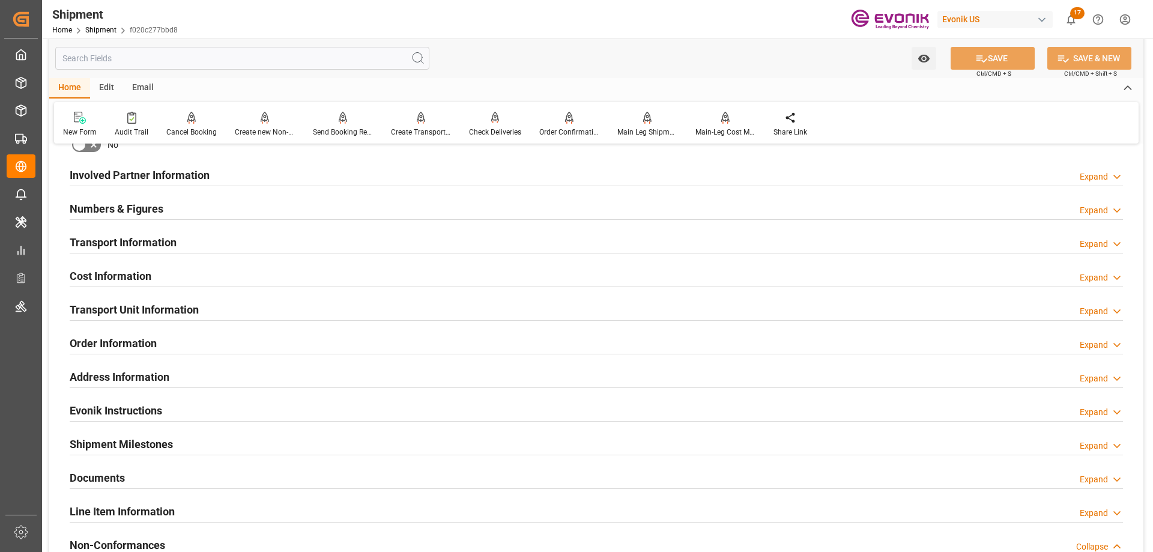
click at [120, 248] on h2 "Transport Information" at bounding box center [123, 242] width 107 height 16
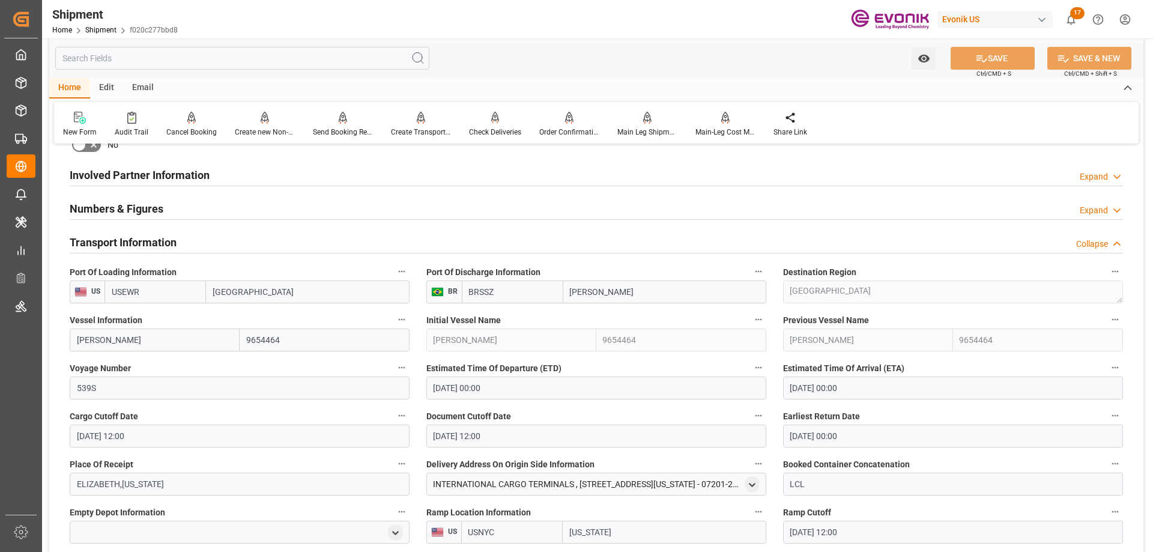
click at [120, 248] on h2 "Transport Information" at bounding box center [123, 242] width 107 height 16
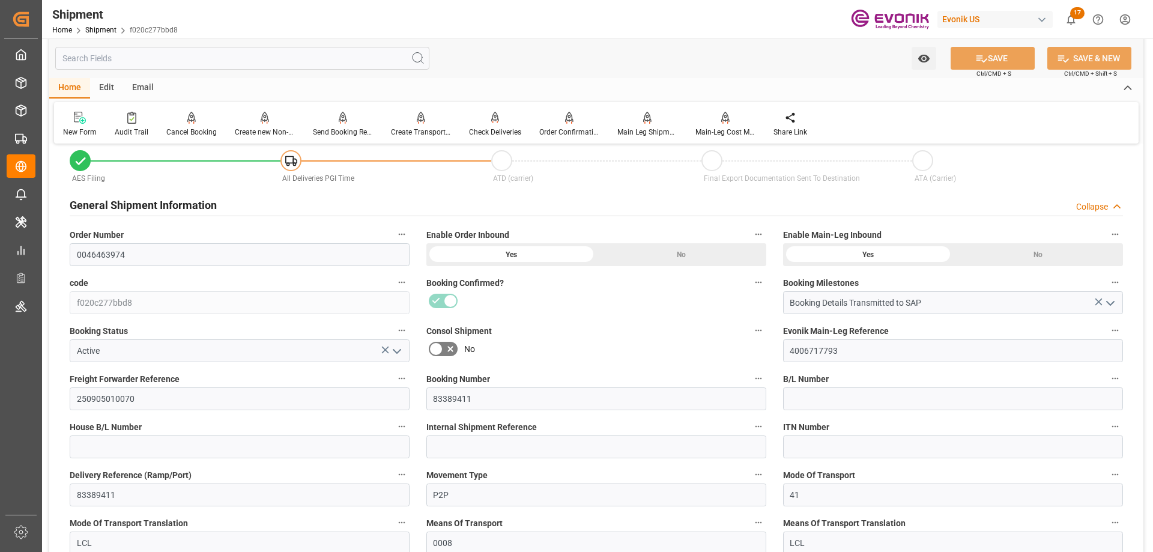
scroll to position [0, 0]
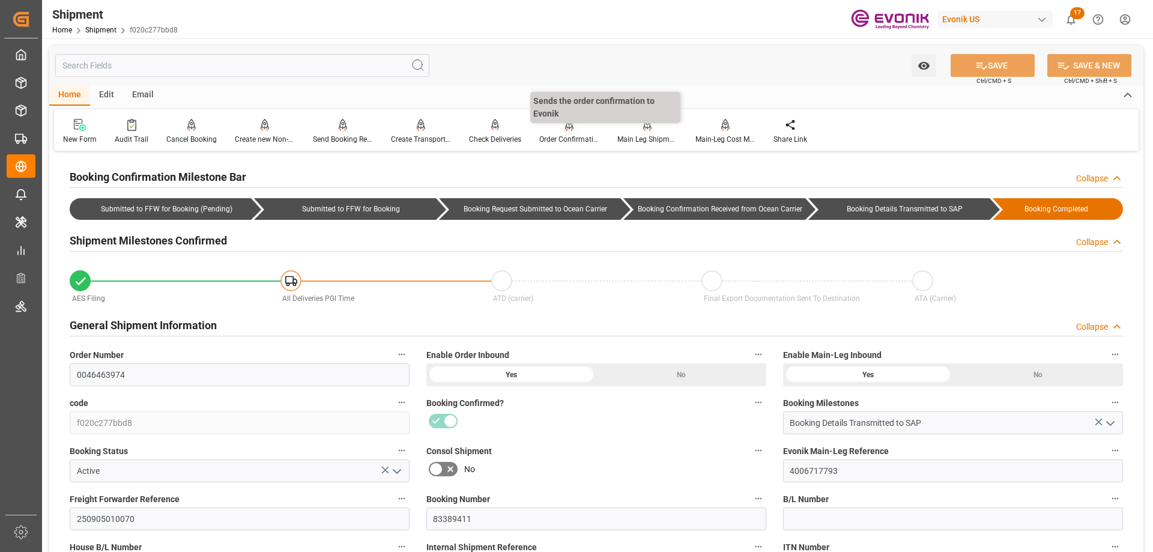
click at [569, 139] on div "Order Confirmation" at bounding box center [569, 139] width 60 height 11
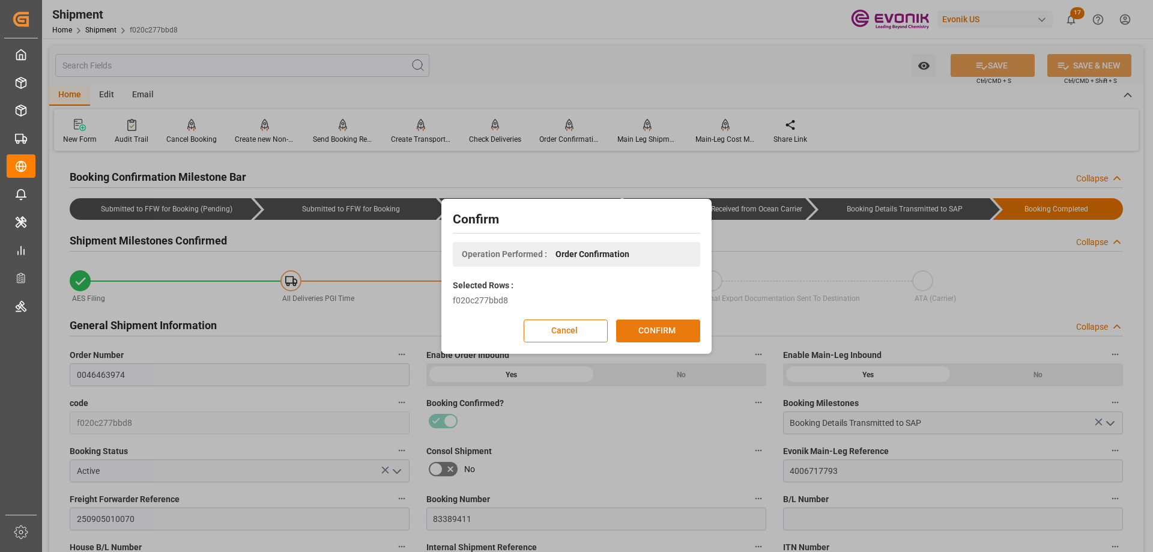
click at [655, 337] on button "CONFIRM" at bounding box center [658, 331] width 84 height 23
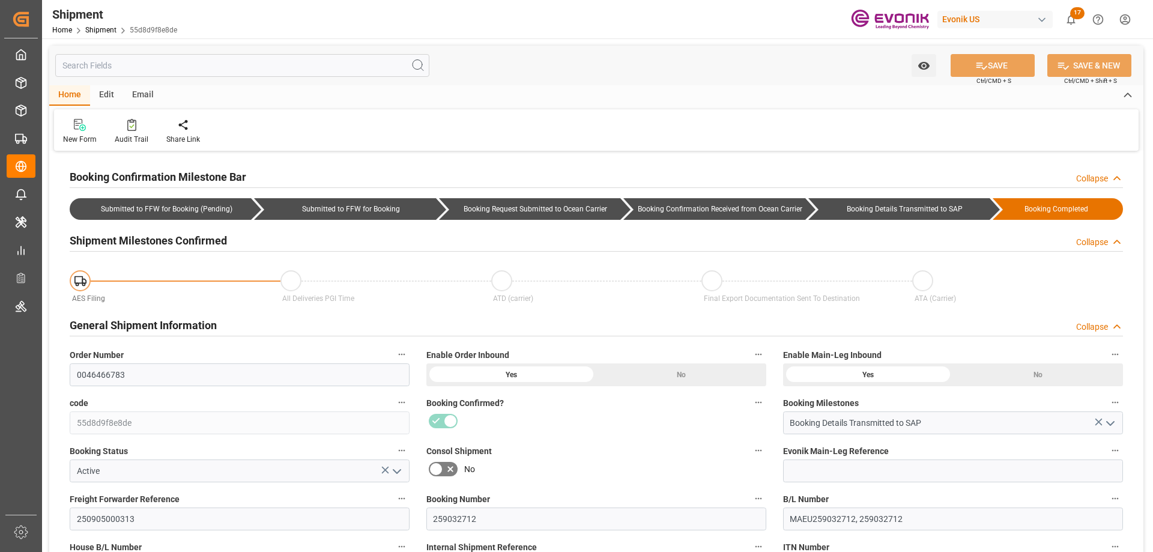
type input "[DATE] 00:00"
type input "[DATE]"
type input "[DATE] 19:37"
type input "[DATE] 11:04"
click at [186, 73] on input "text" at bounding box center [242, 65] width 374 height 23
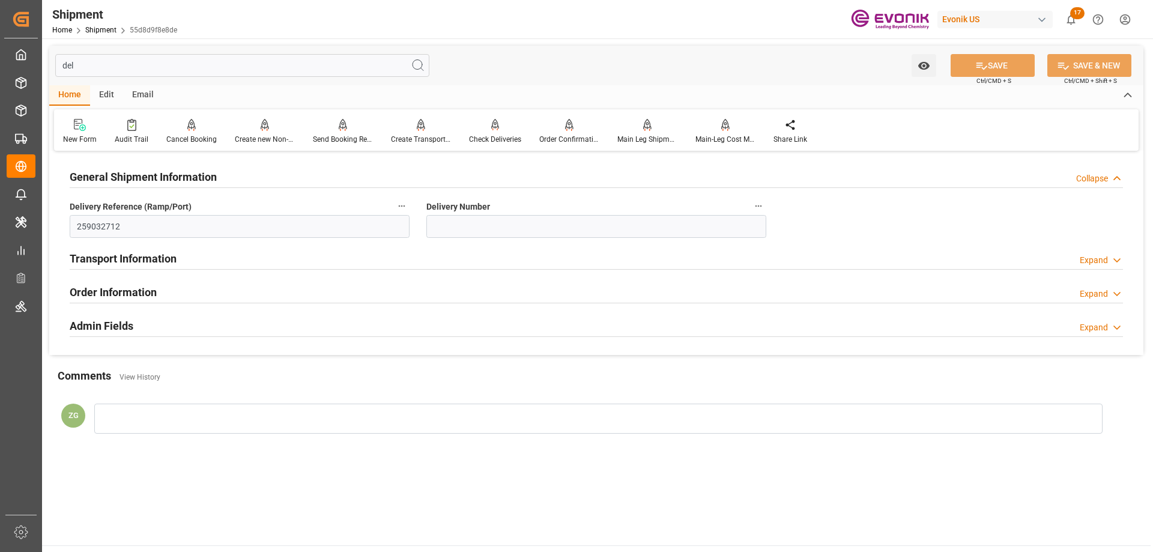
type input "del"
click at [129, 261] on h2 "Transport Information" at bounding box center [123, 259] width 107 height 16
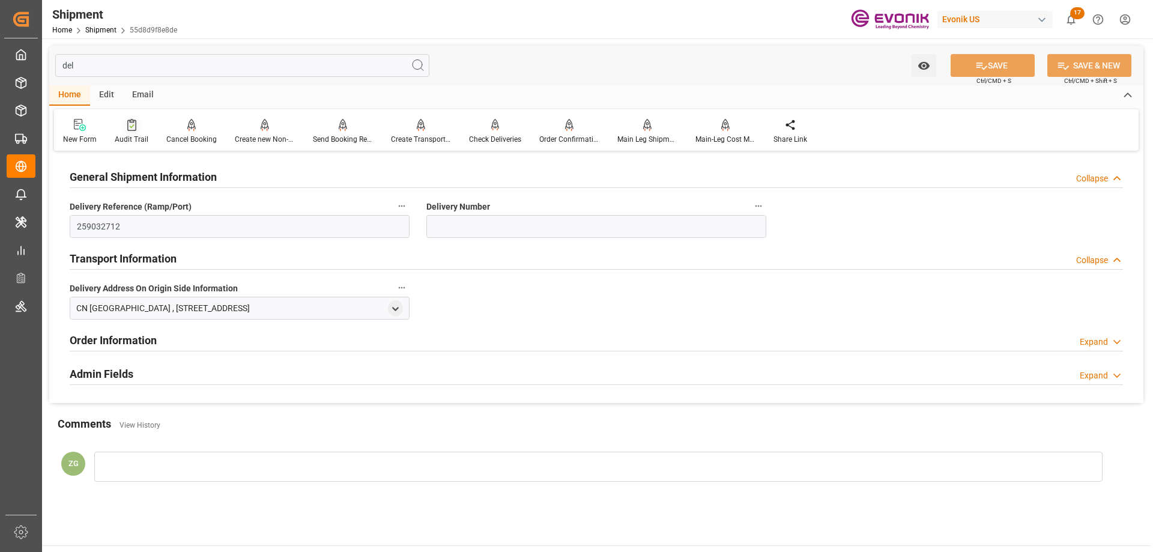
click at [127, 141] on div "Audit Trail" at bounding box center [132, 139] width 34 height 11
